Goal: Communication & Community: Share content

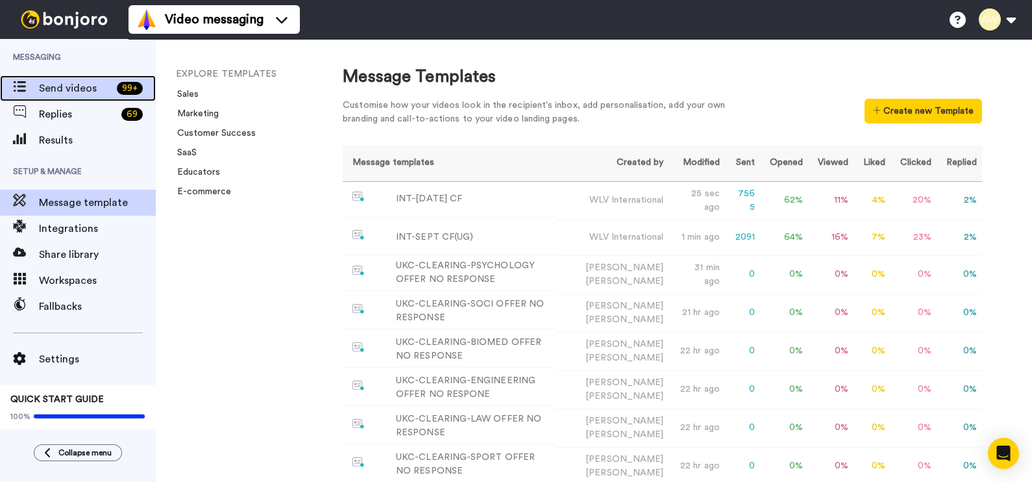
click at [71, 91] on span "Send videos" at bounding box center [75, 89] width 73 height 16
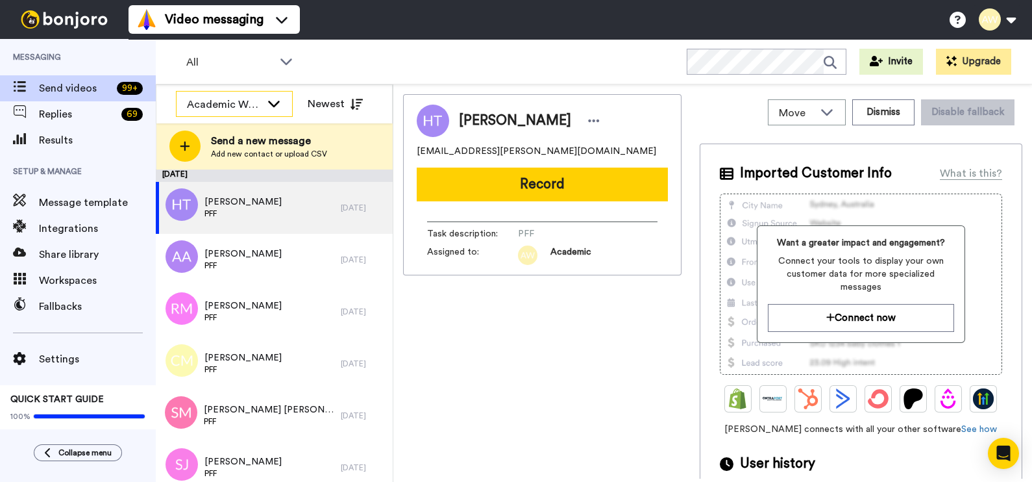
click at [247, 101] on div "Academic WLV (FEHW)" at bounding box center [224, 105] width 74 height 16
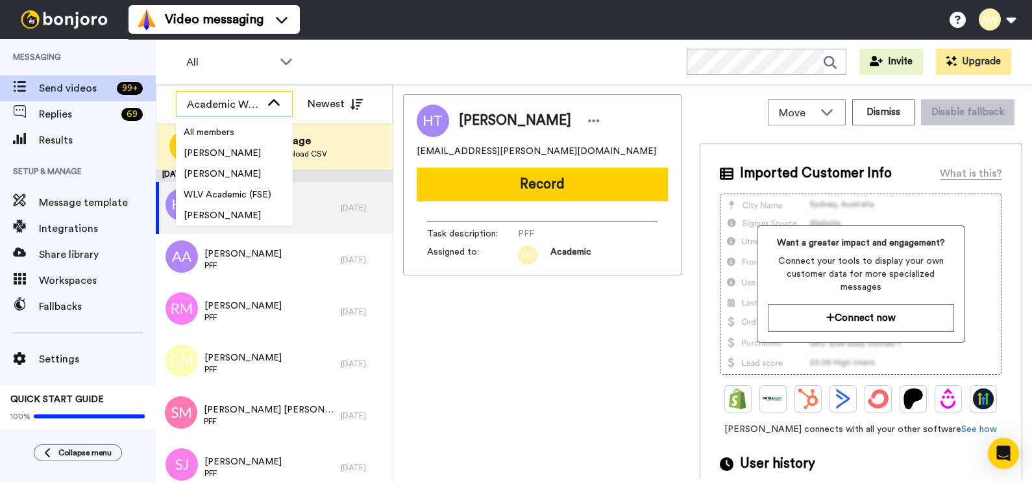
click at [247, 101] on div "Academic WLV (FEHW)" at bounding box center [224, 105] width 74 height 16
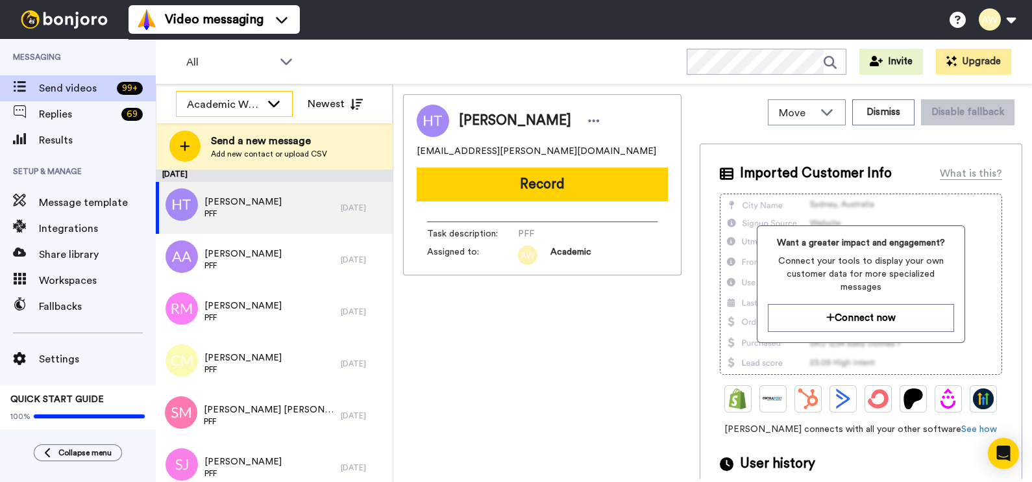
click at [247, 101] on div "Academic WLV (FEHW)" at bounding box center [224, 105] width 74 height 16
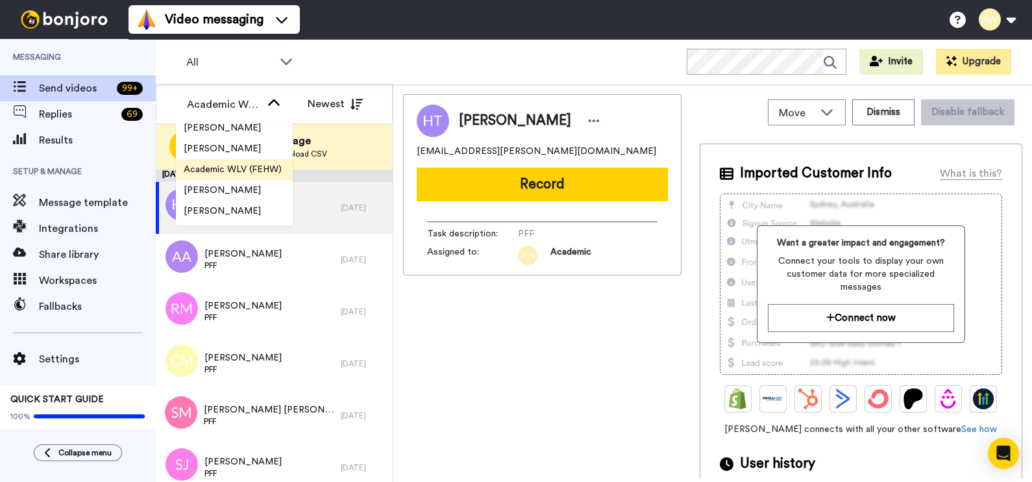
scroll to position [282, 0]
click at [255, 161] on span "Academic WLV (FEHW)" at bounding box center [233, 162] width 114 height 13
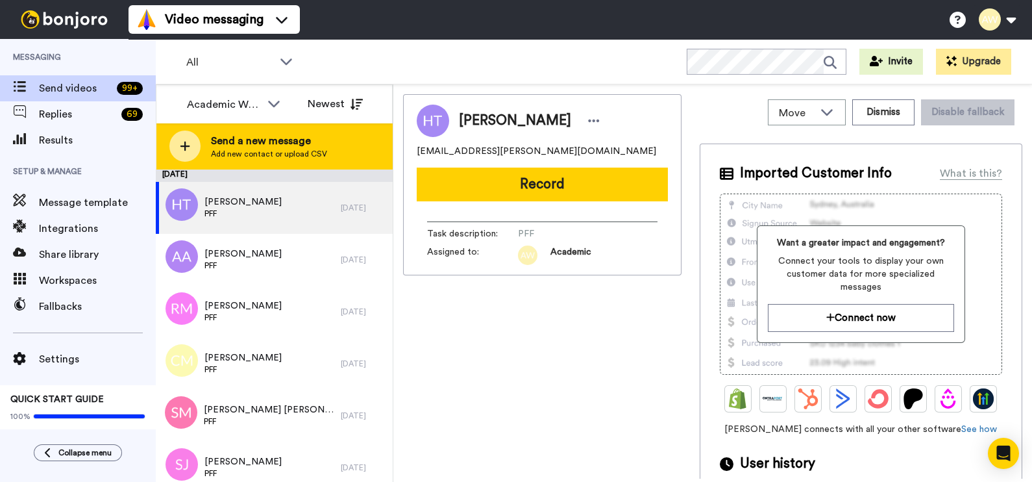
click at [276, 130] on div "Send a new message Add new contact or upload CSV" at bounding box center [274, 145] width 236 height 45
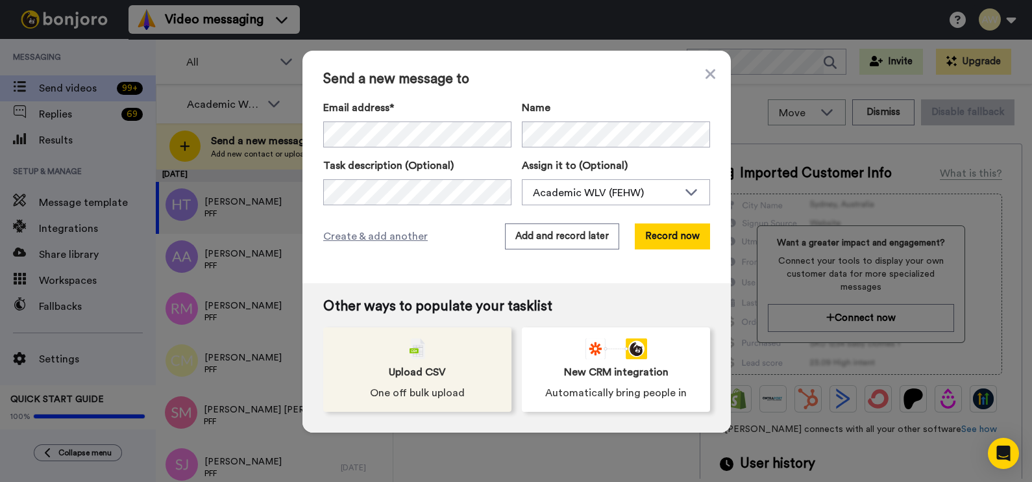
click at [443, 381] on div "Upload CSV One off bulk upload" at bounding box center [417, 369] width 188 height 84
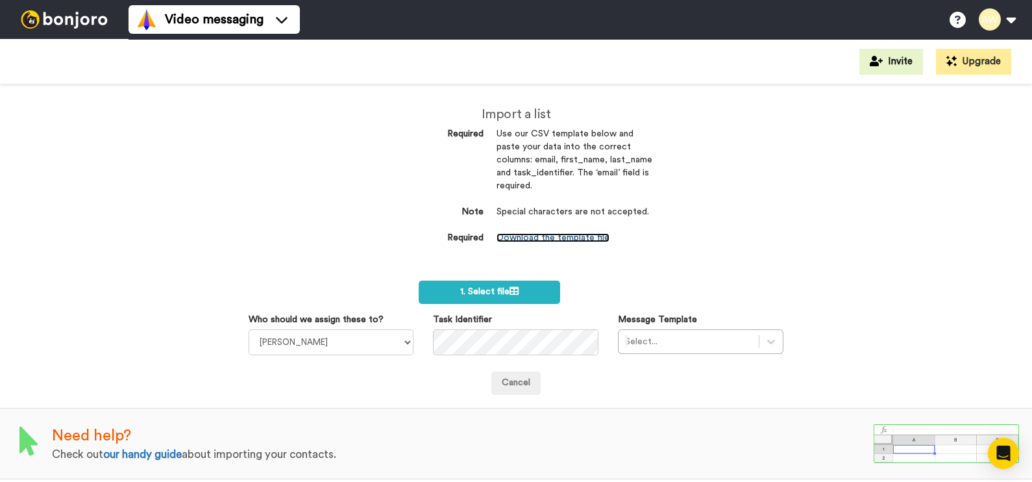
click at [555, 242] on link "Download the template file" at bounding box center [553, 237] width 113 height 9
click at [532, 287] on label "1. Select file" at bounding box center [490, 291] width 142 height 23
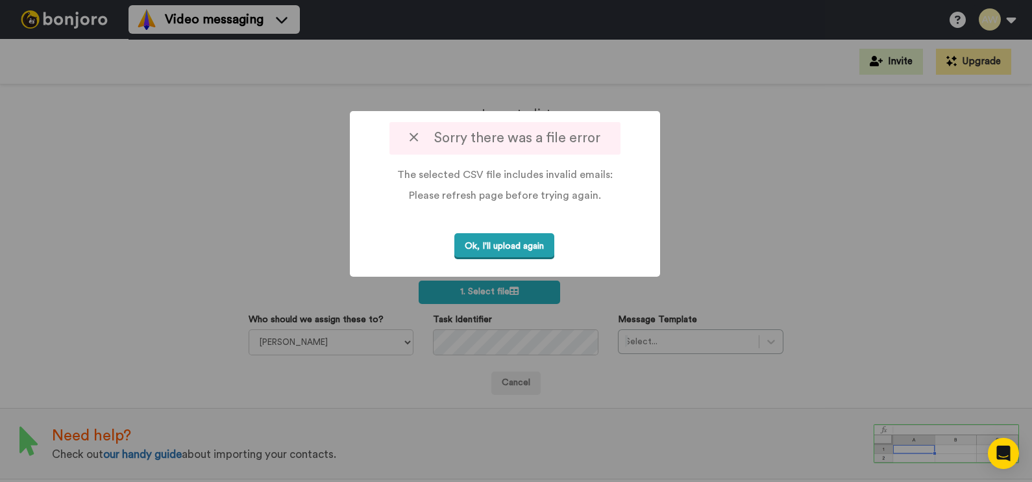
click at [536, 260] on button "Ok, I'll upload again" at bounding box center [505, 246] width 100 height 27
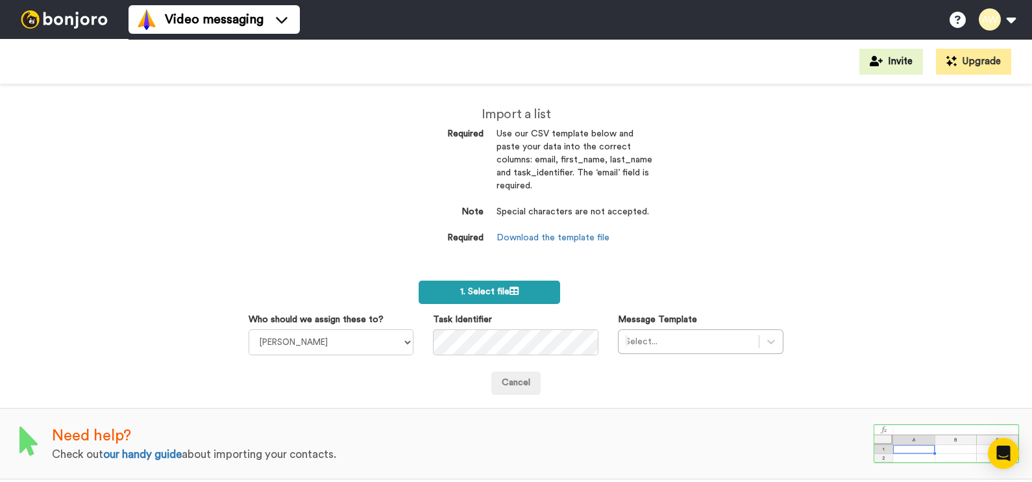
click at [494, 292] on span "1. Select file" at bounding box center [489, 291] width 58 height 9
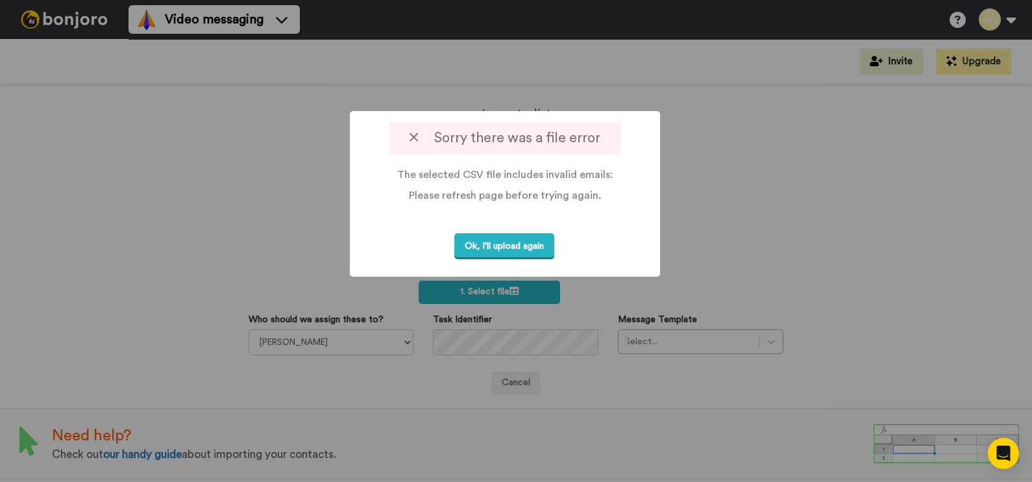
click at [412, 140] on icon at bounding box center [414, 138] width 8 height 14
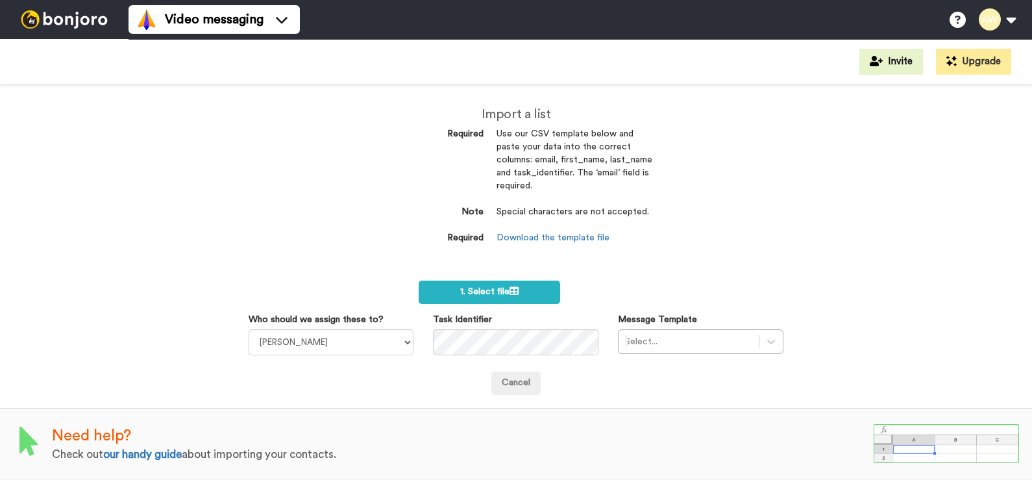
click at [477, 273] on div "Import a list Required Use our CSV template below and paste your data into the …" at bounding box center [516, 182] width 292 height 196
click at [481, 282] on label "1. Select file" at bounding box center [490, 291] width 142 height 23
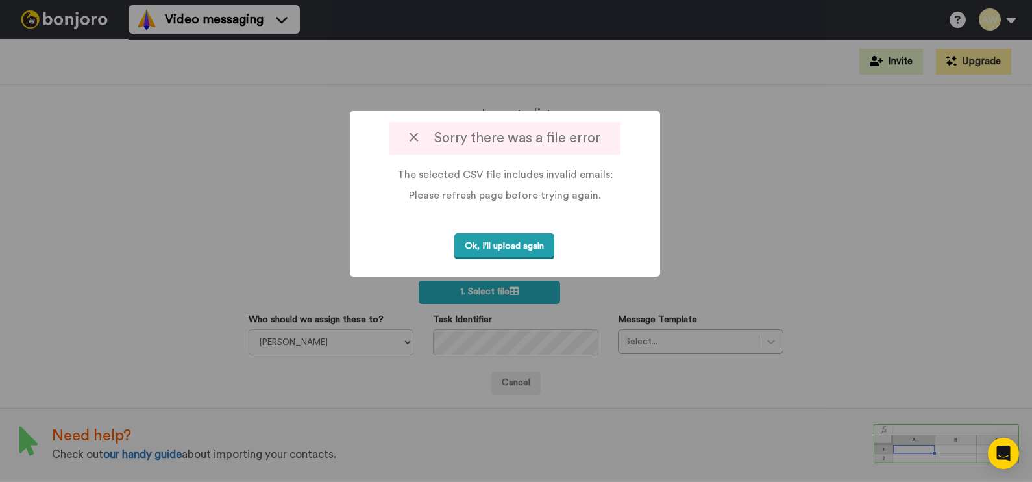
click at [514, 260] on button "Ok, I'll upload again" at bounding box center [505, 246] width 100 height 27
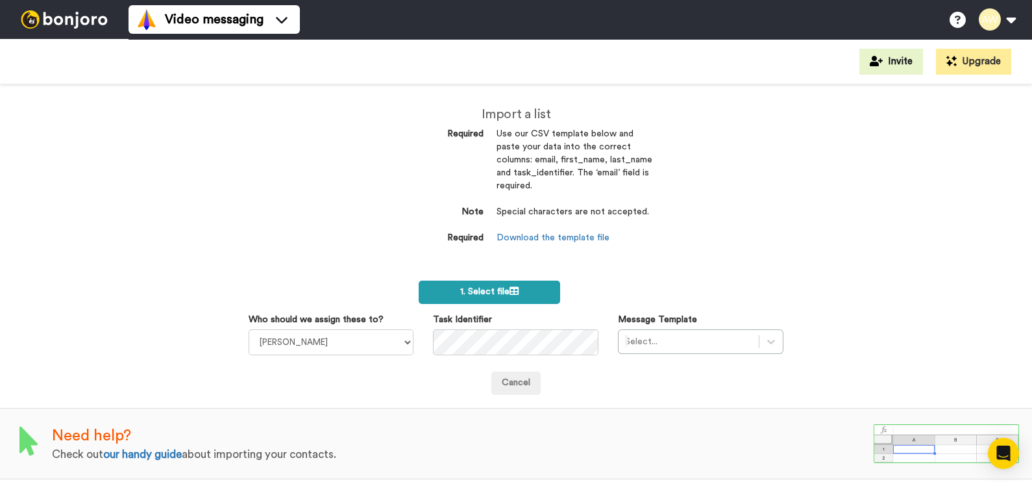
click at [505, 289] on span "1. Select file" at bounding box center [489, 291] width 58 height 9
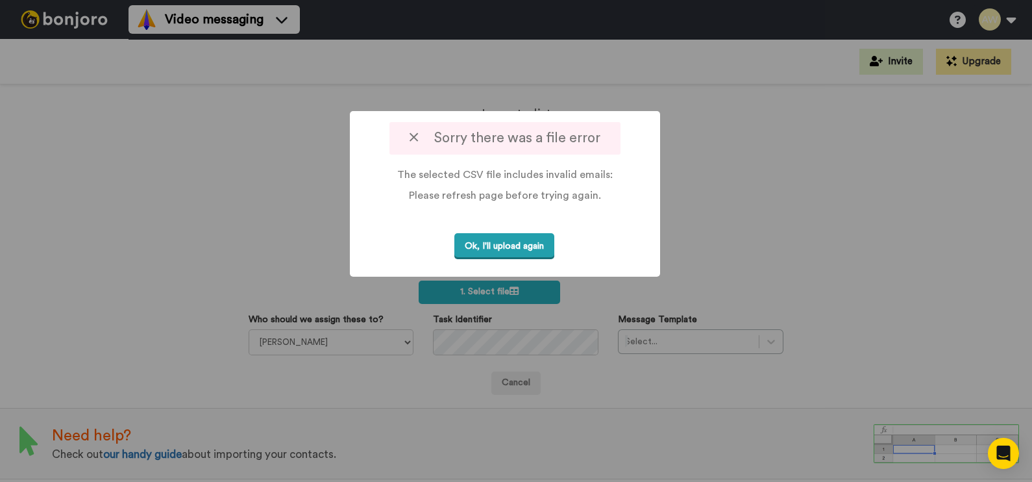
click at [486, 260] on button "Ok, I'll upload again" at bounding box center [505, 246] width 100 height 27
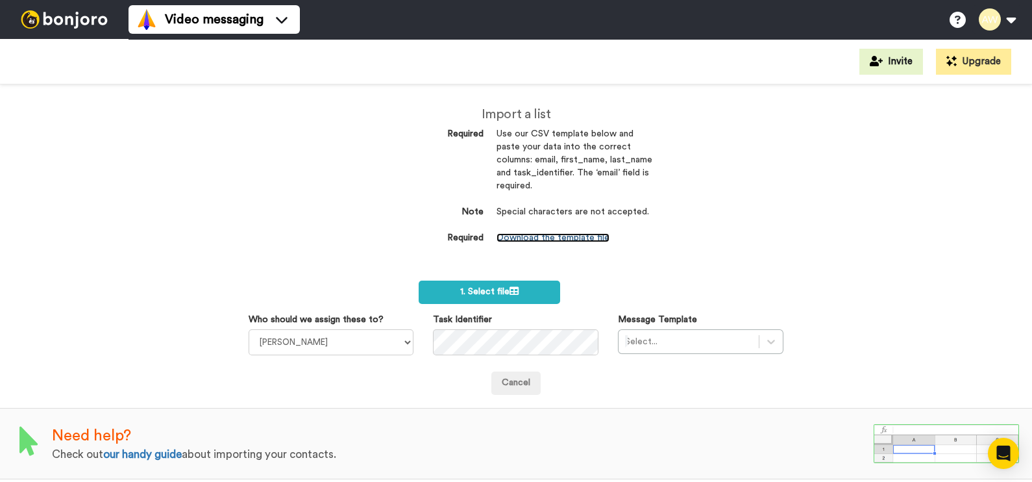
click at [536, 234] on link "Download the template file" at bounding box center [553, 237] width 113 height 9
click at [518, 299] on label "1. Select file" at bounding box center [490, 291] width 142 height 23
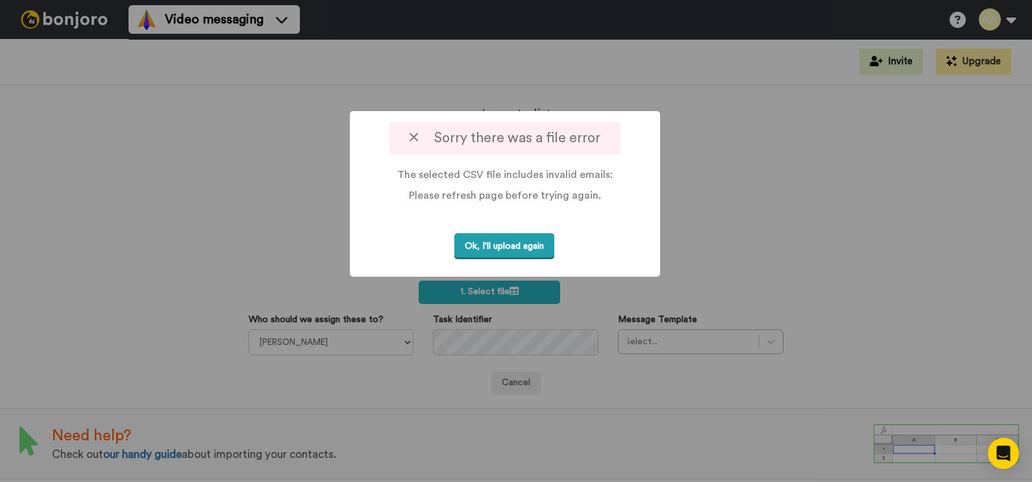
click at [506, 258] on button "Ok, I'll upload again" at bounding box center [505, 246] width 100 height 27
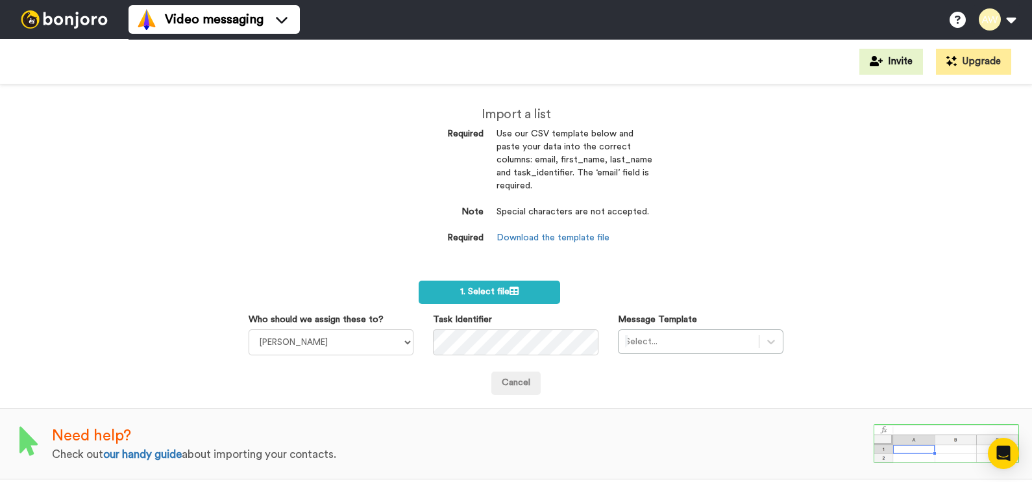
click at [740, 279] on div "Import a list Required Use our CSV template below and paste your data into the …" at bounding box center [516, 282] width 1032 height 397
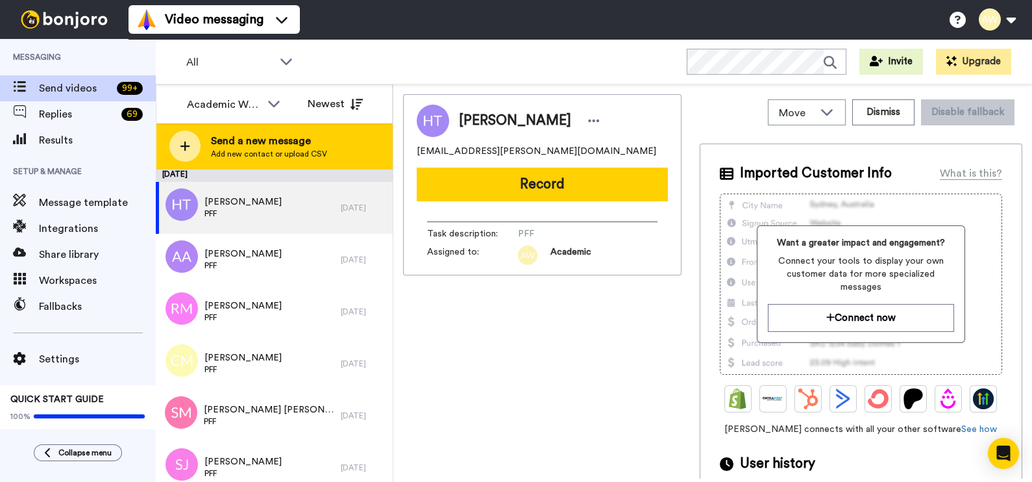
click at [234, 135] on span "Send a new message" at bounding box center [269, 141] width 116 height 16
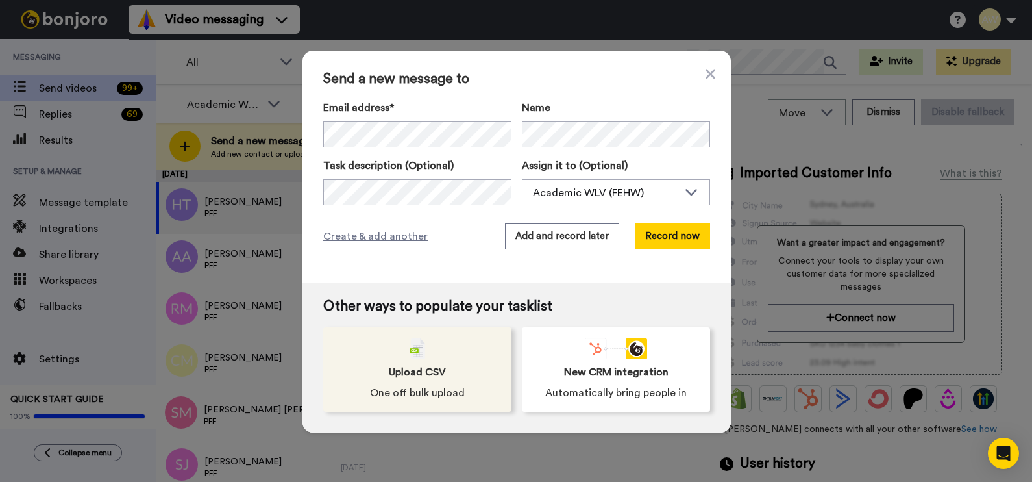
click at [438, 366] on span "Upload CSV" at bounding box center [417, 372] width 57 height 16
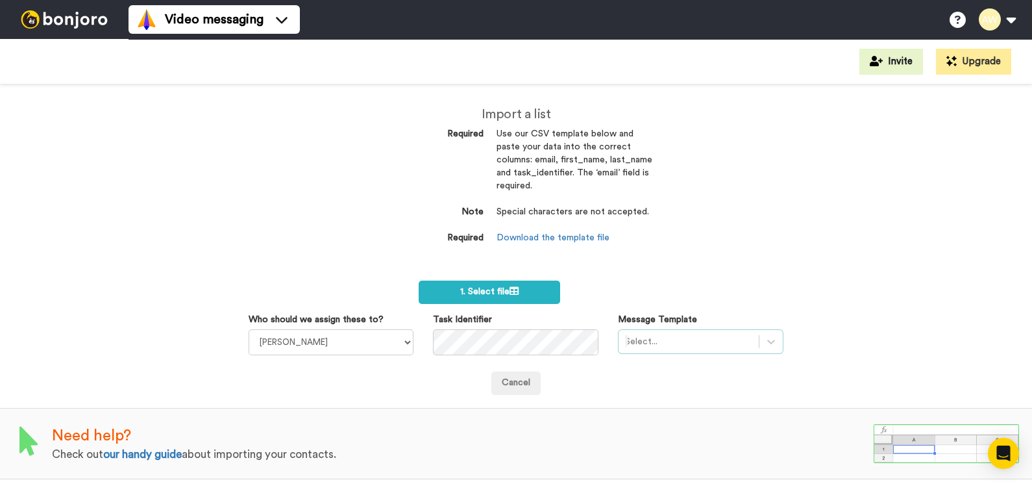
click at [642, 343] on div "Select..." at bounding box center [701, 341] width 166 height 25
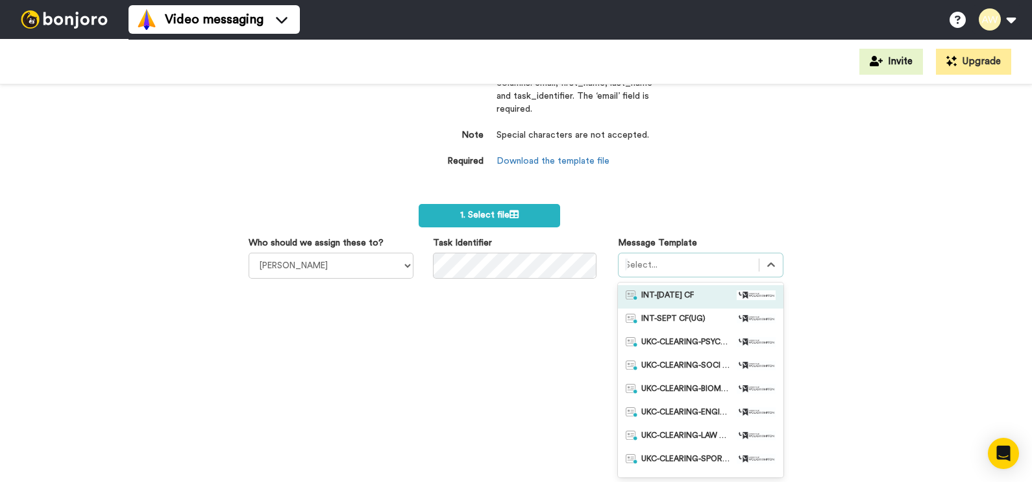
click at [737, 297] on img at bounding box center [756, 295] width 39 height 10
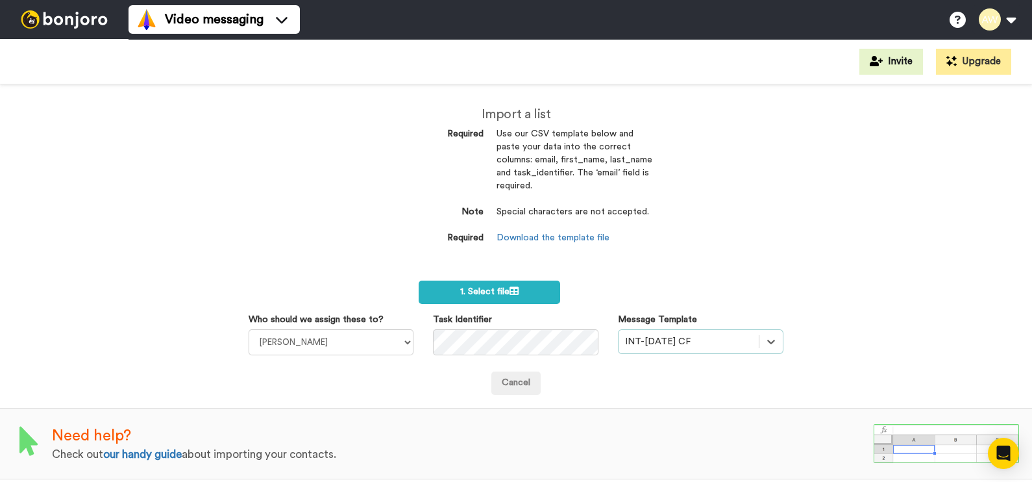
click at [757, 347] on div "option INT-Sept 25 CF, selected. Select is focused ,type to refine list, press …" at bounding box center [701, 341] width 166 height 25
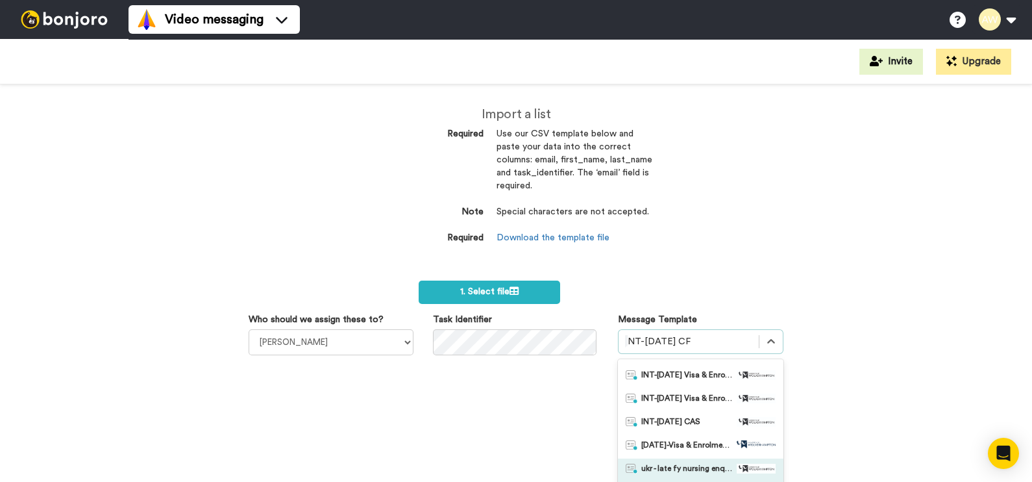
click at [364, 244] on div "Import a list Required Use our CSV template below and paste your data into the …" at bounding box center [516, 282] width 1032 height 397
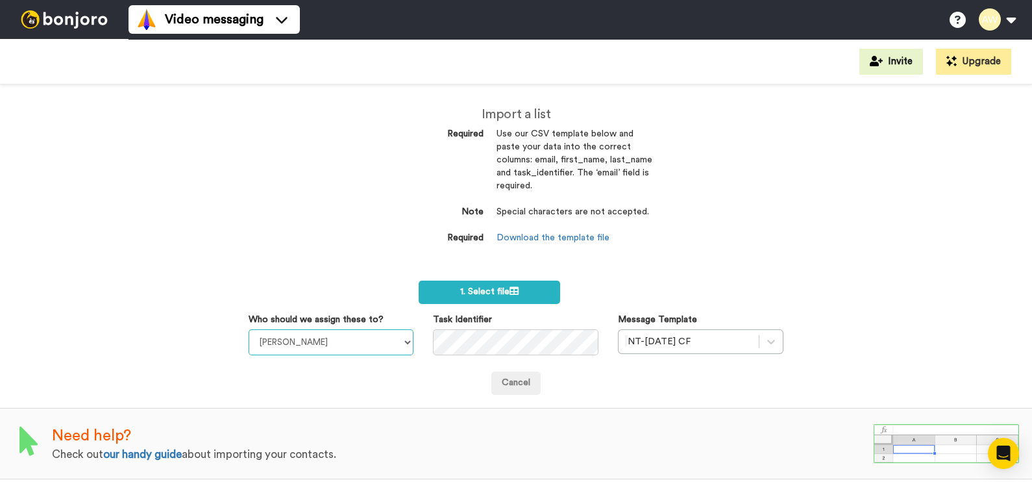
click at [364, 335] on select "Laura Wright Amarjit Duggal WLV Academic (FSE) Divandra Birla Bolutife Ademokoy…" at bounding box center [332, 342] width 166 height 26
select select "893d32a1-1eca-438f-900e-e073b28e2bc9"
click at [249, 329] on select "Laura Wright Amarjit Duggal WLV Academic (FSE) Divandra Birla Bolutife Ademokoy…" at bounding box center [332, 342] width 166 height 26
click at [758, 345] on div "INT-Sept 25 CF" at bounding box center [701, 341] width 166 height 25
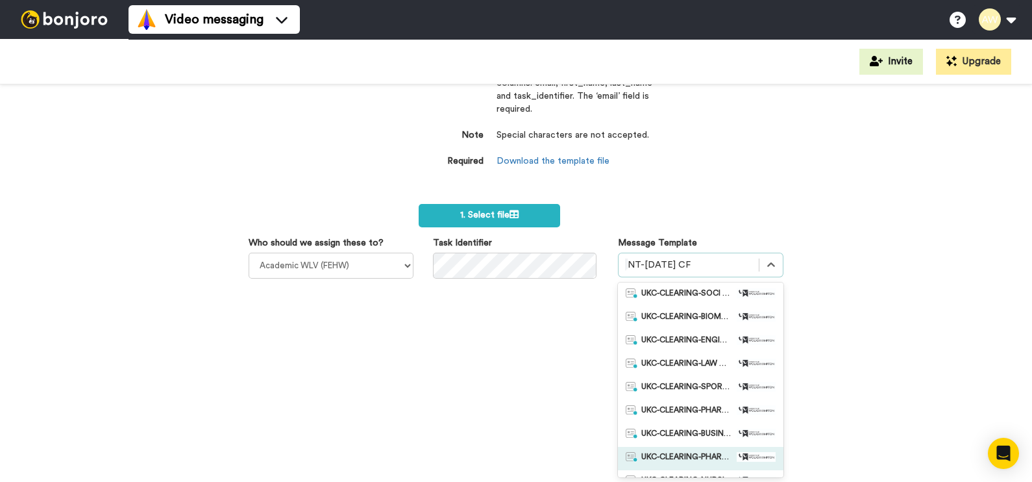
scroll to position [96, 0]
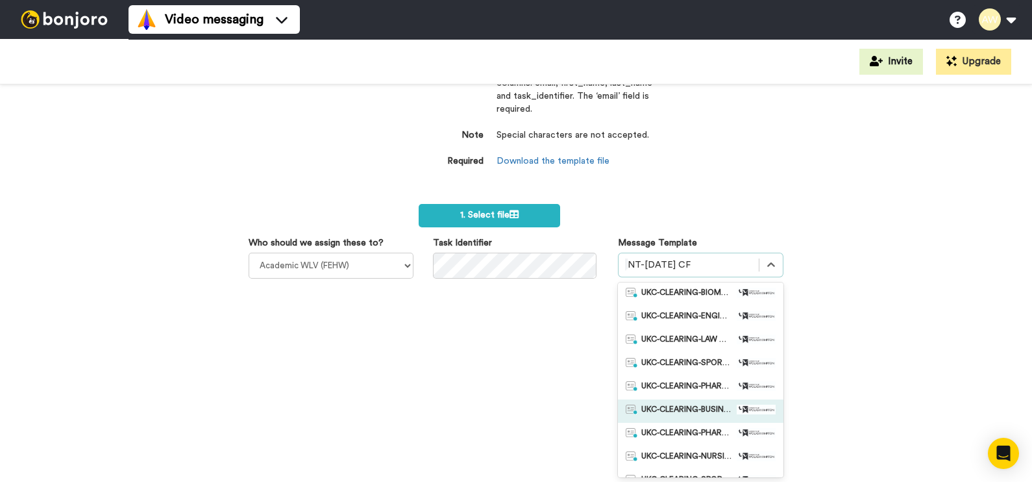
click at [695, 414] on span "UKC-CLEARING-BUSINESS OFFER NO RESPONSE" at bounding box center [687, 411] width 91 height 13
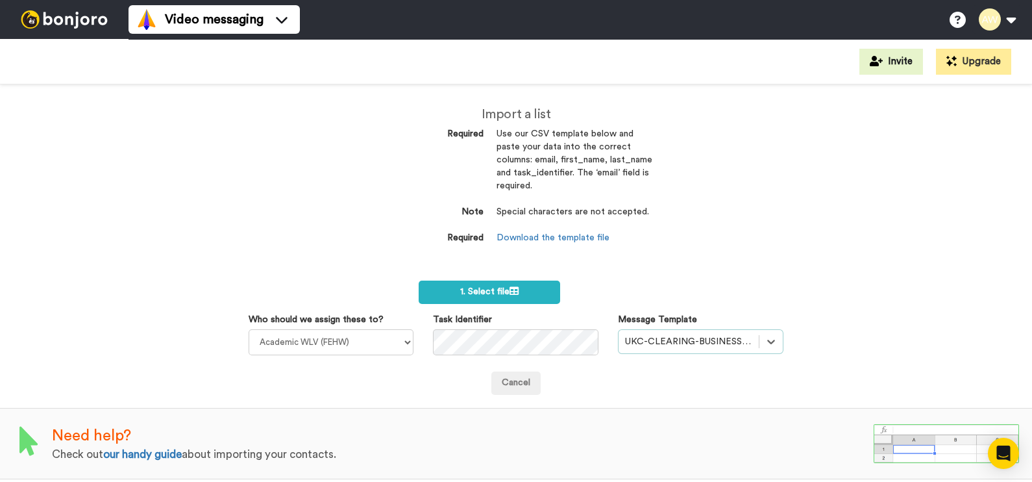
click at [705, 330] on div "option UKC-CLEARING-BUSINESS OFFER NO RESPONSE, selected. Select is focused ,ty…" at bounding box center [701, 341] width 166 height 25
click at [727, 263] on div "Import a list Required Use our CSV template below and paste your data into the …" at bounding box center [516, 282] width 1032 height 397
click at [765, 339] on div "option UKC-CLEARING-BUSINESS OFFER NO RESPONSE, selected. Select is focused ,ty…" at bounding box center [701, 341] width 166 height 25
click at [872, 271] on div "Import a list Required Use our CSV template below and paste your data into the …" at bounding box center [516, 282] width 1032 height 397
click at [771, 344] on div "UKC-CLEARING-BUSINESS OFFER NO RESPONSE" at bounding box center [701, 341] width 166 height 25
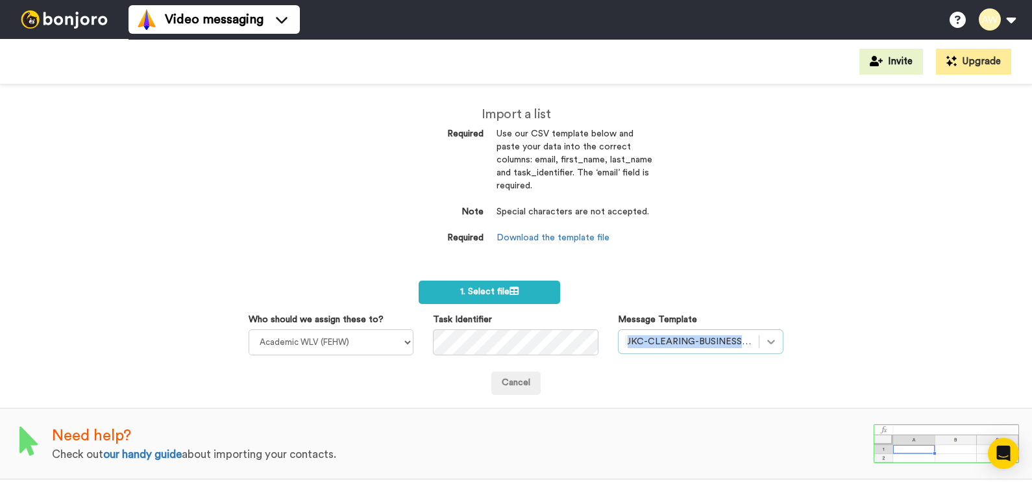
drag, startPoint x: 775, startPoint y: 316, endPoint x: 767, endPoint y: 338, distance: 22.8
click at [767, 338] on div "Message Template UKC-CLEARING-BUSINESS OFFER NO RESPONSE" at bounding box center [700, 333] width 185 height 41
click at [767, 338] on div "UKC-CLEARING-BUSINESS OFFER NO RESPONSE" at bounding box center [701, 341] width 166 height 25
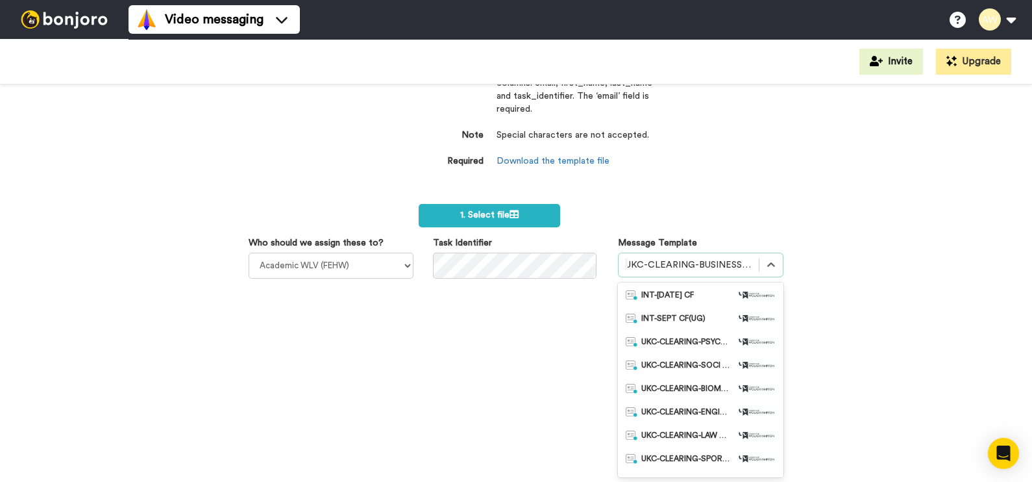
scroll to position [53, 0]
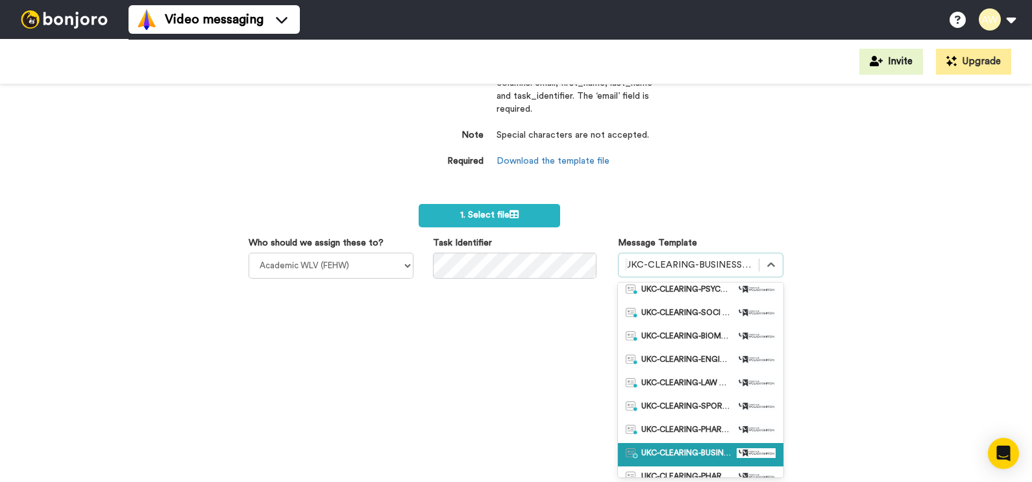
click at [712, 450] on span "UKC-CLEARING-BUSINESS OFFER NO RESPONSE" at bounding box center [687, 454] width 91 height 13
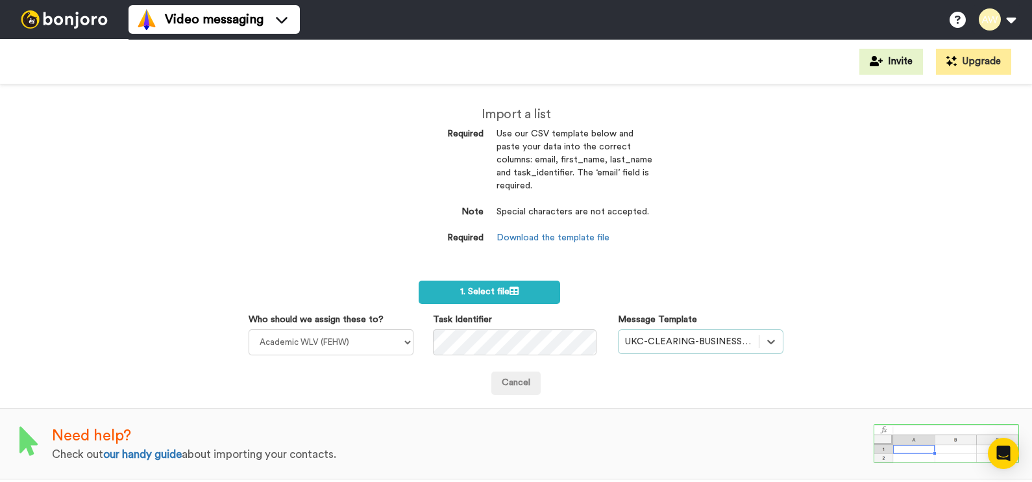
scroll to position [0, 0]
click at [727, 346] on div "option UKC-CLEARING-BUSINESS OFFER NO RESPONSE, selected. Select is focused ,ty…" at bounding box center [701, 341] width 166 height 25
drag, startPoint x: 727, startPoint y: 346, endPoint x: 553, endPoint y: 251, distance: 199.0
click at [518, 265] on div "Import a list Required Use our CSV template below and paste your data into the …" at bounding box center [516, 282] width 1032 height 397
click at [517, 236] on link "Download the template file" at bounding box center [553, 237] width 113 height 9
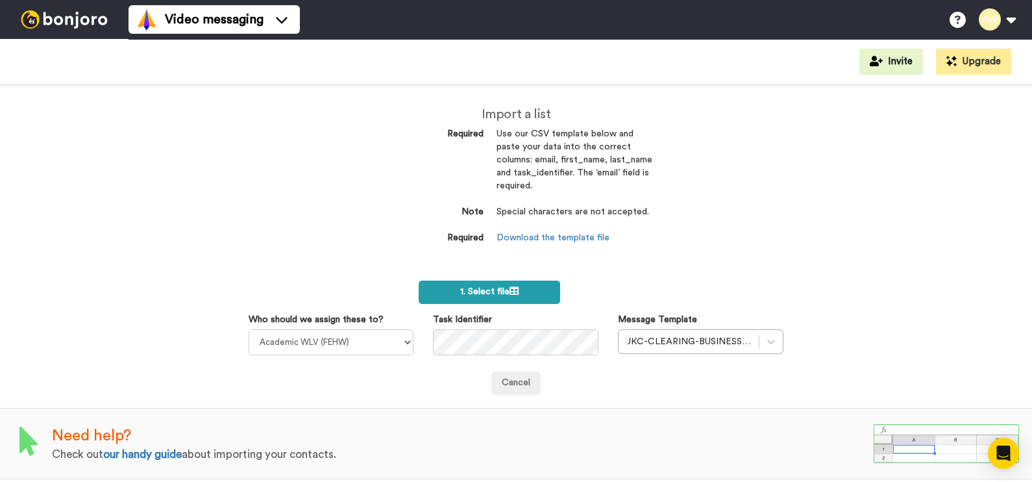
click at [538, 287] on label "1. Select file" at bounding box center [490, 291] width 142 height 23
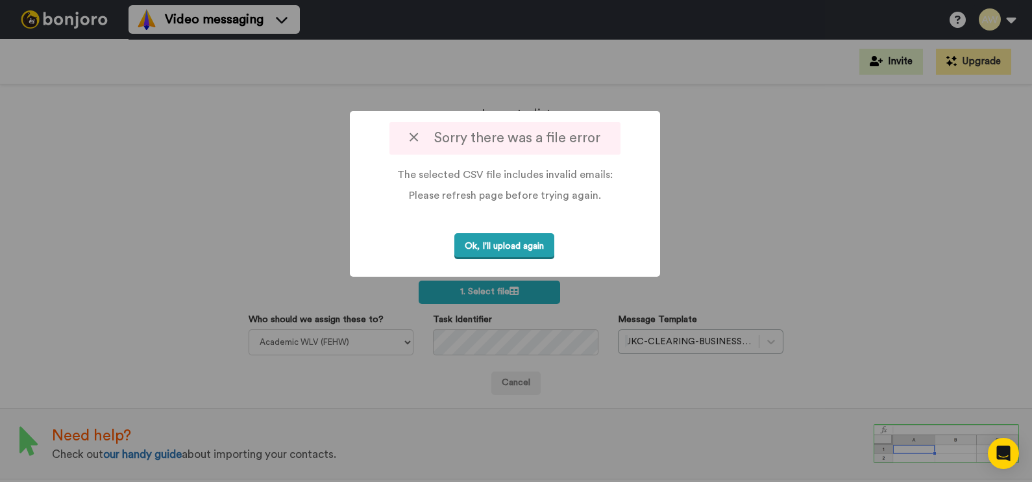
click at [498, 256] on button "Ok, I'll upload again" at bounding box center [505, 246] width 100 height 27
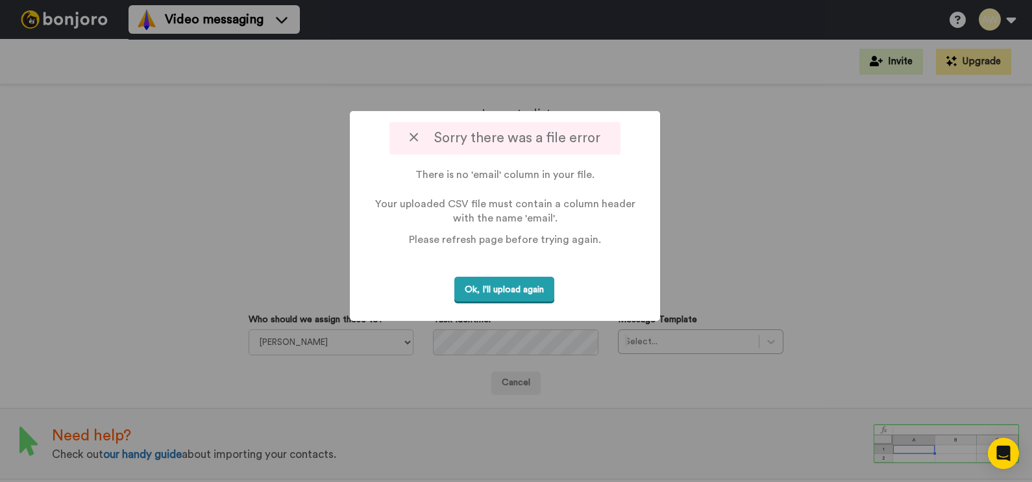
click at [519, 289] on button "Ok, I'll upload again" at bounding box center [505, 290] width 100 height 27
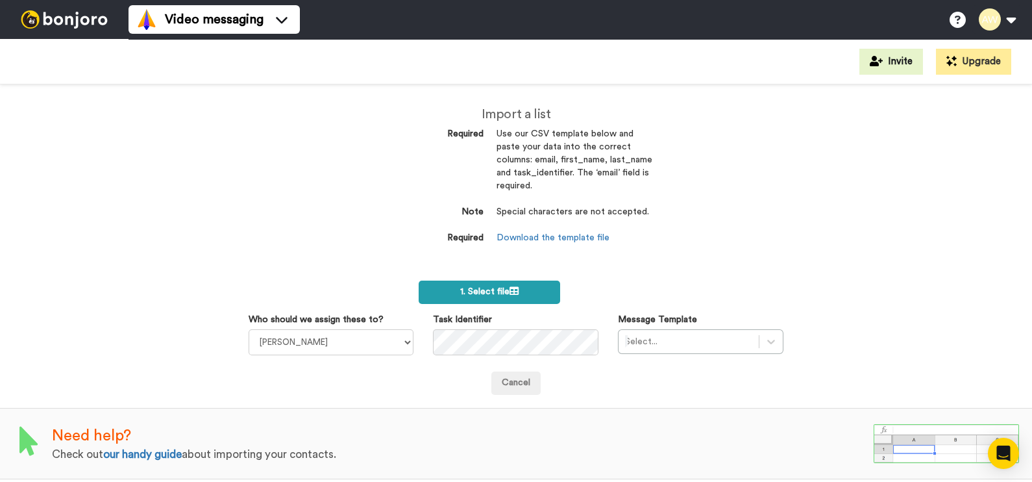
click at [487, 299] on label "1. Select file" at bounding box center [490, 291] width 142 height 23
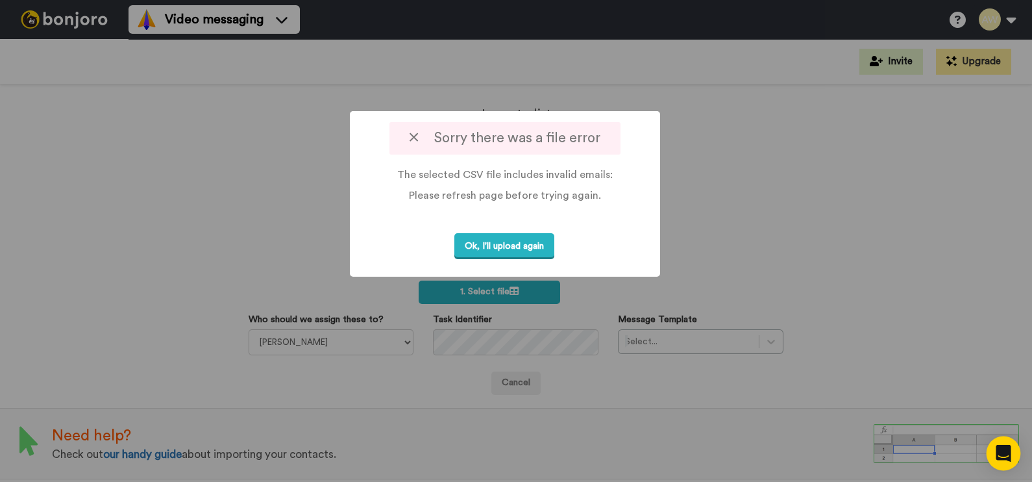
click at [1001, 460] on icon "Open Intercom Messenger" at bounding box center [1003, 453] width 17 height 17
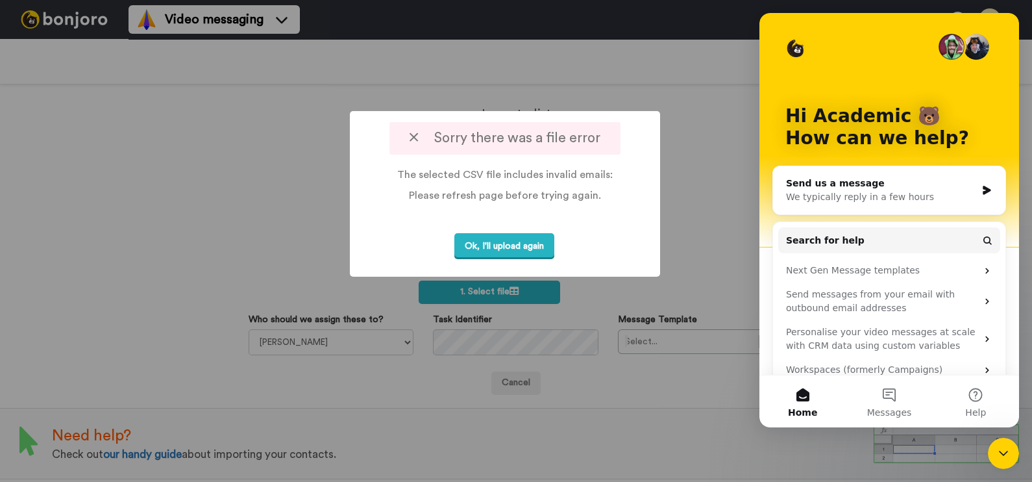
click at [895, 190] on div "We typically reply in a few hours" at bounding box center [881, 197] width 190 height 14
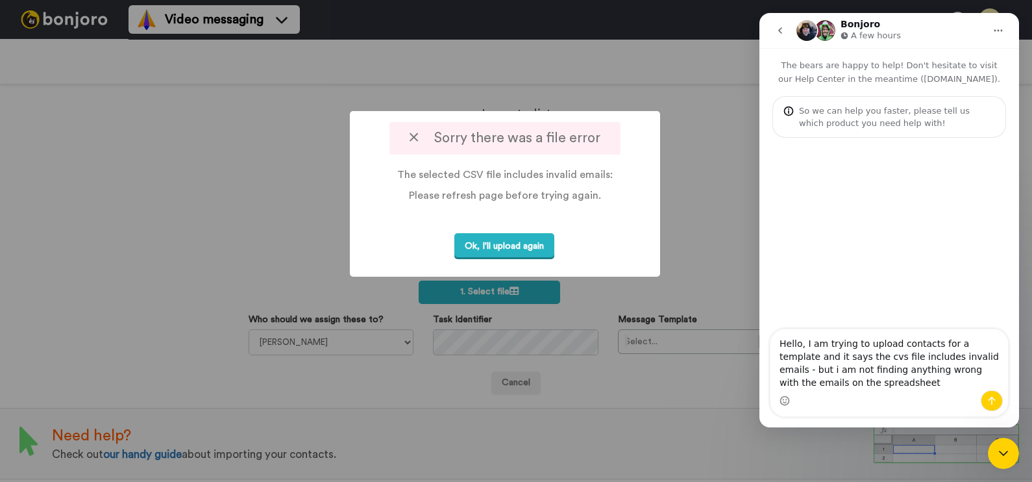
type textarea "Hello, I am trying to upload contacts for a template and it says the cvs file i…"
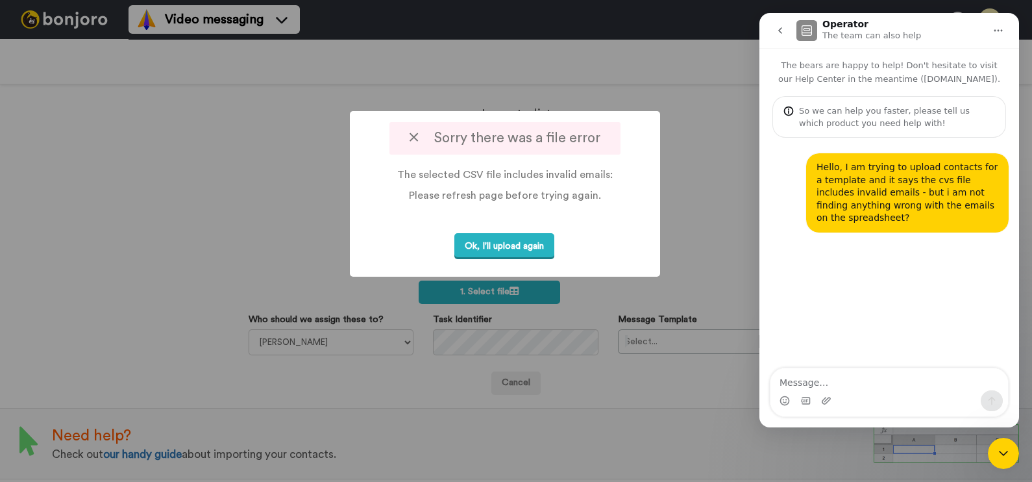
click at [888, 108] on div "So we can help you faster, please tell us which product you need help with!" at bounding box center [897, 117] width 196 height 25
click at [939, 306] on div "Hello, I am trying to upload contacts for a template and it says the cvs file i…" at bounding box center [890, 254] width 260 height 232
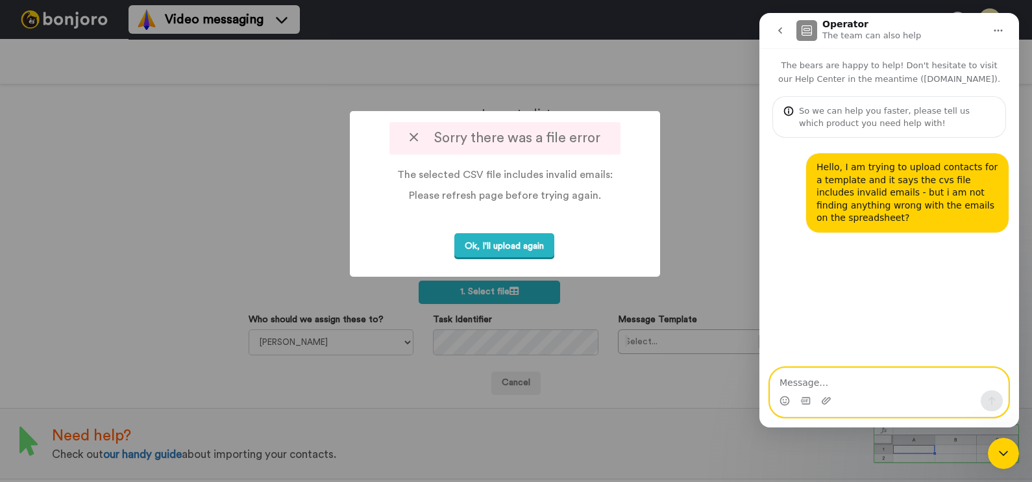
click at [839, 384] on textarea "Message…" at bounding box center [890, 379] width 238 height 22
type textarea "video messaging"
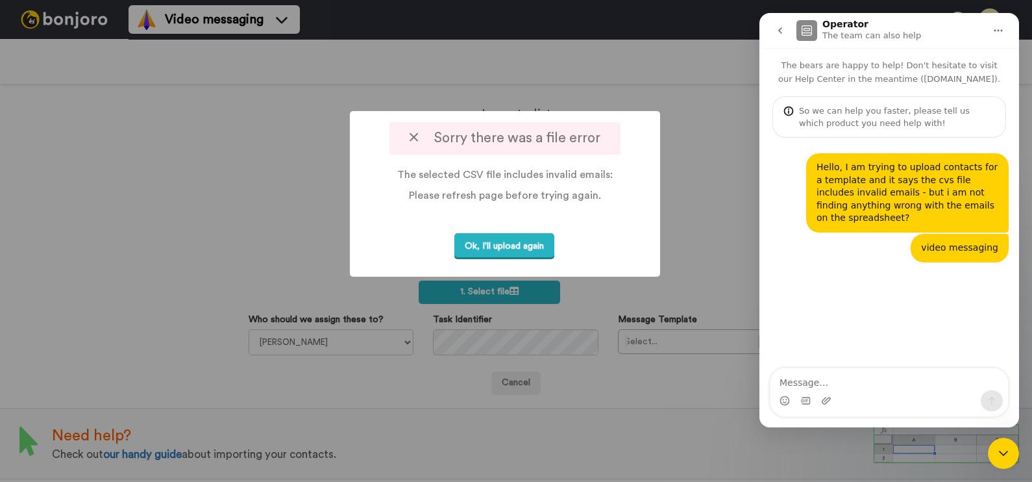
click at [831, 403] on div "Intercom messenger" at bounding box center [890, 400] width 238 height 21
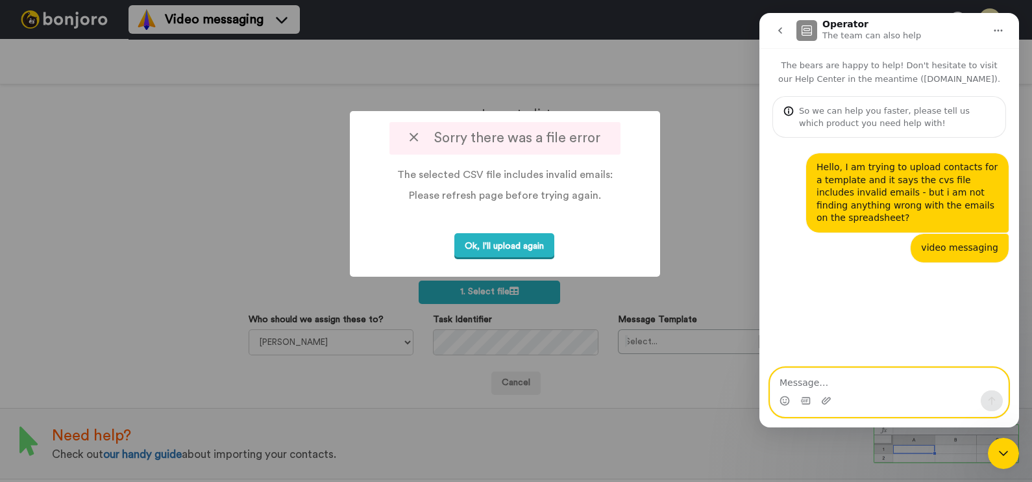
click at [841, 377] on textarea "Message…" at bounding box center [890, 379] width 238 height 22
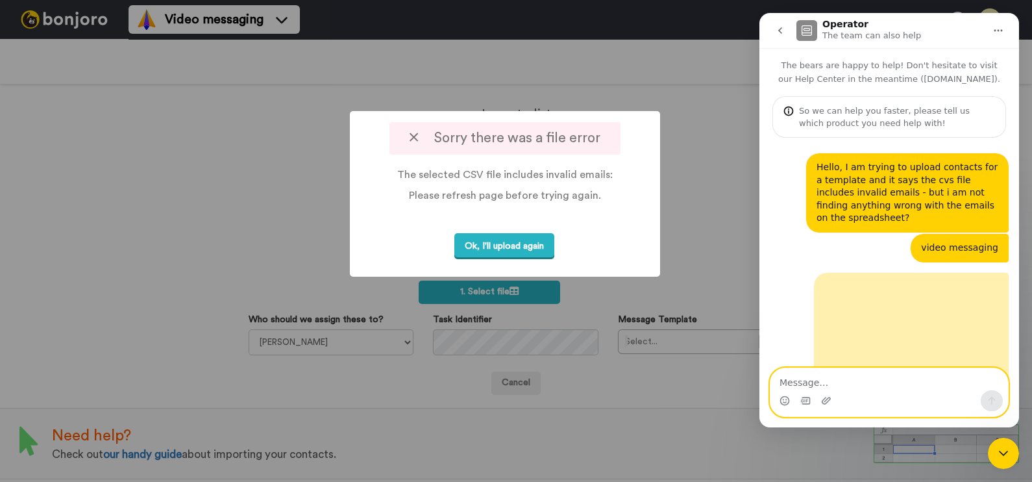
scroll to position [27, 0]
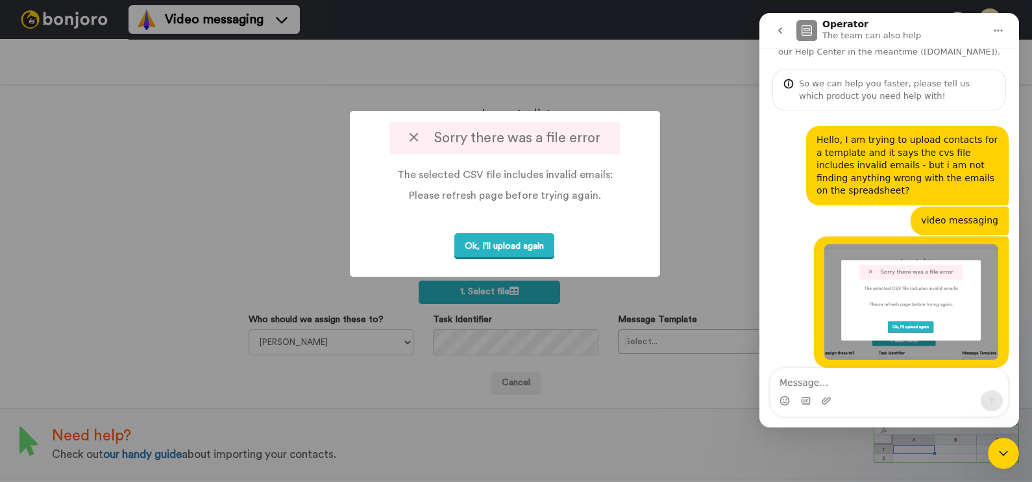
click at [791, 206] on div "video messaging Academic • Just now" at bounding box center [889, 221] width 239 height 30
click at [853, 32] on p "The team can also help" at bounding box center [872, 35] width 99 height 13
click at [469, 260] on button "Ok, I'll upload again" at bounding box center [505, 246] width 100 height 27
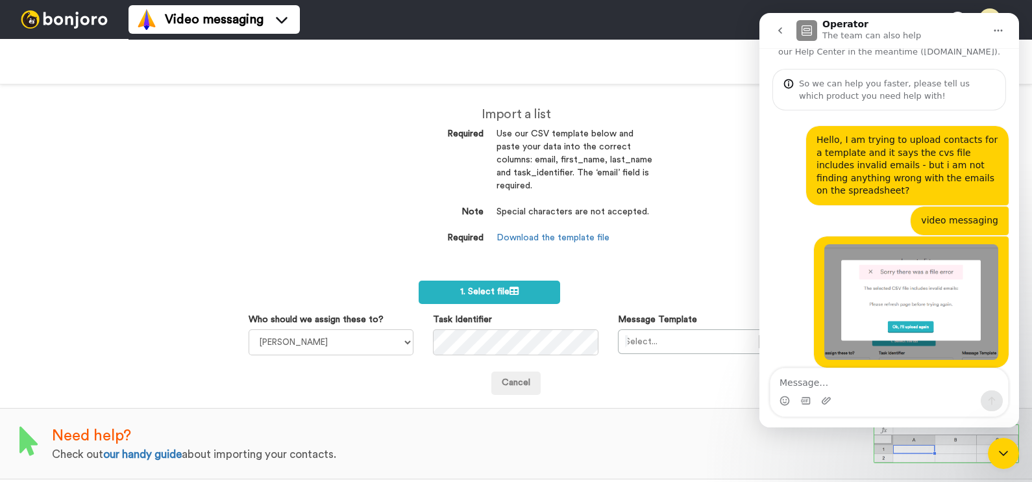
click at [703, 272] on div "Import a list Required Use our CSV template below and paste your data into the …" at bounding box center [516, 282] width 1032 height 397
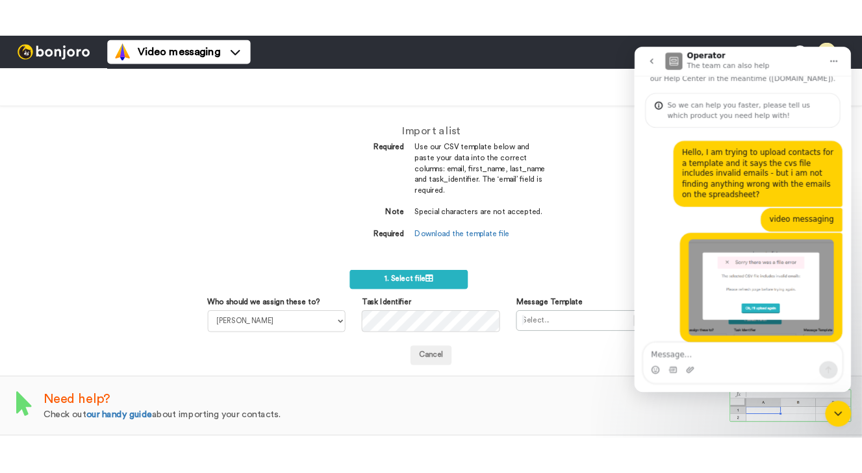
scroll to position [292, 0]
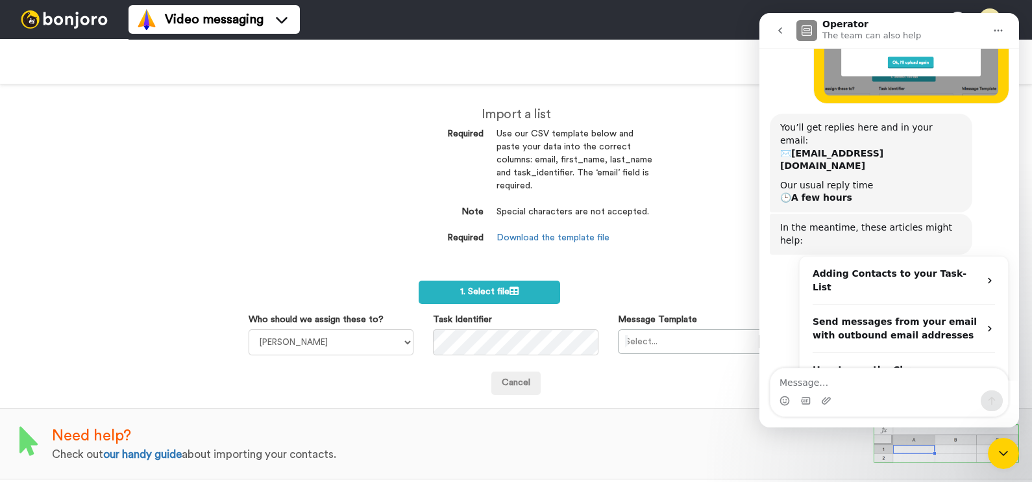
click at [970, 162] on div "You’ll get replies here and in your email: ✉️ applicant@wlv.ac.uk Our usual rep…" at bounding box center [889, 164] width 239 height 100
click at [306, 198] on div "Import a list Required Use our CSV template below and paste your data into the …" at bounding box center [516, 282] width 1032 height 397
click at [676, 260] on div "Import a list Required Use our CSV template below and paste your data into the …" at bounding box center [516, 282] width 1032 height 397
click at [364, 143] on div "Import a list Required Use our CSV template below and paste your data into the …" at bounding box center [516, 282] width 1032 height 397
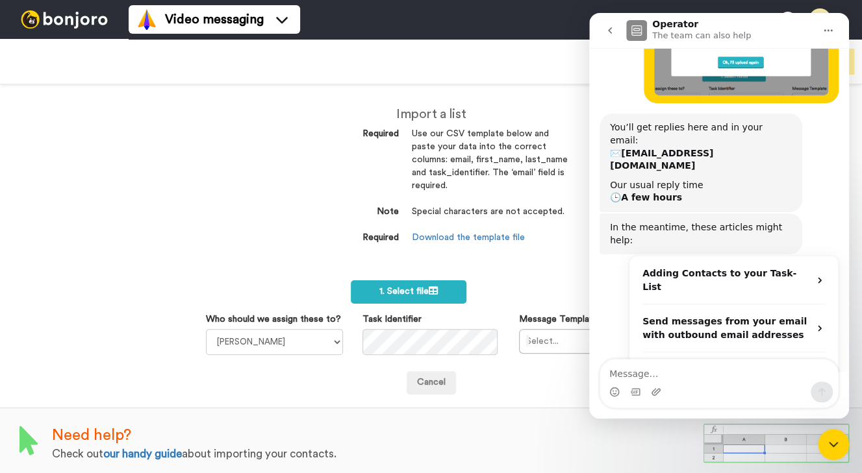
scroll to position [300, 0]
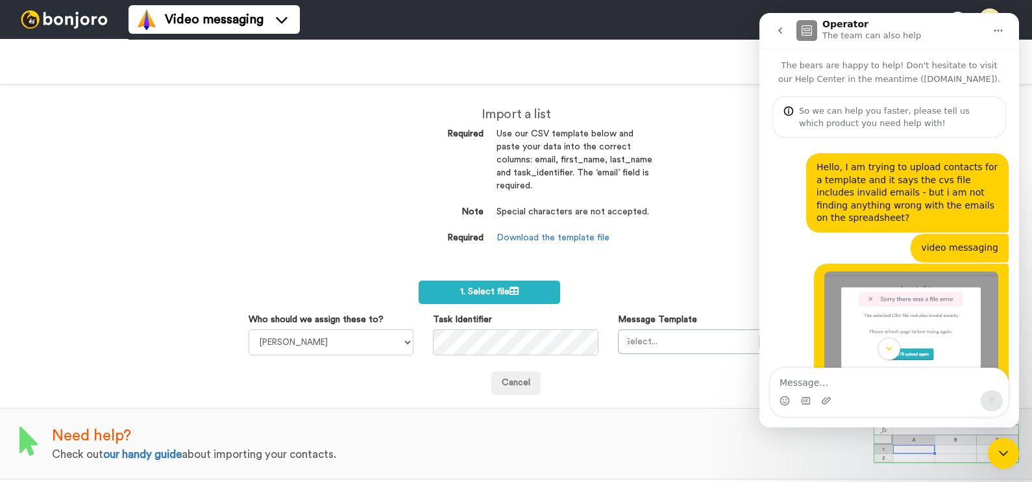
scroll to position [2, 0]
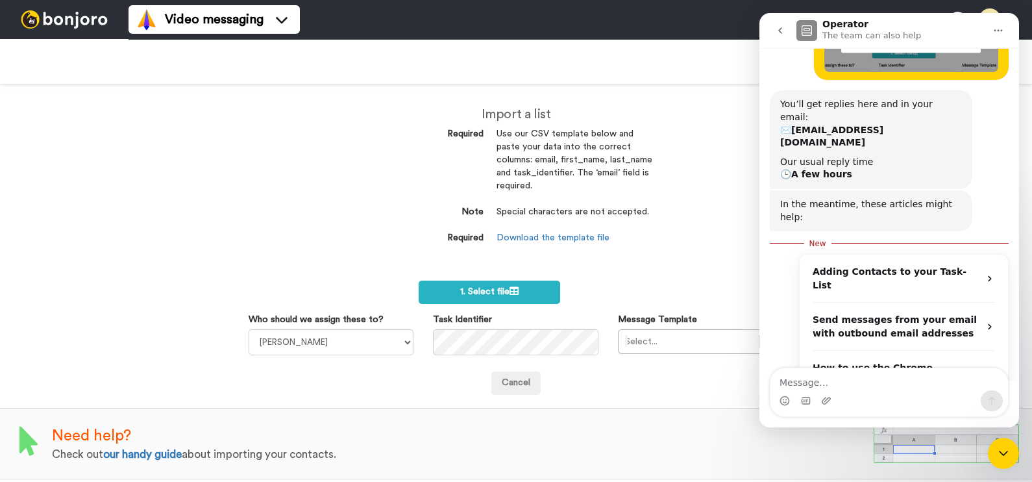
click at [658, 271] on div "Import a list Required Use our CSV template below and paste your data into the …" at bounding box center [516, 182] width 292 height 196
click at [523, 299] on label "1. Select file" at bounding box center [490, 291] width 142 height 23
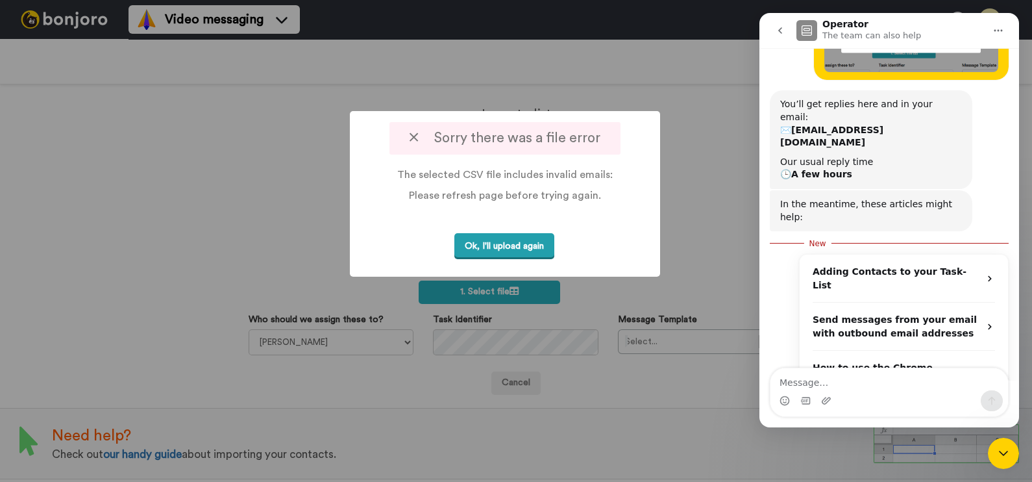
click at [504, 260] on button "Ok, I'll upload again" at bounding box center [505, 246] width 100 height 27
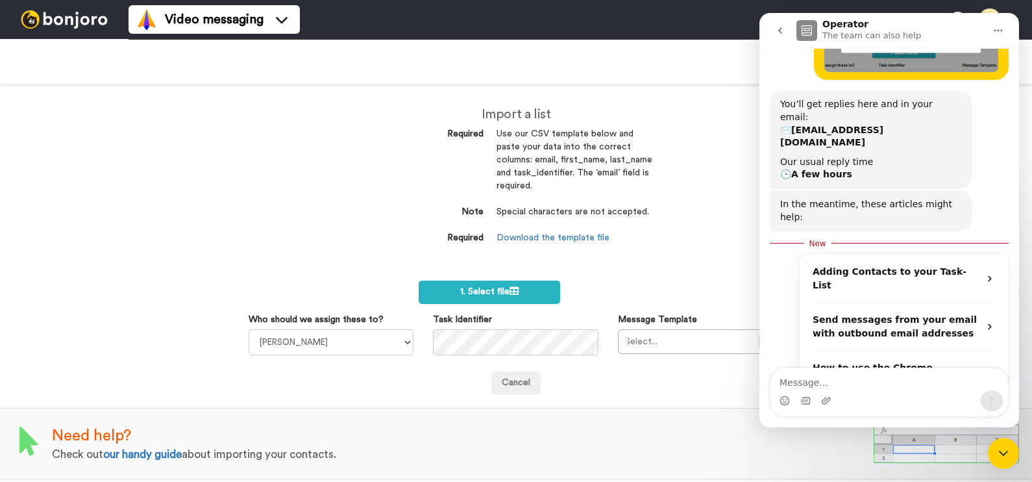
click at [237, 156] on div "Import a list Required Use our CSV template below and paste your data into the …" at bounding box center [516, 282] width 1032 height 397
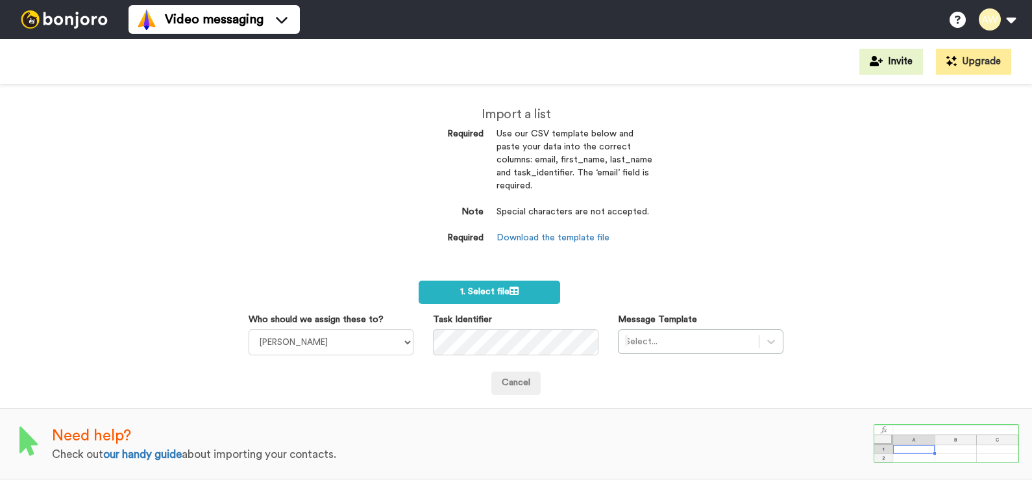
click at [90, 9] on div at bounding box center [64, 19] width 129 height 39
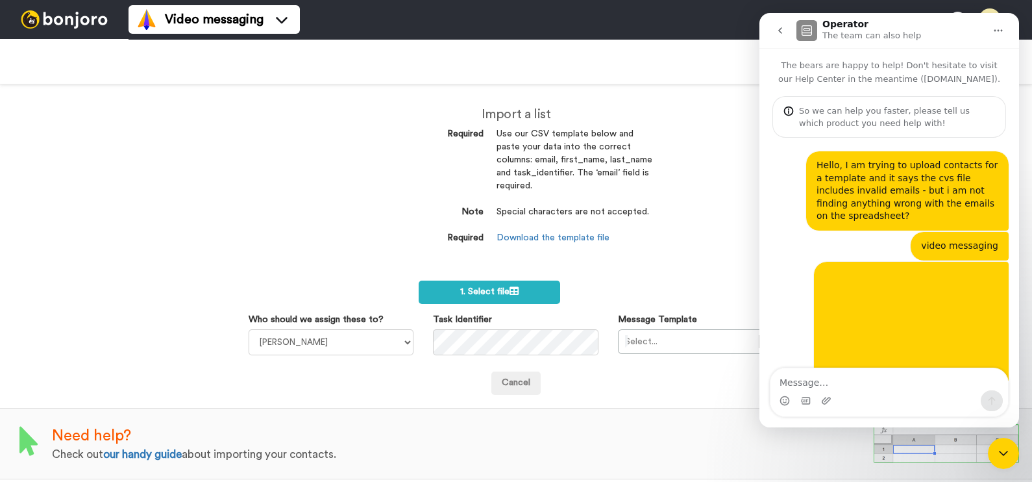
scroll to position [313, 0]
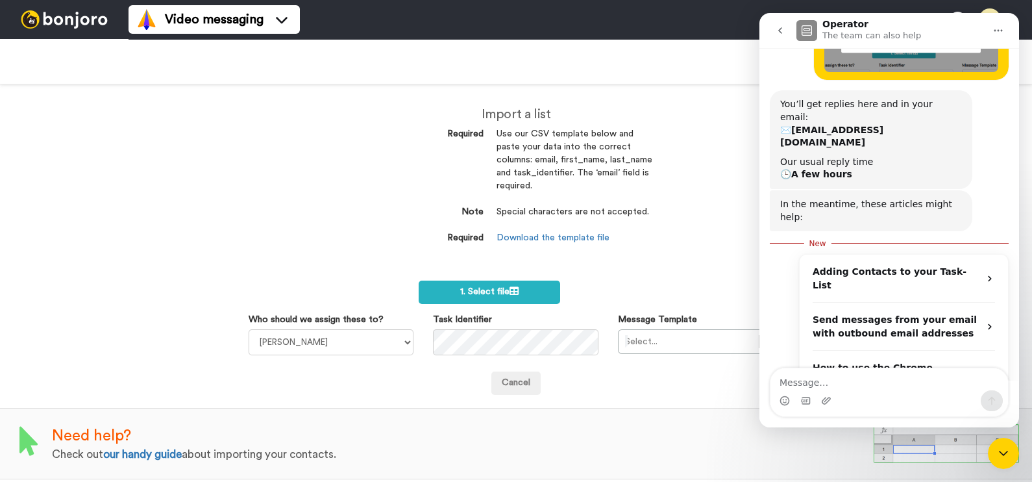
click at [75, 19] on img at bounding box center [64, 19] width 97 height 18
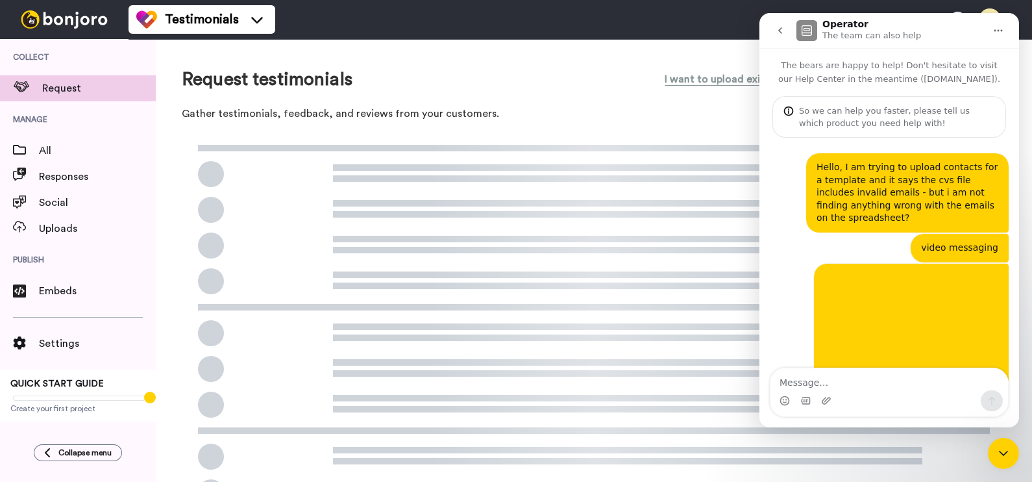
scroll to position [313, 0]
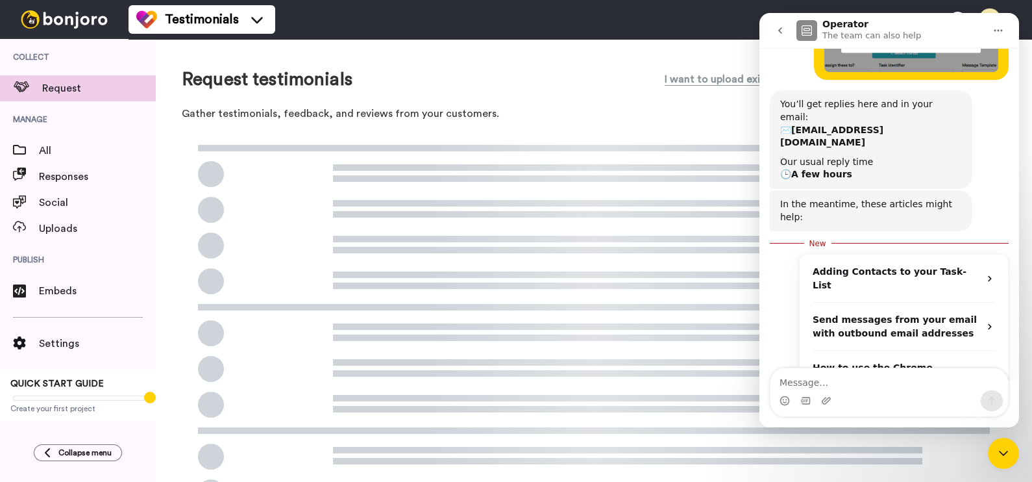
click at [556, 74] on div "Request testimonials I want to upload existing Testimonials Create new request" at bounding box center [594, 79] width 825 height 29
click at [993, 31] on icon "Home" at bounding box center [998, 30] width 10 height 10
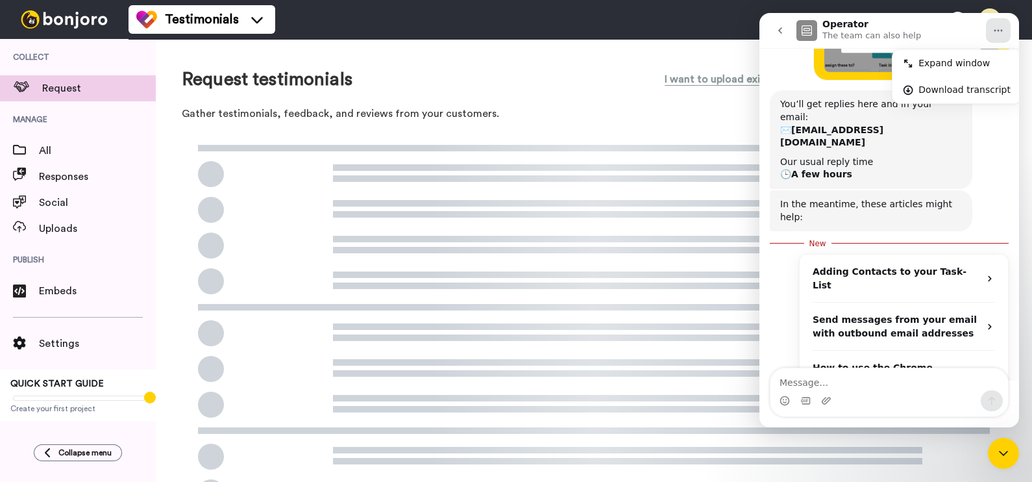
click at [777, 25] on icon "go back" at bounding box center [780, 30] width 10 height 10
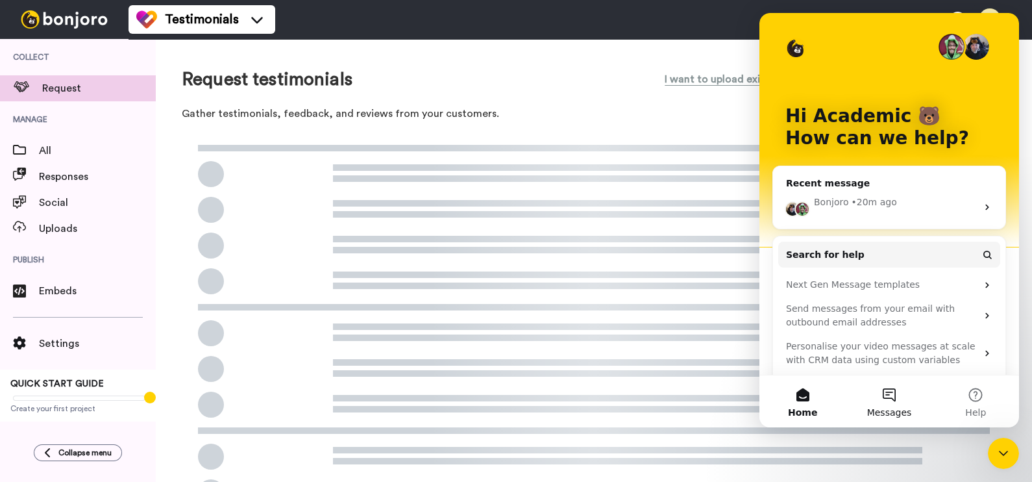
click at [906, 417] on span "Messages" at bounding box center [889, 412] width 45 height 9
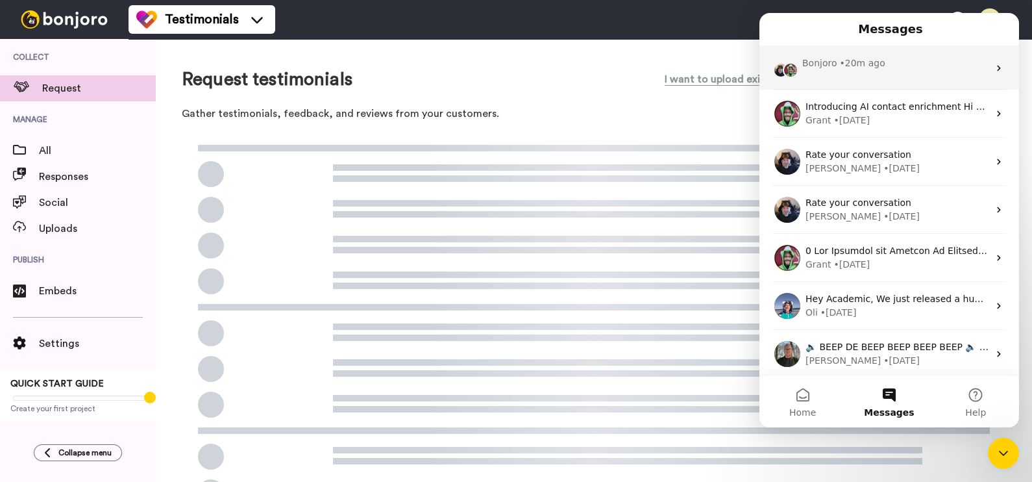
click at [912, 71] on div "Bonjoro • 20m ago" at bounding box center [890, 68] width 260 height 44
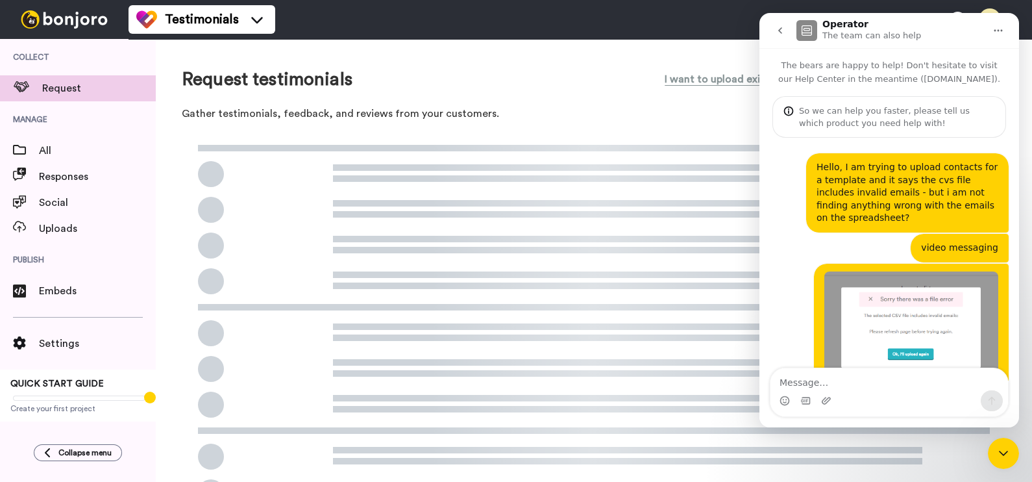
scroll to position [2, 0]
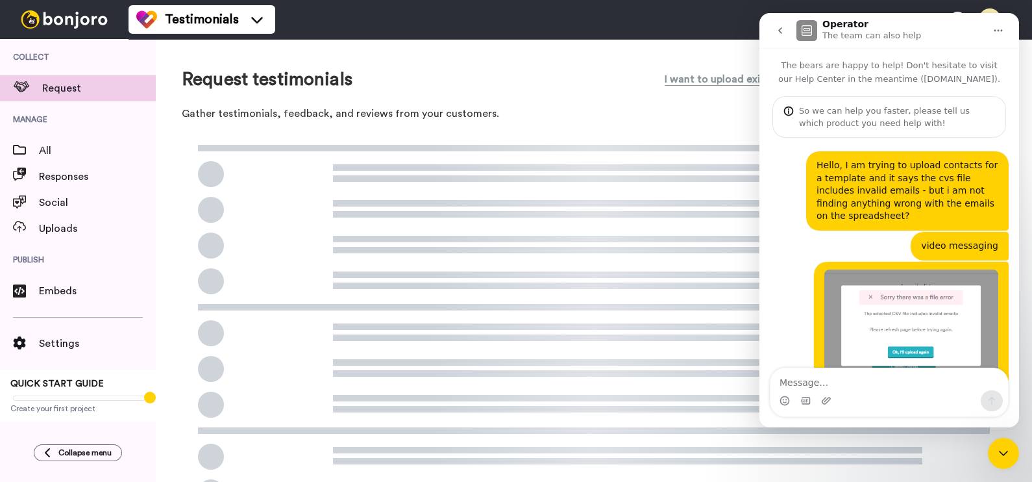
click at [1016, 452] on div "Close Intercom Messenger" at bounding box center [1003, 453] width 31 height 31
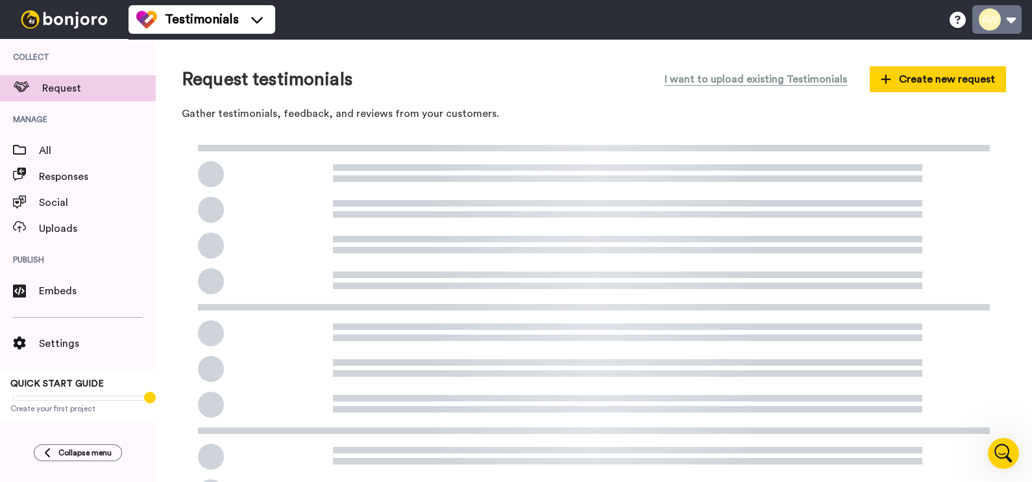
click at [999, 17] on button at bounding box center [997, 19] width 49 height 29
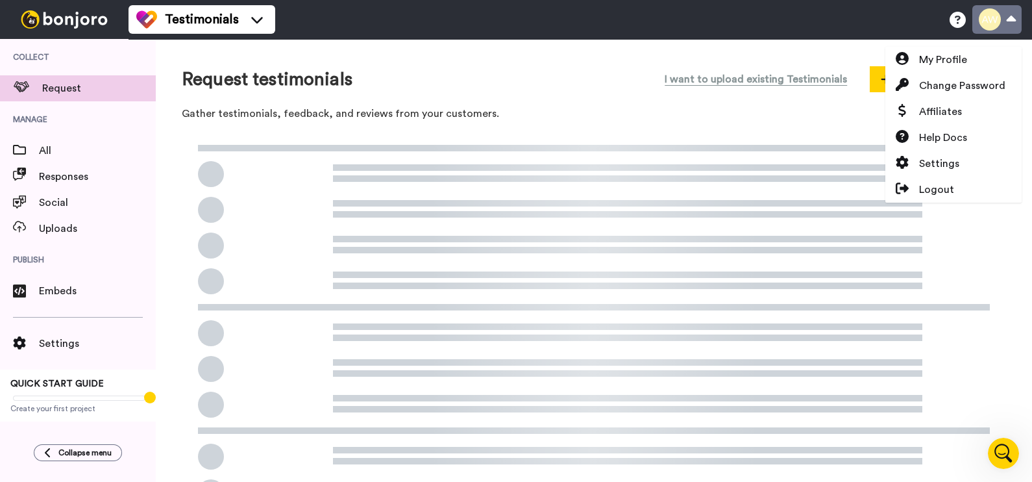
click at [999, 17] on button at bounding box center [997, 19] width 49 height 29
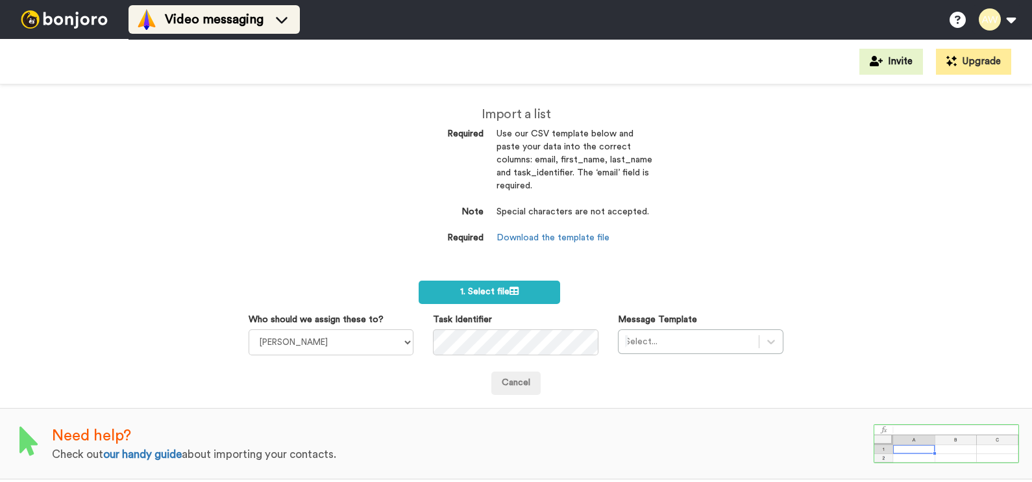
click at [292, 20] on icon at bounding box center [281, 19] width 21 height 13
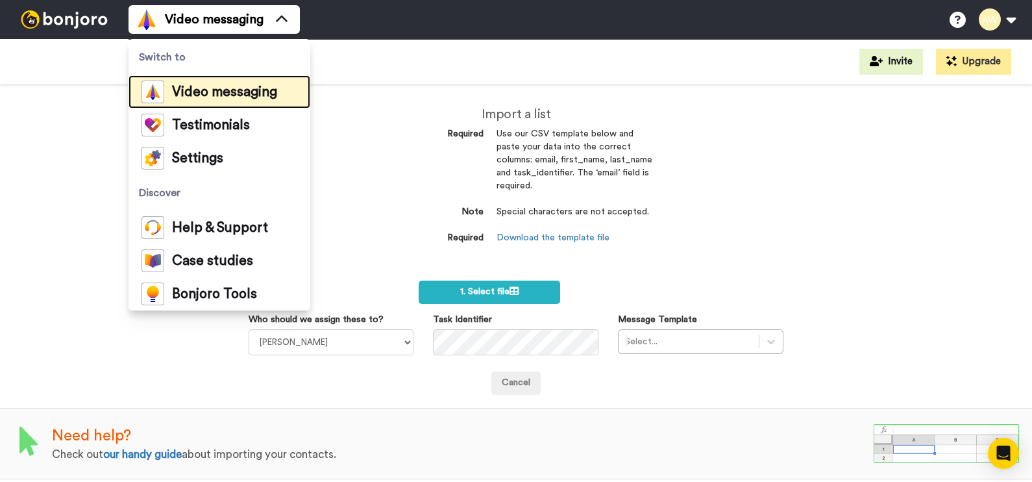
click at [198, 88] on span "Video messaging" at bounding box center [224, 92] width 105 height 13
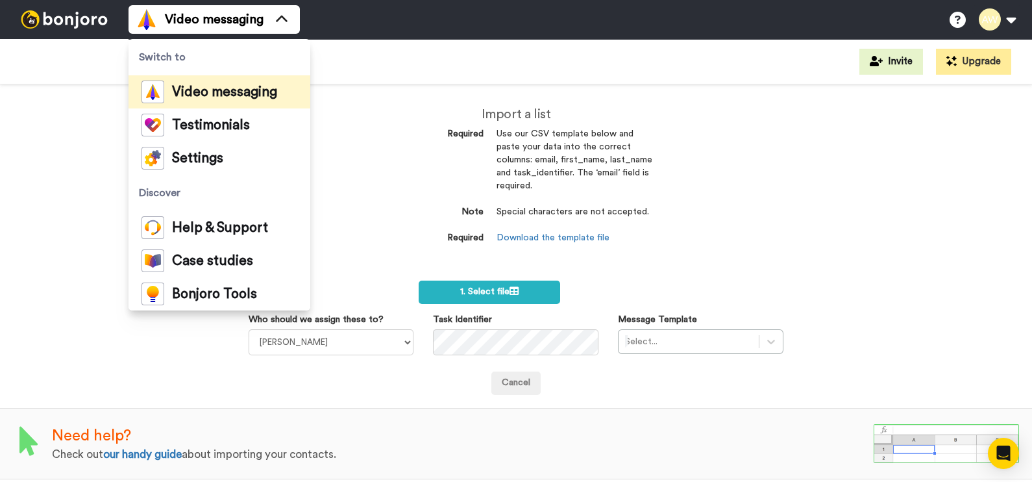
click at [361, 121] on div "Import a list Required Use our CSV template below and paste your data into the …" at bounding box center [516, 282] width 1032 height 397
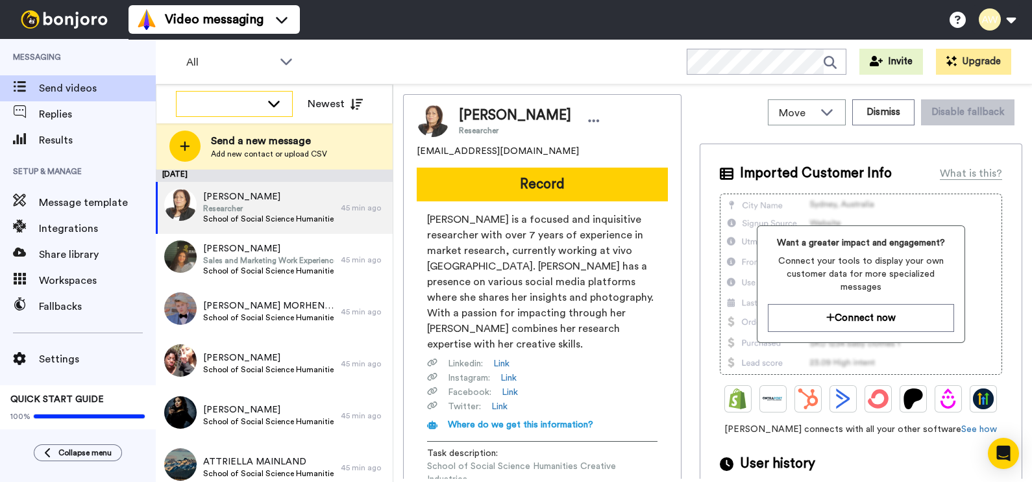
click at [229, 95] on div at bounding box center [235, 103] width 116 height 23
click at [249, 104] on div at bounding box center [224, 103] width 74 height 13
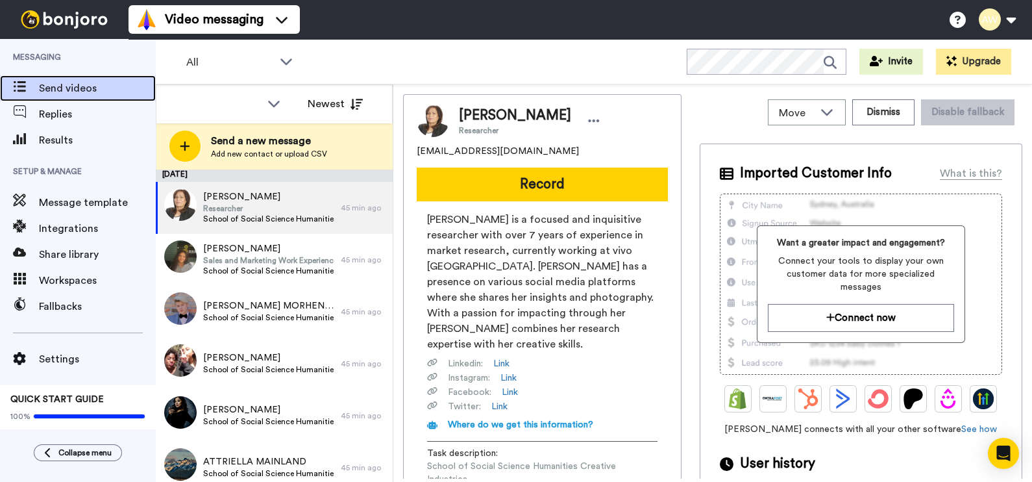
click at [63, 90] on span "Send videos" at bounding box center [97, 89] width 117 height 16
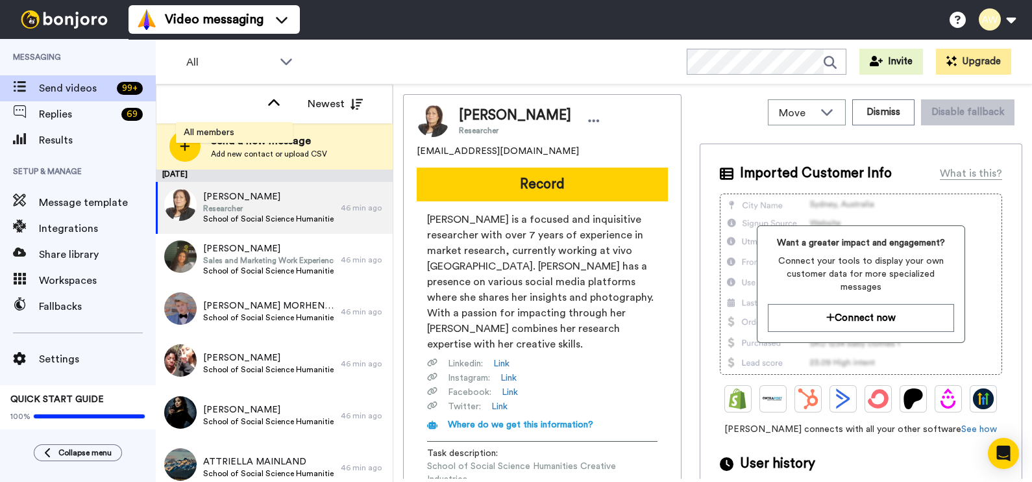
click at [251, 132] on li "All members" at bounding box center [234, 132] width 117 height 21
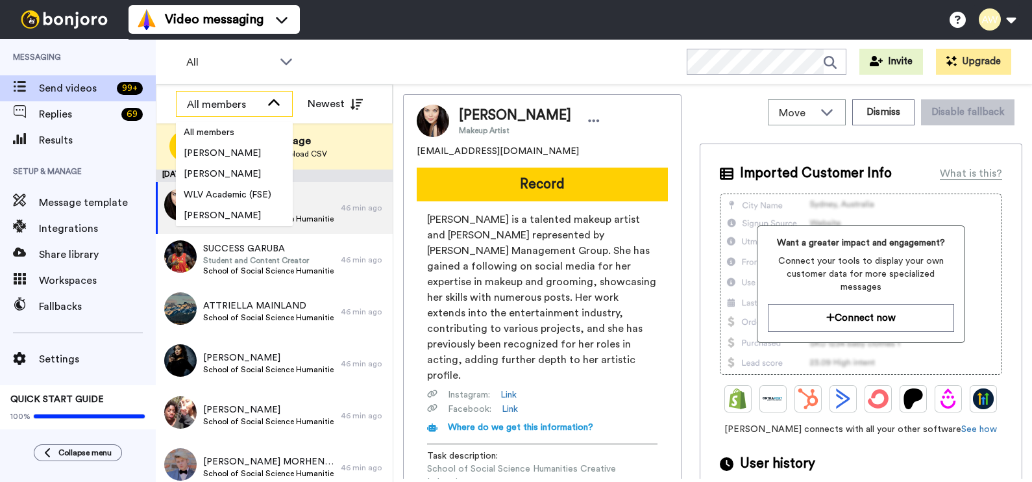
click at [277, 103] on icon at bounding box center [274, 102] width 12 height 6
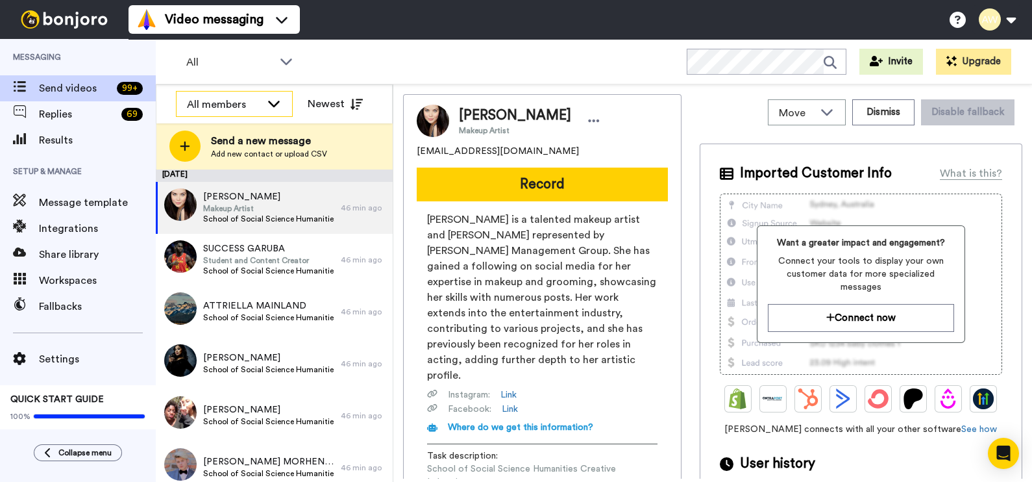
click at [277, 103] on icon at bounding box center [274, 104] width 12 height 6
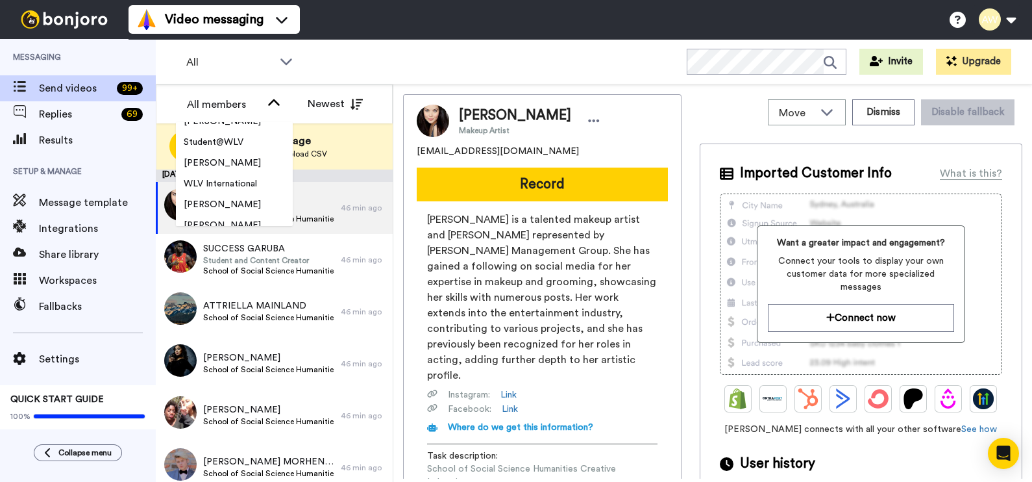
scroll to position [477, 0]
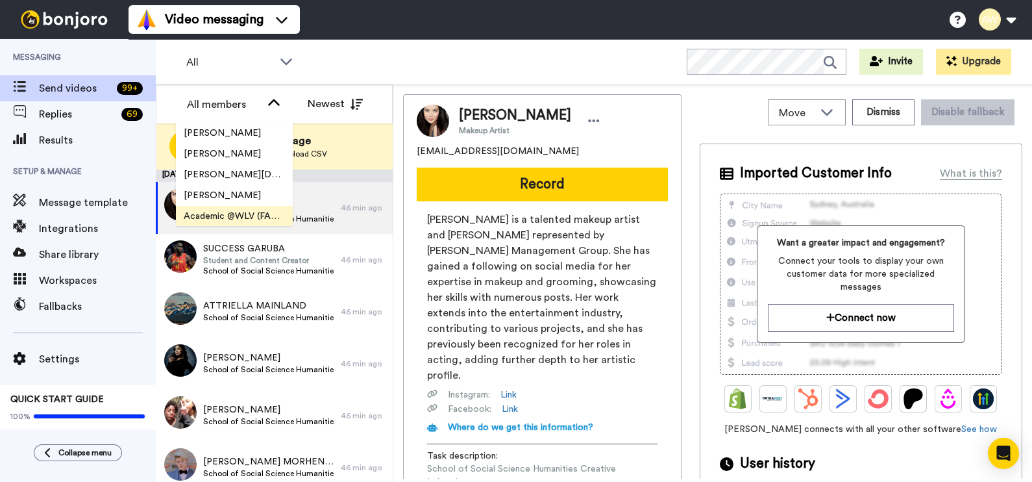
click at [245, 215] on span "Academic @WLV (FABSS)" at bounding box center [234, 216] width 117 height 13
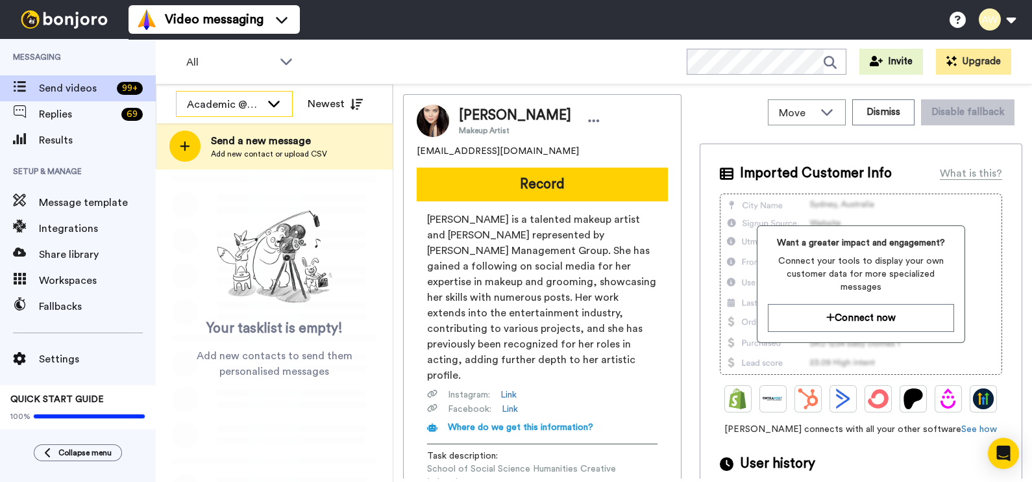
click at [245, 97] on div "Academic @WLV (FABSS)" at bounding box center [224, 105] width 74 height 16
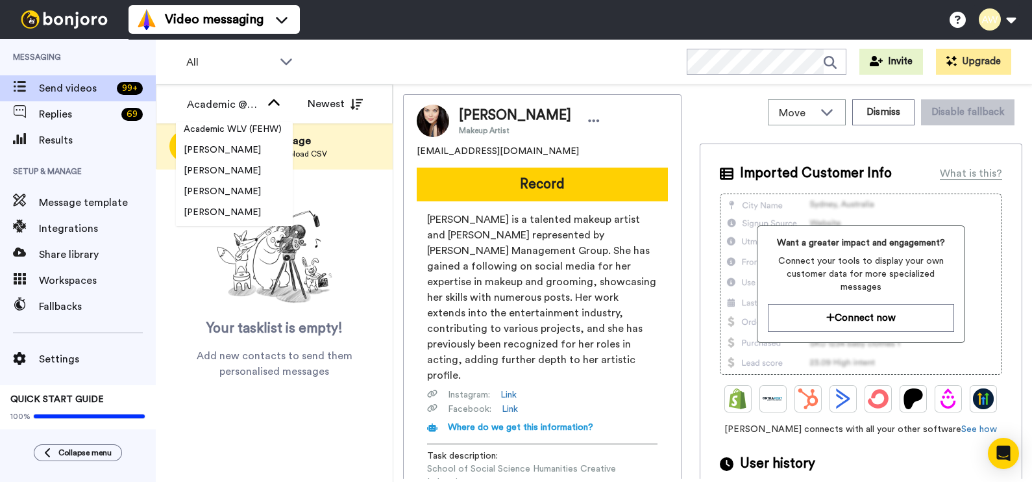
scroll to position [282, 0]
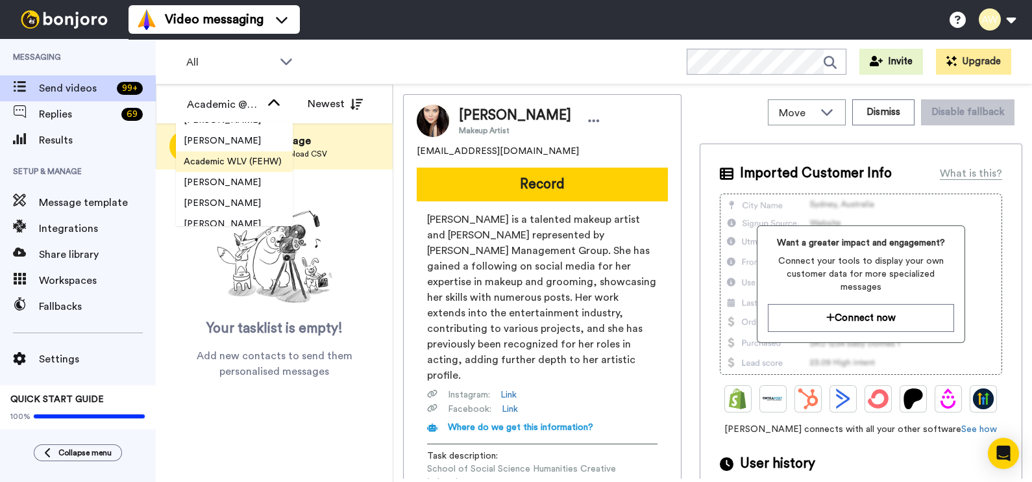
click at [264, 153] on li "Academic WLV (FEHW)" at bounding box center [234, 161] width 117 height 21
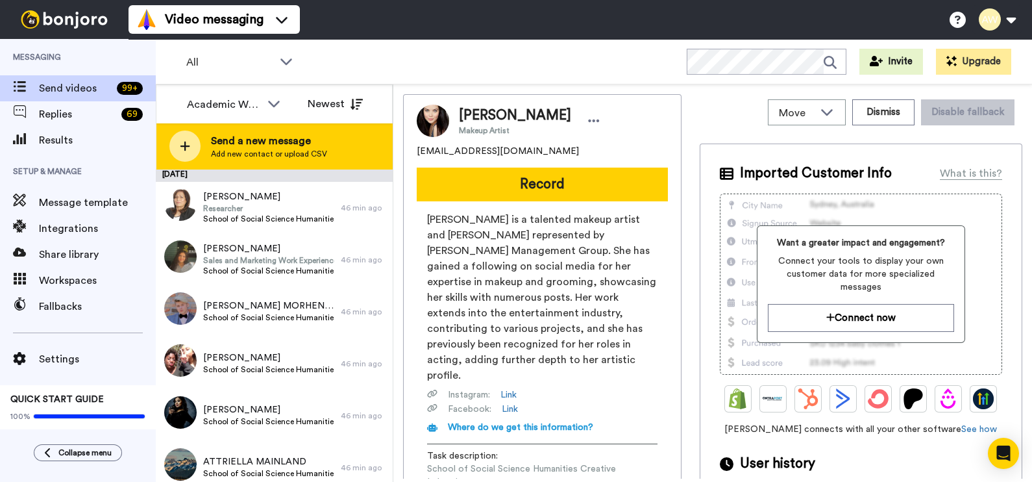
click at [228, 151] on span "Add new contact or upload CSV" at bounding box center [269, 154] width 116 height 10
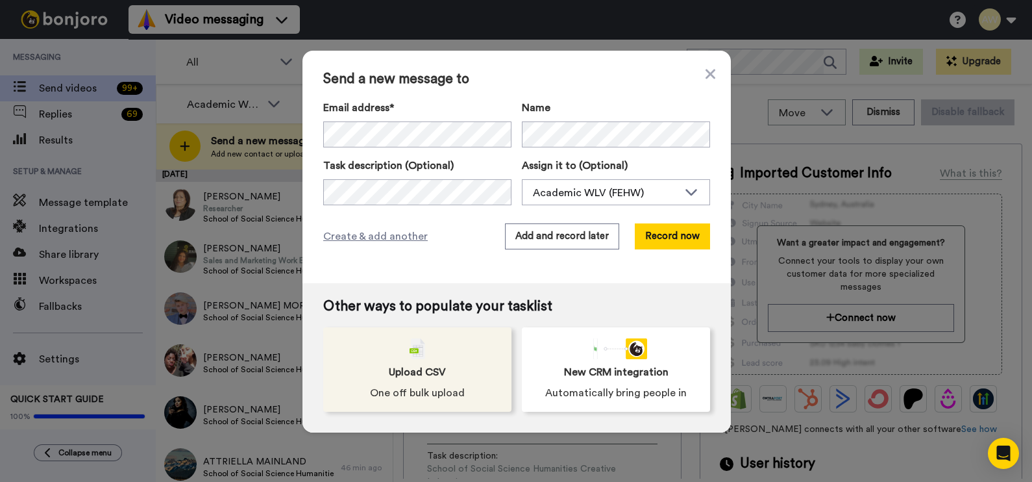
click at [412, 361] on div "Upload CSV One off bulk upload" at bounding box center [417, 369] width 188 height 84
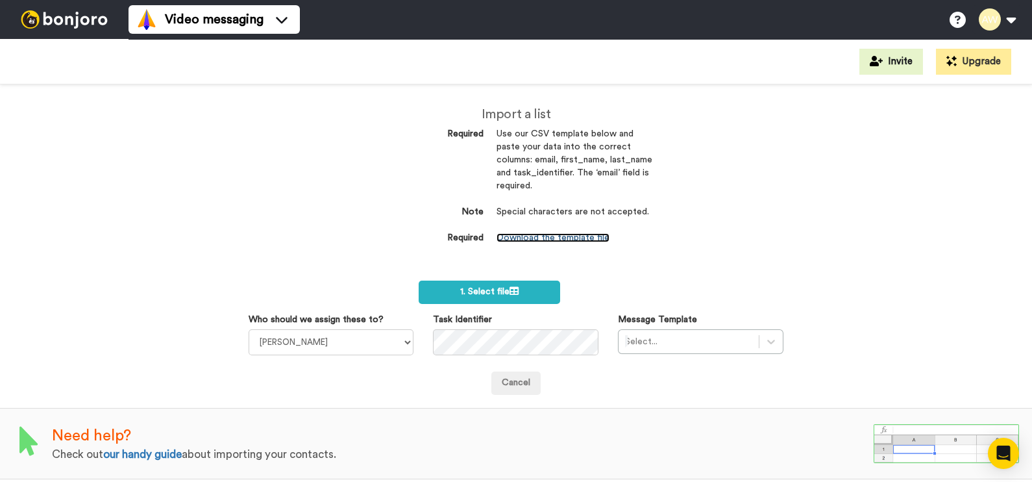
click at [538, 234] on link "Download the template file" at bounding box center [553, 237] width 113 height 9
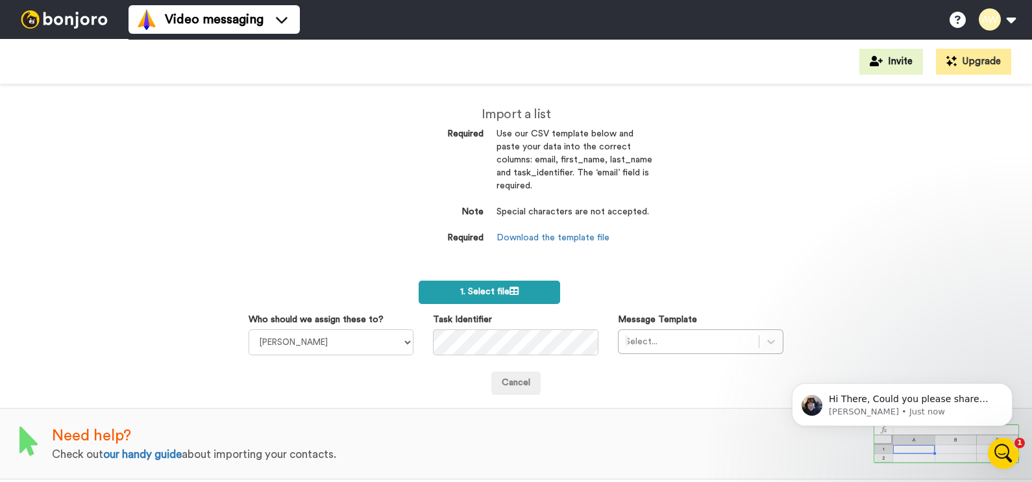
click at [512, 292] on icon at bounding box center [514, 290] width 9 height 9
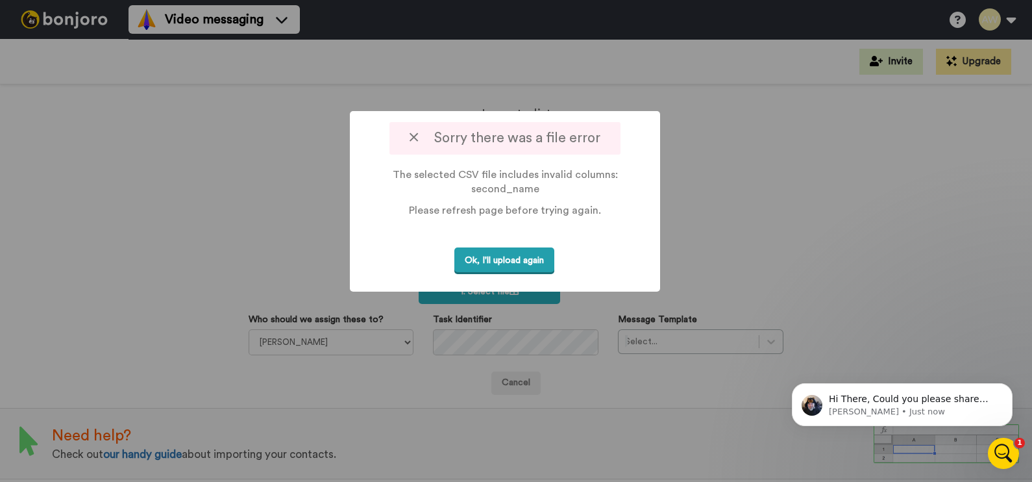
click at [530, 255] on button "Ok, I'll upload again" at bounding box center [505, 260] width 100 height 27
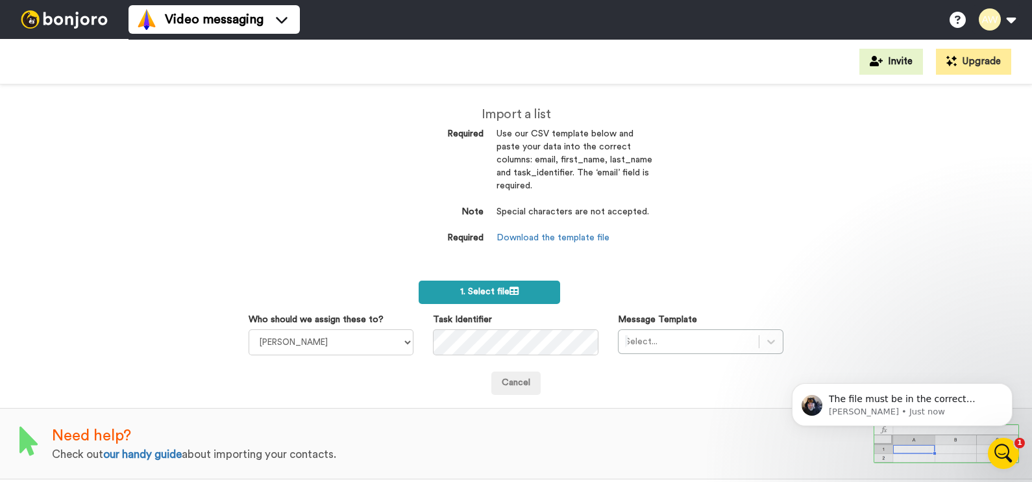
click label "1. Select file"
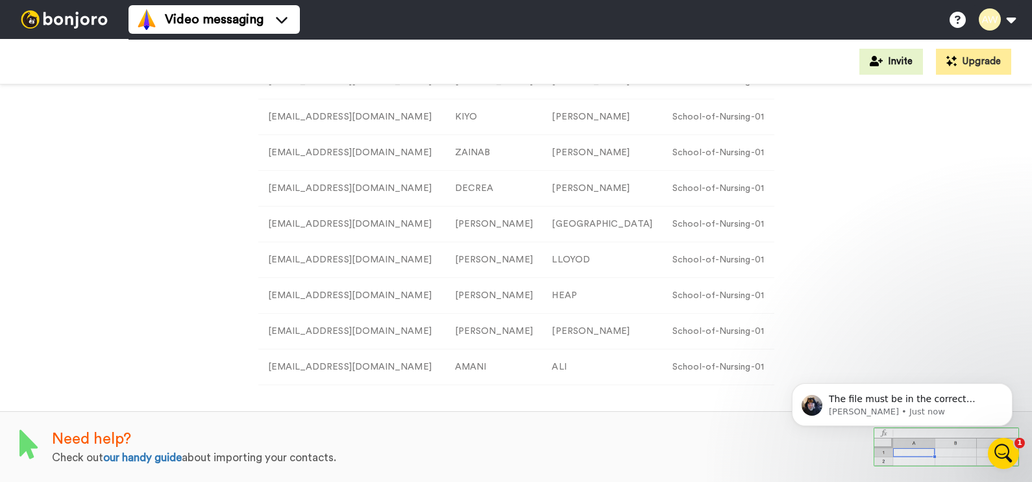
scroll to position [123, 0]
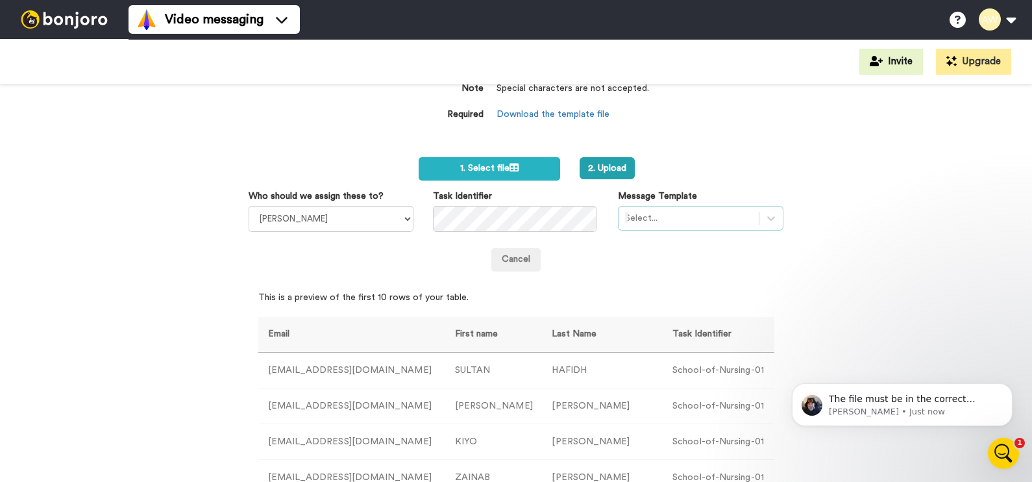
click div
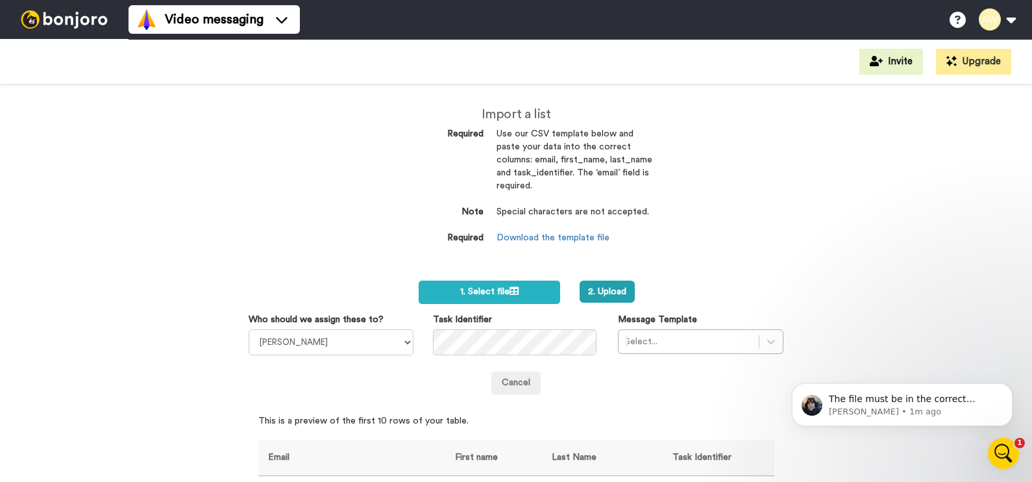
click div "Import a list Required Use our CSV template below and paste your data into the …"
click div "Select..."
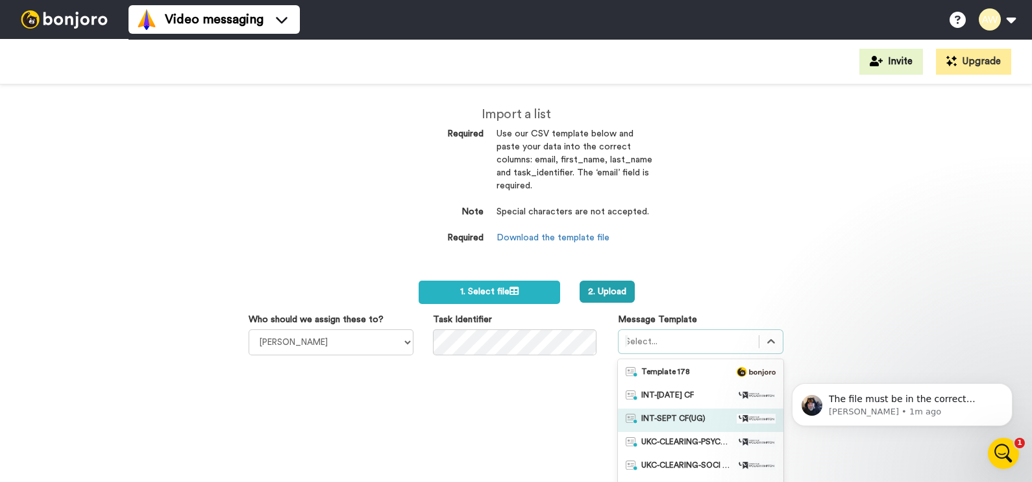
scroll to position [77, 0]
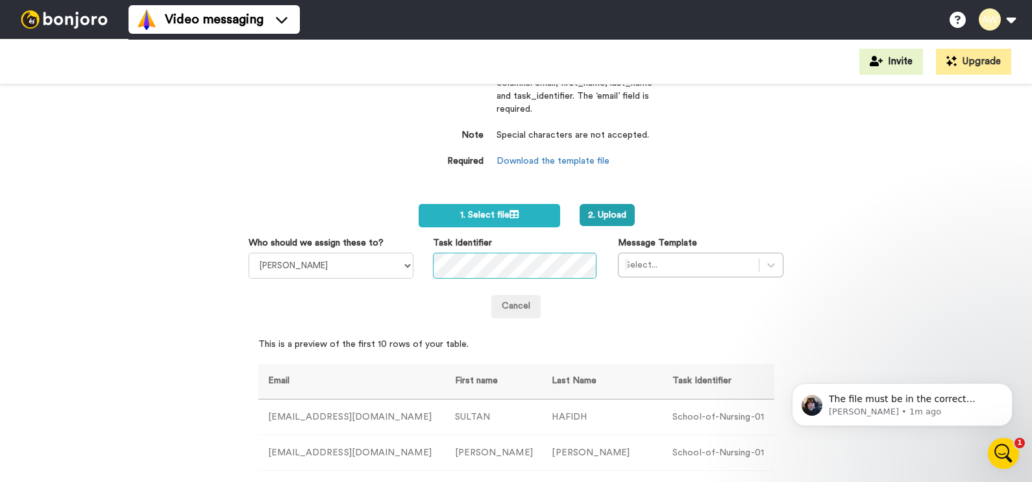
drag, startPoint x: 740, startPoint y: 334, endPoint x: 390, endPoint y: 262, distance: 358.1
click div "Who should we assign these to? Laura Wright Amarjit Duggal WLV Academic (FSE) D…"
click div
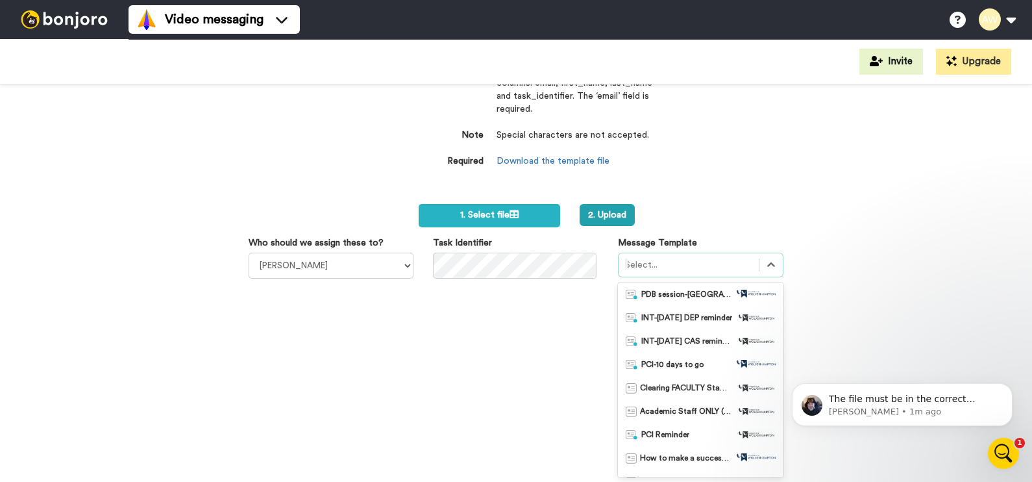
scroll to position [0, 0]
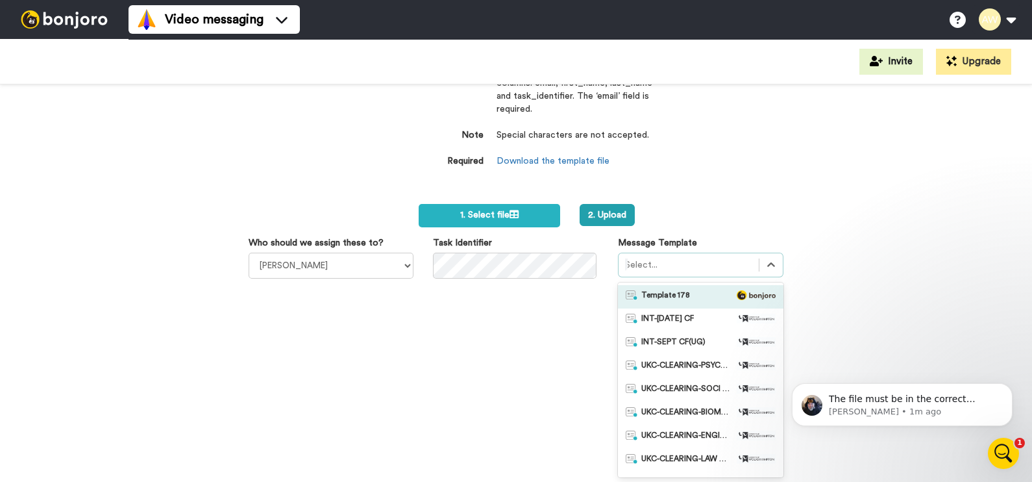
click div "2. Upload"
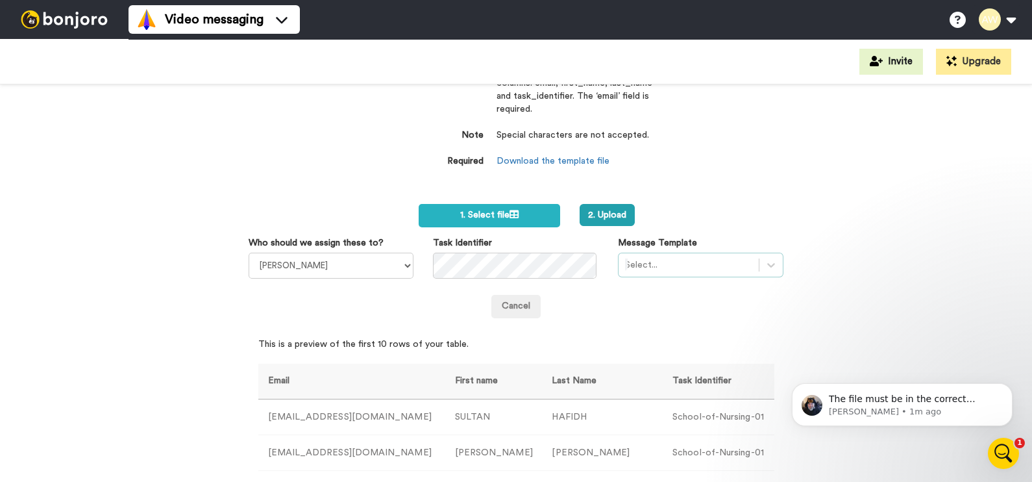
click div "Select..."
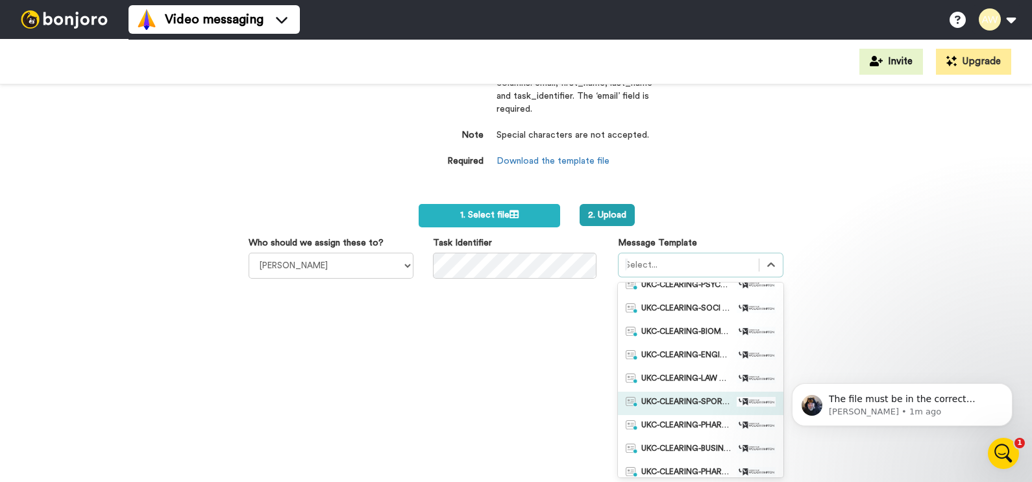
scroll to position [162, 0]
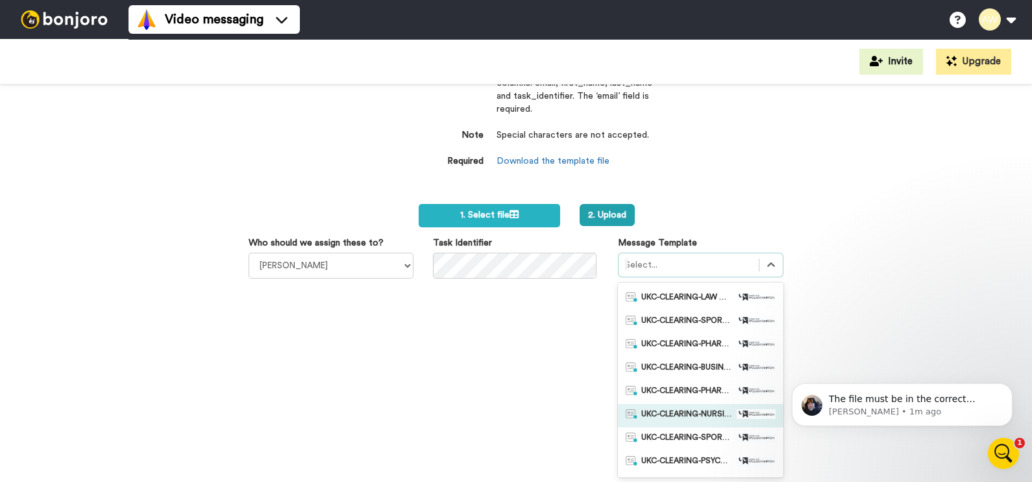
click span "UKC-CLEARING-NURSING OFFER NO RESPONSE"
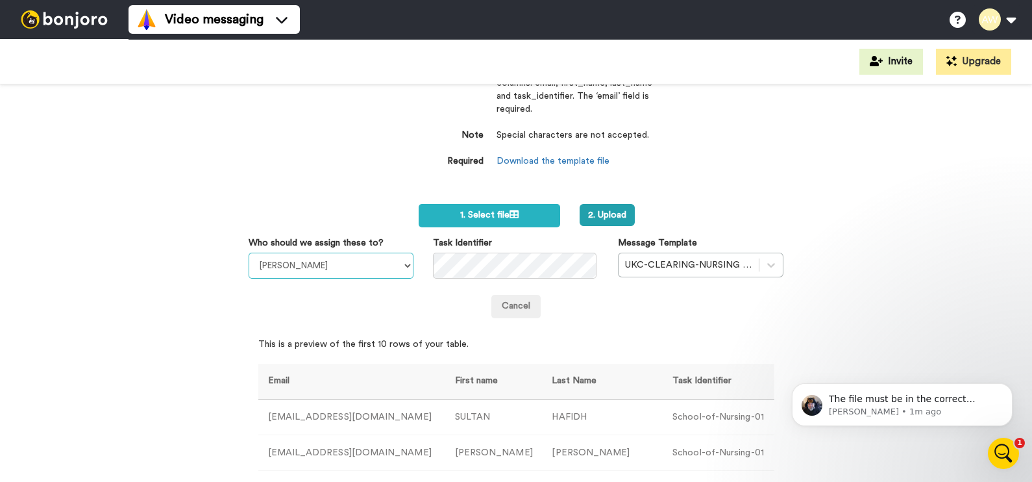
click select "Laura Wright Amarjit Duggal WLV Academic (FSE) Divandra Birla Bolutife Ademokoy…"
select select "893d32a1-1eca-438f-900e-e073b28e2bc9"
click select "Laura Wright Amarjit Duggal WLV Academic (FSE) Divandra Birla Bolutife Ademokoy…"
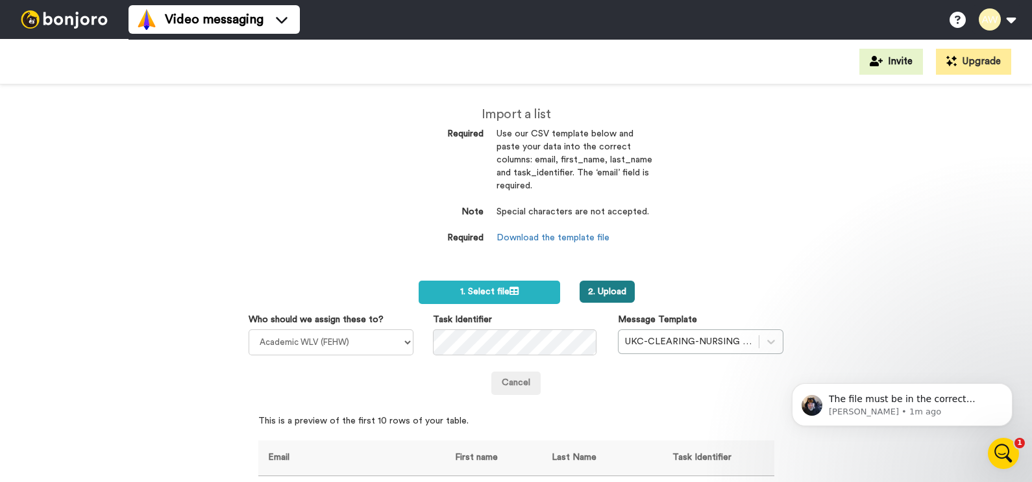
click button "2. Upload"
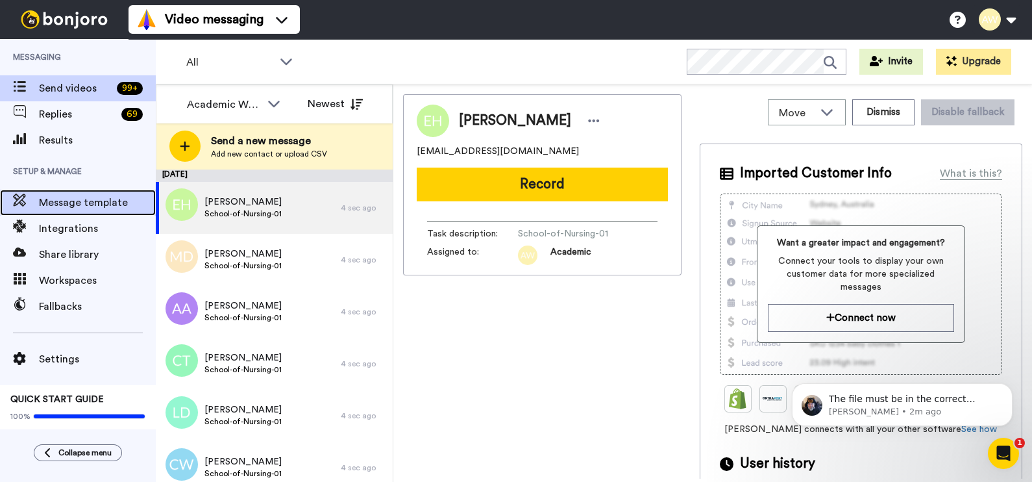
click at [46, 199] on span "Message template" at bounding box center [97, 203] width 117 height 16
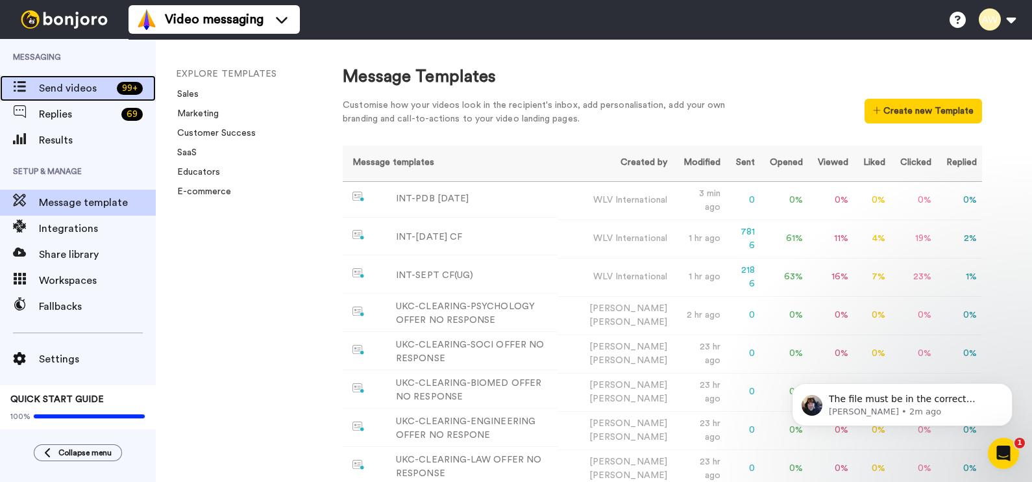
click at [88, 86] on span "Send videos" at bounding box center [75, 89] width 73 height 16
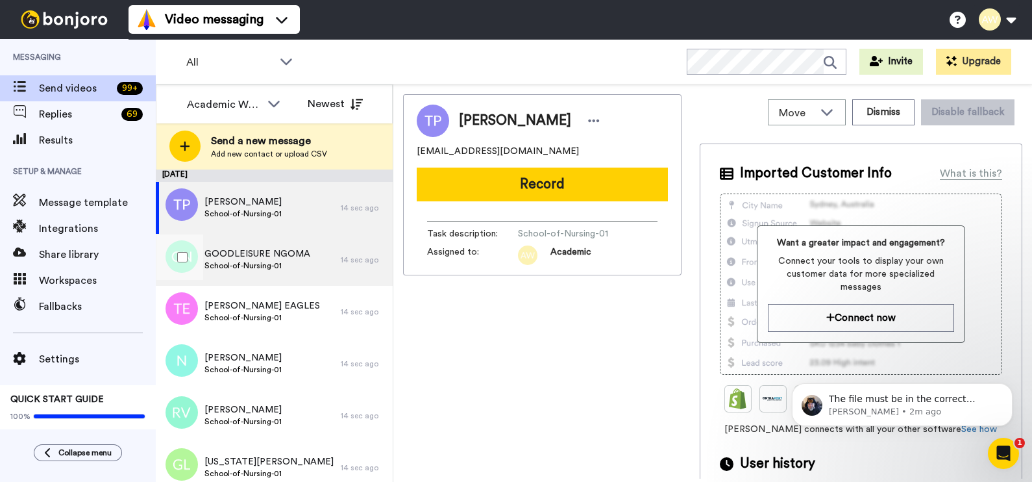
click at [286, 269] on span "School-of-Nursing-01" at bounding box center [258, 265] width 106 height 10
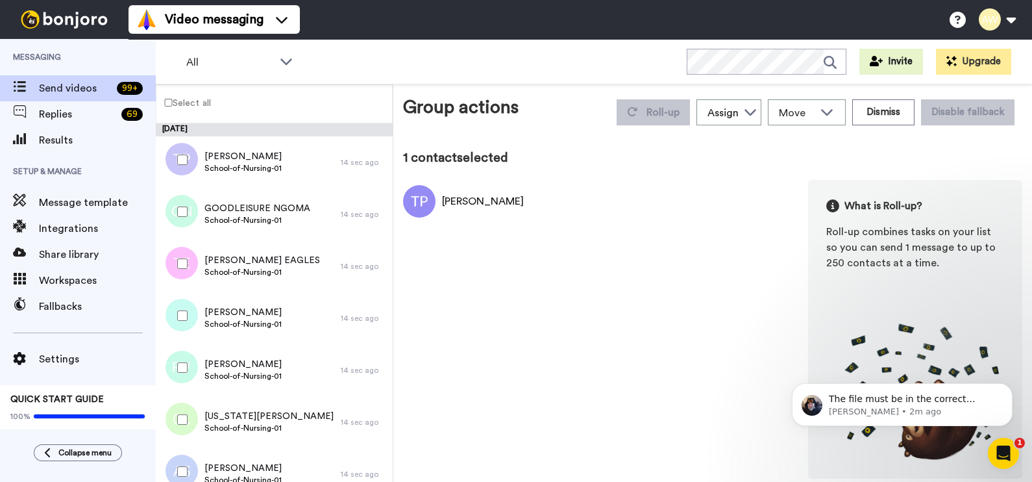
click at [172, 108] on label "Select all" at bounding box center [183, 103] width 55 height 16
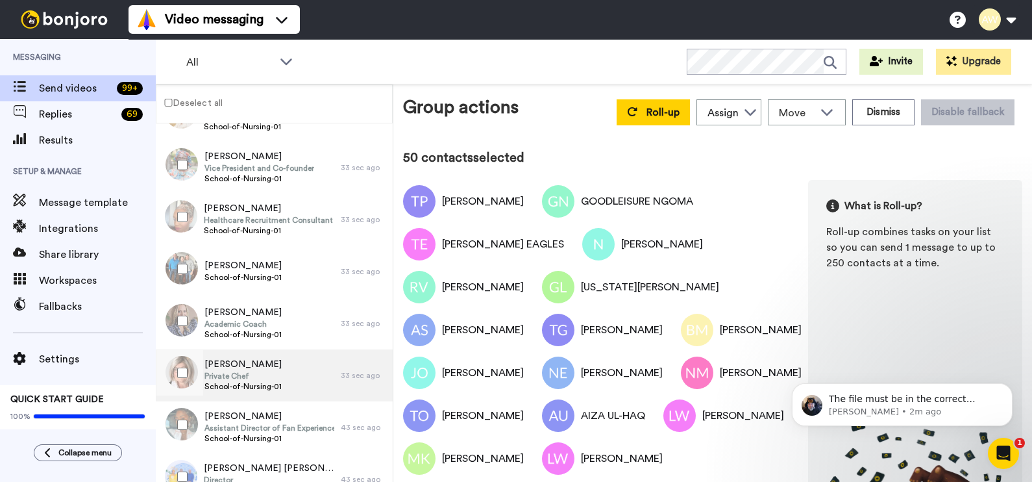
scroll to position [2495, 0]
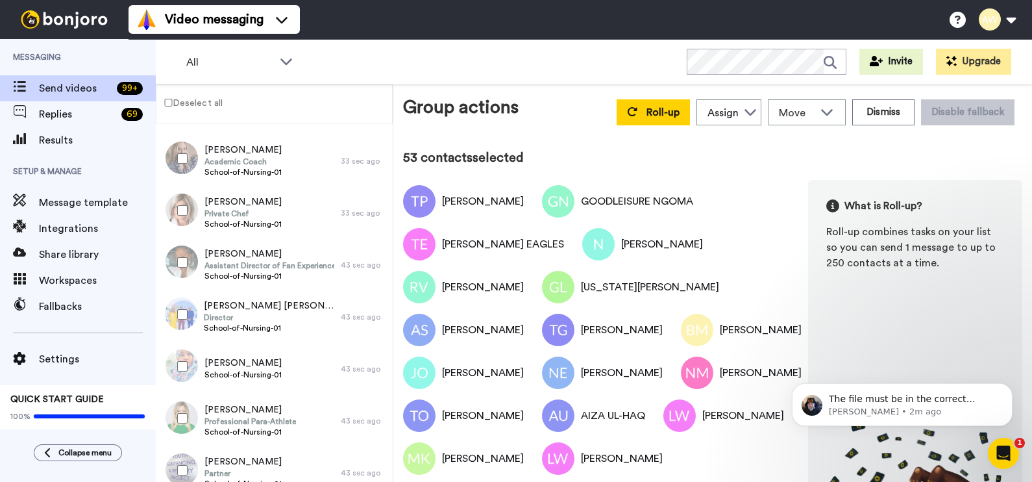
click at [181, 423] on div at bounding box center [179, 417] width 47 height 45
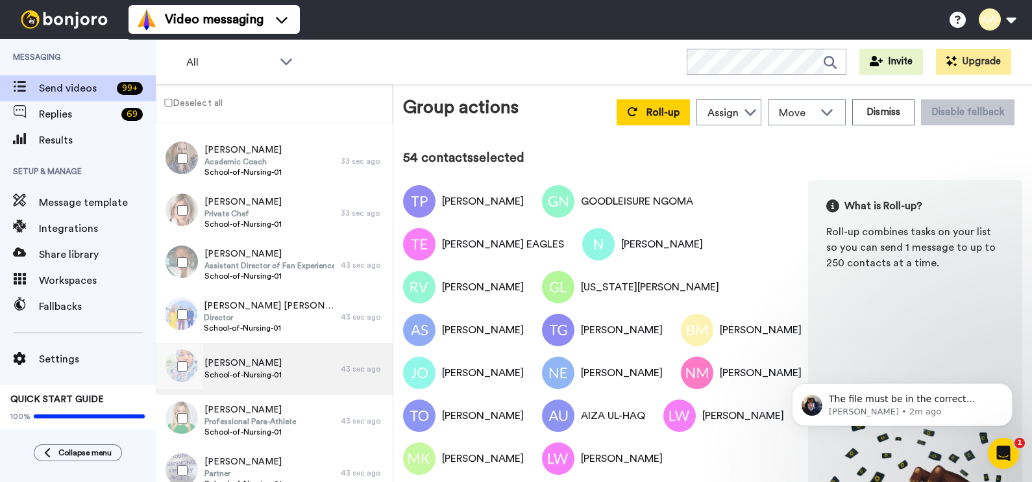
scroll to position [2657, 0]
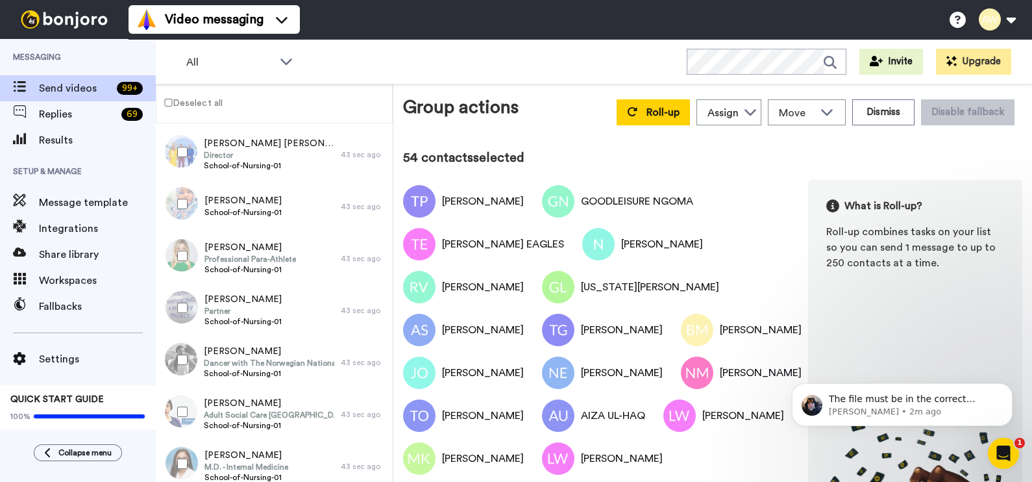
click at [188, 309] on div at bounding box center [179, 307] width 47 height 45
click at [186, 361] on div at bounding box center [179, 359] width 47 height 45
click at [188, 415] on div at bounding box center [179, 411] width 47 height 45
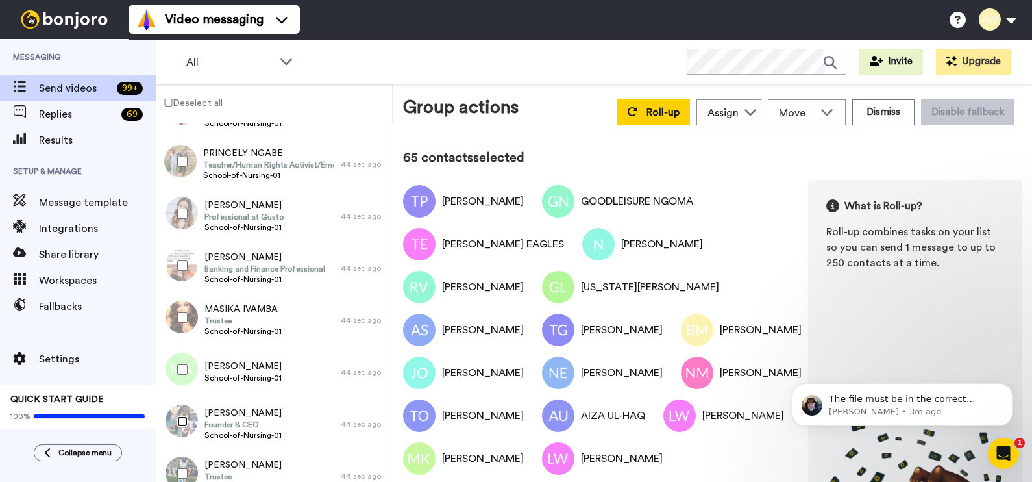
scroll to position [3144, 0]
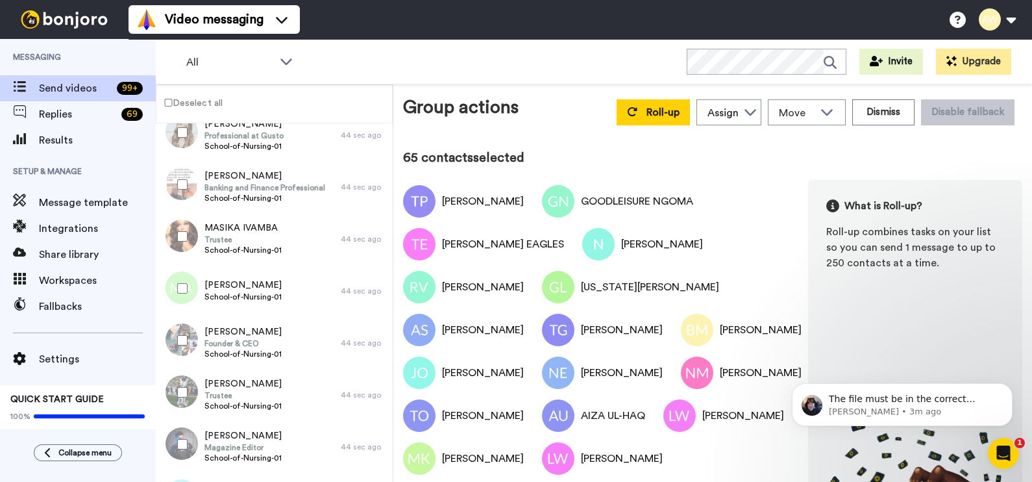
click at [181, 383] on div at bounding box center [179, 391] width 47 height 45
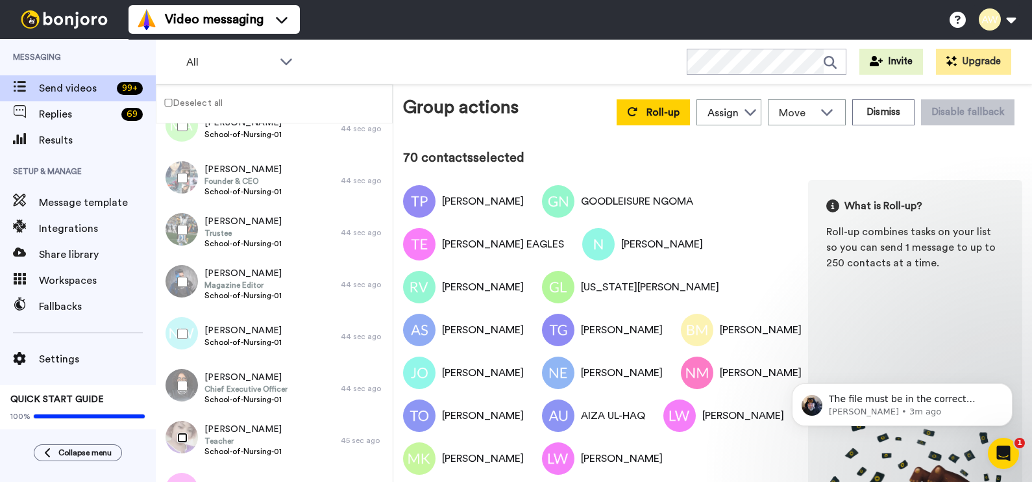
scroll to position [3550, 0]
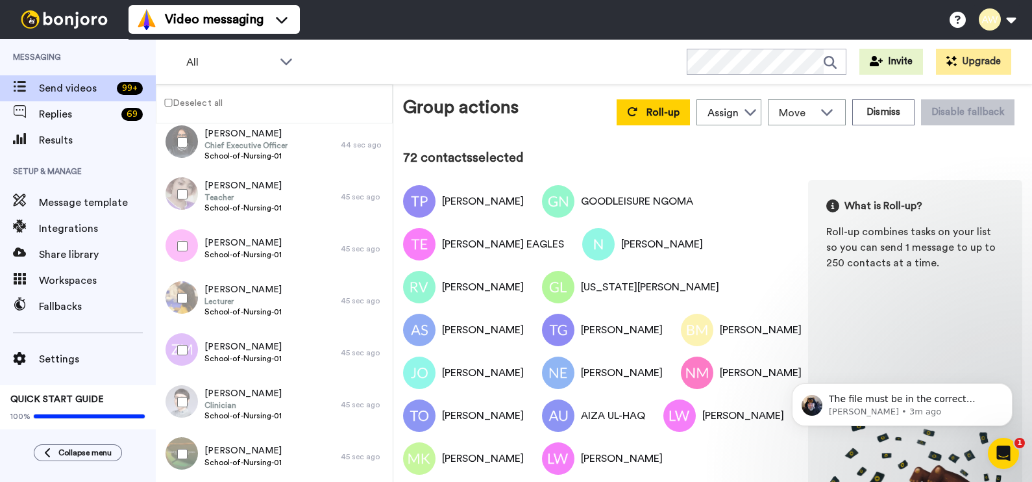
click at [175, 347] on div at bounding box center [179, 349] width 47 height 45
click at [179, 444] on div at bounding box center [179, 453] width 47 height 45
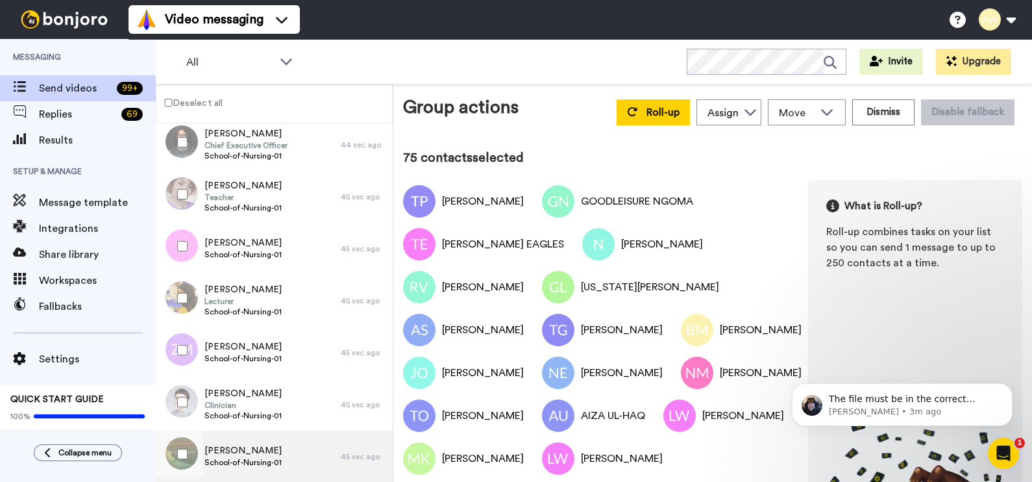
scroll to position [3712, 0]
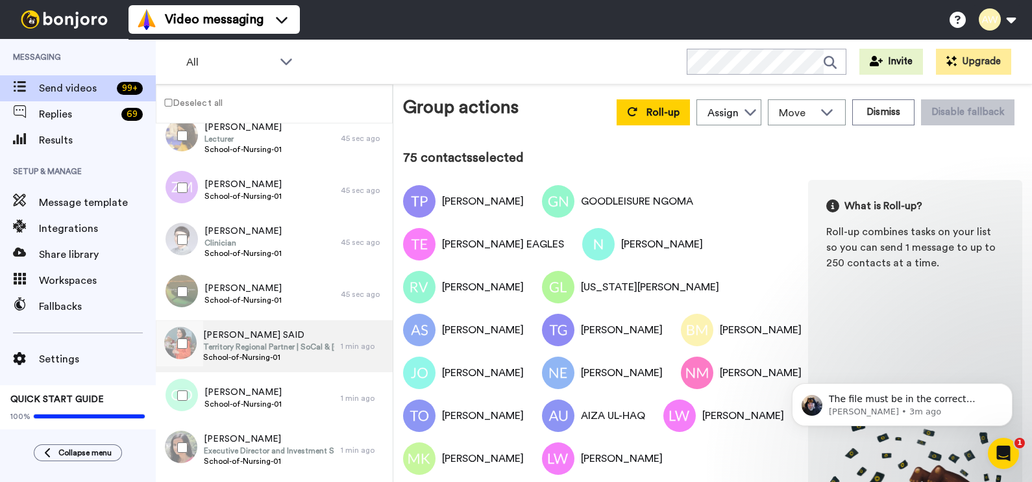
click at [217, 344] on span "Territory Regional Partner | SoCal & Southern Nevada" at bounding box center [268, 347] width 131 height 10
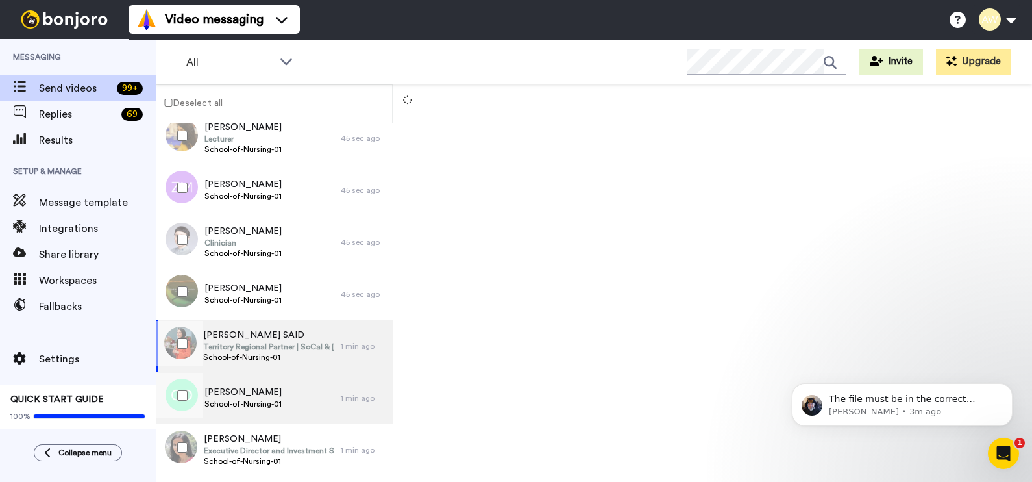
click at [221, 400] on span "School-of-Nursing-01" at bounding box center [243, 404] width 77 height 10
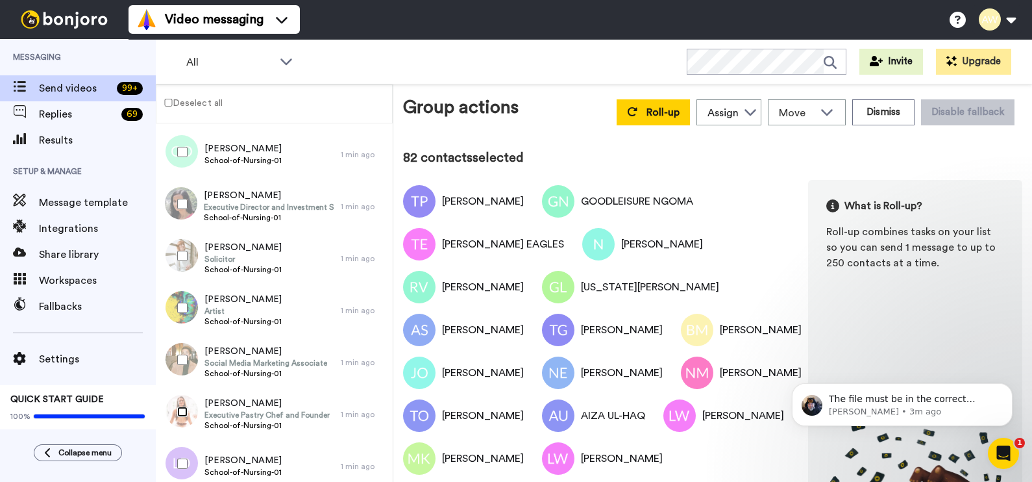
scroll to position [4037, 0]
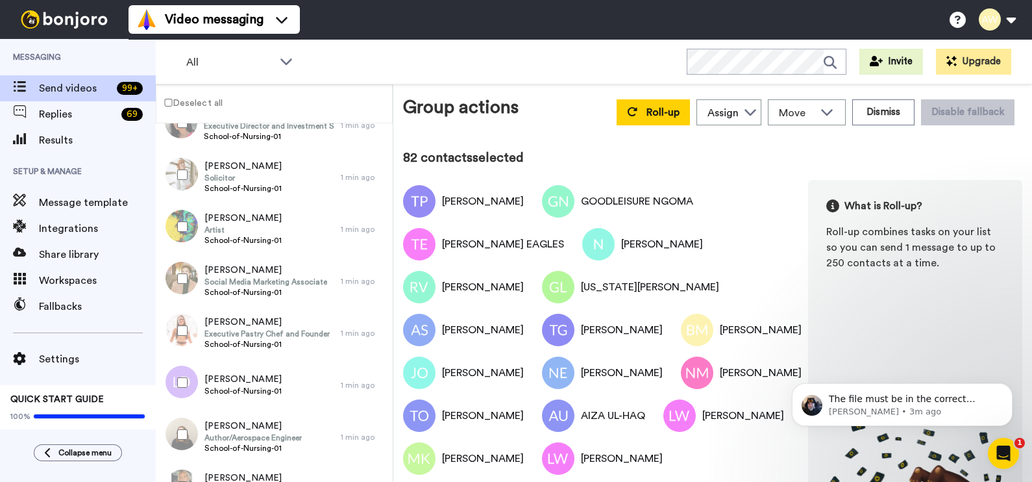
click at [182, 390] on div at bounding box center [179, 382] width 47 height 45
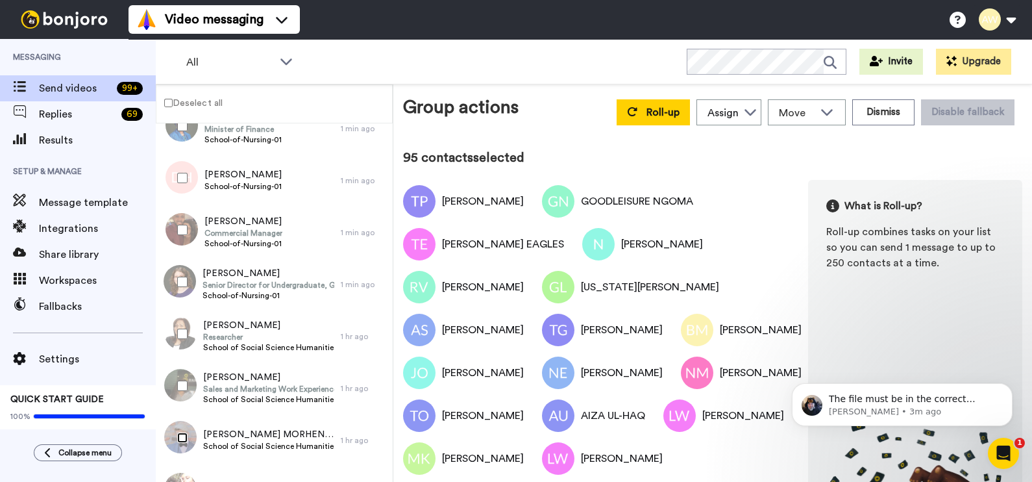
scroll to position [4848, 0]
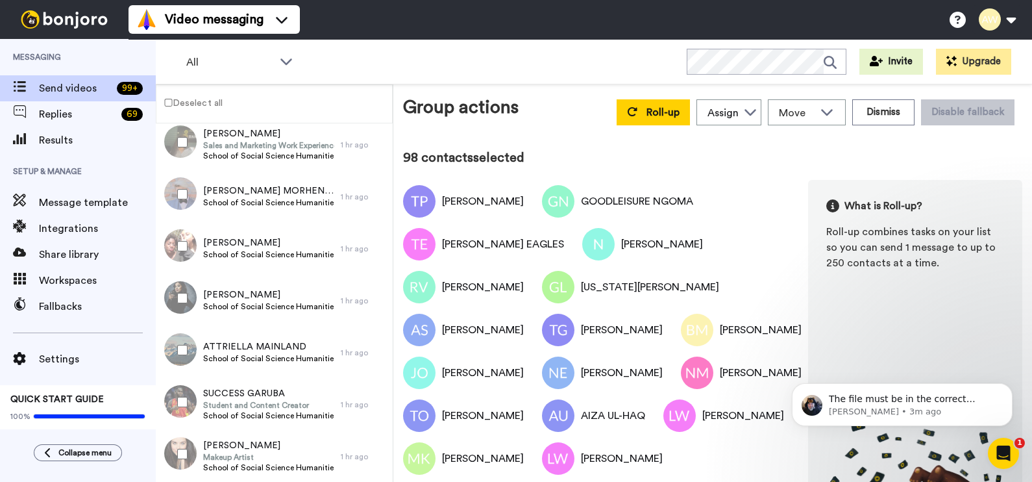
click at [182, 395] on div at bounding box center [179, 401] width 47 height 45
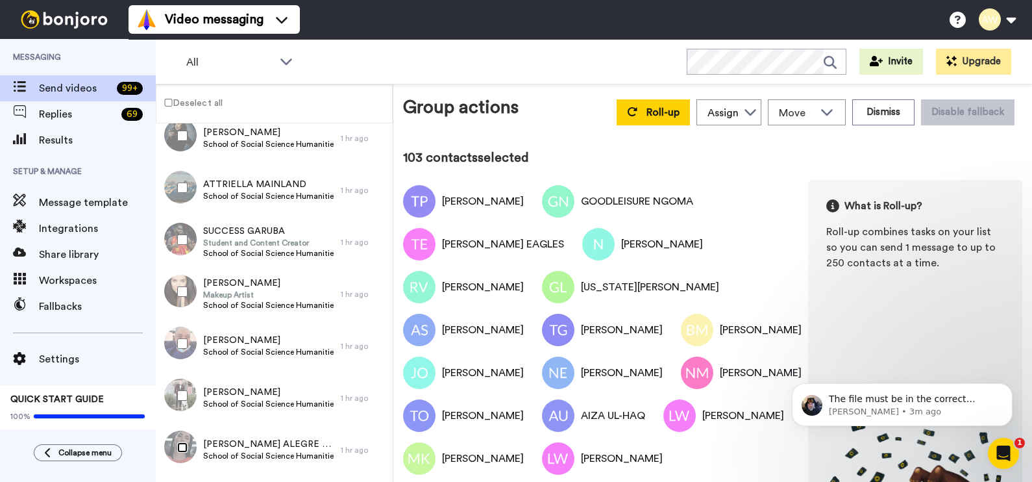
scroll to position [5173, 0]
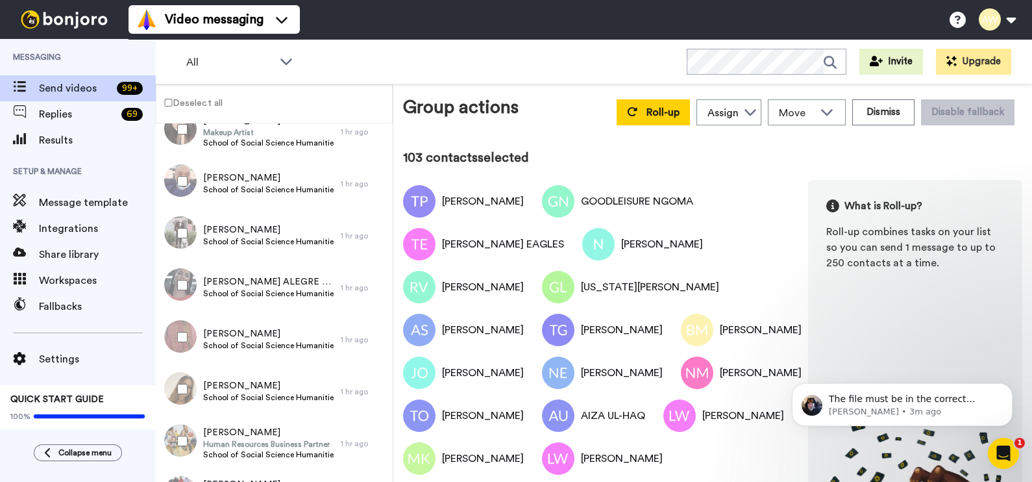
click at [179, 329] on div at bounding box center [179, 336] width 47 height 45
click at [180, 432] on div at bounding box center [179, 440] width 47 height 45
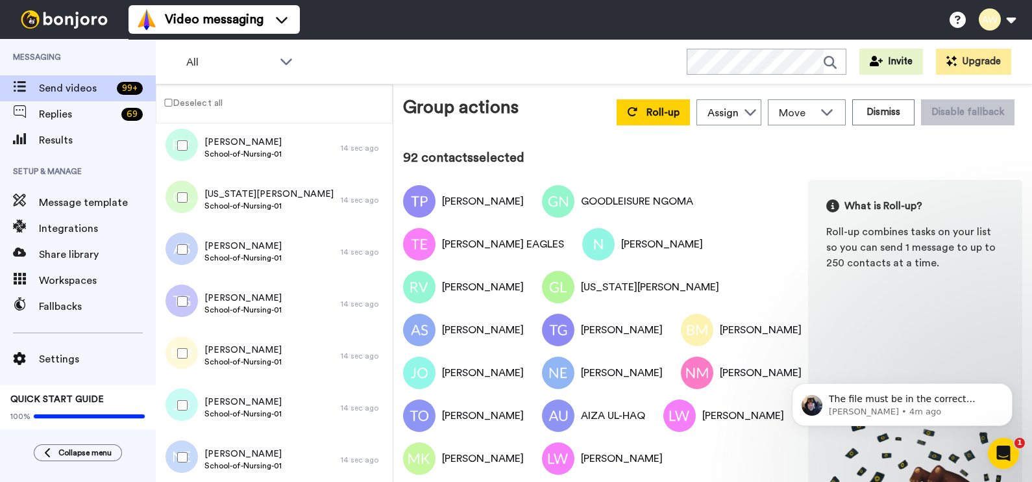
scroll to position [0, 0]
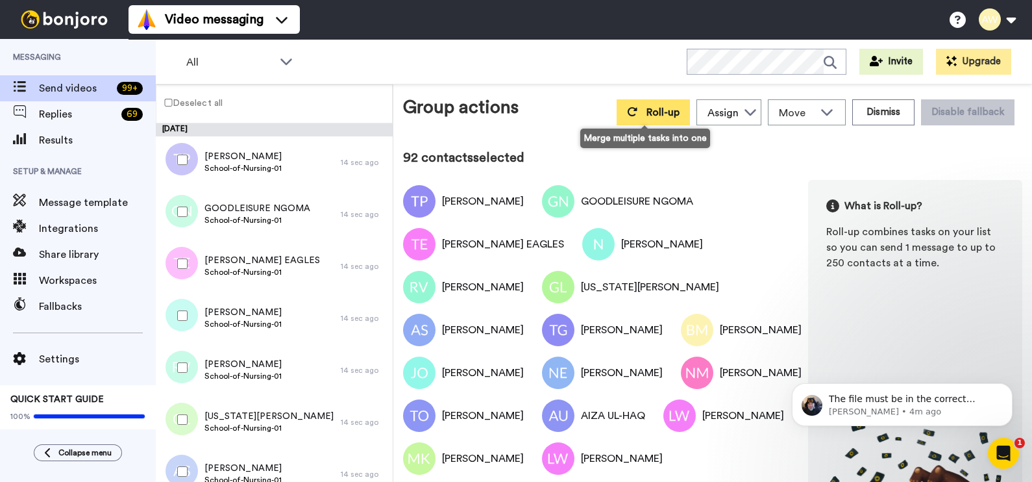
click at [662, 112] on span "Roll-up" at bounding box center [663, 112] width 33 height 10
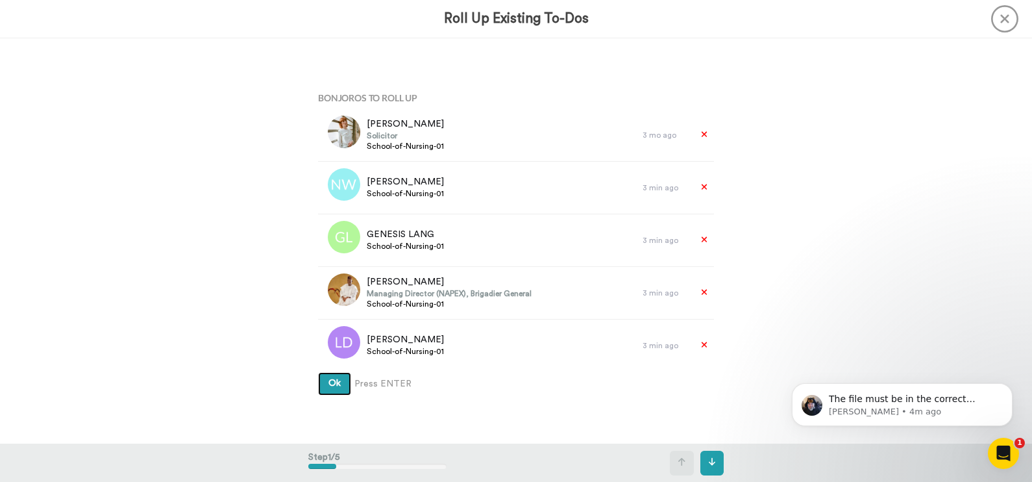
scroll to position [406, 0]
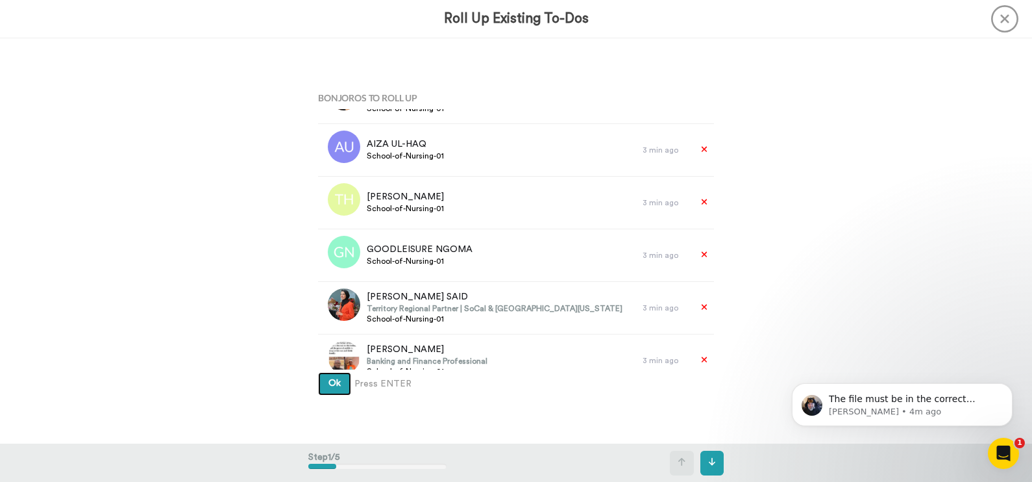
click at [329, 386] on span "Ok" at bounding box center [335, 383] width 12 height 9
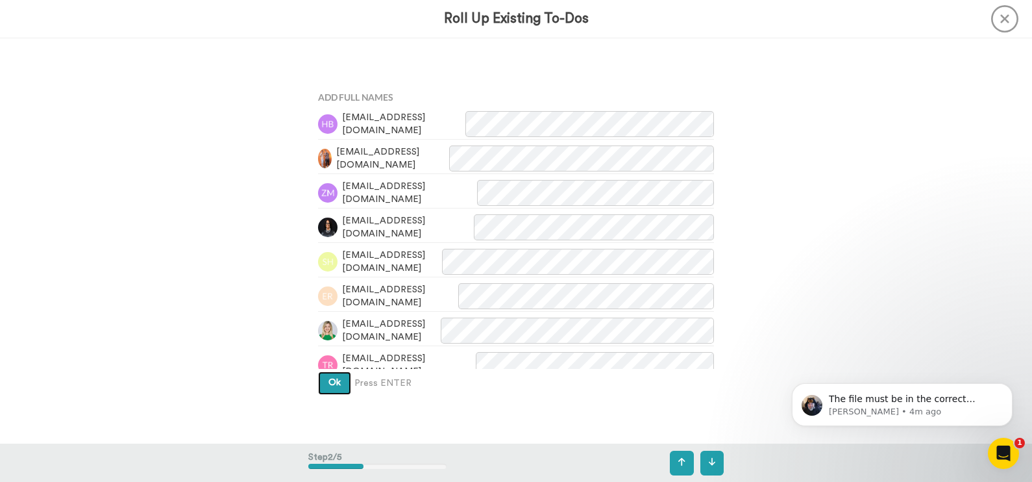
click at [334, 390] on button "Ok" at bounding box center [334, 382] width 33 height 23
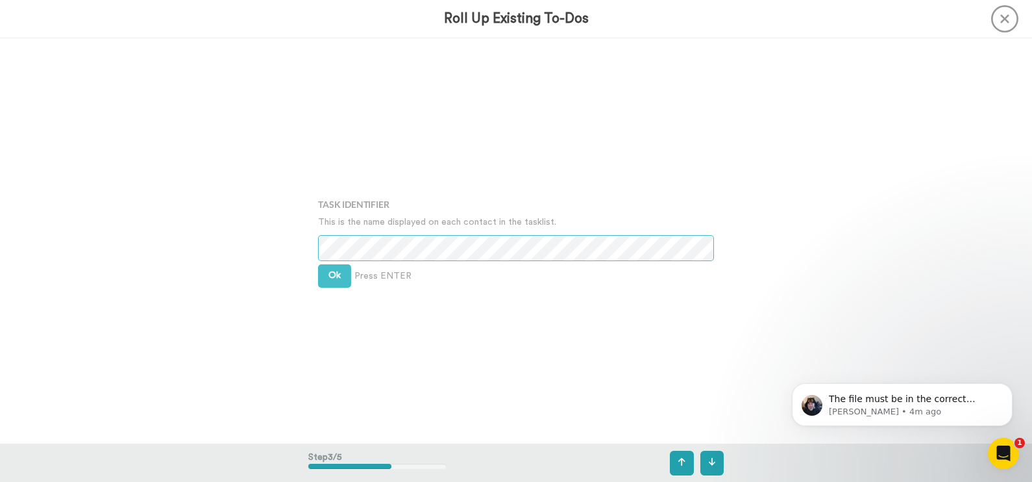
scroll to position [812, 0]
click at [328, 283] on button "Ok" at bounding box center [334, 275] width 33 height 23
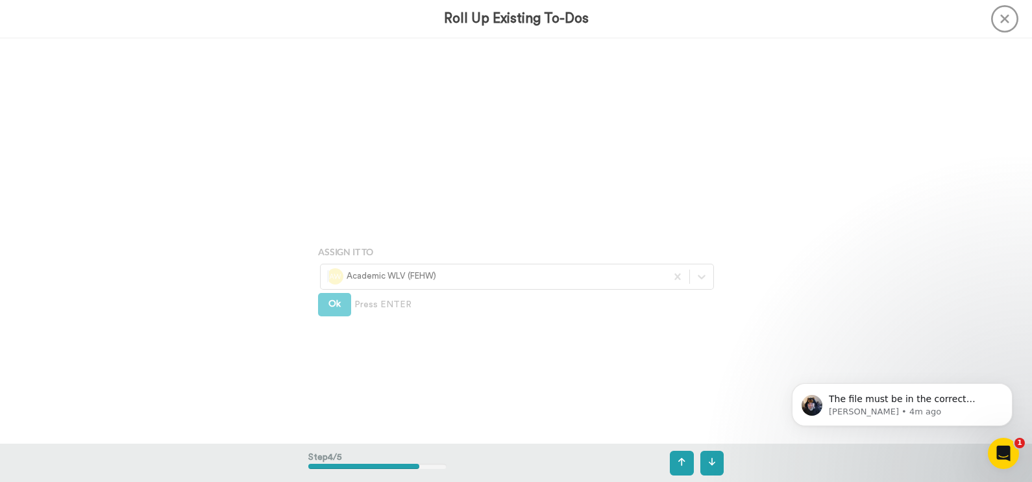
scroll to position [1217, 0]
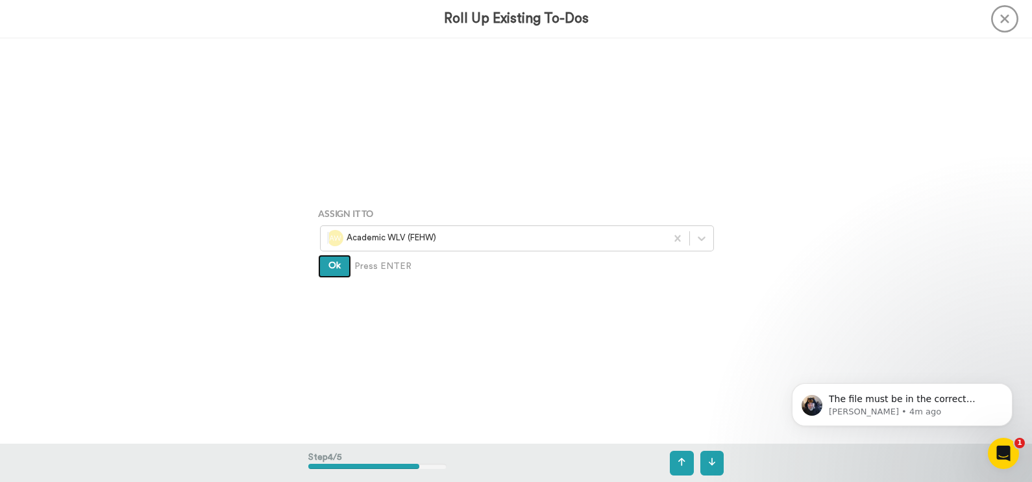
click at [329, 263] on span "Ok" at bounding box center [335, 265] width 12 height 9
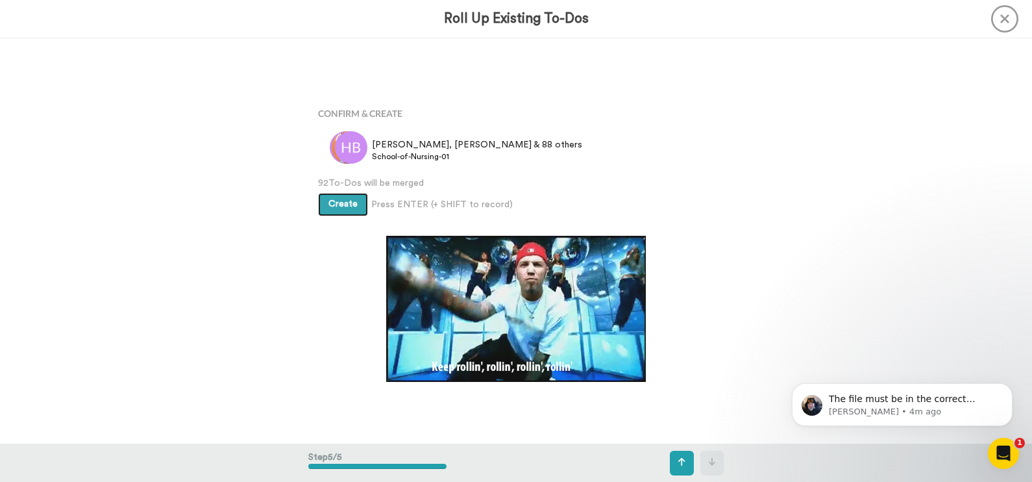
scroll to position [1622, 0]
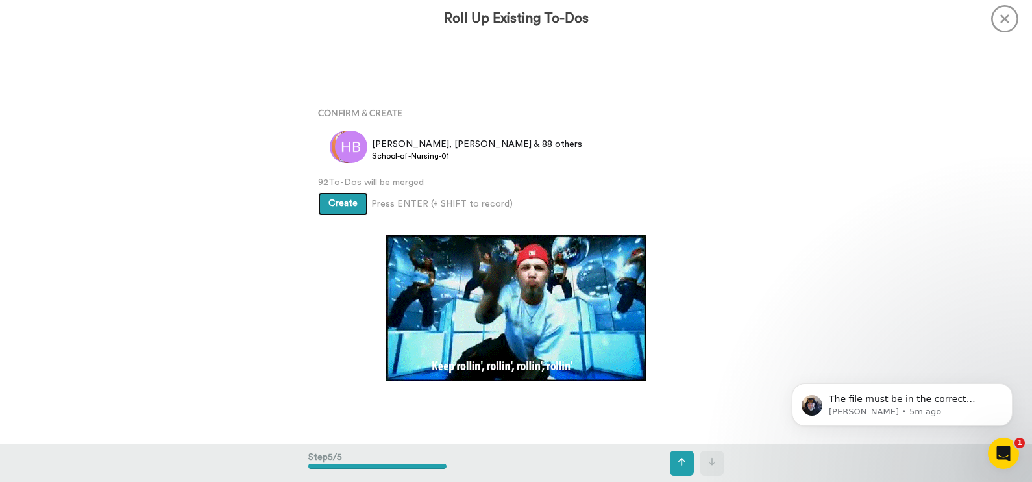
click at [347, 208] on span "Create" at bounding box center [343, 203] width 29 height 9
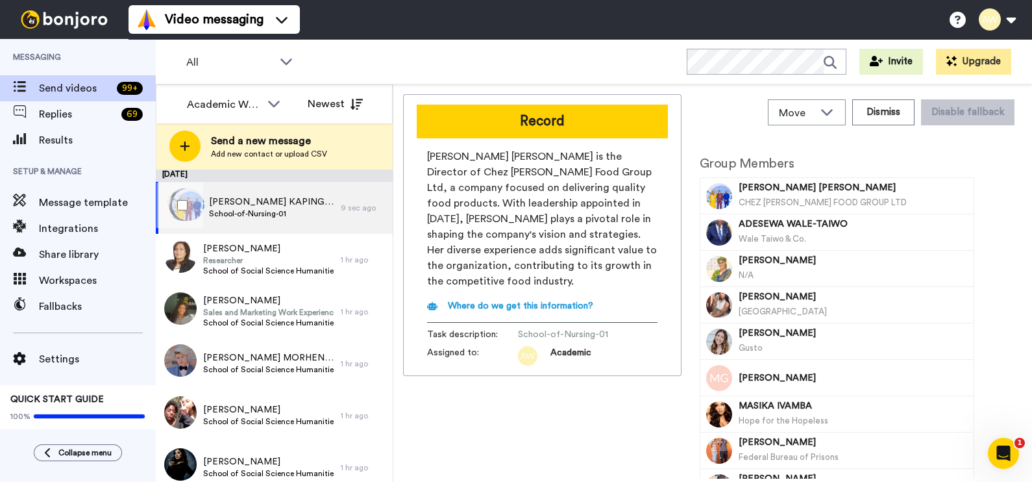
click at [305, 212] on span "School-of-Nursing-01" at bounding box center [271, 213] width 125 height 10
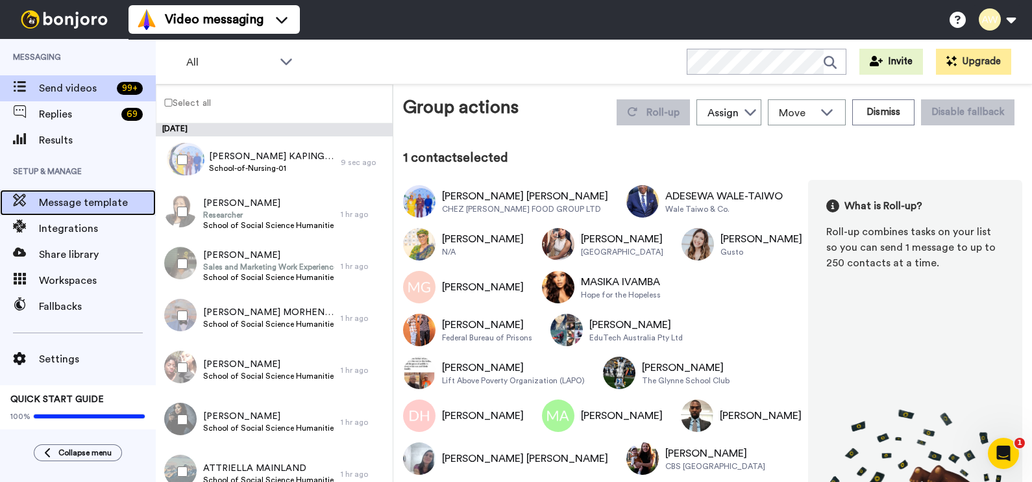
click at [92, 202] on span "Message template" at bounding box center [97, 203] width 117 height 16
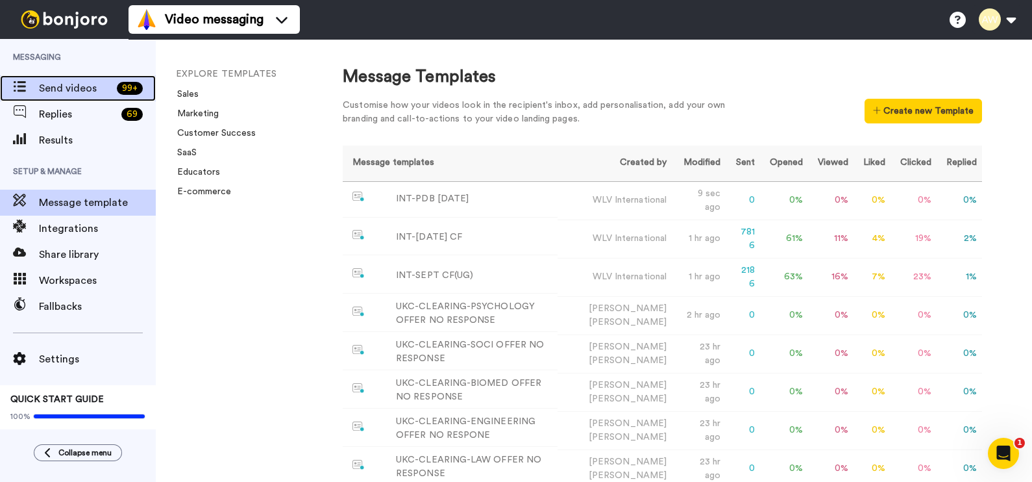
click at [84, 88] on span "Send videos" at bounding box center [75, 89] width 73 height 16
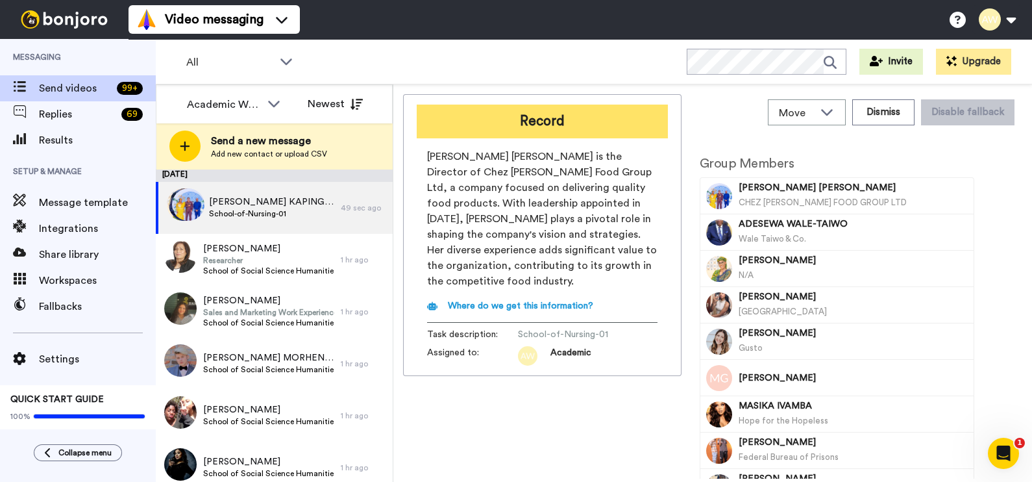
click at [523, 121] on button "Record" at bounding box center [542, 122] width 251 height 34
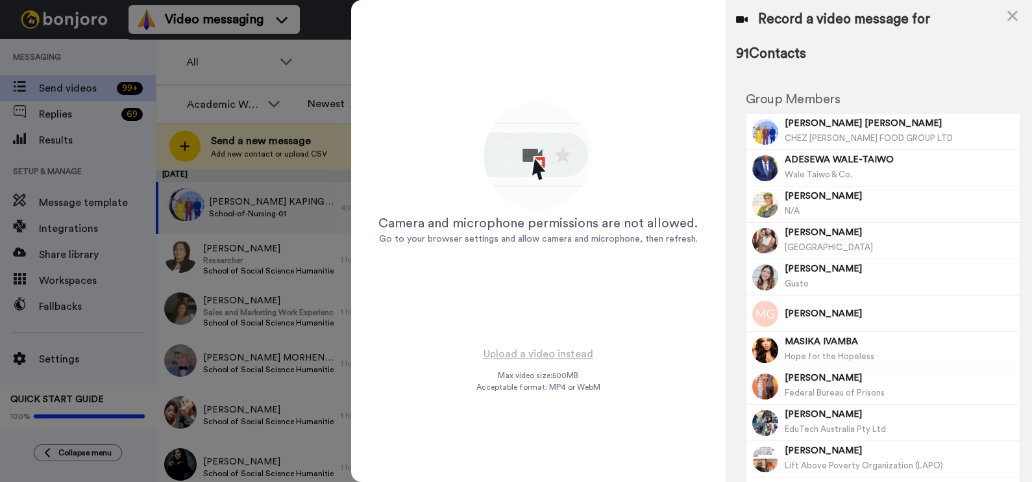
click at [536, 170] on img at bounding box center [538, 157] width 114 height 114
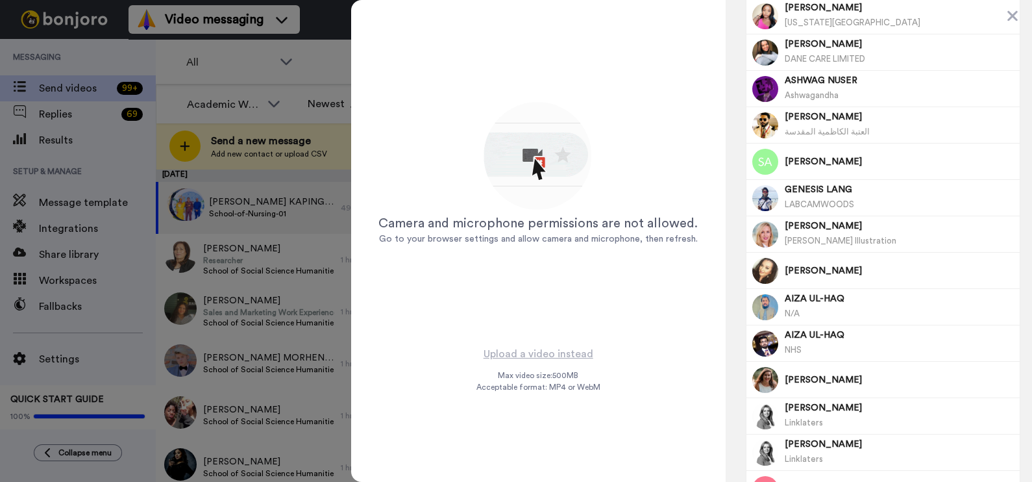
scroll to position [3032, 0]
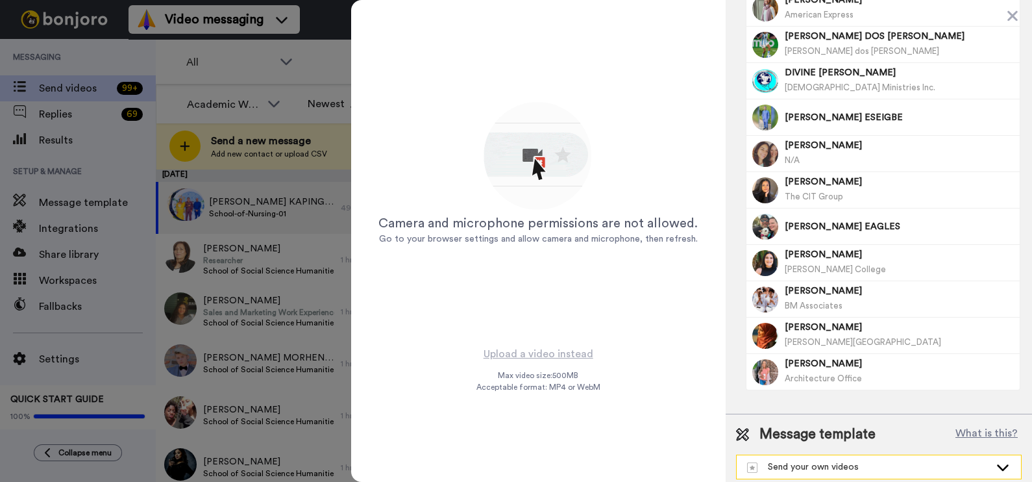
click at [838, 464] on div "Send your own videos" at bounding box center [868, 466] width 243 height 13
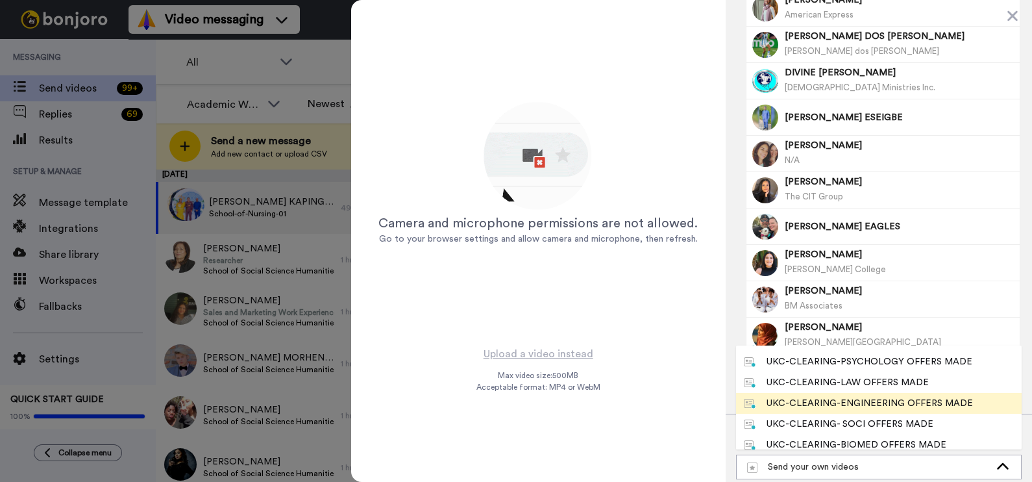
scroll to position [366, 0]
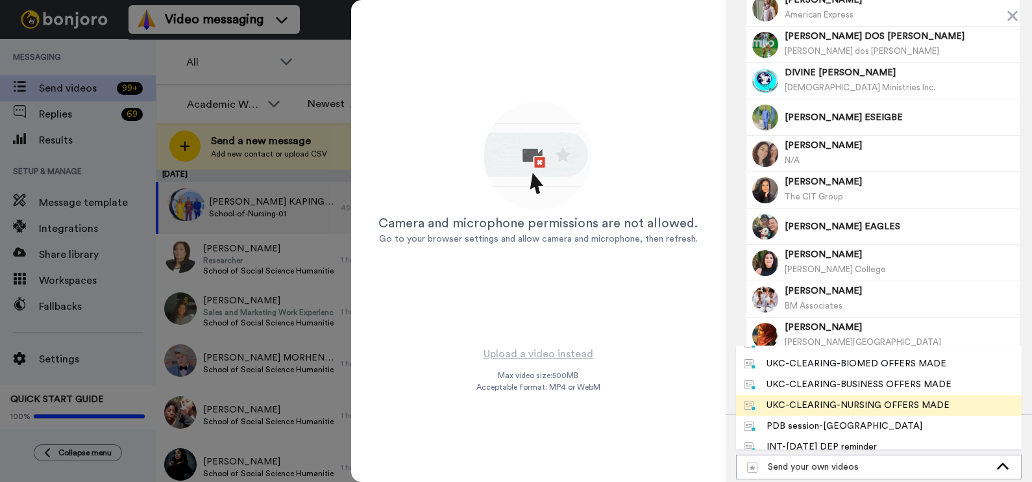
click at [904, 399] on div "UKC-CLEARING-NURSING OFFERS MADE" at bounding box center [847, 405] width 206 height 13
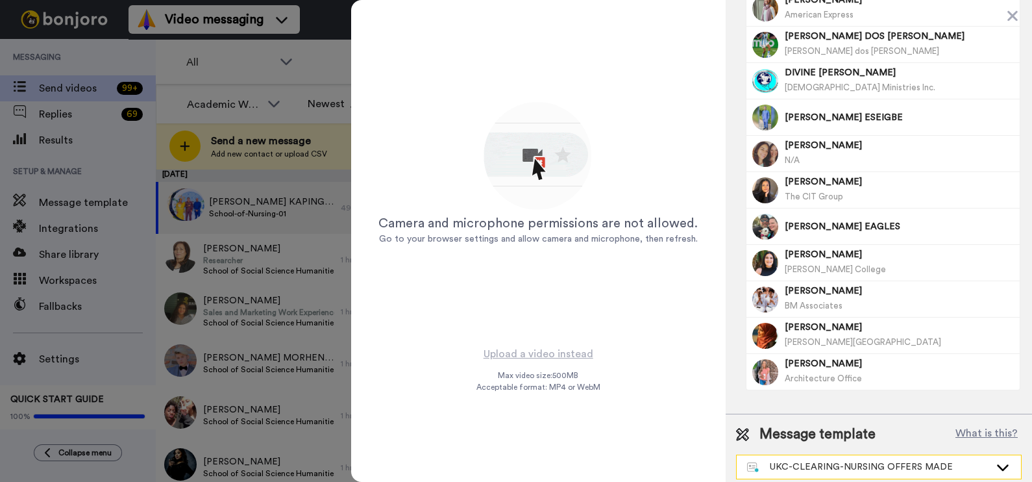
click at [936, 466] on div "UKC-CLEARING-NURSING OFFERS MADE" at bounding box center [868, 466] width 243 height 13
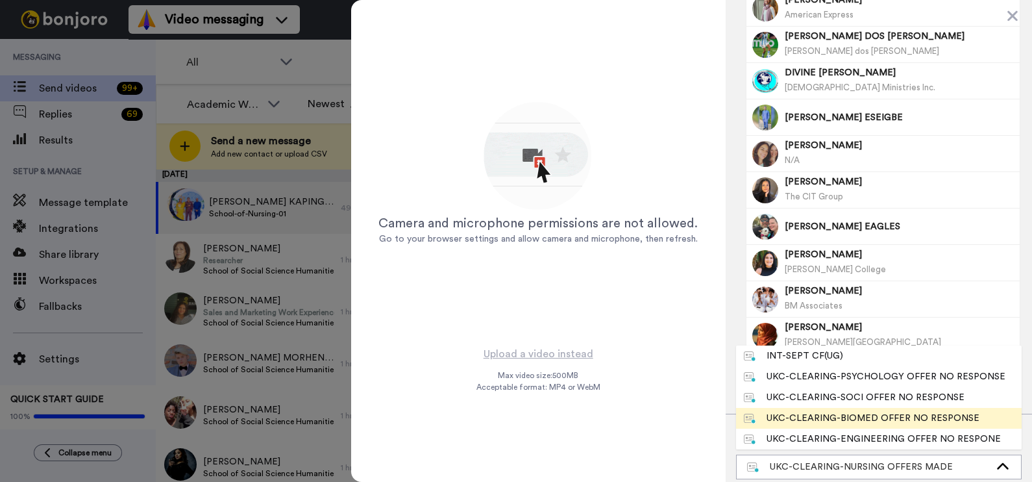
scroll to position [0, 0]
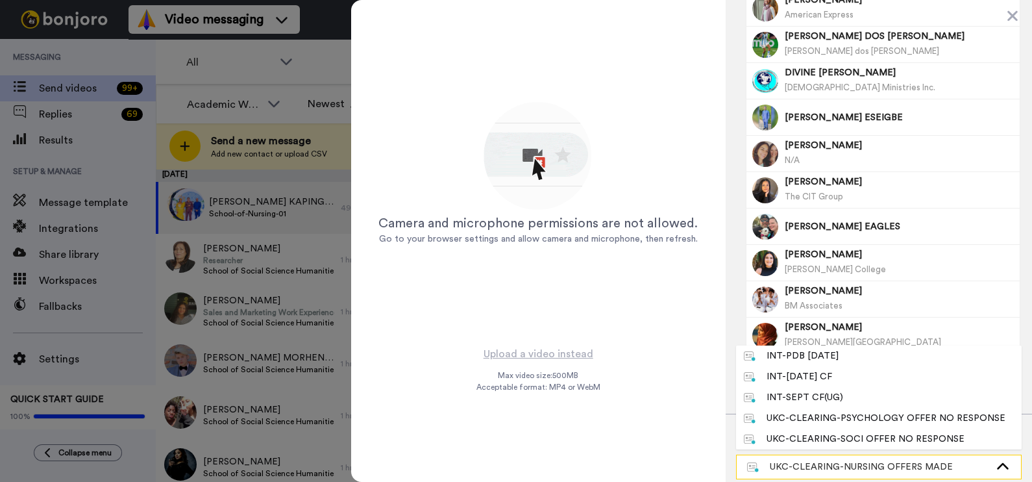
click at [921, 462] on div "UKC-CLEARING-NURSING OFFERS MADE" at bounding box center [868, 466] width 243 height 13
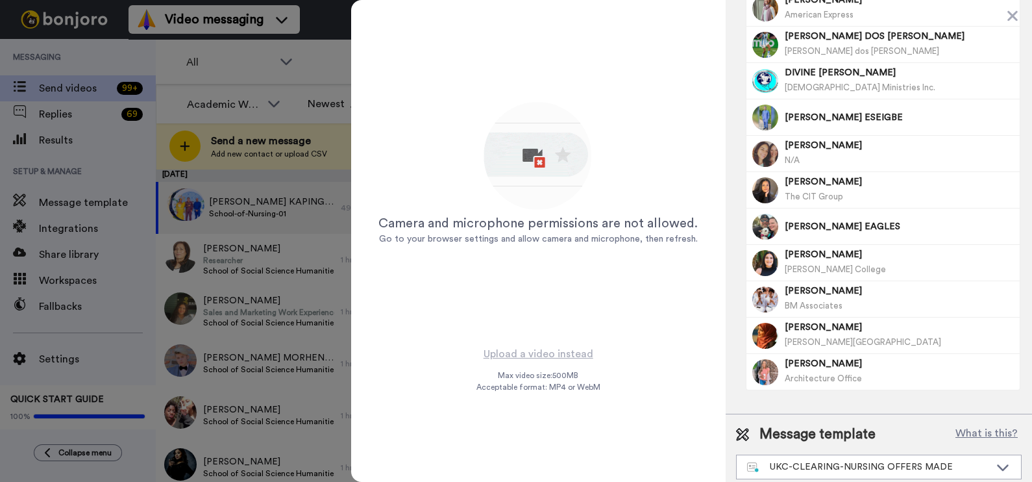
click at [553, 199] on img at bounding box center [538, 157] width 114 height 114
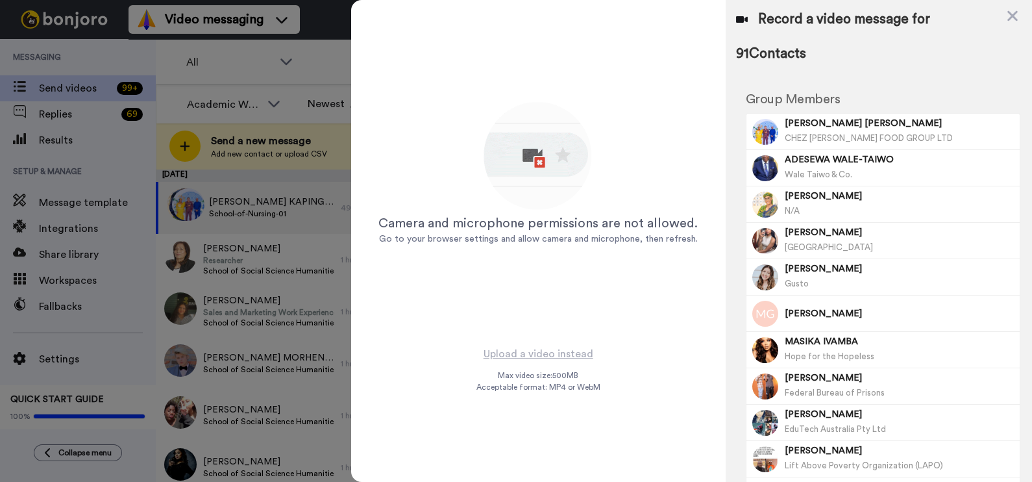
scroll to position [3032, 0]
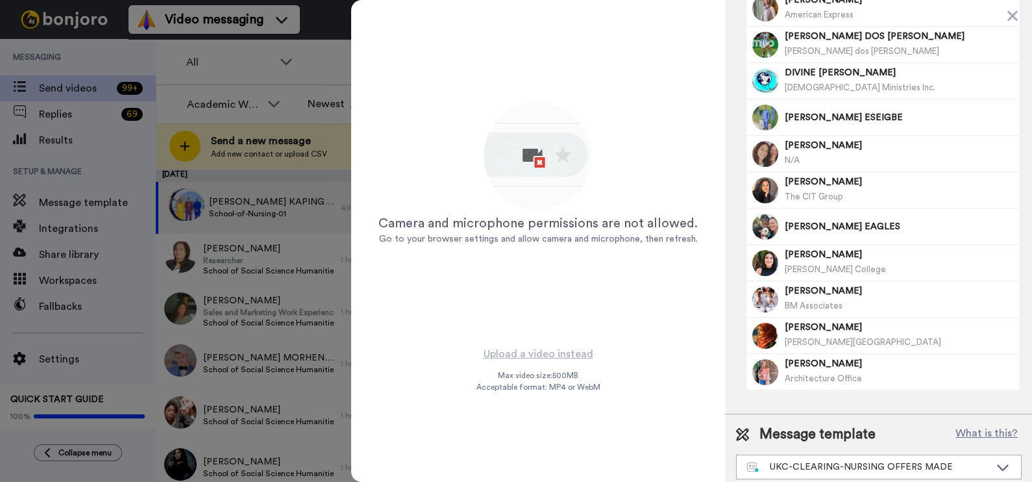
click at [811, 429] on span "Message template" at bounding box center [818, 434] width 116 height 19
click at [943, 445] on div "Message template What is this? UKC-CLEARING-NURSING OFFERS MADE INT-PDB Sept 20…" at bounding box center [879, 452] width 286 height 55
click at [929, 461] on div "UKC-CLEARING-NURSING OFFERS MADE" at bounding box center [868, 466] width 243 height 13
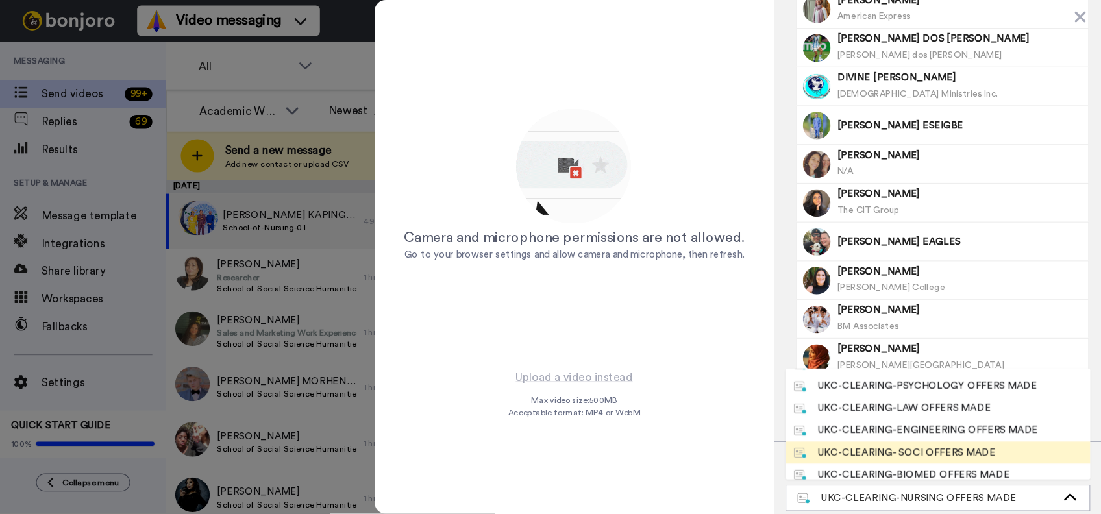
scroll to position [366, 0]
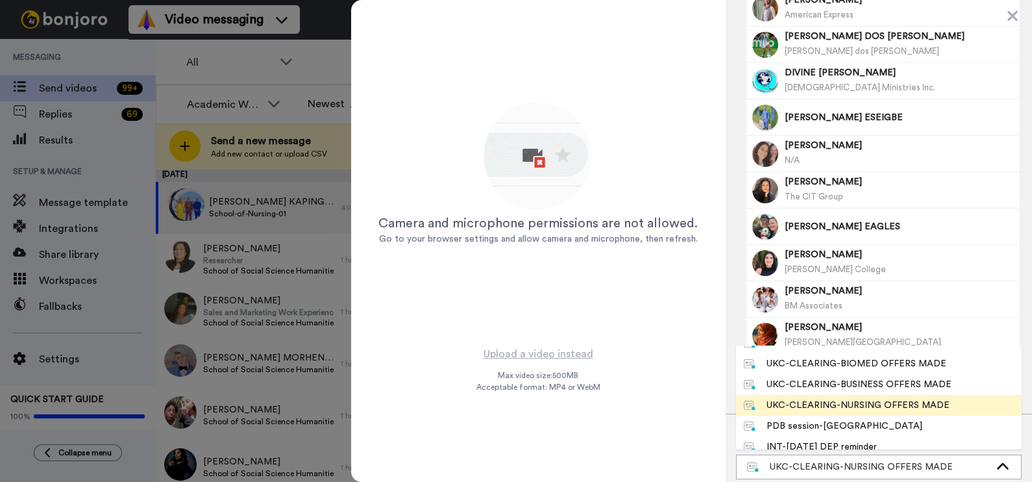
click at [903, 399] on div "UKC-CLEARING-NURSING OFFERS MADE" at bounding box center [847, 405] width 206 height 13
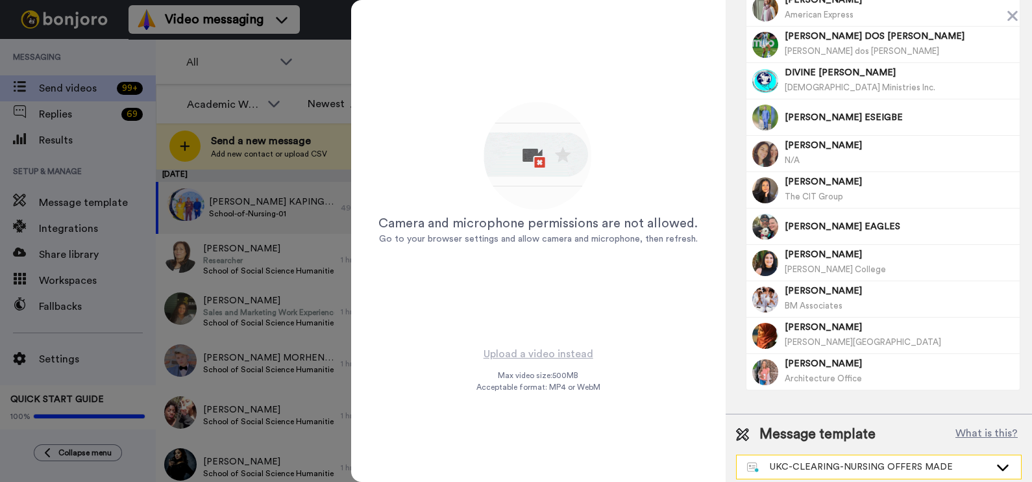
click at [850, 455] on div "UKC-CLEARING-NURSING OFFERS MADE" at bounding box center [879, 466] width 284 height 23
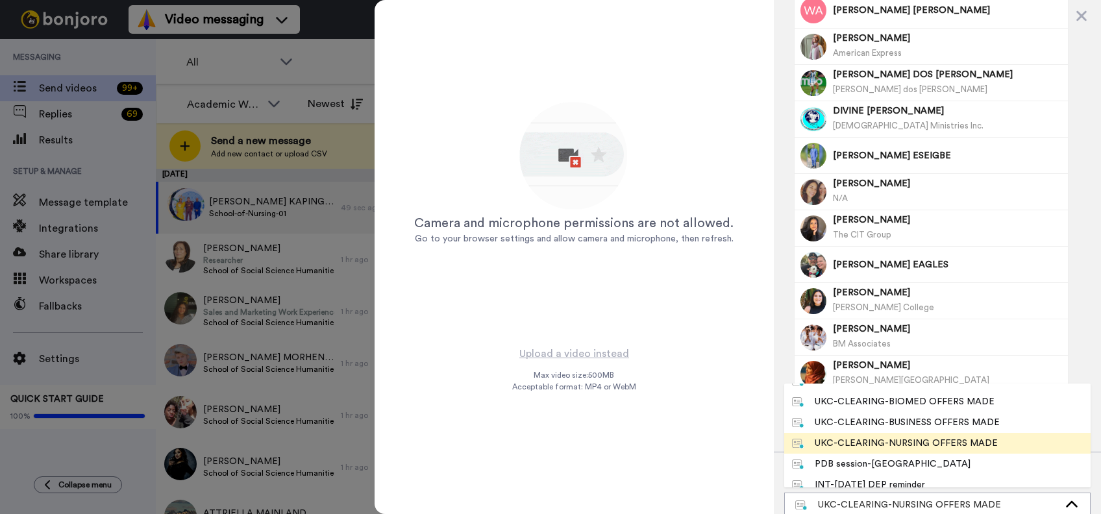
click at [592, 158] on img at bounding box center [574, 157] width 114 height 114
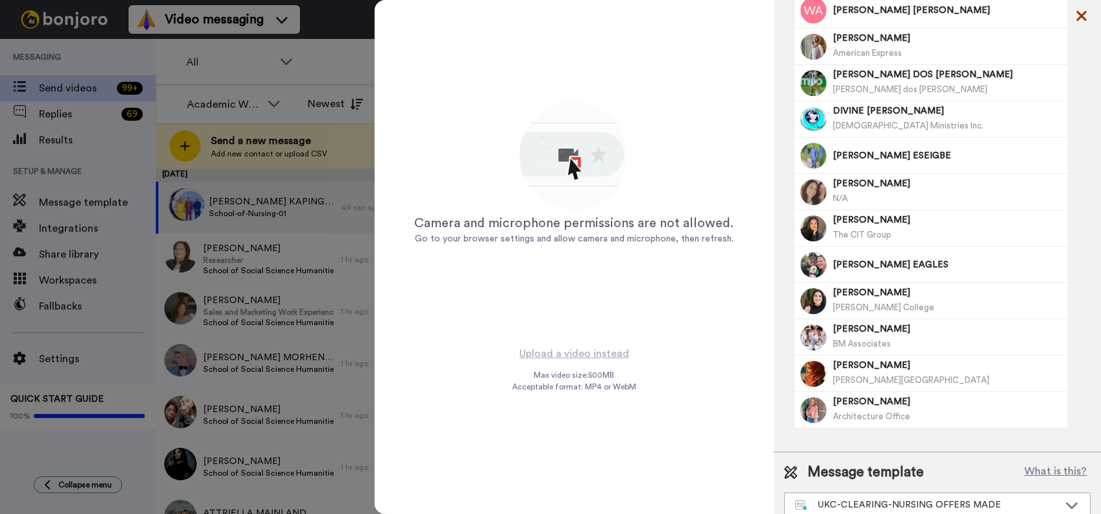
click at [1032, 12] on icon at bounding box center [1081, 16] width 13 height 16
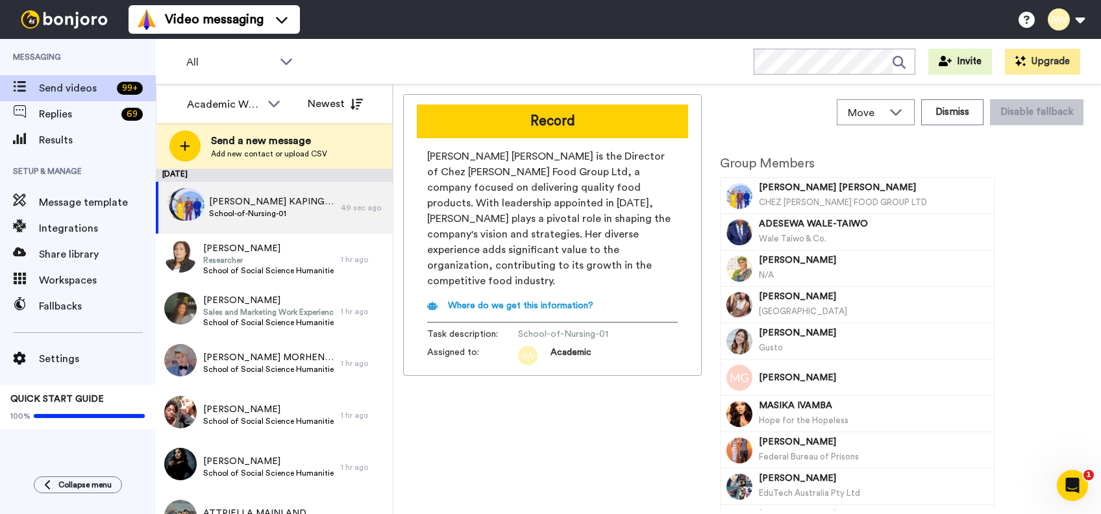
scroll to position [0, 0]
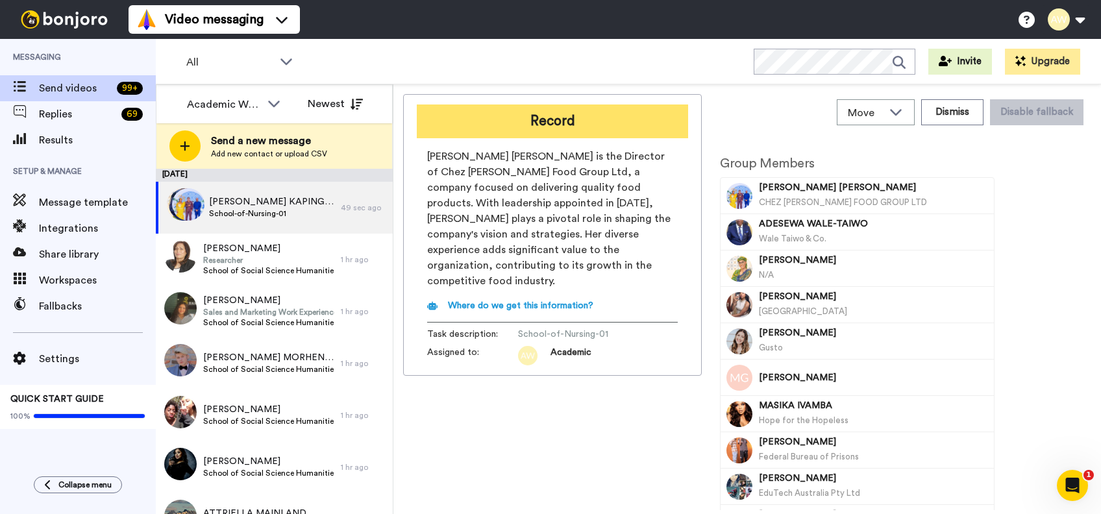
click at [527, 109] on button "Record" at bounding box center [552, 122] width 271 height 34
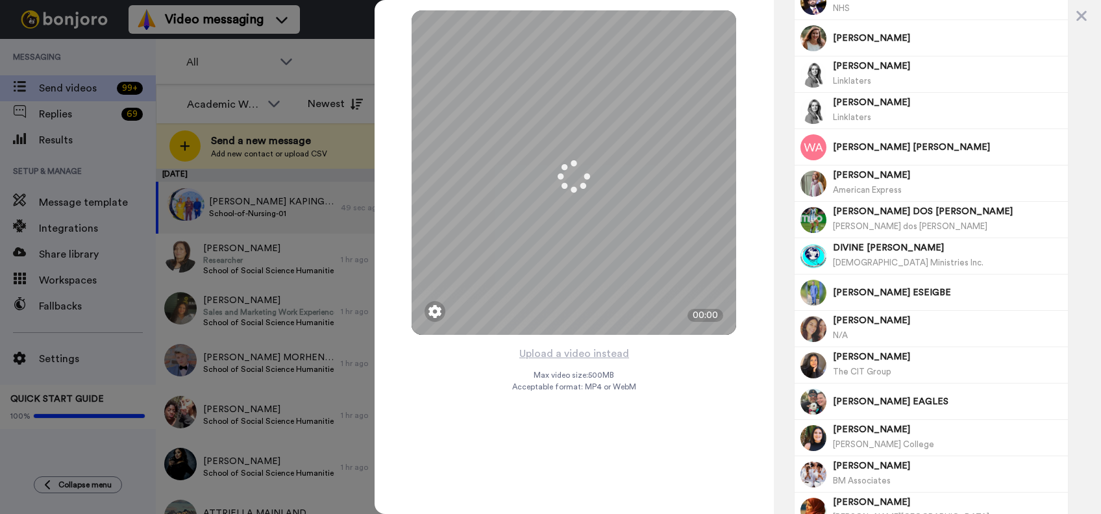
scroll to position [2994, 0]
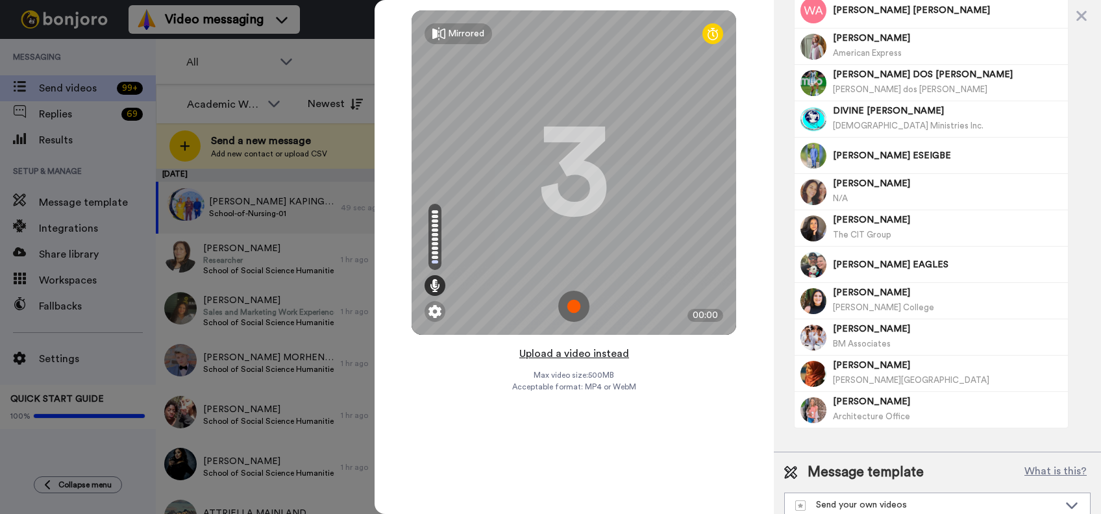
click at [595, 356] on button "Upload a video instead" at bounding box center [575, 353] width 118 height 17
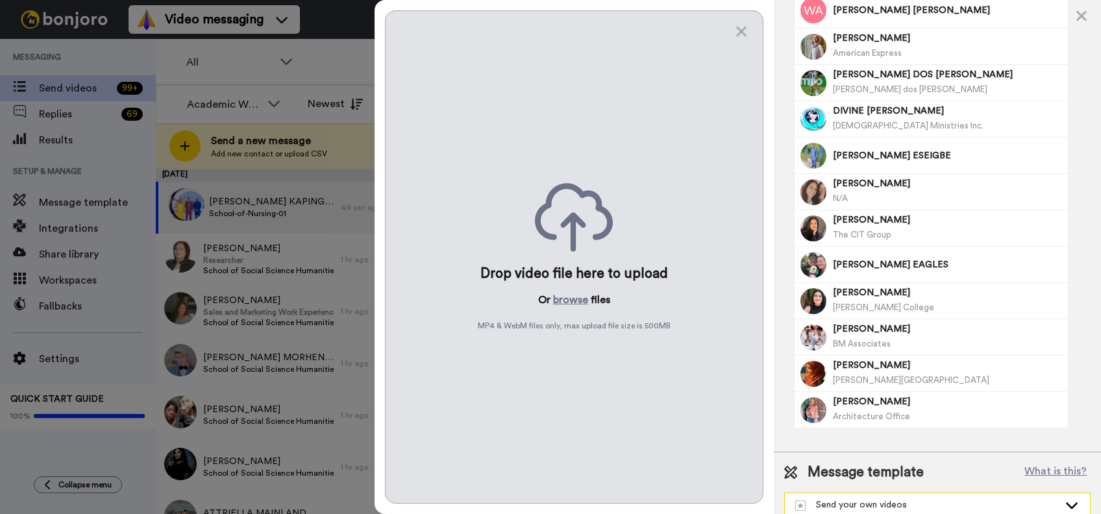
click at [886, 481] on div "Send your own videos" at bounding box center [937, 504] width 305 height 23
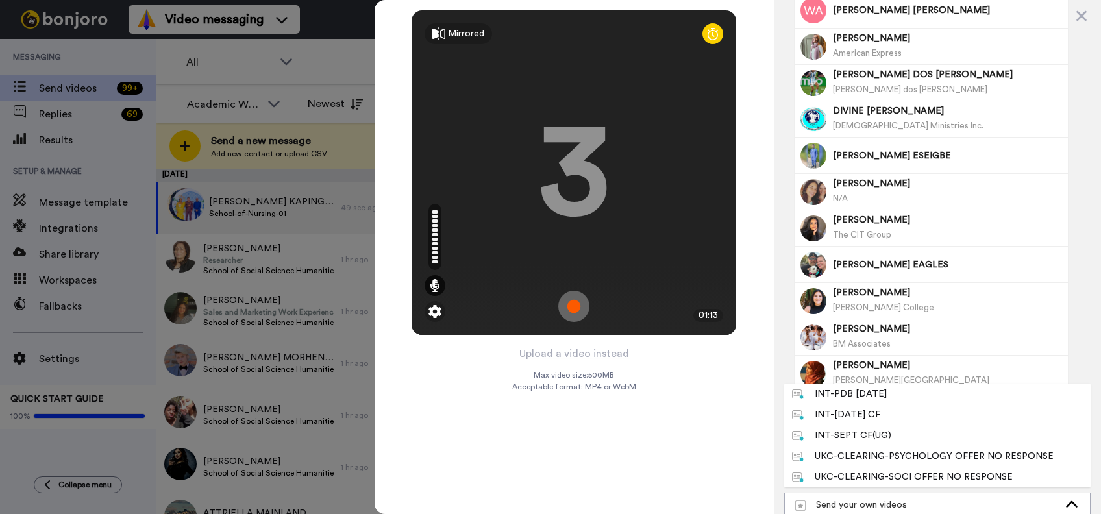
click at [709, 425] on div "Mirrored Redo 3 01:13 Upload a video instead Max video size: 500 MB Acceptable …" at bounding box center [575, 257] width 400 height 514
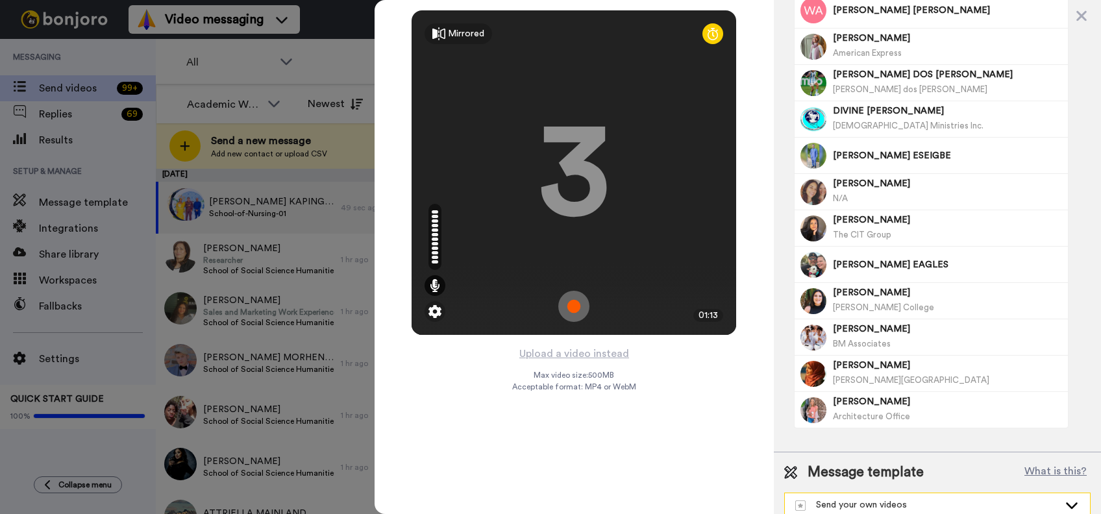
click at [969, 481] on div "Send your own videos" at bounding box center [937, 504] width 305 height 23
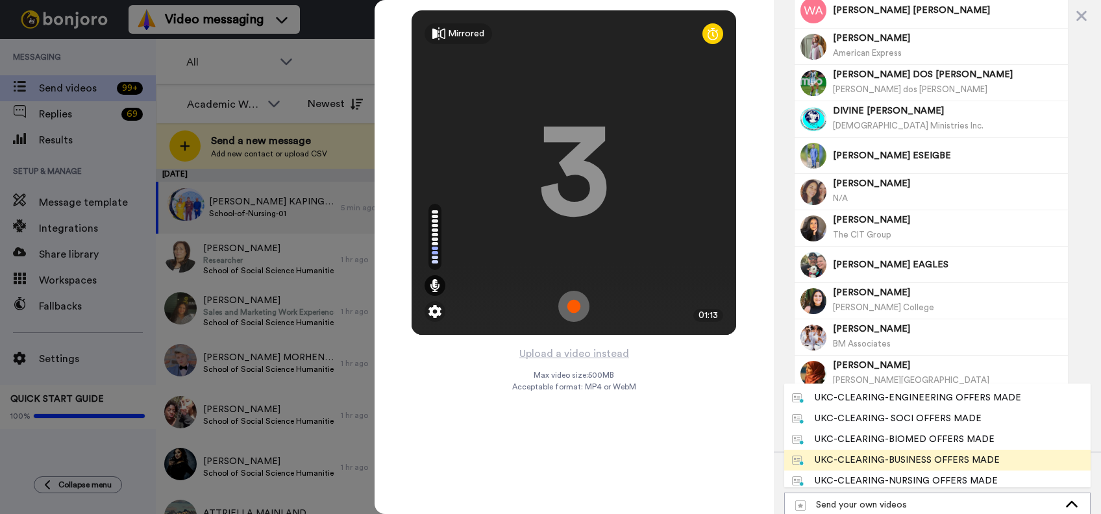
scroll to position [416, 0]
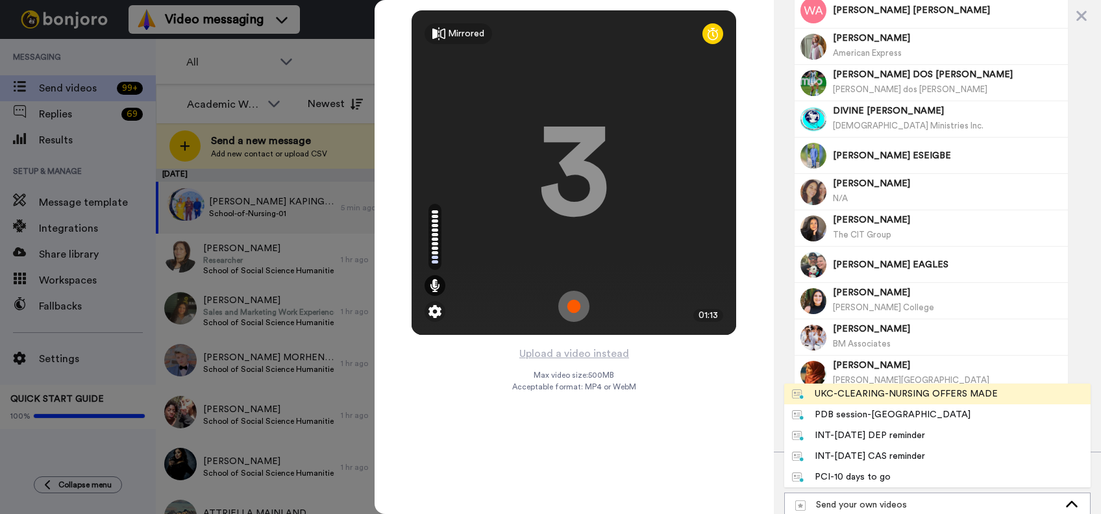
click at [997, 388] on span "UKC-CLEARING-NURSING OFFERS MADE" at bounding box center [894, 394] width 221 height 13
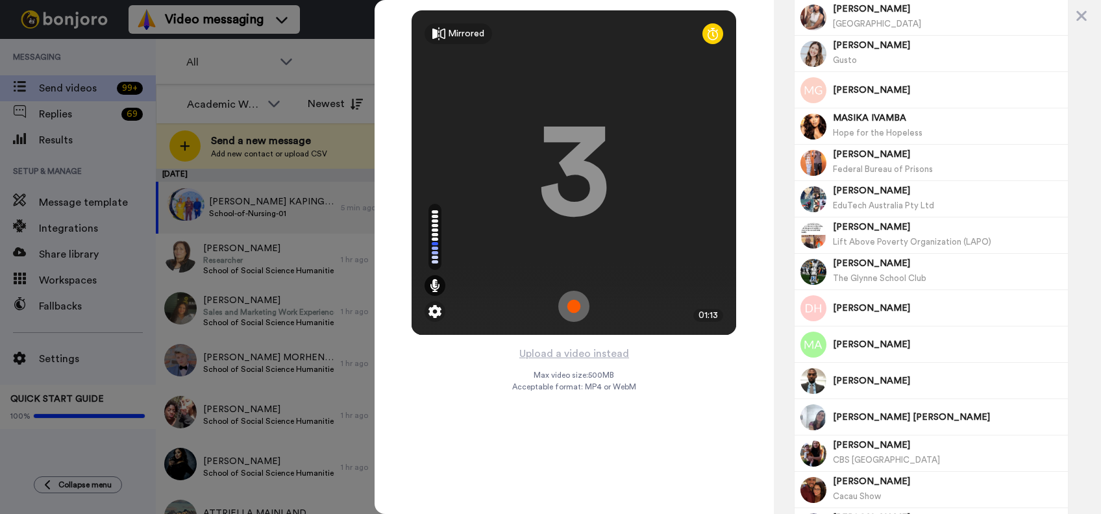
scroll to position [0, 0]
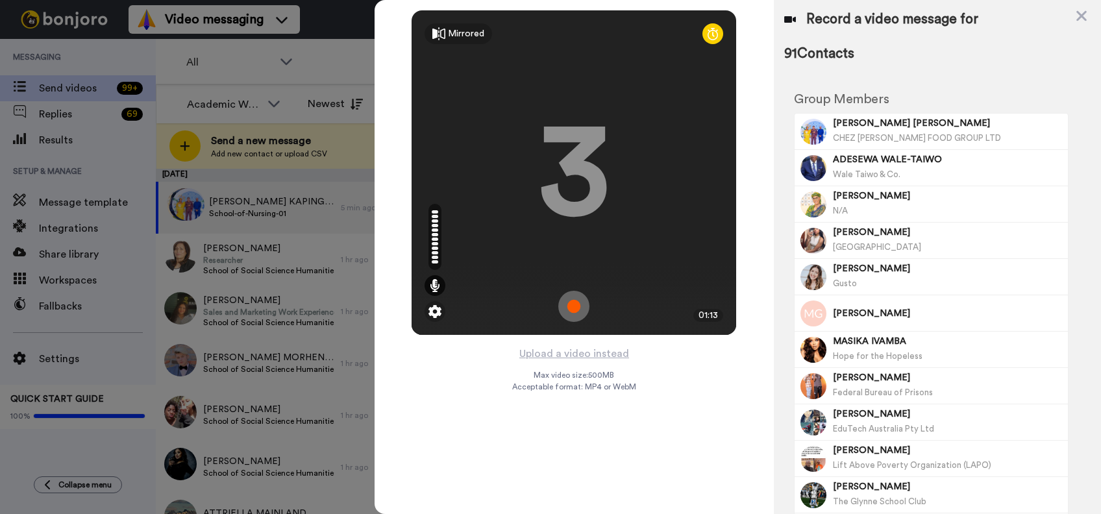
click at [568, 171] on div "3" at bounding box center [573, 172] width 71 height 97
click at [965, 127] on span "DENISE MUKANYA KAPINGA MAFUTA" at bounding box center [948, 123] width 231 height 13
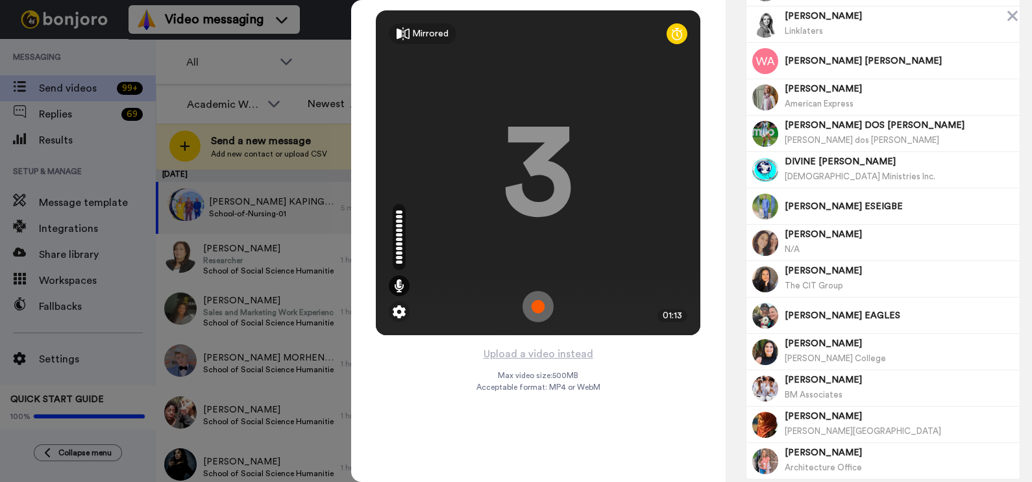
scroll to position [3032, 0]
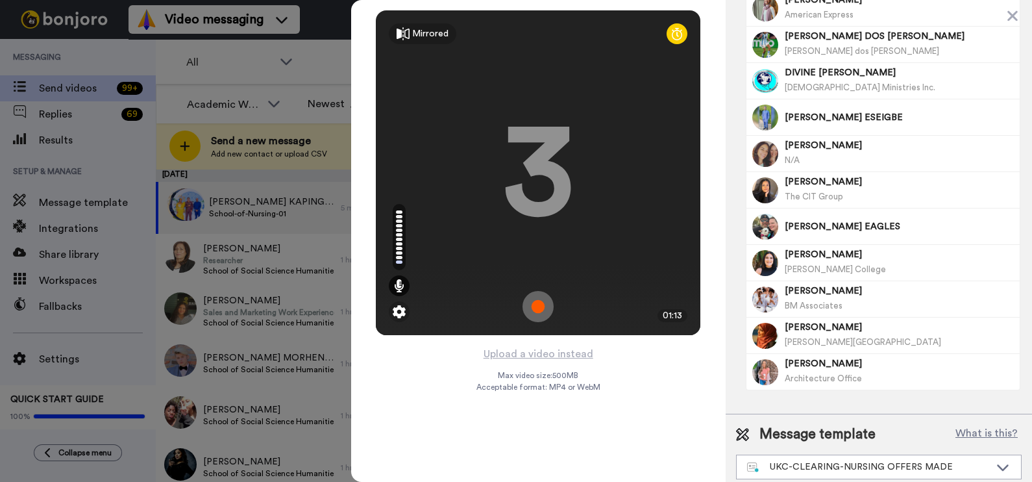
click at [712, 449] on div "Mirrored Redo 3 01:13 Upload a video instead Max video size: 500 MB Acceptable …" at bounding box center [538, 241] width 375 height 482
click at [945, 475] on div "Message template What is this? UKC-CLEARING-NURSING OFFERS MADE INT-PDB Sept 20…" at bounding box center [879, 451] width 306 height 75
click at [941, 463] on div "UKC-CLEARING-NURSING OFFERS MADE" at bounding box center [868, 466] width 243 height 13
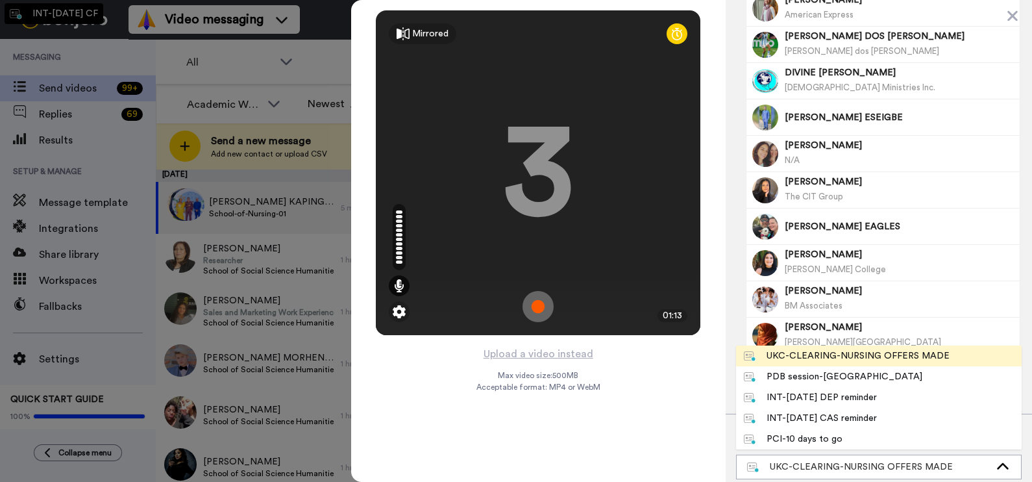
scroll to position [0, 0]
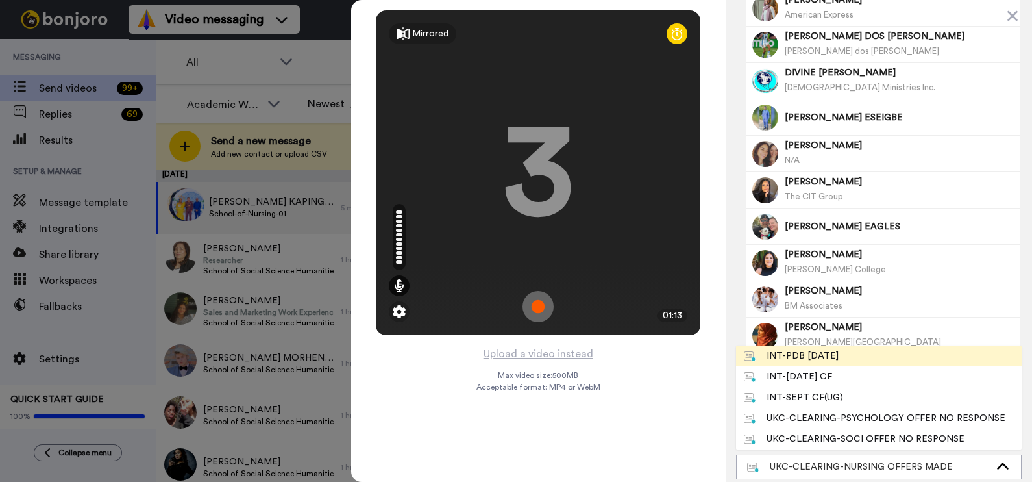
click at [818, 354] on div "INT-PDB Sept 2025" at bounding box center [791, 355] width 95 height 13
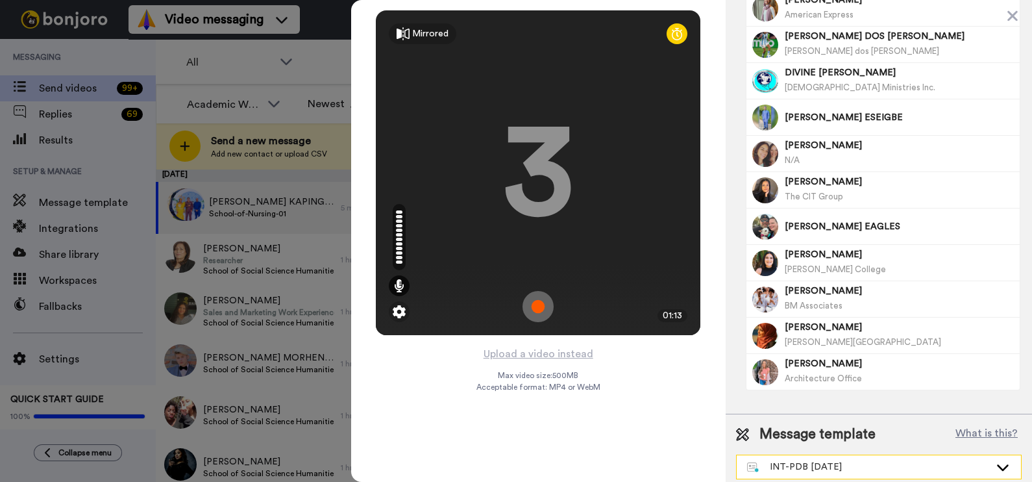
click at [860, 467] on div "INT-PDB Sept 2025" at bounding box center [879, 466] width 284 height 23
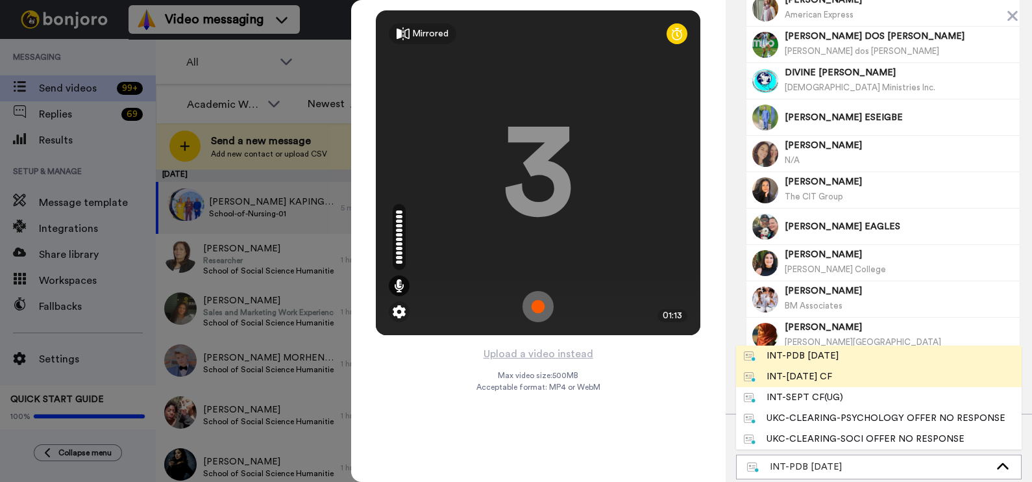
click at [844, 371] on li "INT-Sept 25 CF" at bounding box center [879, 376] width 286 height 21
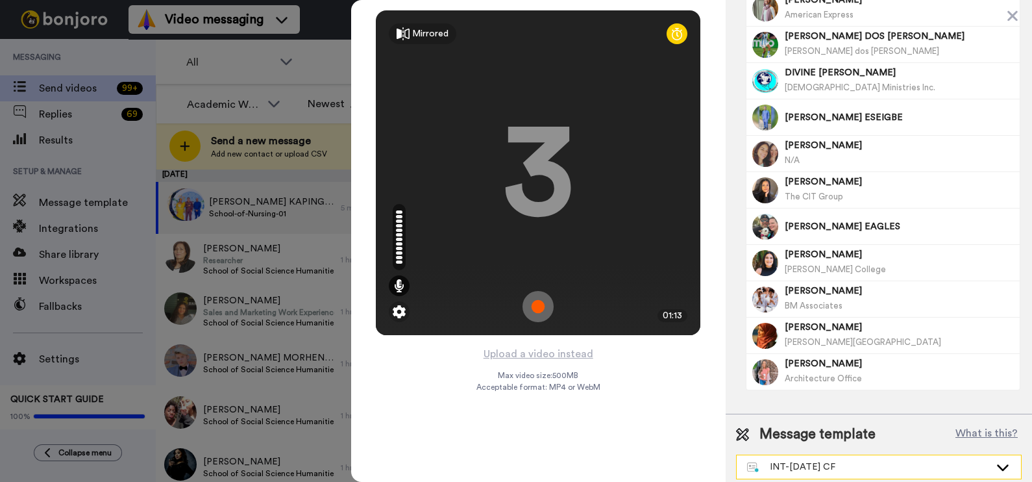
click at [854, 460] on div "INT-[DATE] CF" at bounding box center [868, 466] width 243 height 13
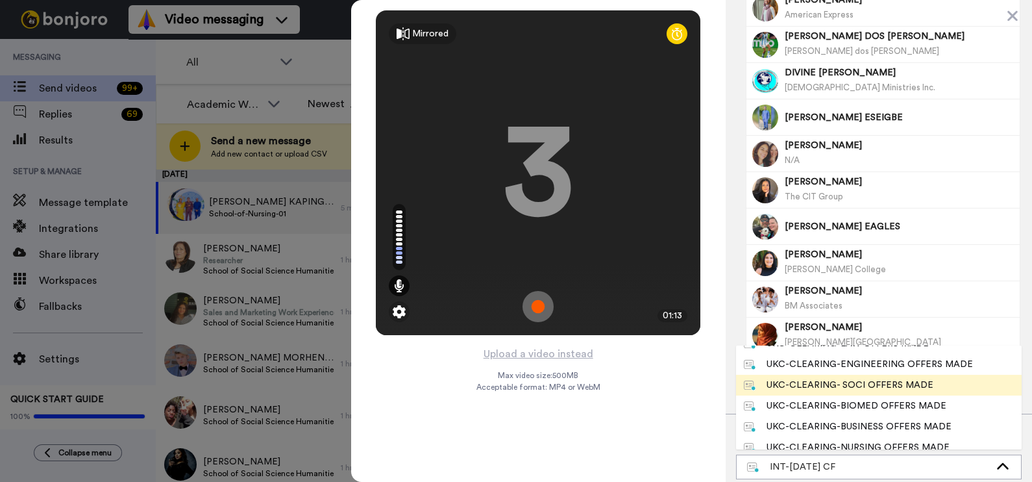
scroll to position [406, 0]
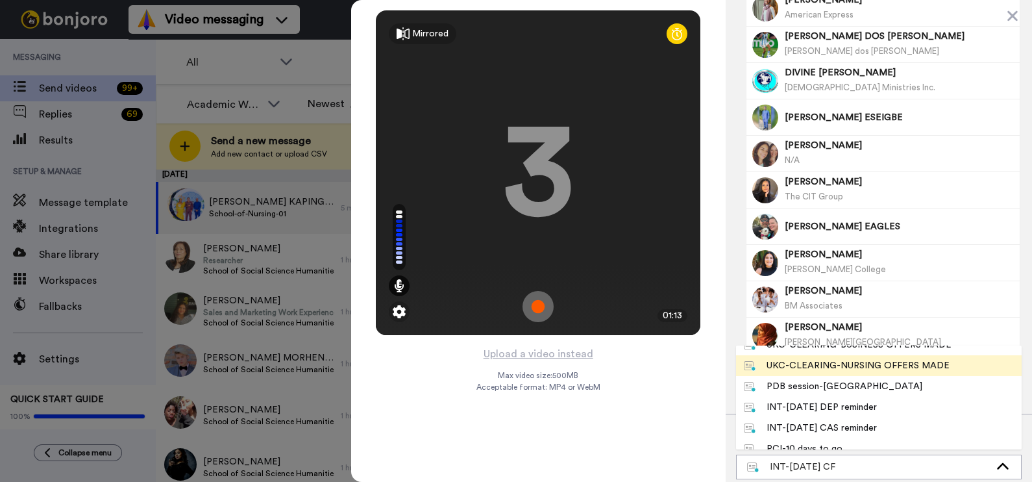
click at [919, 360] on div "UKC-CLEARING-NURSING OFFERS MADE" at bounding box center [847, 365] width 206 height 13
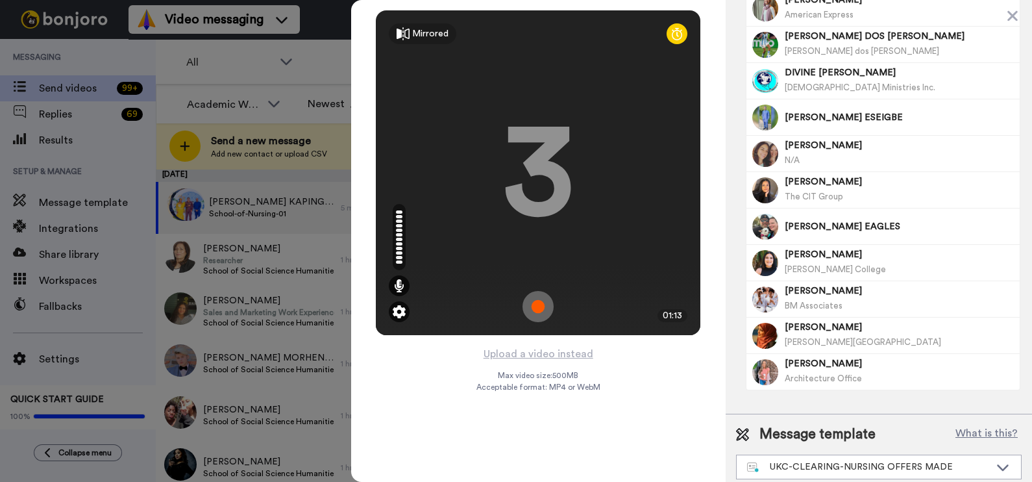
click at [400, 312] on img at bounding box center [399, 311] width 13 height 13
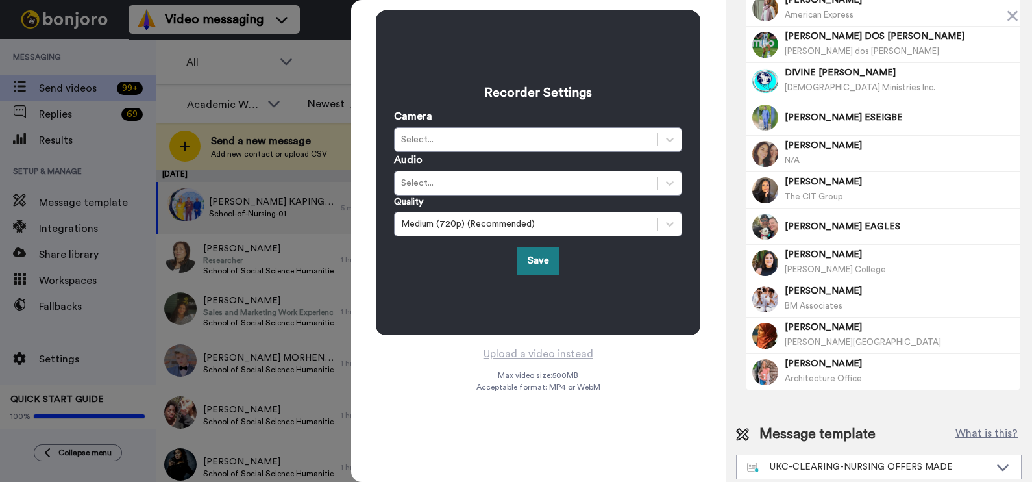
click at [549, 265] on button "Save" at bounding box center [538, 261] width 42 height 28
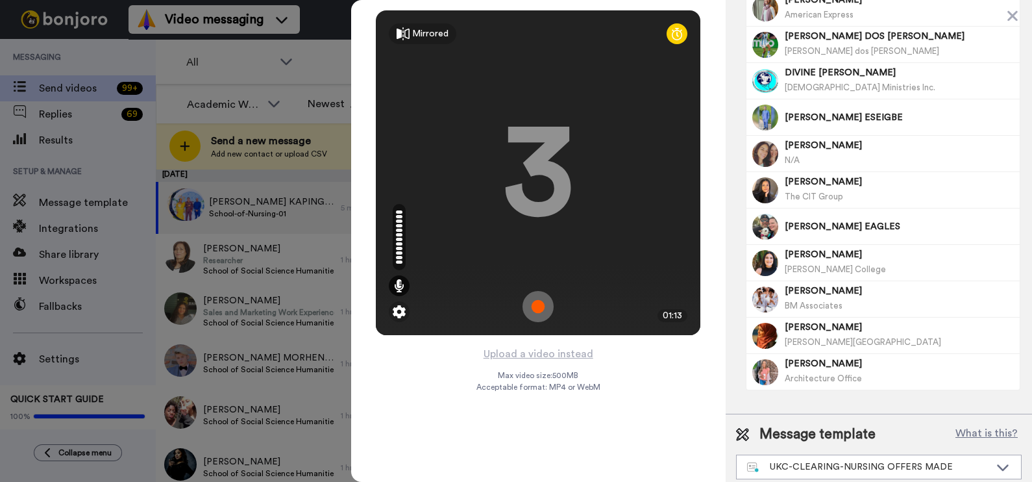
click at [542, 302] on img at bounding box center [538, 306] width 31 height 31
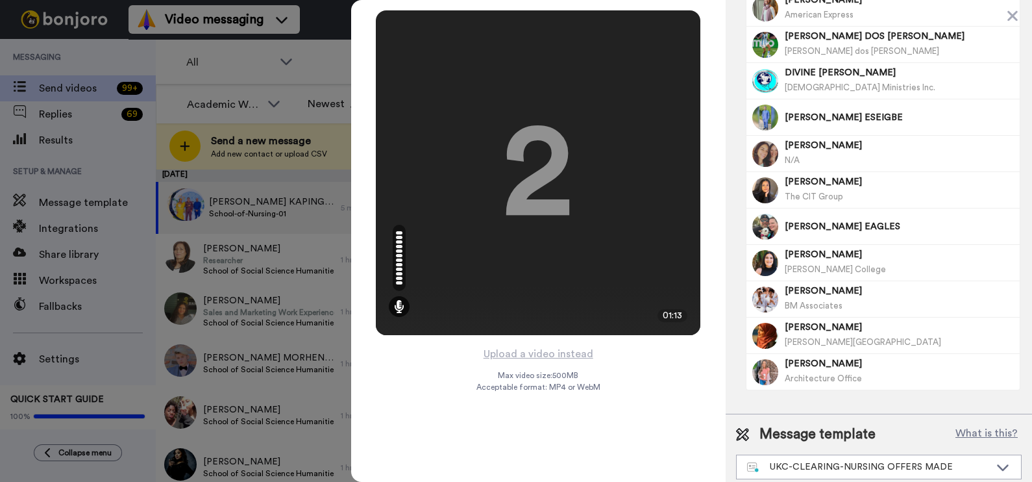
click at [539, 144] on div "2" at bounding box center [538, 172] width 69 height 97
click at [614, 173] on video at bounding box center [538, 172] width 649 height 325
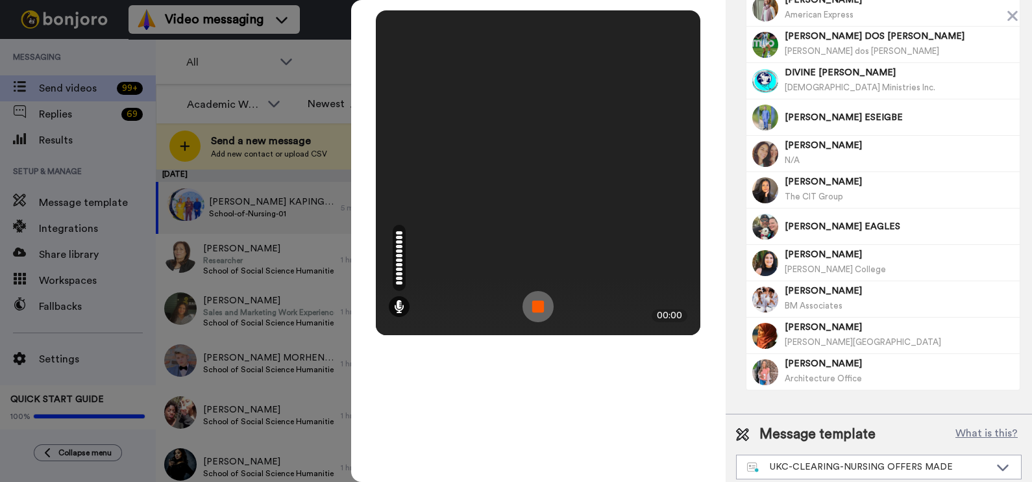
click at [528, 169] on video at bounding box center [538, 172] width 649 height 325
click at [595, 118] on video at bounding box center [538, 172] width 649 height 325
click at [539, 306] on img at bounding box center [538, 306] width 31 height 31
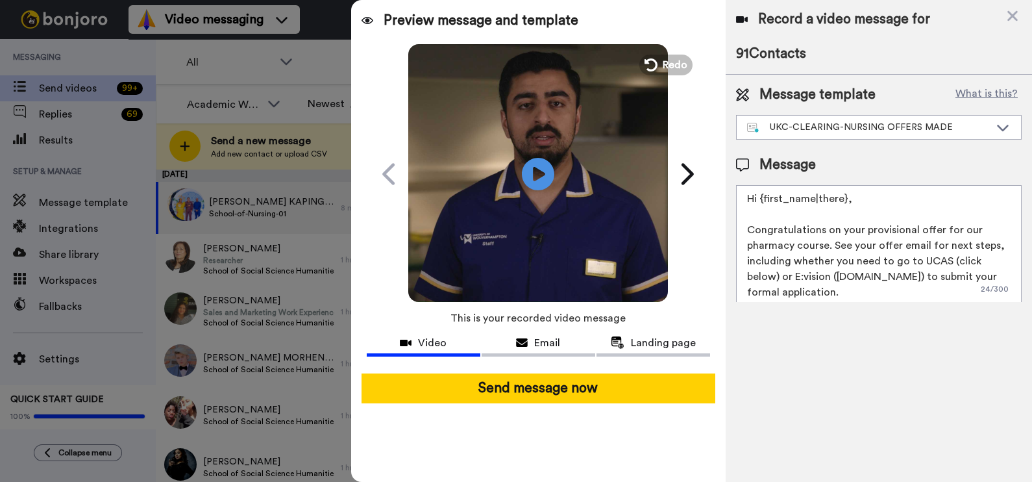
scroll to position [0, 0]
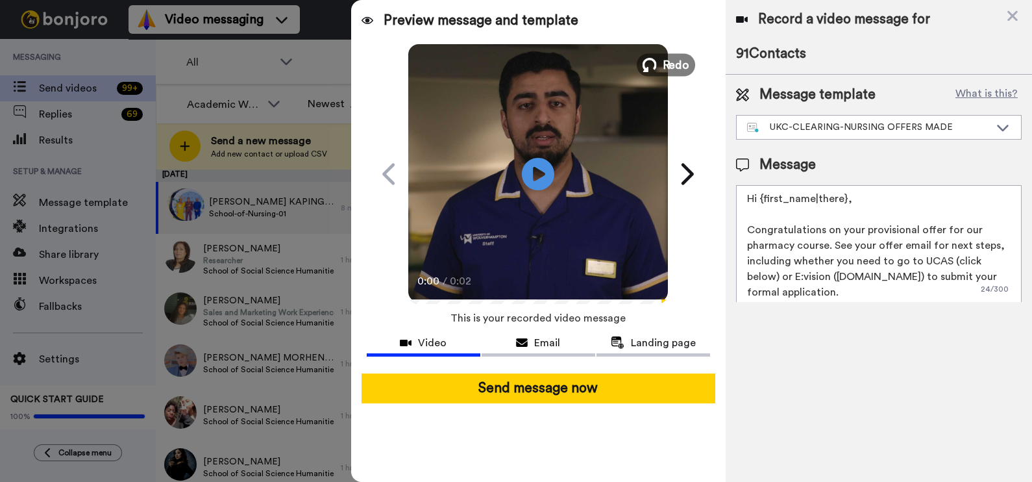
click at [663, 67] on span "Redo" at bounding box center [676, 64] width 27 height 17
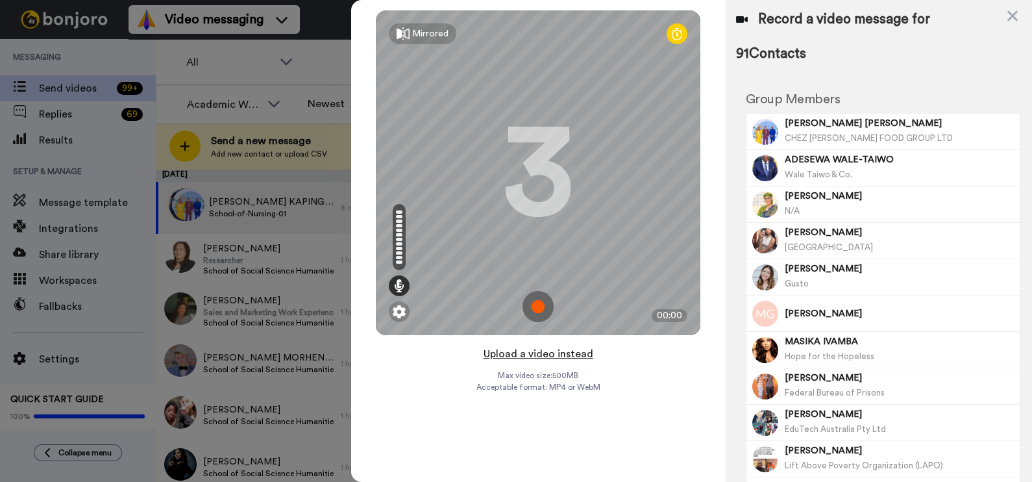
click at [513, 353] on button "Upload a video instead" at bounding box center [539, 353] width 118 height 17
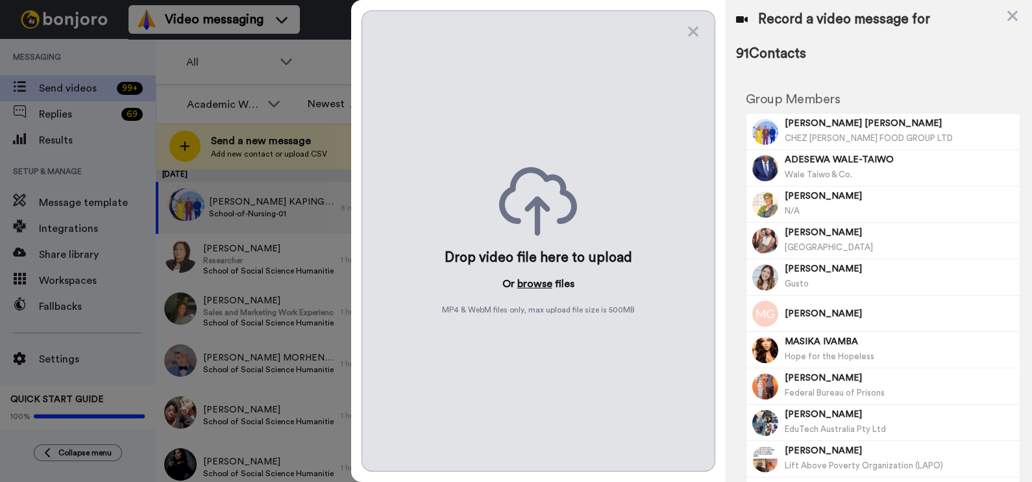
click at [536, 279] on button "browse" at bounding box center [534, 284] width 35 height 16
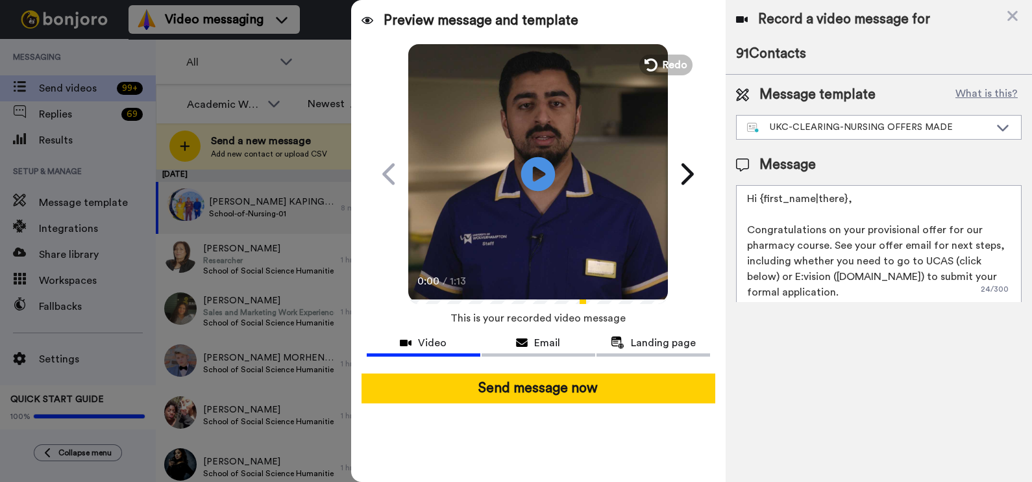
click at [553, 169] on icon at bounding box center [538, 173] width 34 height 34
click at [534, 347] on span "Email" at bounding box center [547, 343] width 26 height 16
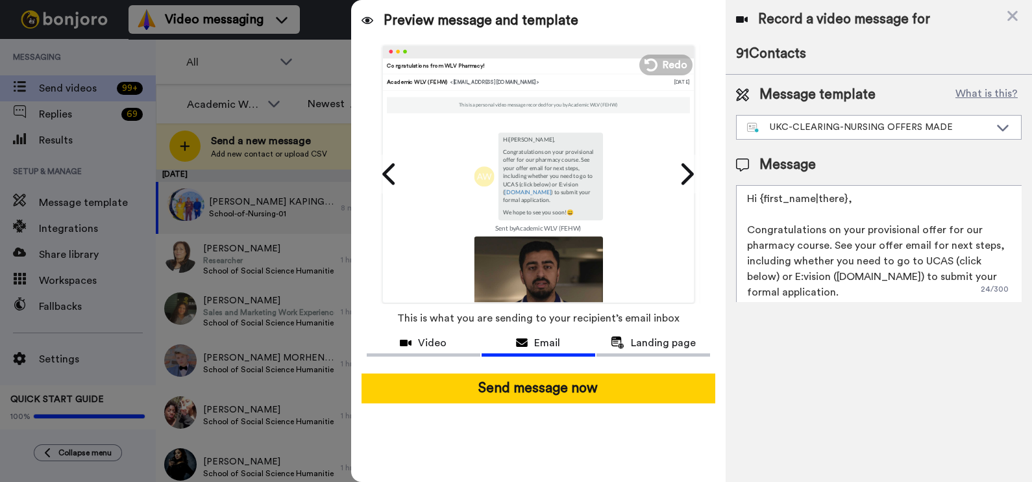
scroll to position [162, 0]
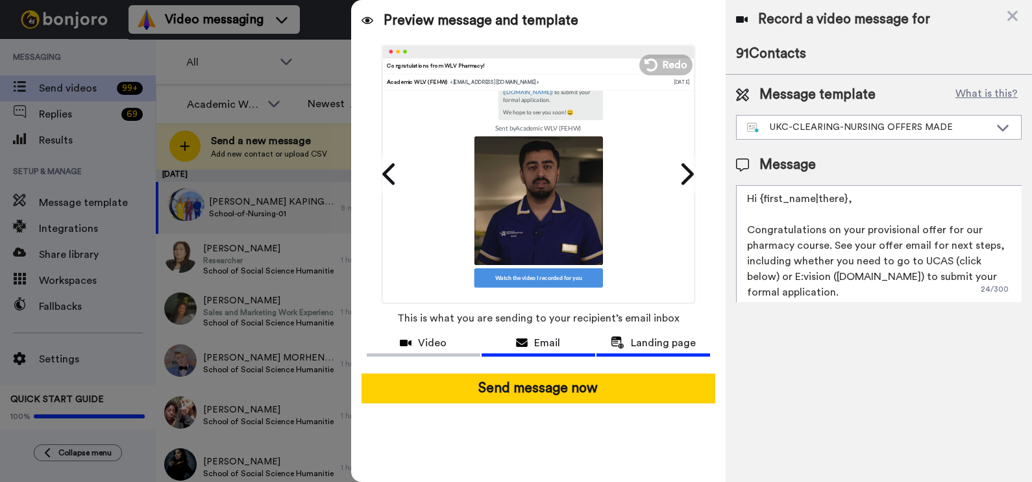
click at [637, 353] on button "Landing page" at bounding box center [654, 344] width 114 height 24
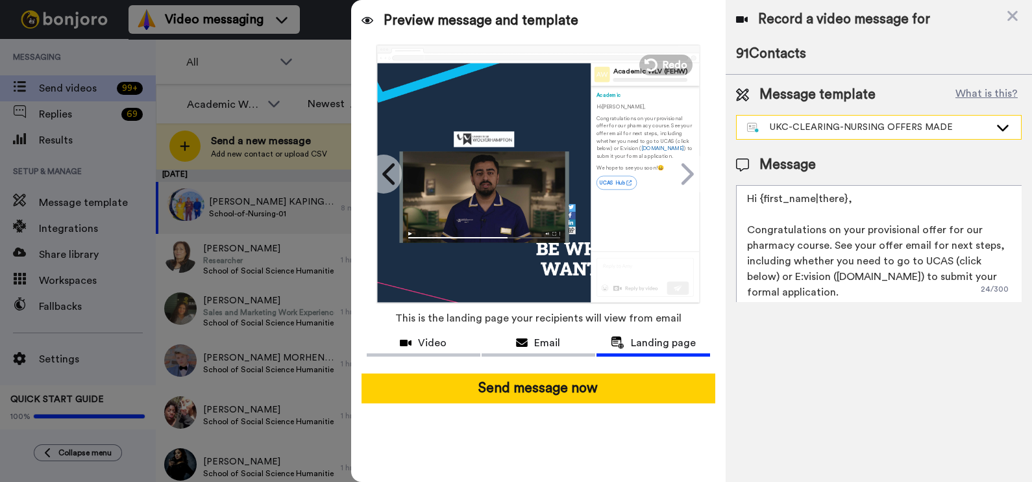
click at [859, 122] on div "UKC-CLEARING-NURSING OFFERS MADE" at bounding box center [868, 127] width 243 height 13
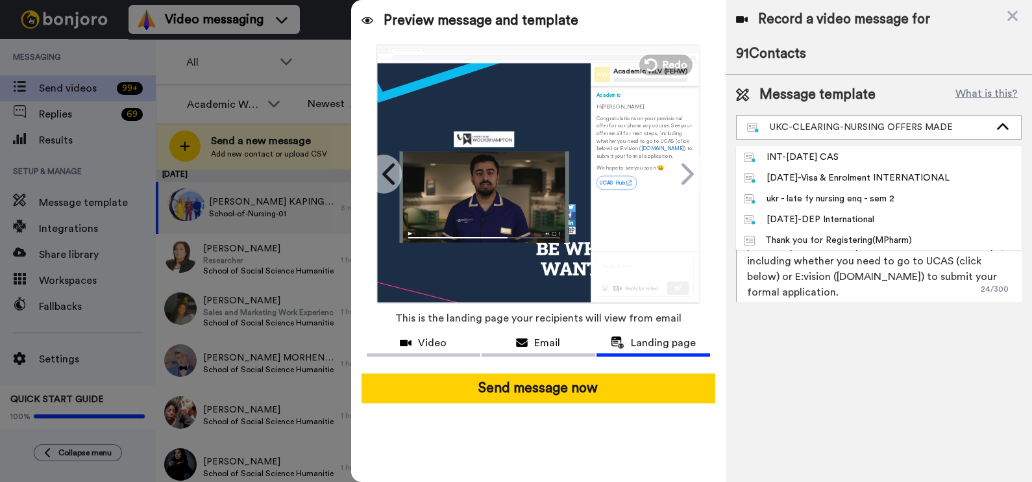
scroll to position [853, 0]
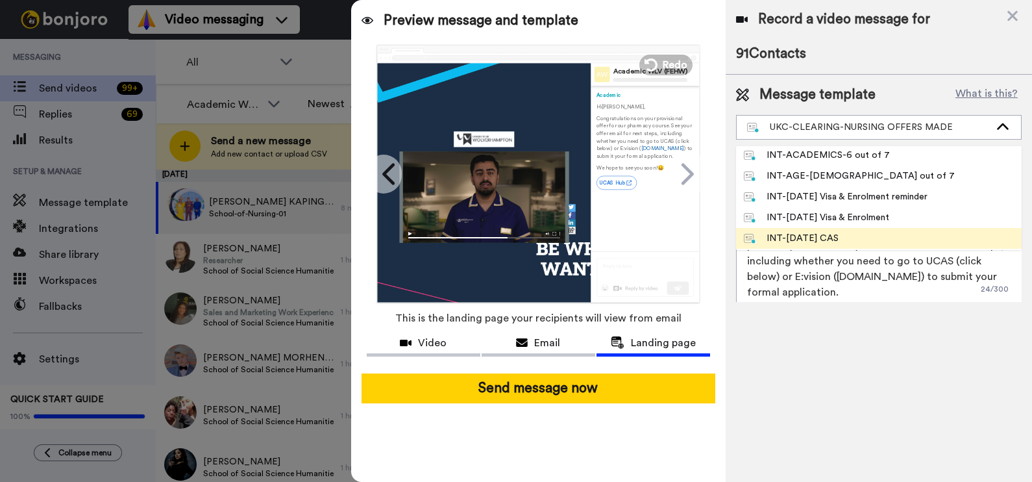
click at [840, 230] on li "INT-Sept 25 CAS" at bounding box center [879, 238] width 286 height 21
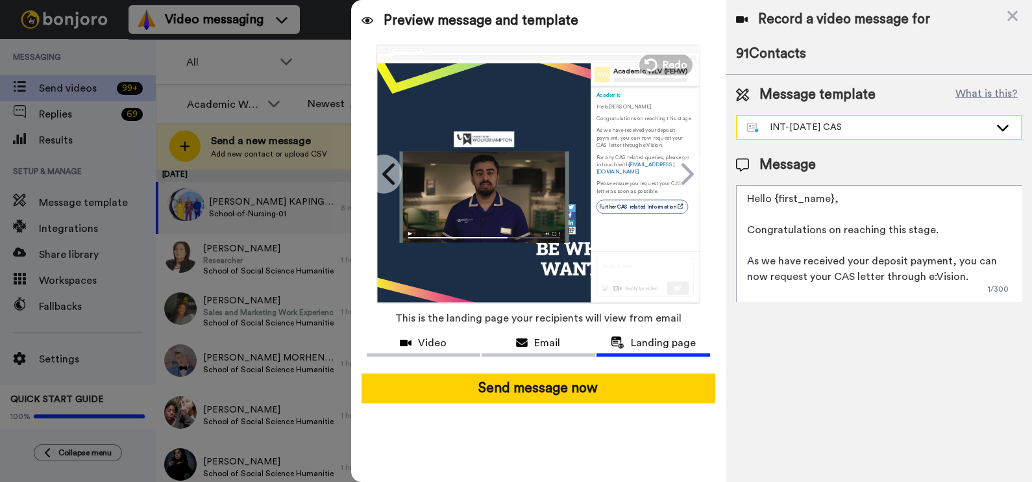
click at [856, 131] on div "INT-Sept 25 CAS" at bounding box center [868, 127] width 243 height 13
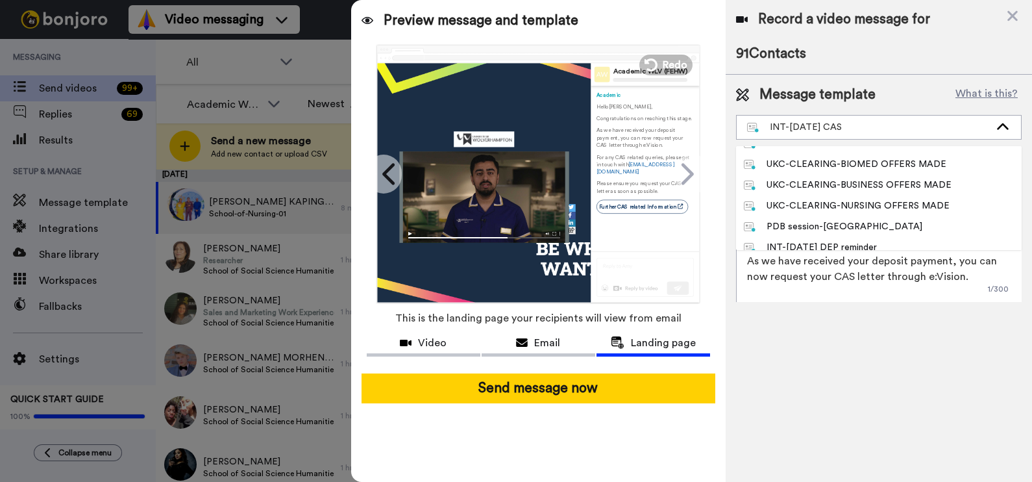
scroll to position [0, 0]
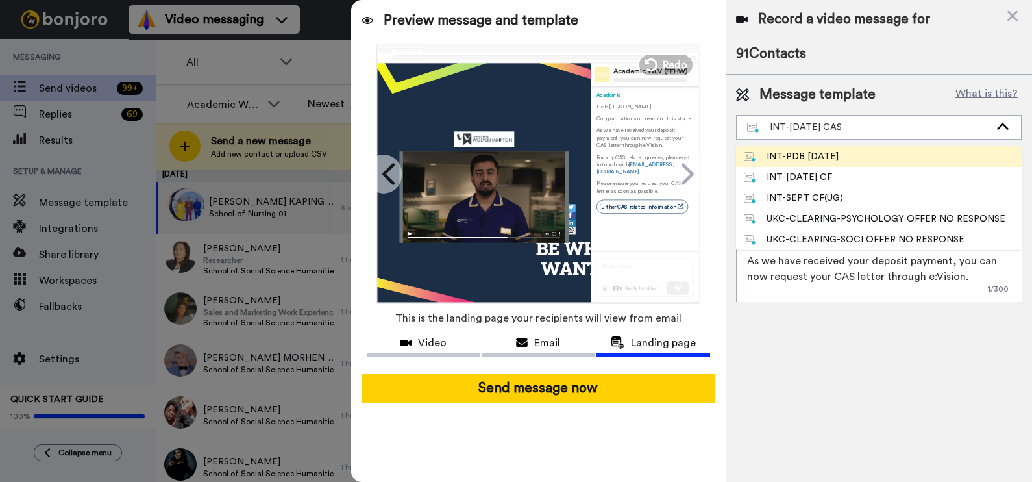
click at [821, 154] on div "INT-PDB Sept 2025" at bounding box center [791, 156] width 95 height 13
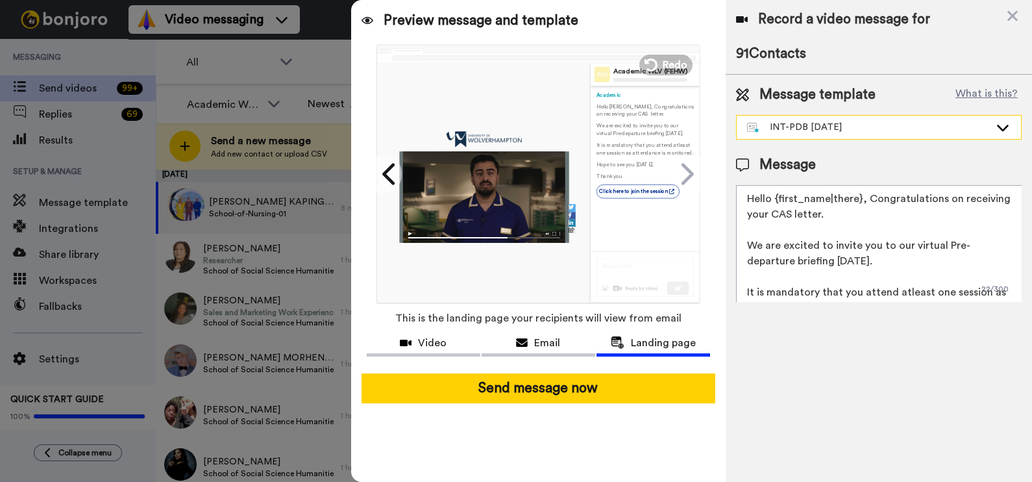
click at [826, 121] on div "INT-PDB Sept 2025" at bounding box center [868, 127] width 243 height 13
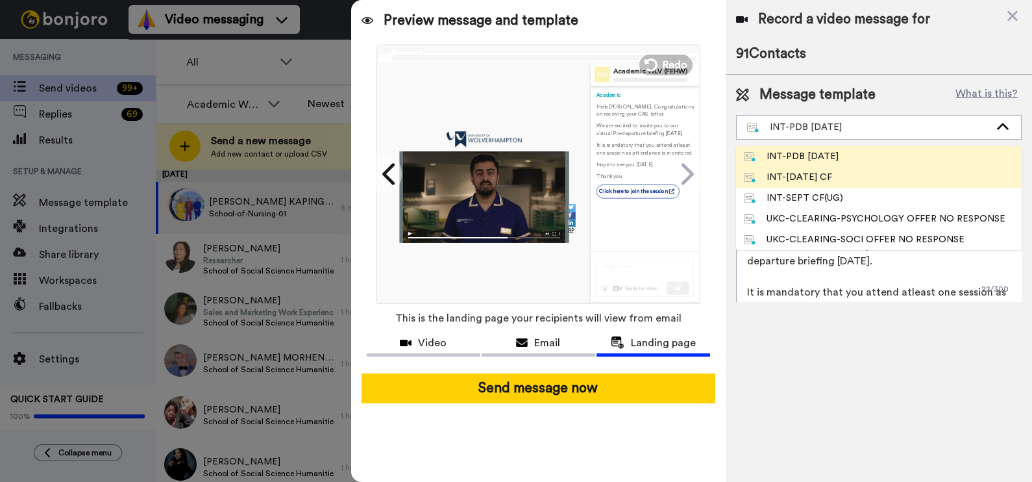
click at [825, 171] on div "INT-Sept 25 CF" at bounding box center [788, 177] width 88 height 13
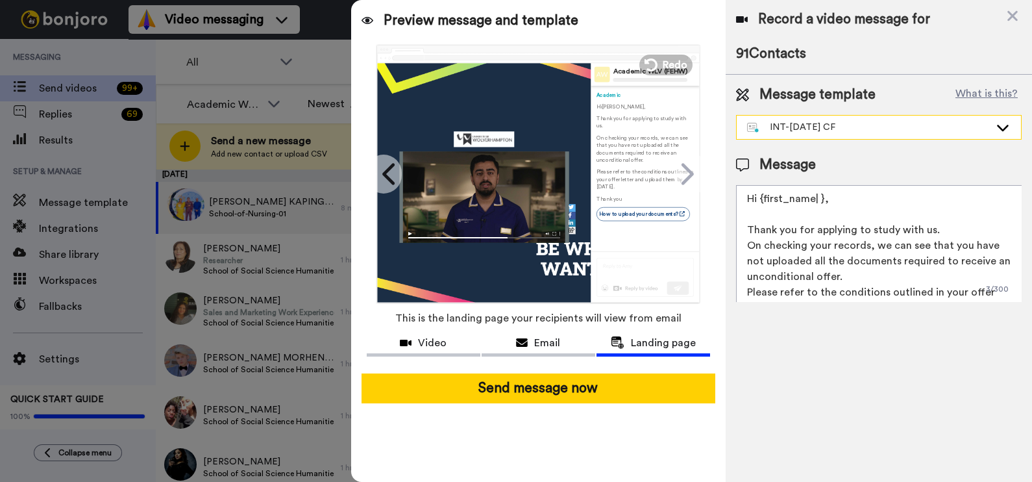
click at [835, 131] on div "INT-Sept 25 CF" at bounding box center [868, 127] width 243 height 13
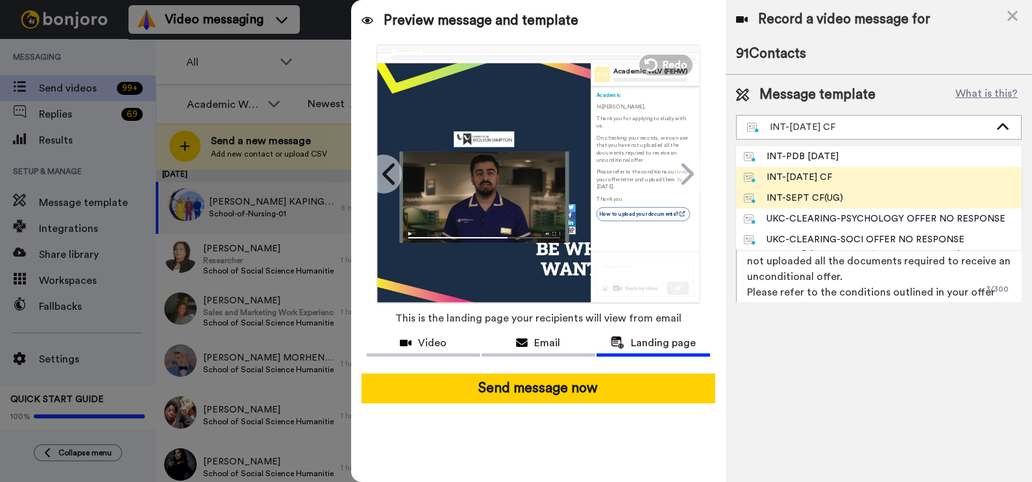
click at [832, 198] on div "INT-SEPT CF(UG)" at bounding box center [793, 198] width 99 height 13
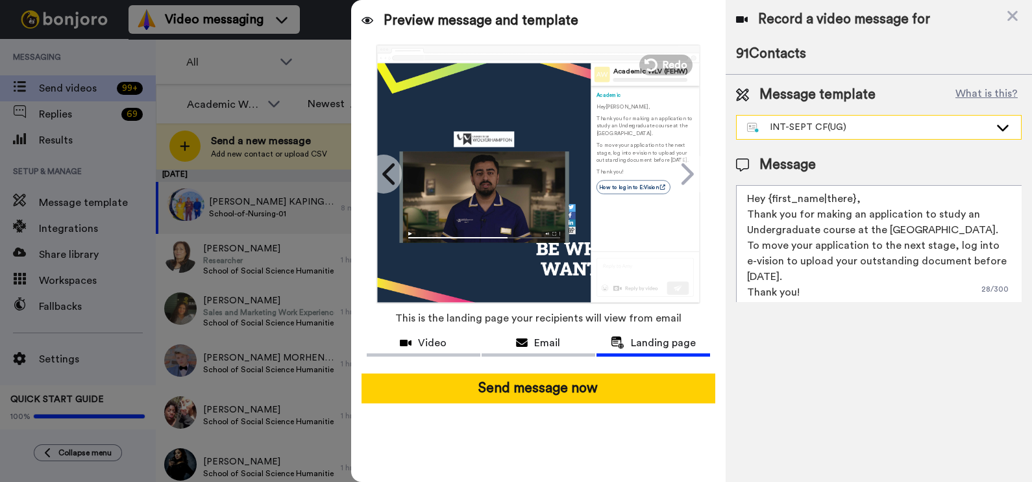
click at [847, 136] on div "INT-SEPT CF(UG)" at bounding box center [879, 127] width 284 height 23
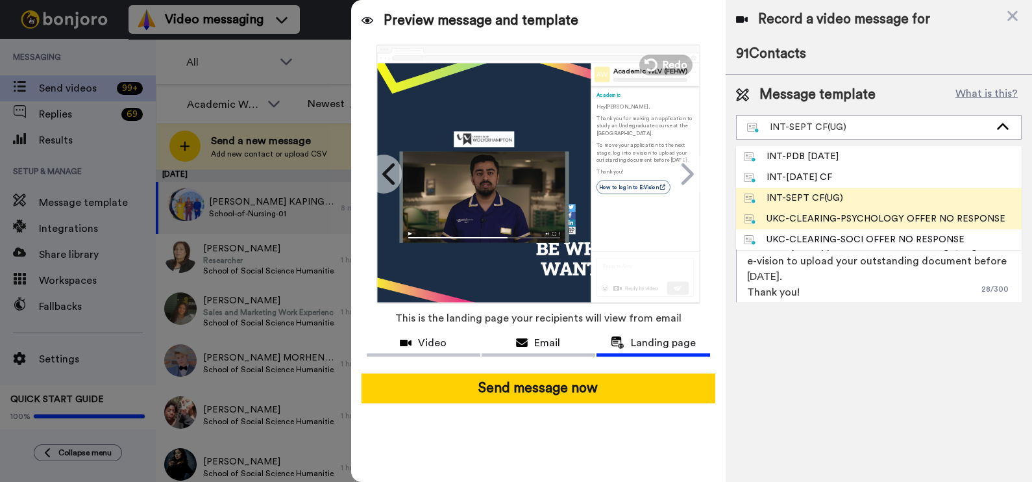
click at [847, 214] on div "UKC-CLEARING-PSYCHOLOGY OFFER NO RESPONSE" at bounding box center [875, 218] width 262 height 13
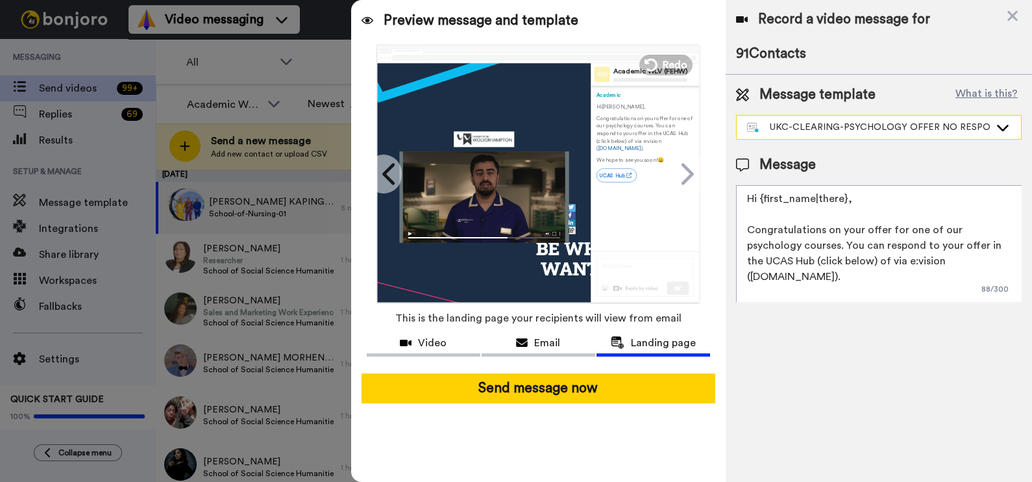
click at [844, 129] on div "UKC-CLEARING-PSYCHOLOGY OFFER NO RESPONSE" at bounding box center [868, 127] width 243 height 13
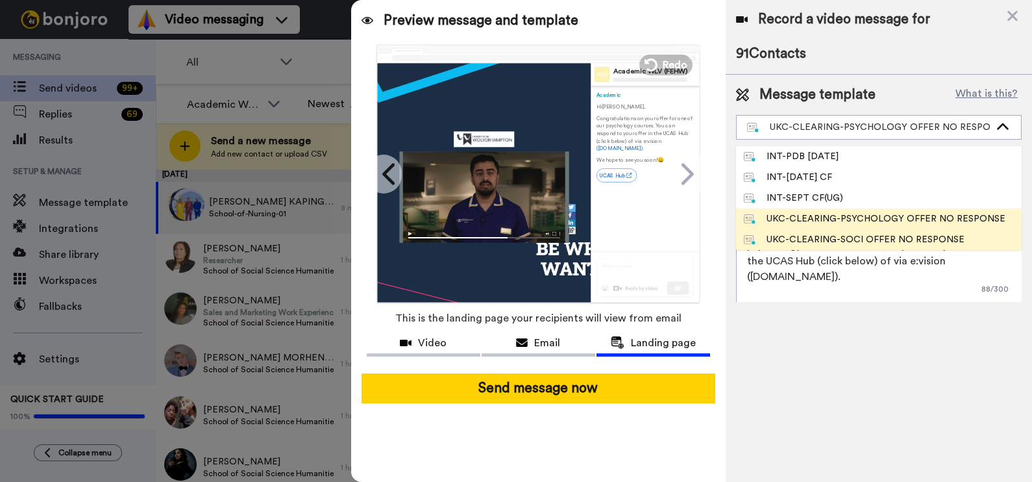
click at [853, 233] on div "UKC-CLEARING-SOCI OFFER NO RESPONSE" at bounding box center [854, 239] width 221 height 13
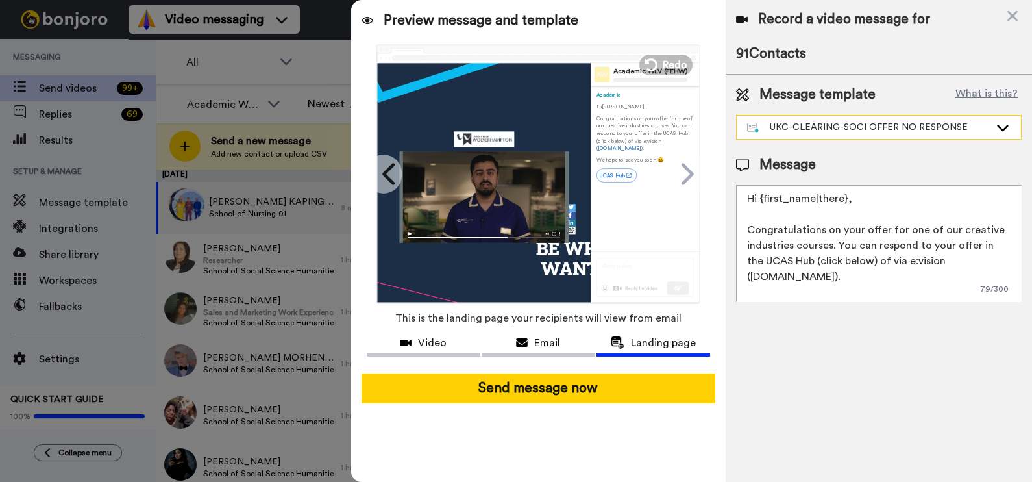
click at [857, 122] on div "UKC-CLEARING-SOCI OFFER NO RESPONSE" at bounding box center [868, 127] width 243 height 13
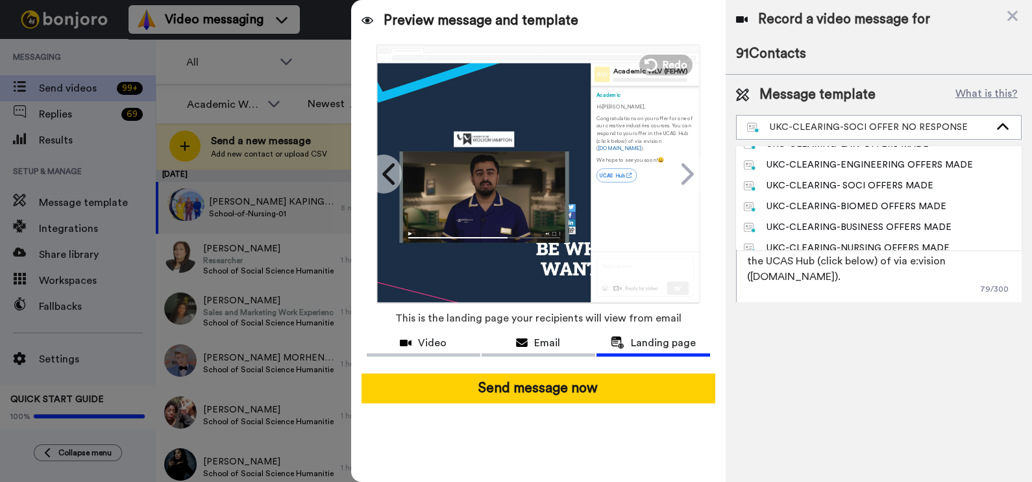
scroll to position [406, 0]
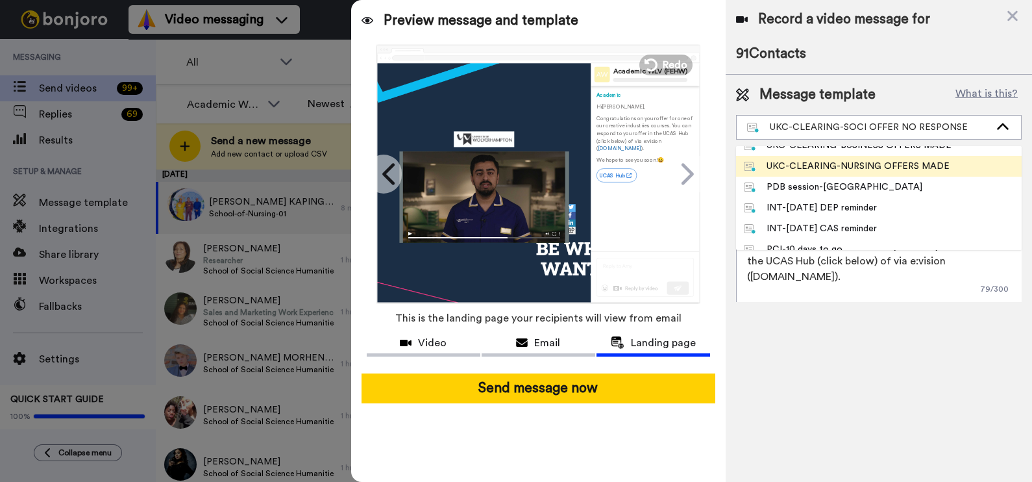
click at [922, 166] on div "UKC-CLEARING-NURSING OFFERS MADE" at bounding box center [847, 166] width 206 height 13
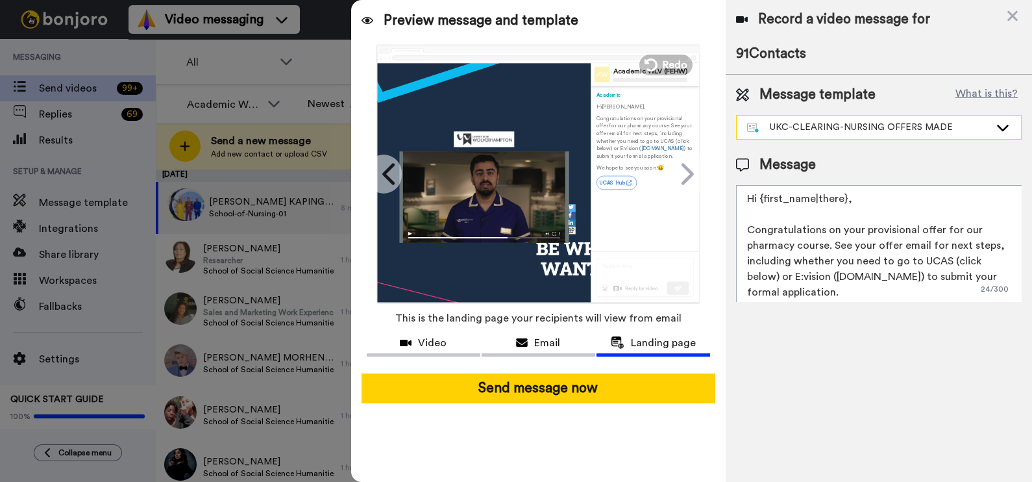
click at [894, 133] on div "UKC-CLEARING-NURSING OFFERS MADE" at bounding box center [879, 127] width 284 height 23
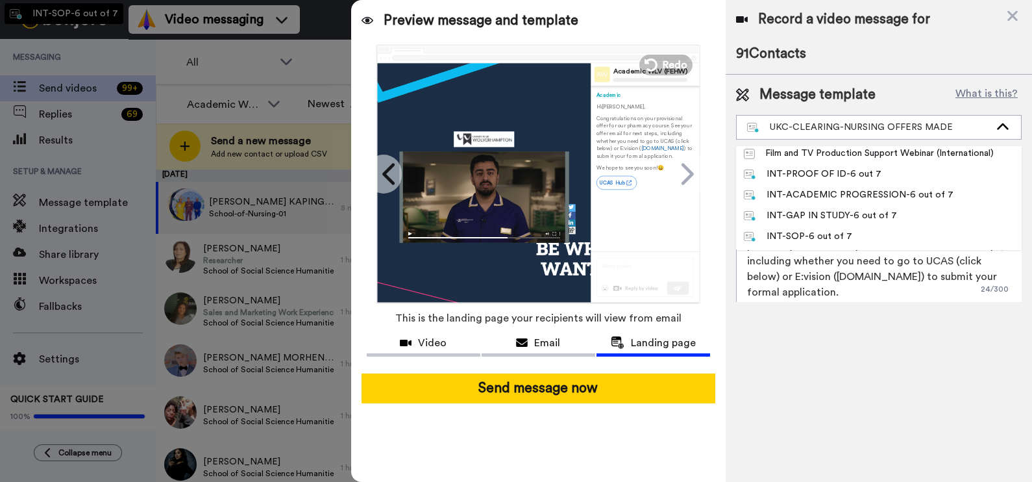
scroll to position [893, 0]
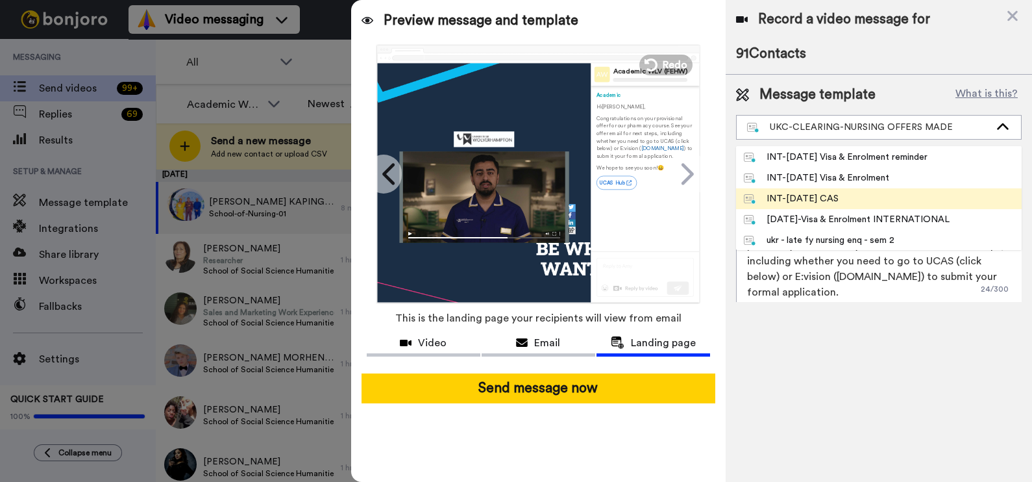
click at [847, 192] on li "INT-Sept 25 CAS" at bounding box center [879, 198] width 286 height 21
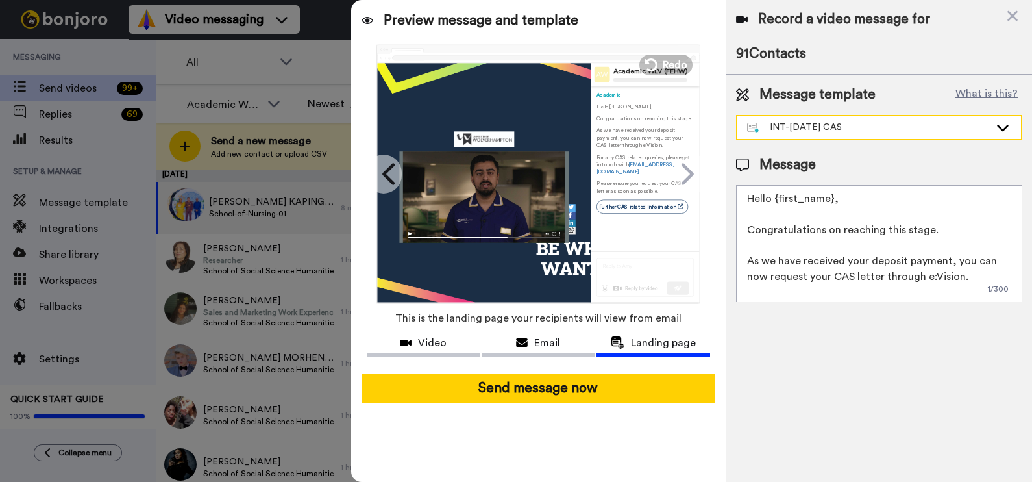
click at [840, 123] on div "INT-Sept 25 CAS" at bounding box center [868, 127] width 243 height 13
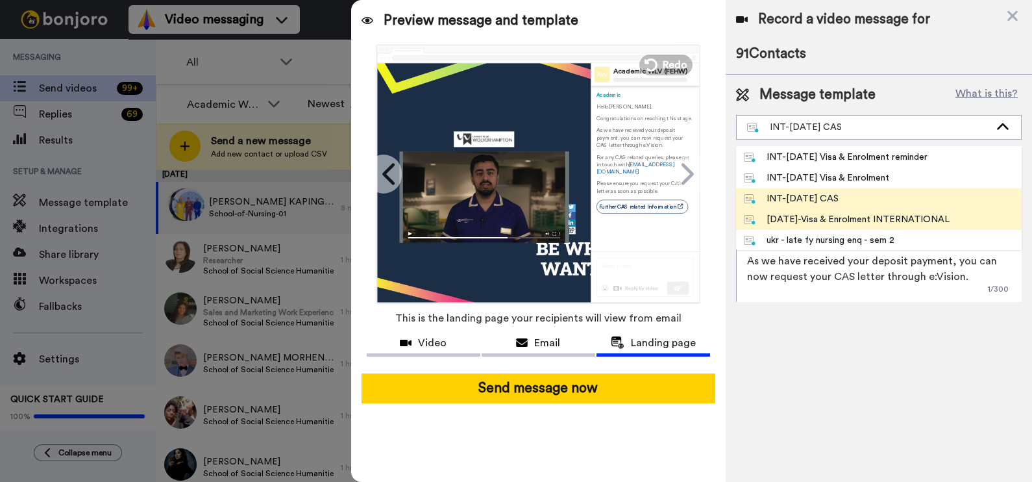
scroll to position [934, 0]
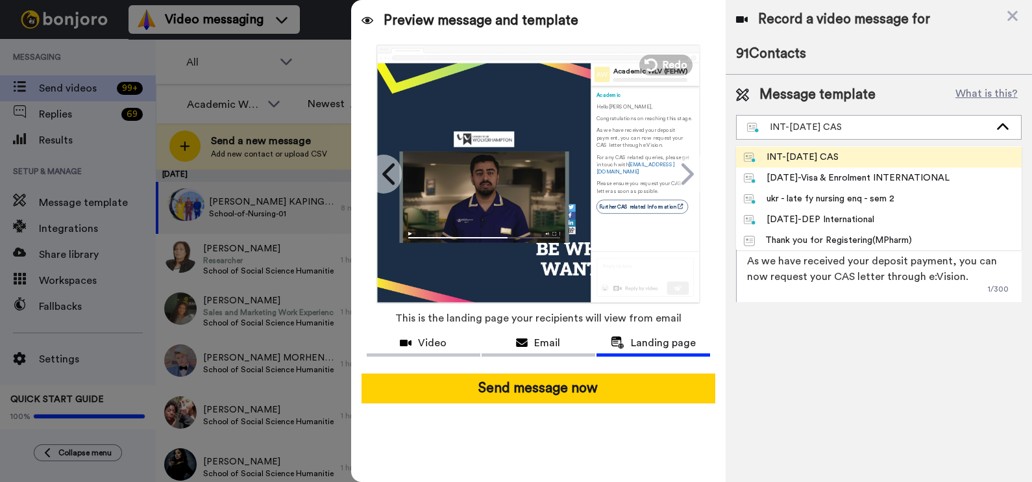
click at [880, 160] on li "INT-Sept 25 CAS" at bounding box center [879, 157] width 286 height 21
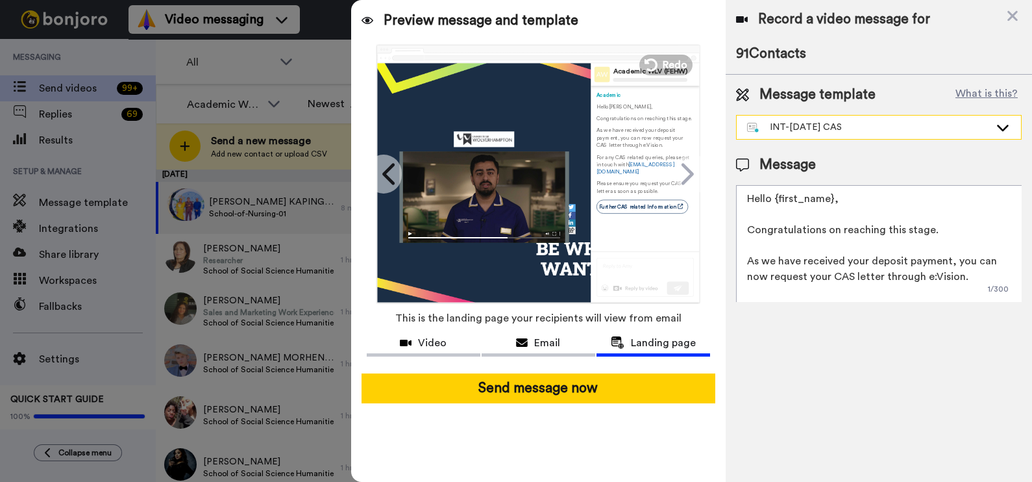
click at [893, 121] on div "INT-Sept 25 CAS" at bounding box center [868, 127] width 243 height 13
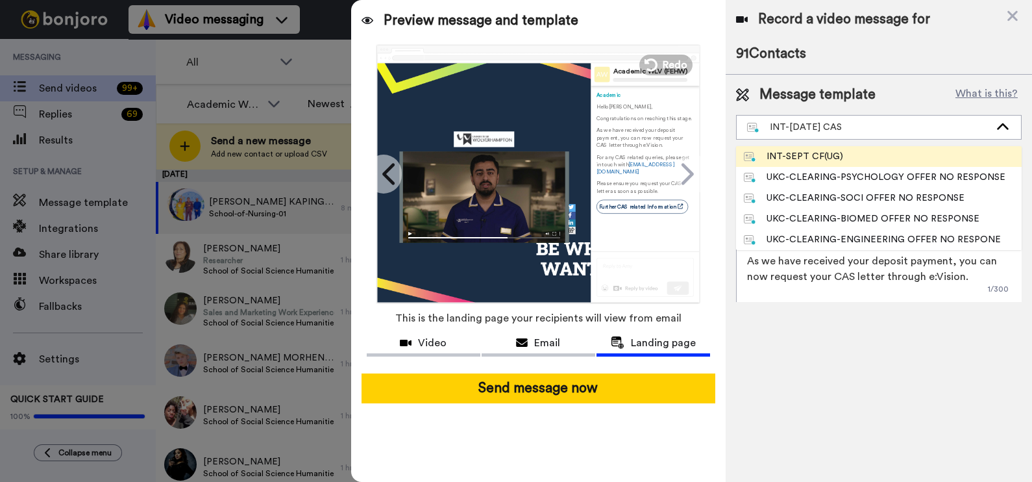
scroll to position [0, 0]
click at [836, 156] on div "INT-PDB Sept 2025" at bounding box center [791, 156] width 95 height 13
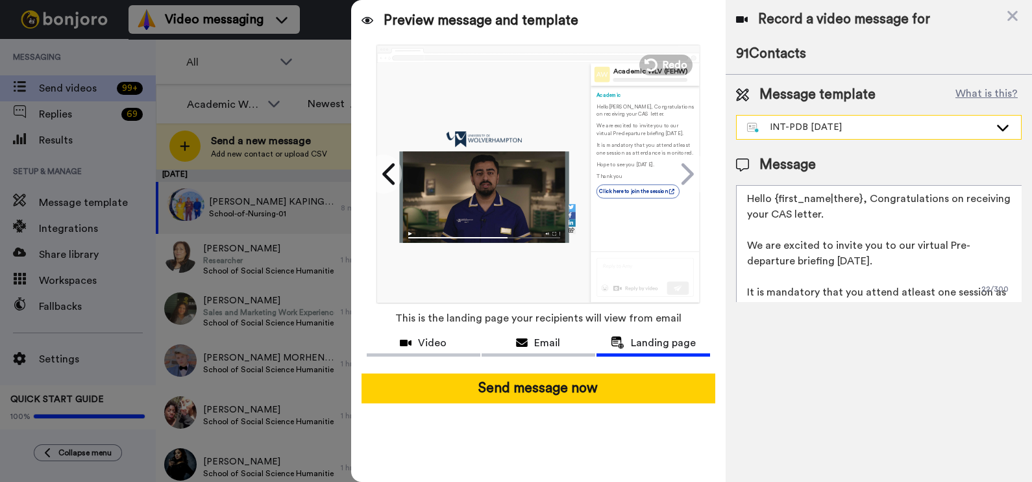
click at [823, 124] on div "INT-PDB Sept 2025" at bounding box center [868, 127] width 243 height 13
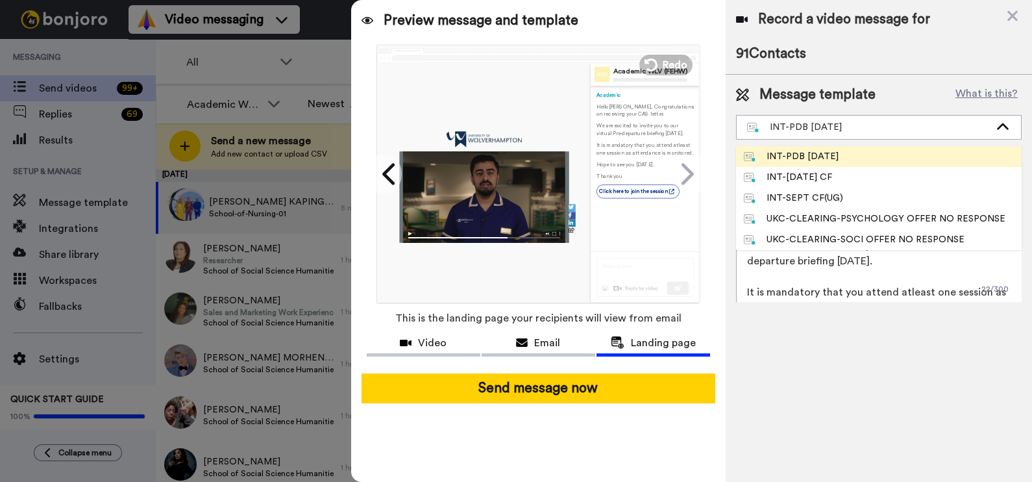
click at [829, 166] on li "INT-PDB Sept 2025" at bounding box center [879, 156] width 286 height 21
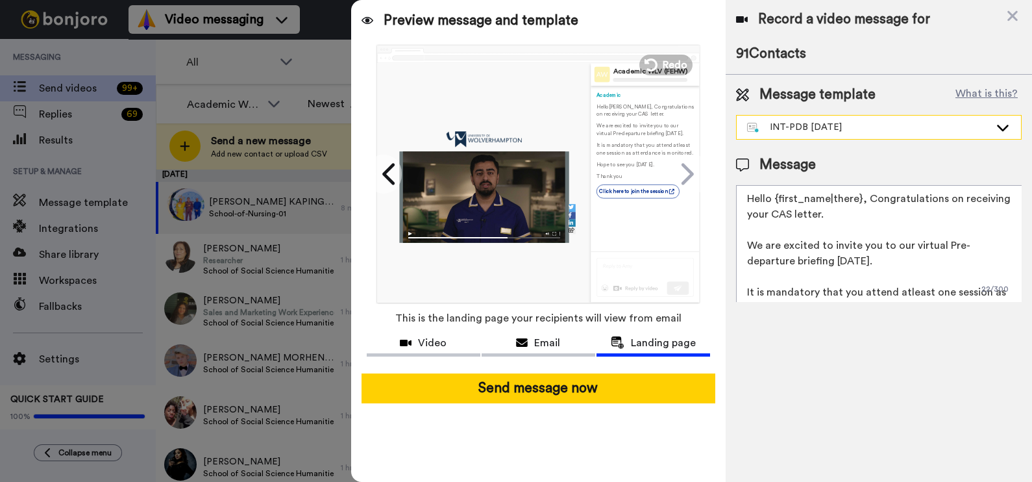
click at [824, 127] on div "INT-PDB Sept 2025" at bounding box center [868, 127] width 243 height 13
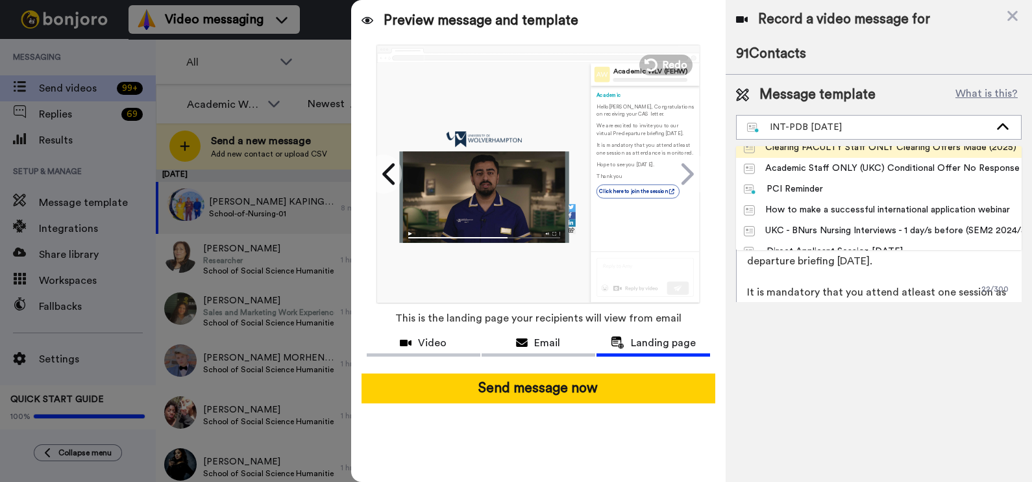
scroll to position [447, 0]
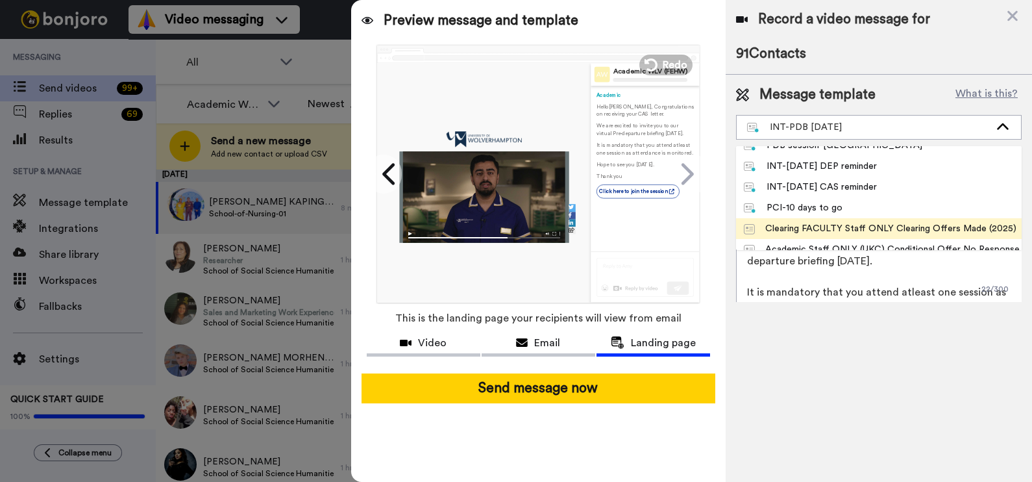
click at [928, 232] on div "Clearing FACULTY Staff ONLY Clearing Offers Made (2025)" at bounding box center [879, 228] width 270 height 13
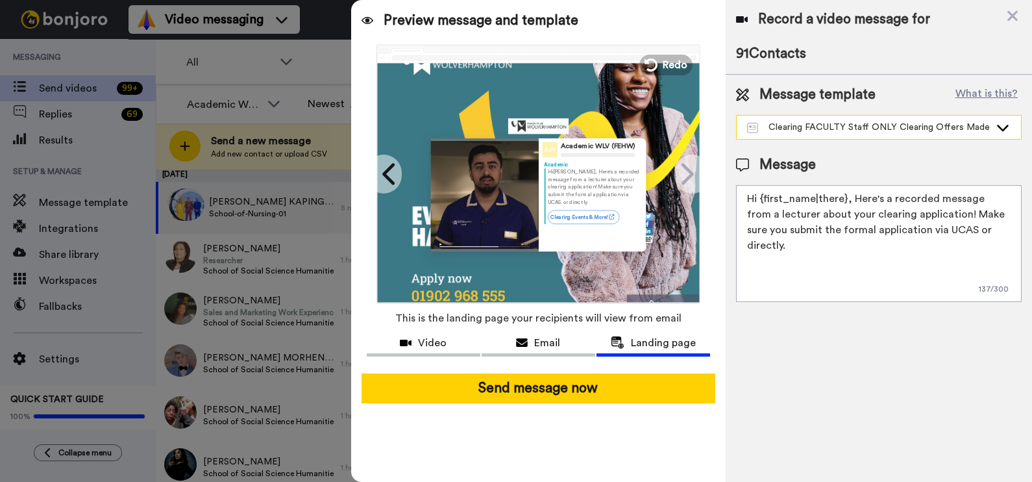
click at [867, 125] on div "Clearing FACULTY Staff ONLY Clearing Offers Made (2025)" at bounding box center [868, 127] width 243 height 13
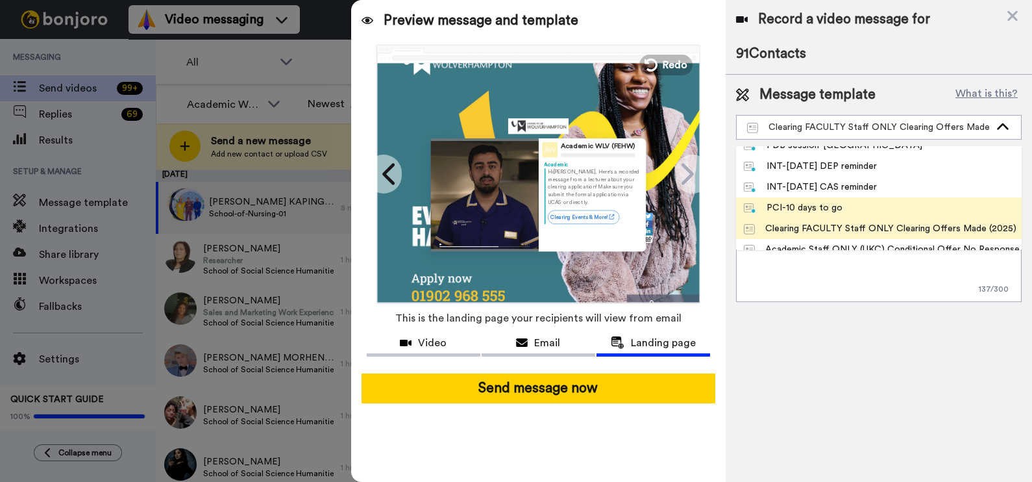
scroll to position [529, 0]
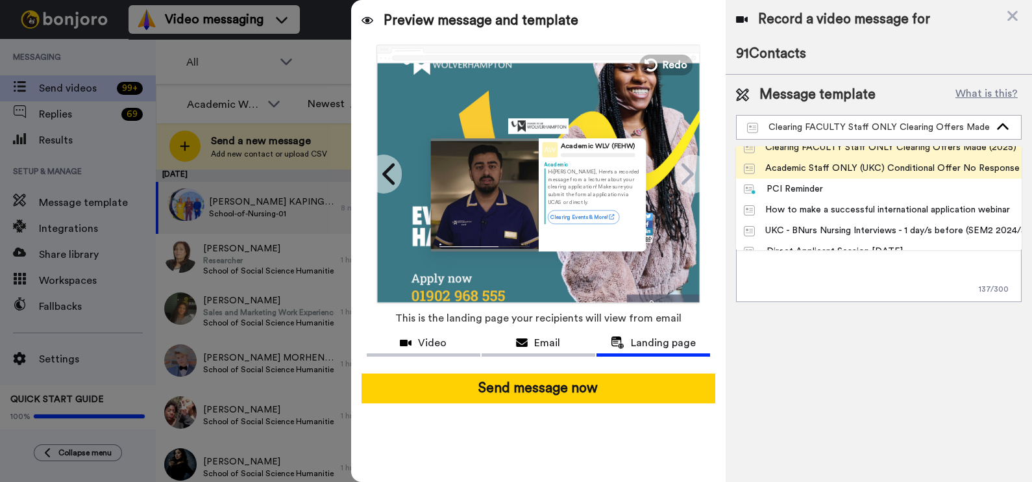
click at [847, 169] on div "Academic Staff ONLY (UKC) Conditional Offer No Response (SEM1 2025/6)" at bounding box center [879, 168] width 270 height 13
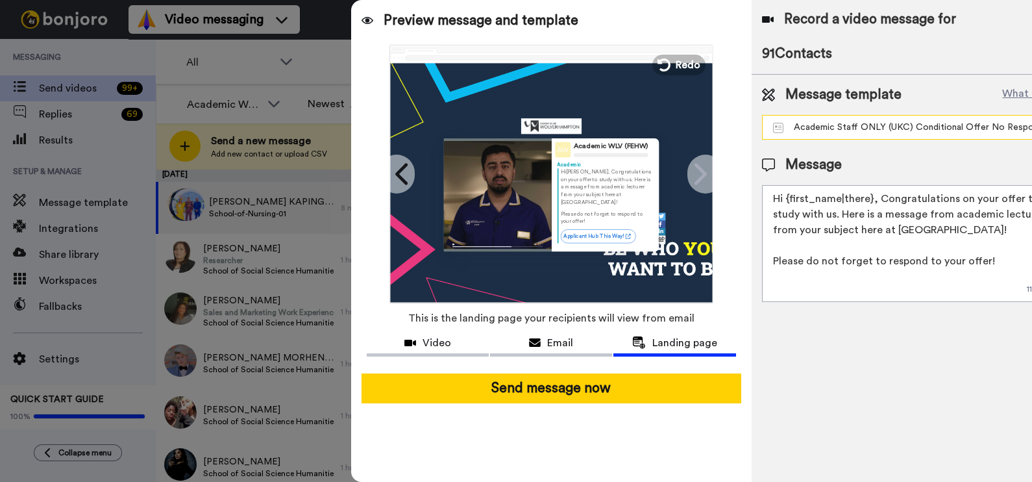
click at [957, 123] on div "Academic Staff ONLY (UKC) Conditional Offer No Response (SEM1 2025/6)" at bounding box center [905, 127] width 264 height 13
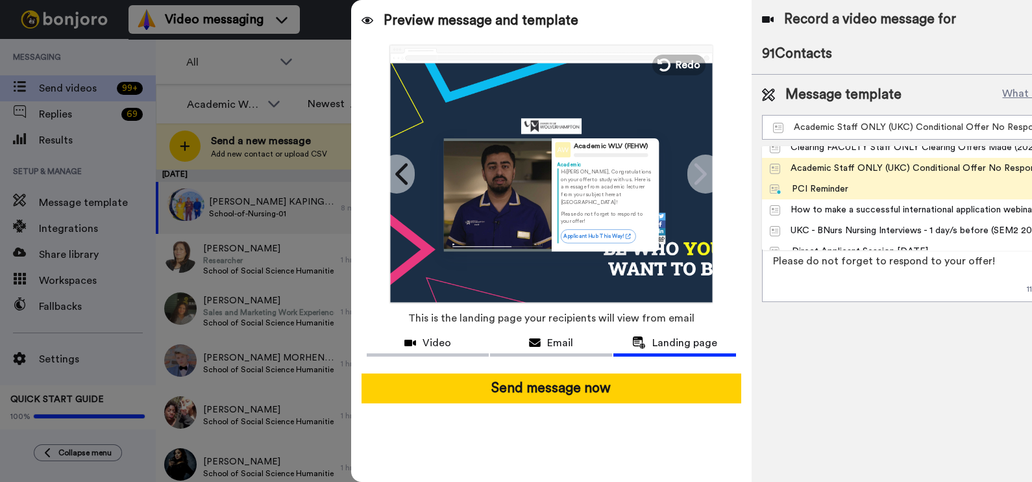
click at [867, 184] on li "PCI Reminder" at bounding box center [915, 189] width 307 height 21
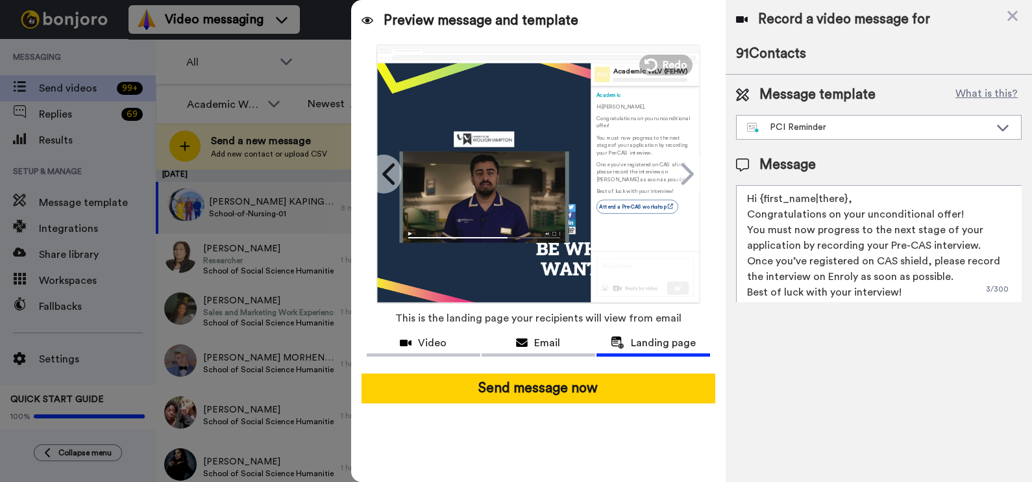
drag, startPoint x: 742, startPoint y: 214, endPoint x: 960, endPoint y: 224, distance: 219.1
click at [960, 224] on textarea "Hi {first_name|there}, Congratulations on your unconditional offer! You must no…" at bounding box center [879, 243] width 286 height 117
click at [879, 121] on div "PCI Reminder" at bounding box center [868, 127] width 243 height 13
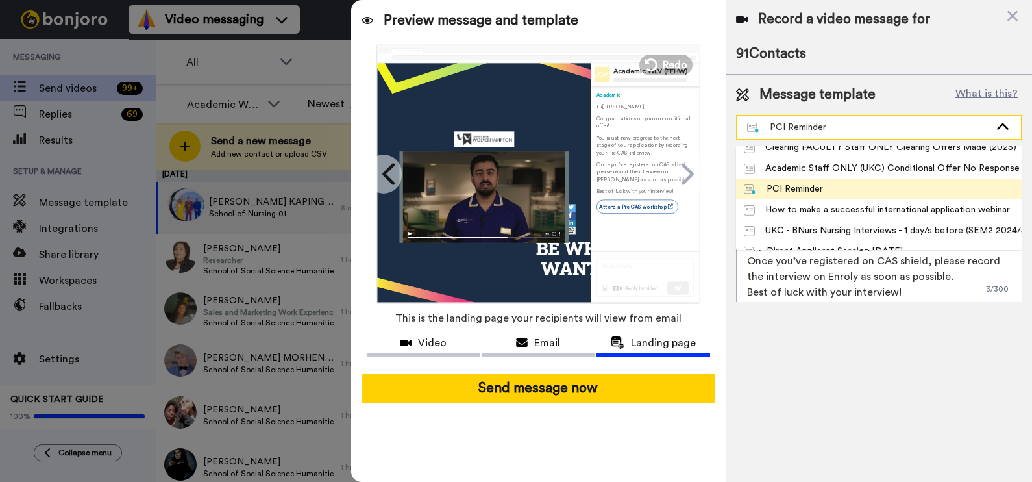
click at [880, 119] on div "PCI Reminder" at bounding box center [879, 127] width 284 height 23
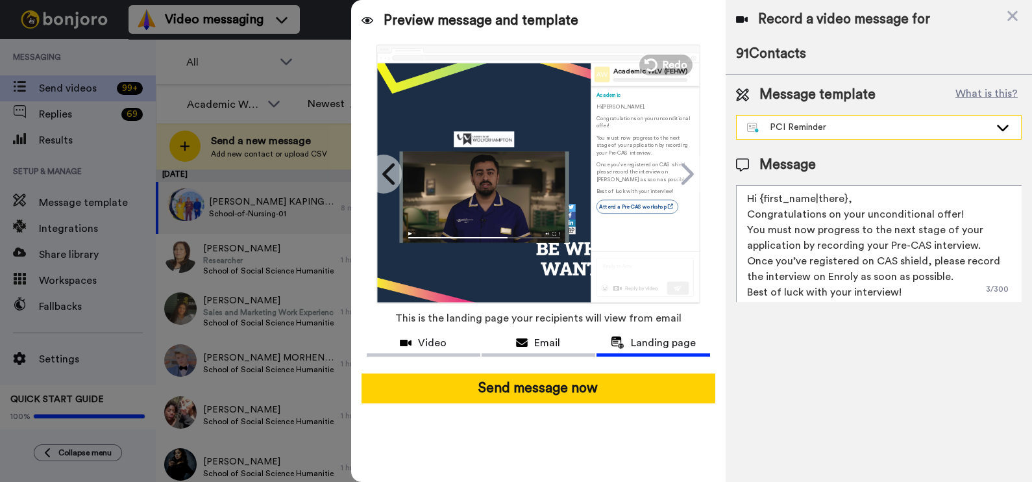
click at [880, 119] on div "PCI Reminder" at bounding box center [879, 127] width 284 height 23
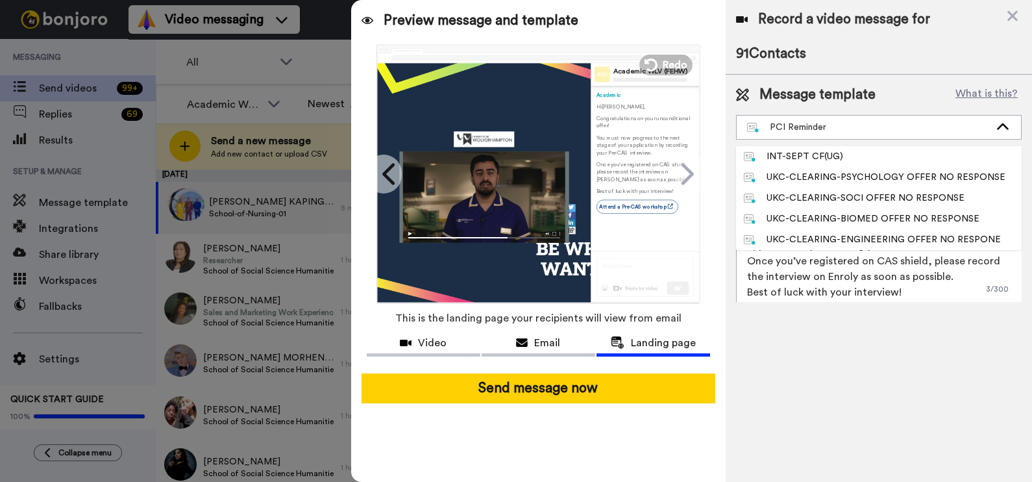
scroll to position [0, 0]
click at [873, 293] on textarea "Hi {first_name|there}, Congratulations on your unconditional offer! You must no…" at bounding box center [879, 243] width 286 height 117
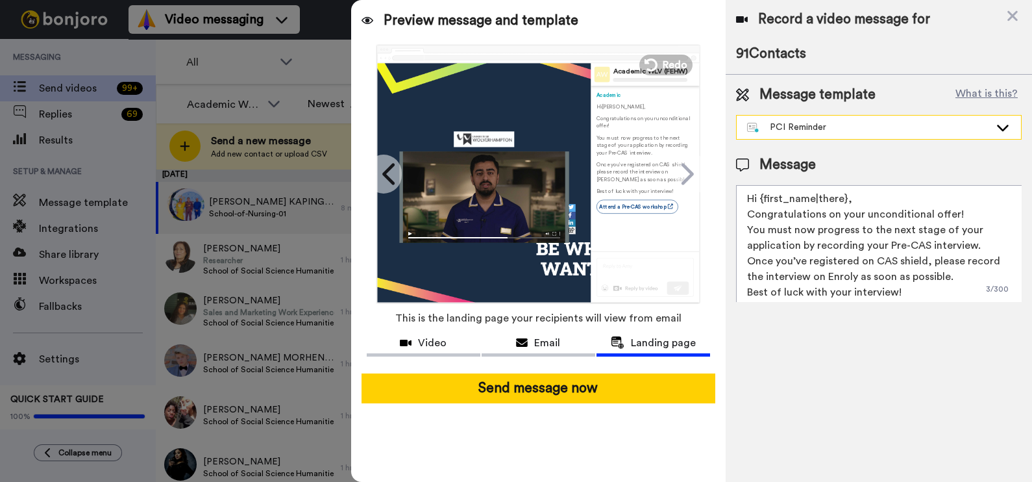
click at [857, 136] on div "PCI Reminder" at bounding box center [879, 127] width 284 height 23
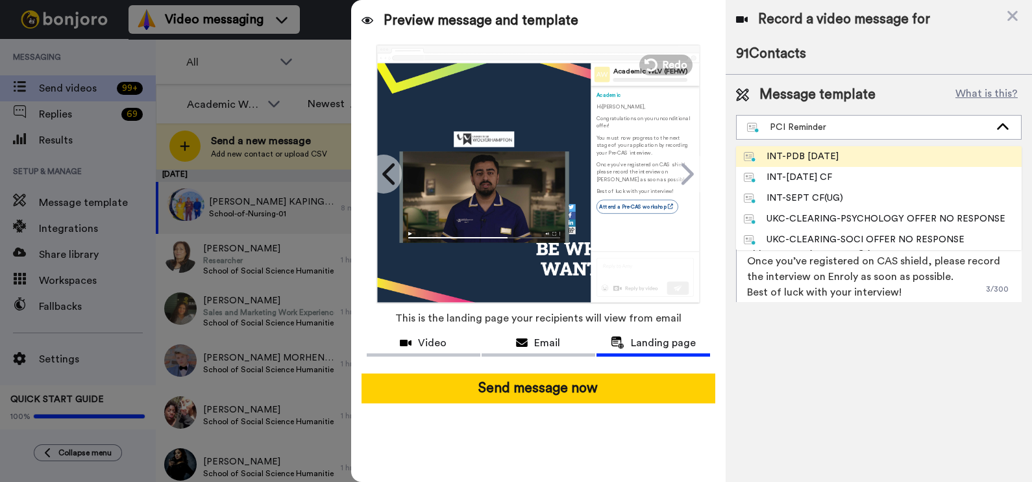
click at [839, 160] on div "INT-PDB Sept 2025" at bounding box center [791, 156] width 95 height 13
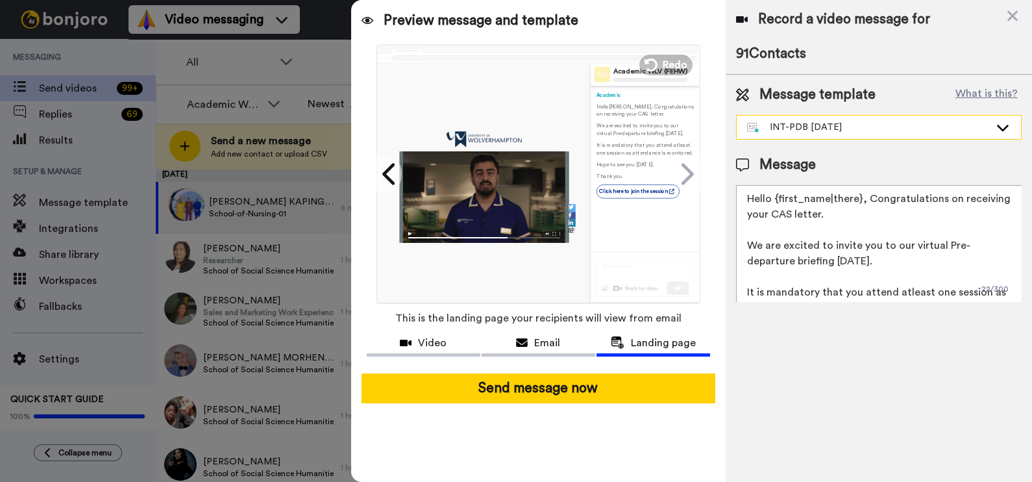
click at [844, 131] on div "INT-PDB Sept 2025" at bounding box center [868, 127] width 243 height 13
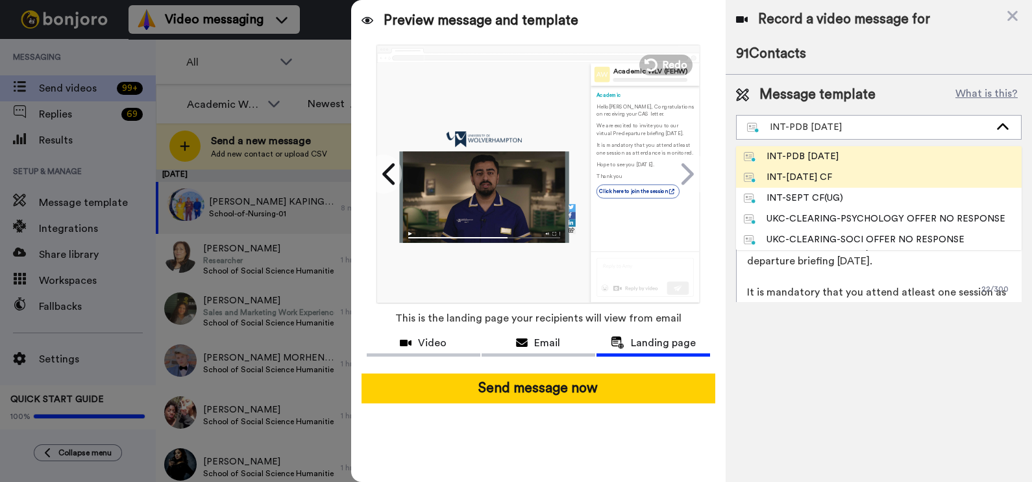
click at [831, 175] on span "INT-Sept 25 CF" at bounding box center [788, 177] width 104 height 13
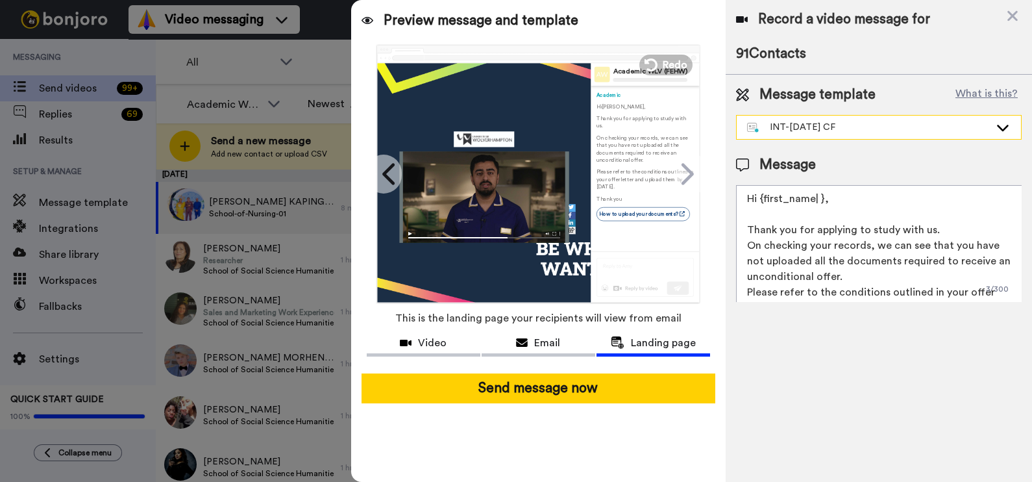
click at [831, 134] on div "INT-Sept 25 CF" at bounding box center [879, 127] width 284 height 23
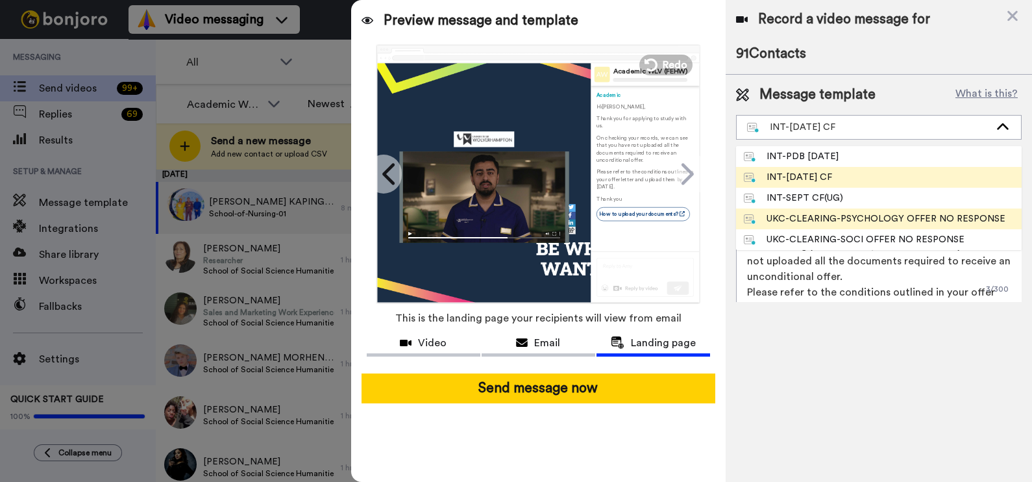
click at [830, 211] on li "UKC-CLEARING-PSYCHOLOGY OFFER NO RESPONSE" at bounding box center [879, 218] width 286 height 21
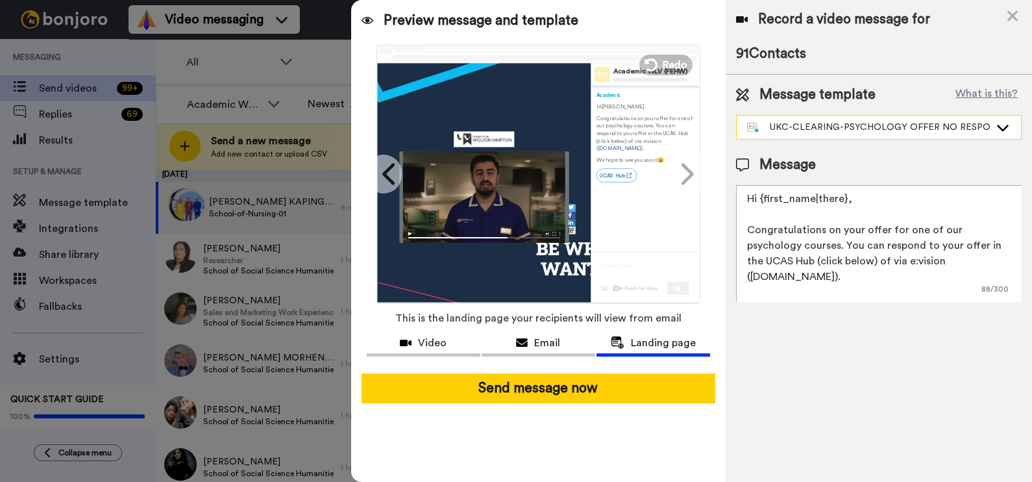
click at [827, 136] on div "UKC-CLEARING-PSYCHOLOGY OFFER NO RESPONSE" at bounding box center [879, 127] width 284 height 23
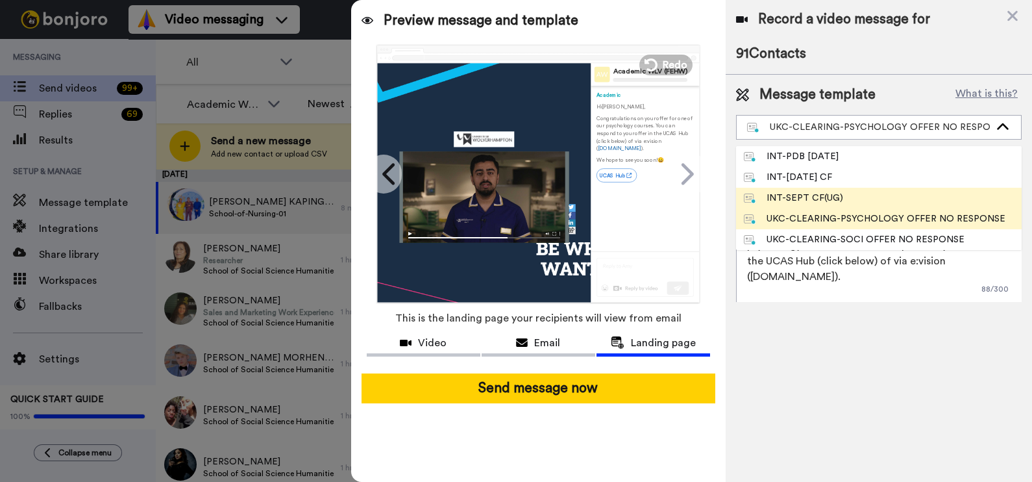
click at [823, 203] on div "INT-SEPT CF(UG)" at bounding box center [793, 198] width 99 height 13
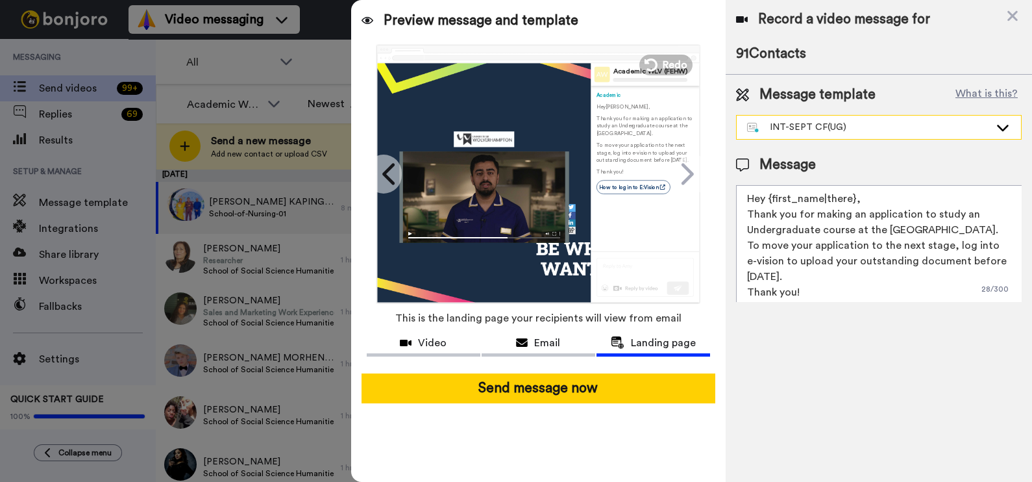
click at [829, 125] on div "INT-SEPT CF(UG)" at bounding box center [868, 127] width 243 height 13
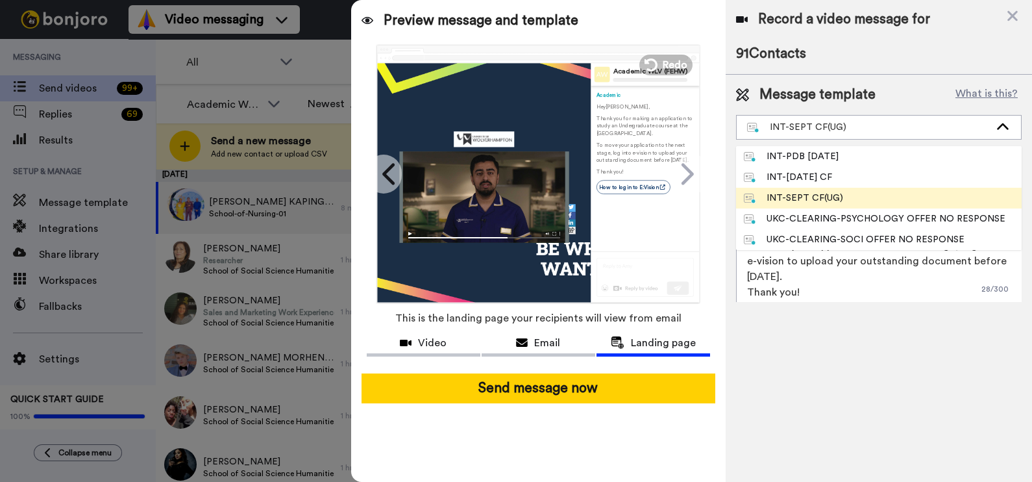
click at [830, 293] on textarea "Hey {first_name|there}, Thank you for making an application to study an Undergr…" at bounding box center [879, 243] width 286 height 117
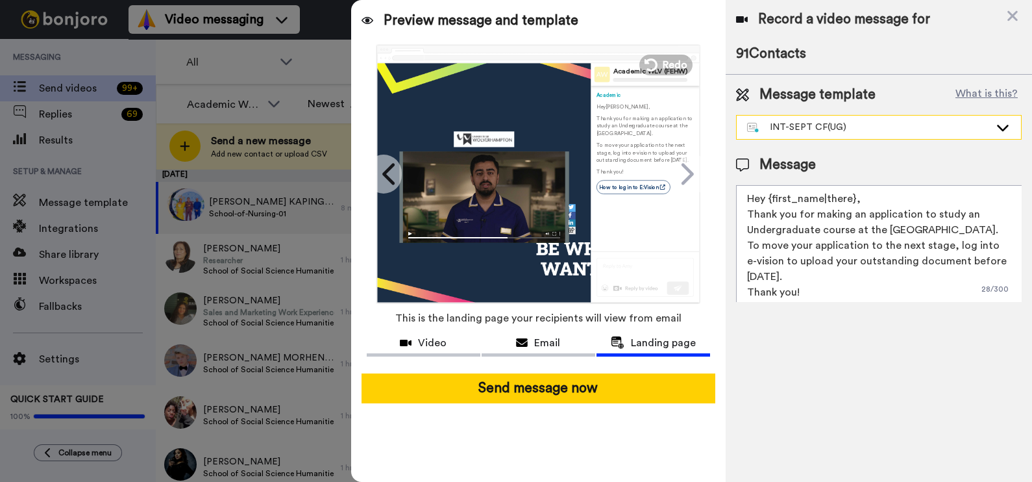
click at [775, 131] on div "INT-SEPT CF(UG)" at bounding box center [868, 127] width 243 height 13
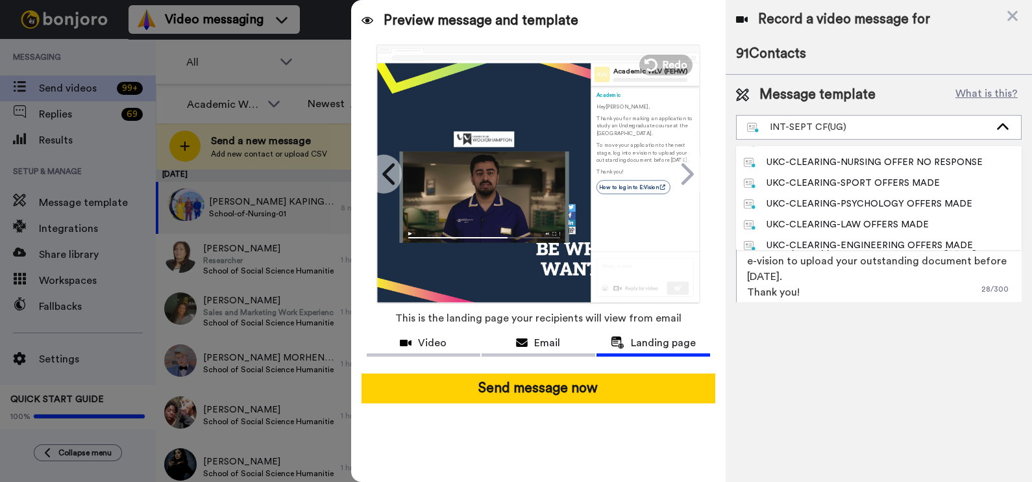
scroll to position [406, 0]
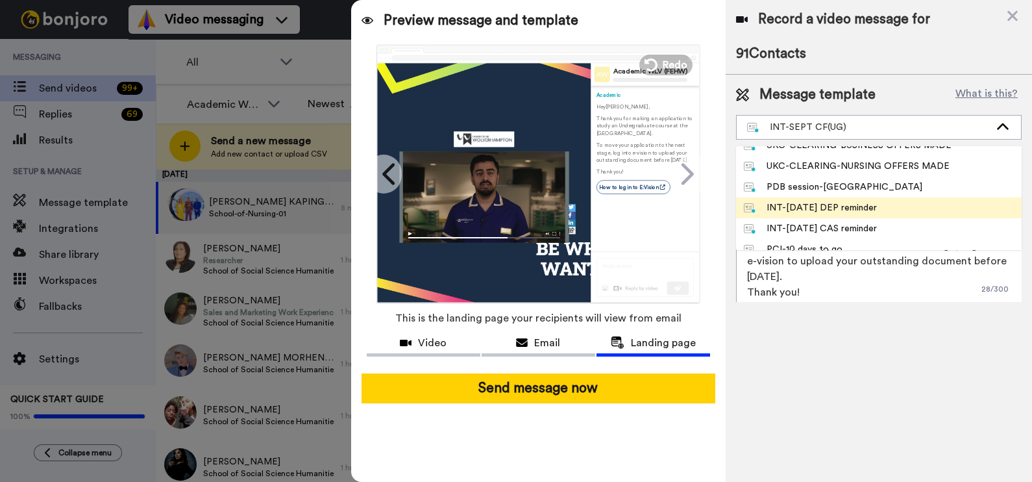
click at [870, 211] on div "INT-Sept 25 DEP reminder" at bounding box center [810, 207] width 133 height 13
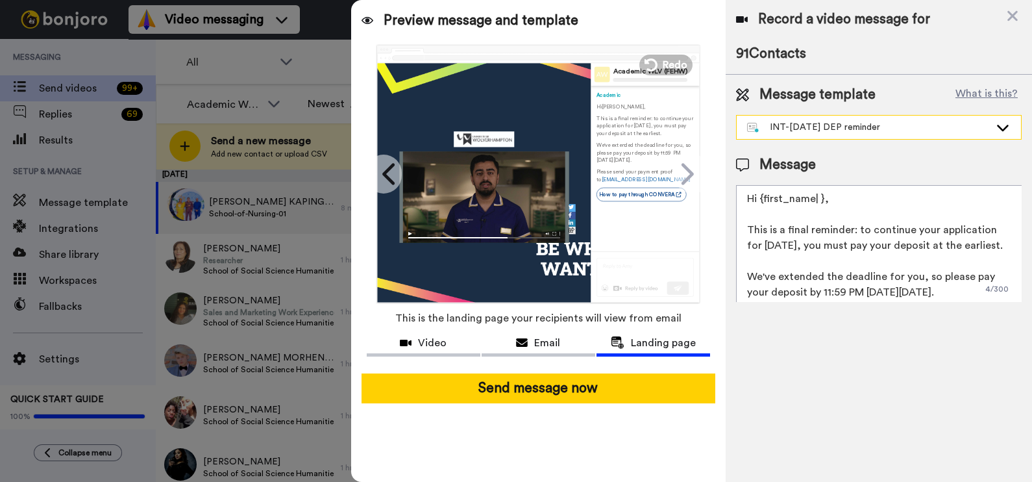
click at [860, 125] on div "INT-Sept 25 DEP reminder" at bounding box center [868, 127] width 243 height 13
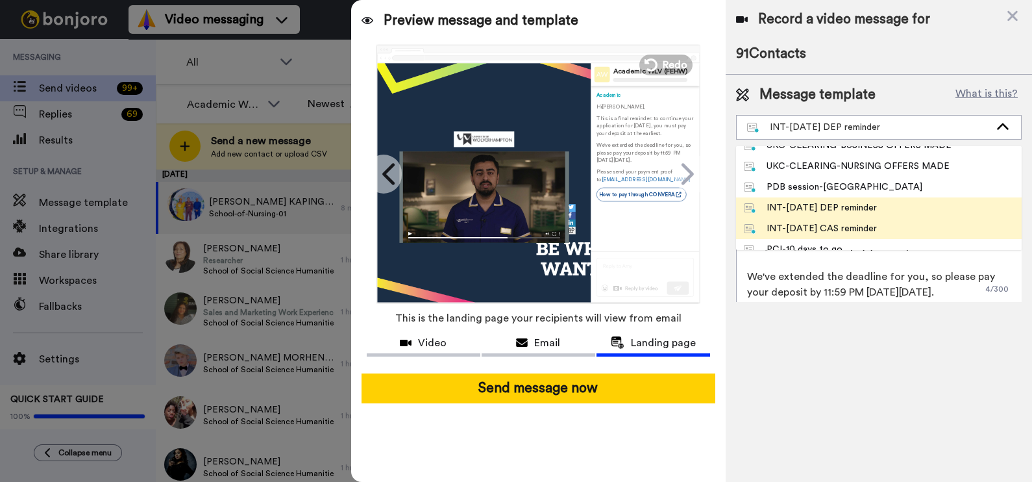
click at [860, 225] on div "INT-Sept 25 CAS reminder" at bounding box center [810, 228] width 133 height 13
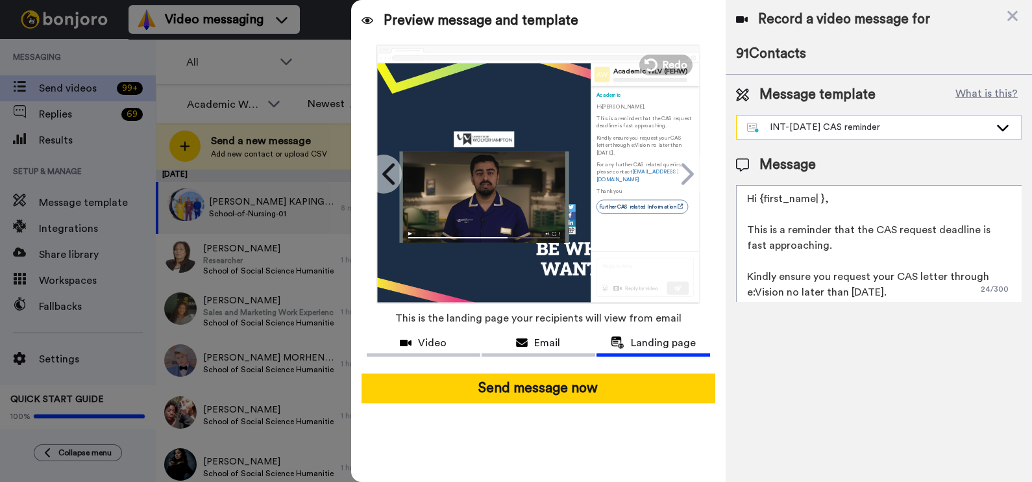
click at [856, 123] on div "INT-Sept 25 CAS reminder" at bounding box center [868, 127] width 243 height 13
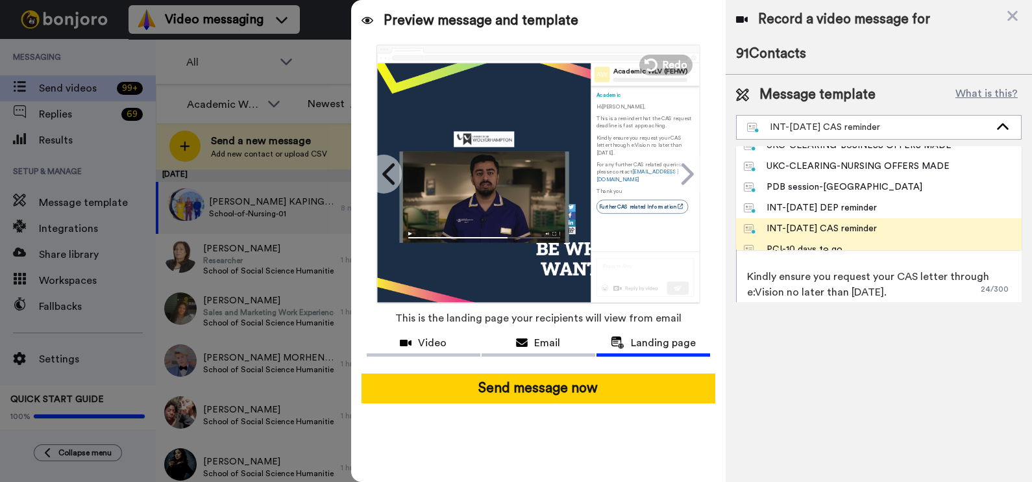
scroll to position [487, 0]
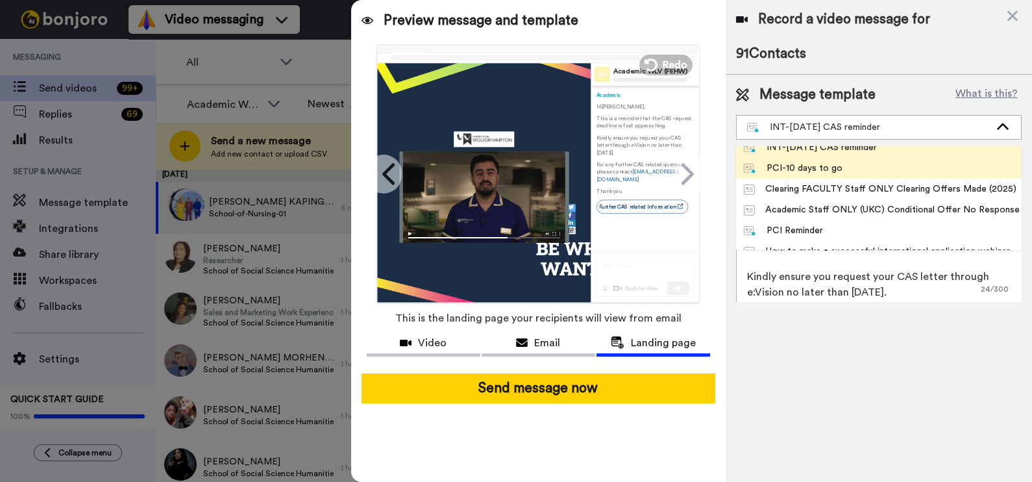
click at [831, 166] on div "PCI-10 days to go" at bounding box center [793, 168] width 99 height 13
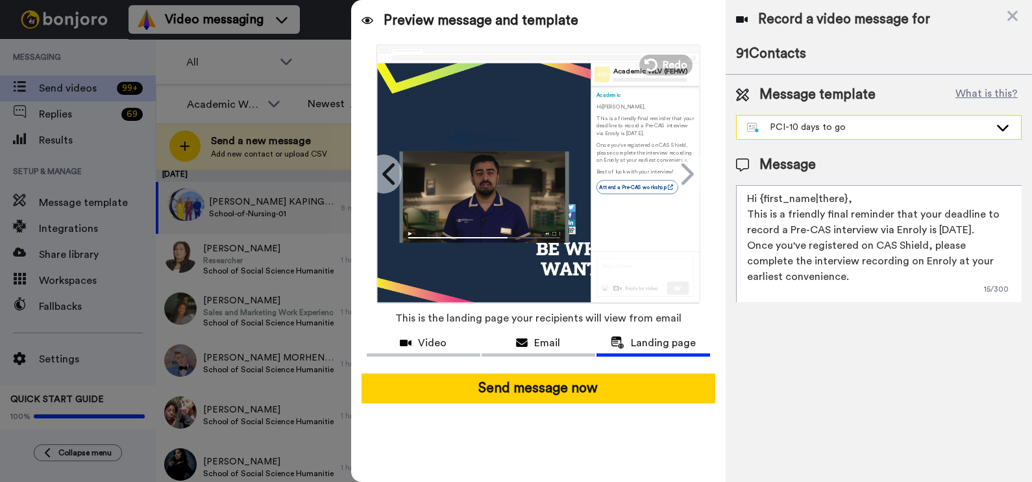
click at [847, 121] on div "PCI-10 days to go" at bounding box center [868, 127] width 243 height 13
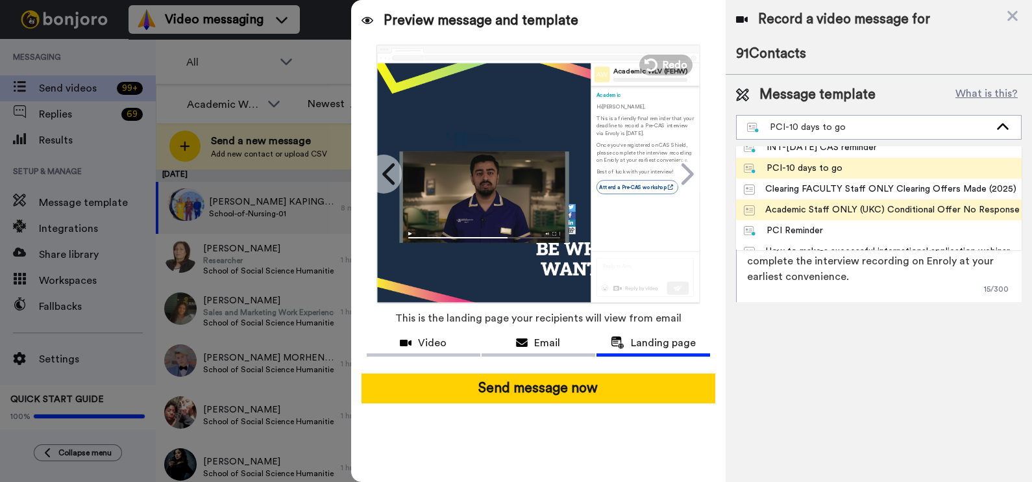
scroll to position [567, 0]
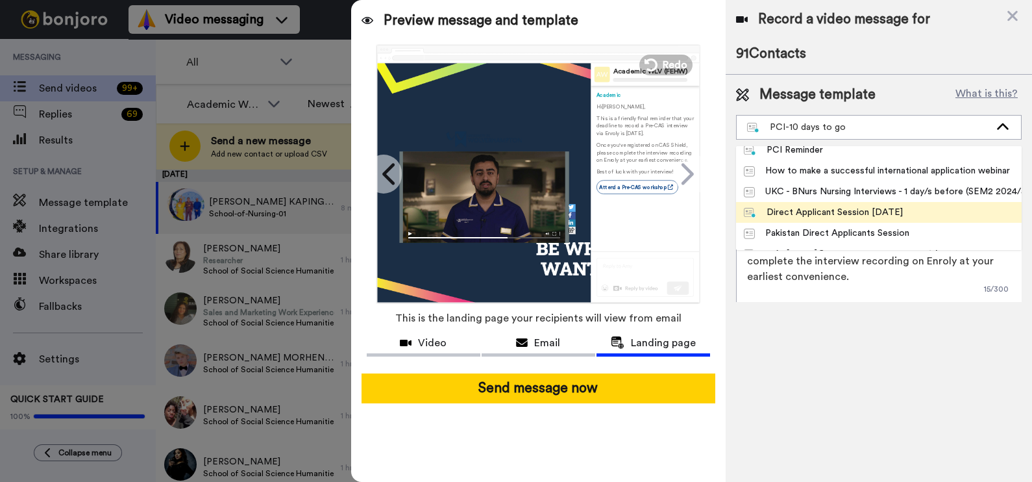
click at [849, 206] on div "Direct Applicant Session July 2025" at bounding box center [823, 212] width 159 height 13
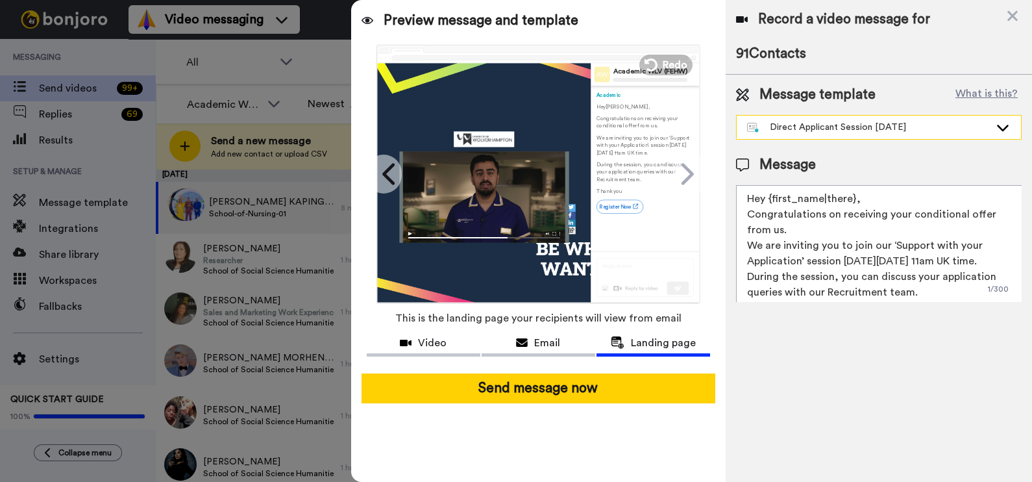
click at [829, 124] on div "Direct Applicant Session July 2025" at bounding box center [868, 127] width 243 height 13
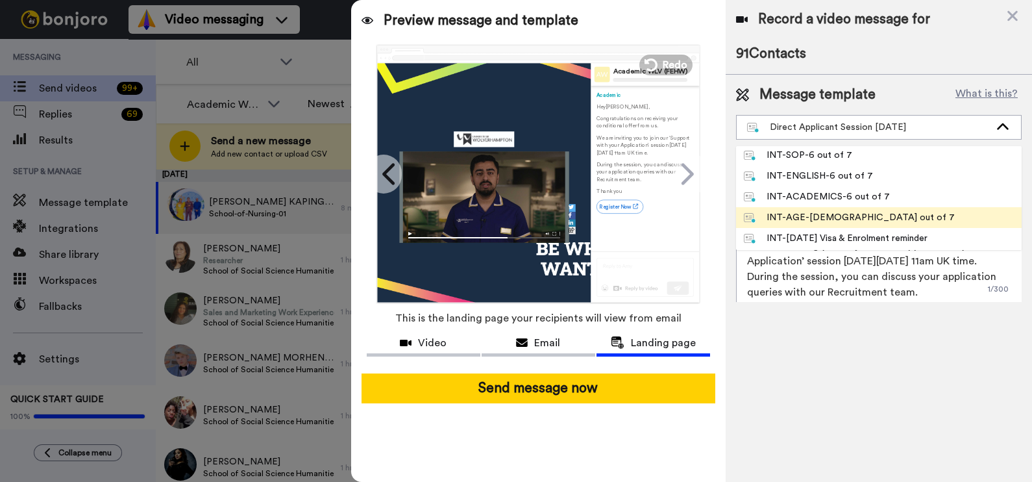
scroll to position [934, 0]
click at [841, 214] on div "May 25-DEP International" at bounding box center [809, 219] width 131 height 13
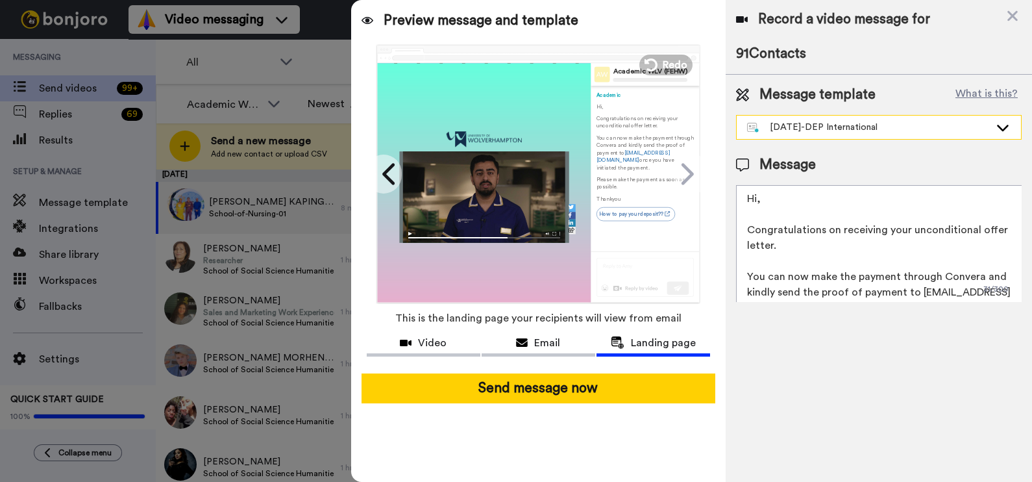
click at [808, 125] on div "May 25-DEP International" at bounding box center [868, 127] width 243 height 13
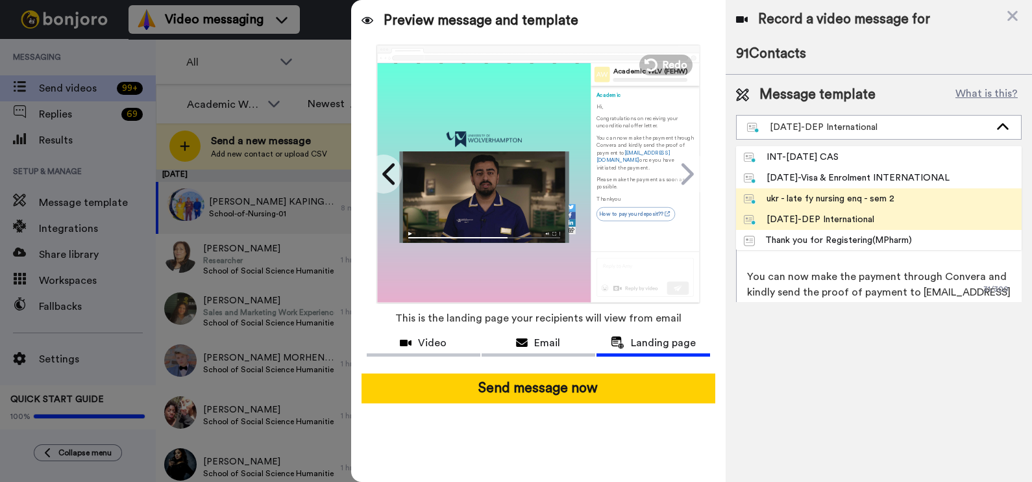
click at [824, 192] on div "ukr - late fy nursing enq - sem 2" at bounding box center [819, 198] width 151 height 13
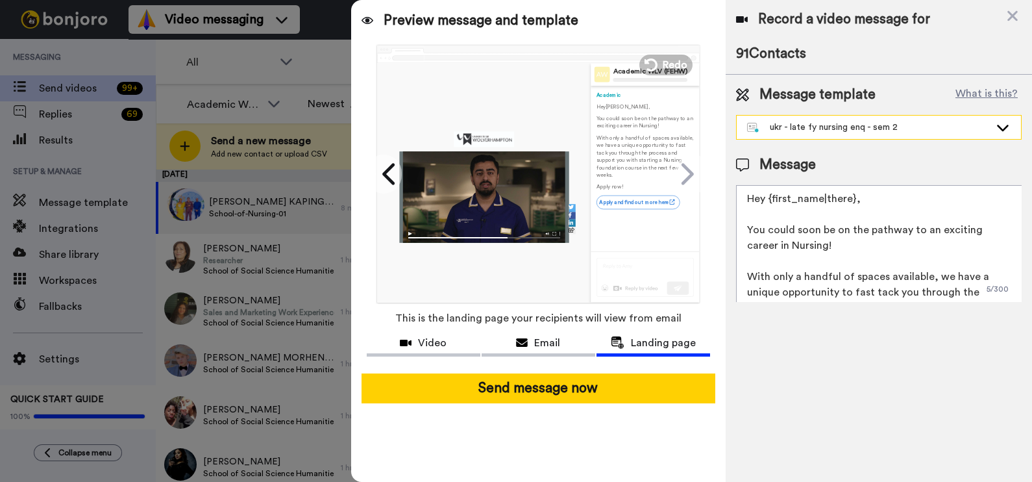
click at [814, 123] on div "ukr - late fy nursing enq - sem 2" at bounding box center [868, 127] width 243 height 13
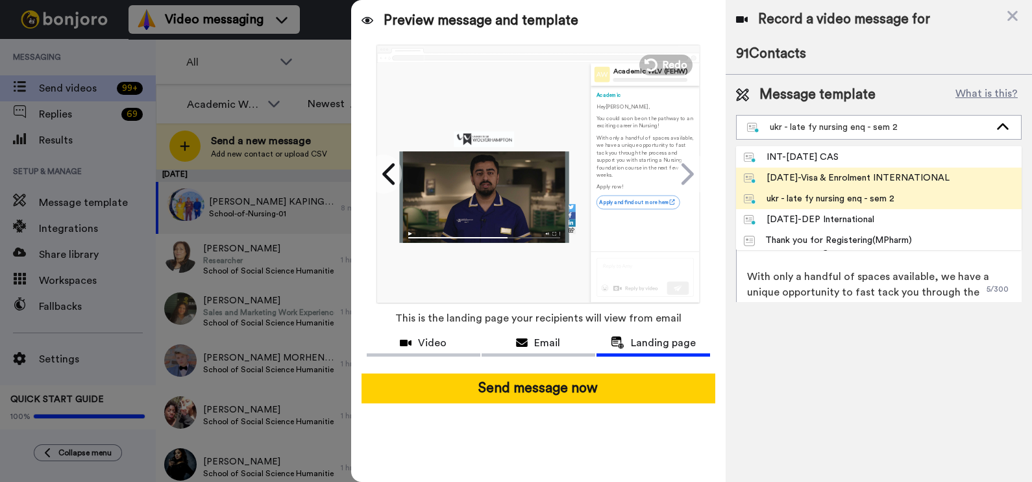
click at [821, 184] on li "May 25-Visa & Enrolment INTERNATIONAL" at bounding box center [879, 178] width 286 height 21
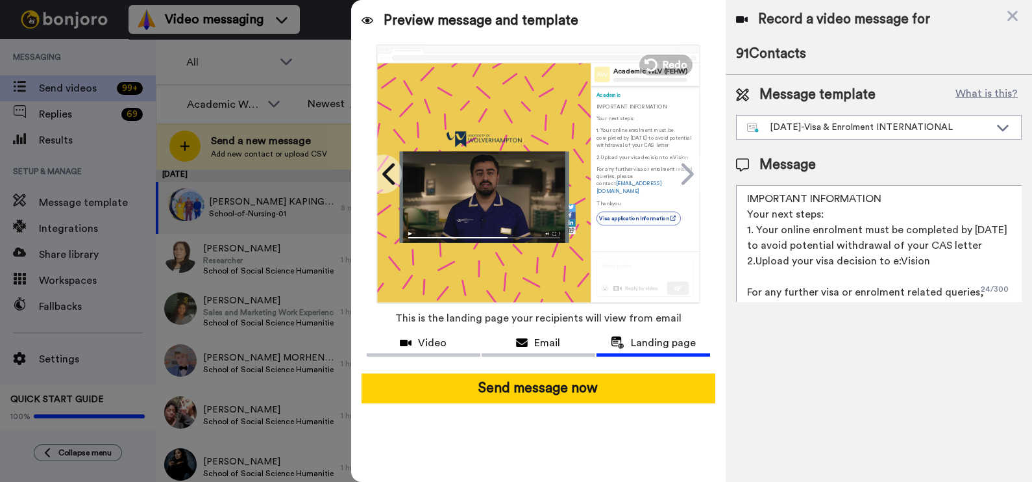
click at [823, 108] on div "Message template What is this? May 25-Visa & Enrolment INTERNATIONAL INT-PDB Se…" at bounding box center [879, 112] width 286 height 55
click at [816, 137] on div "May 25-Visa & Enrolment INTERNATIONAL" at bounding box center [879, 127] width 284 height 23
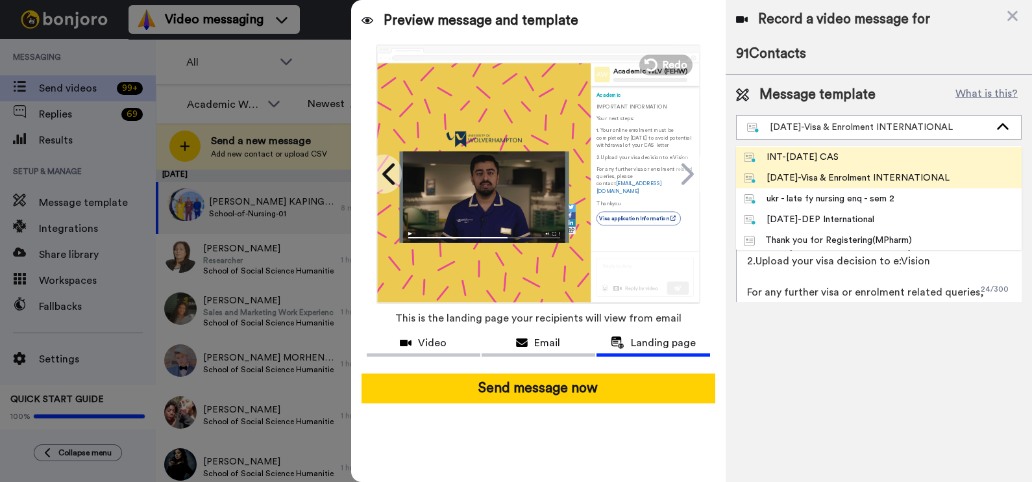
click at [818, 157] on div "INT-Sept 25 CAS" at bounding box center [791, 157] width 95 height 13
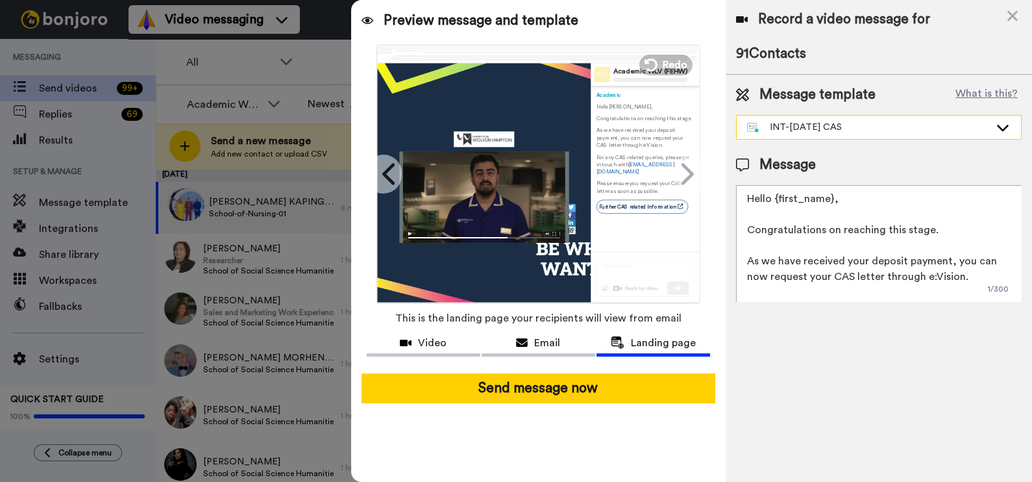
click at [813, 121] on div "INT-Sept 25 CAS" at bounding box center [868, 127] width 243 height 13
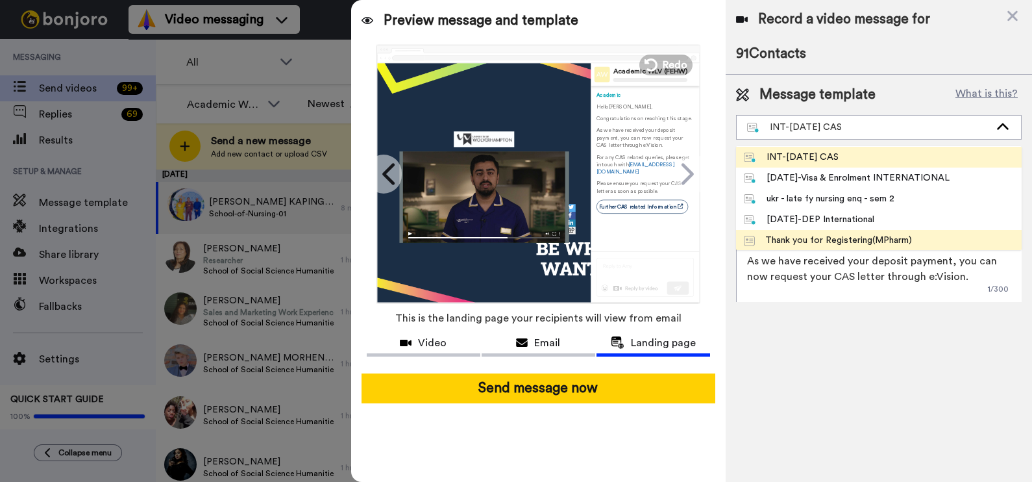
click at [830, 243] on div "Thank you for Registering(MPharm)" at bounding box center [828, 240] width 168 height 13
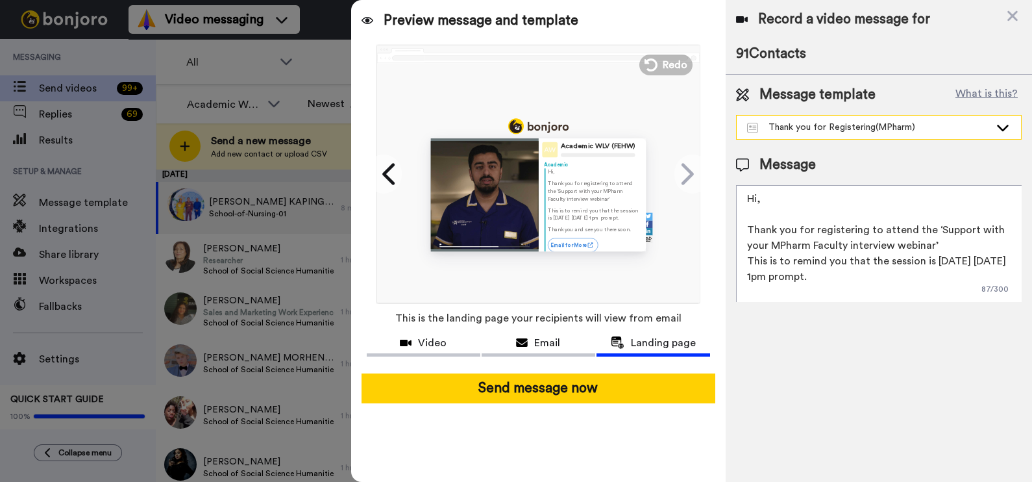
click at [812, 127] on div "Thank you for Registering(MPharm)" at bounding box center [868, 127] width 243 height 13
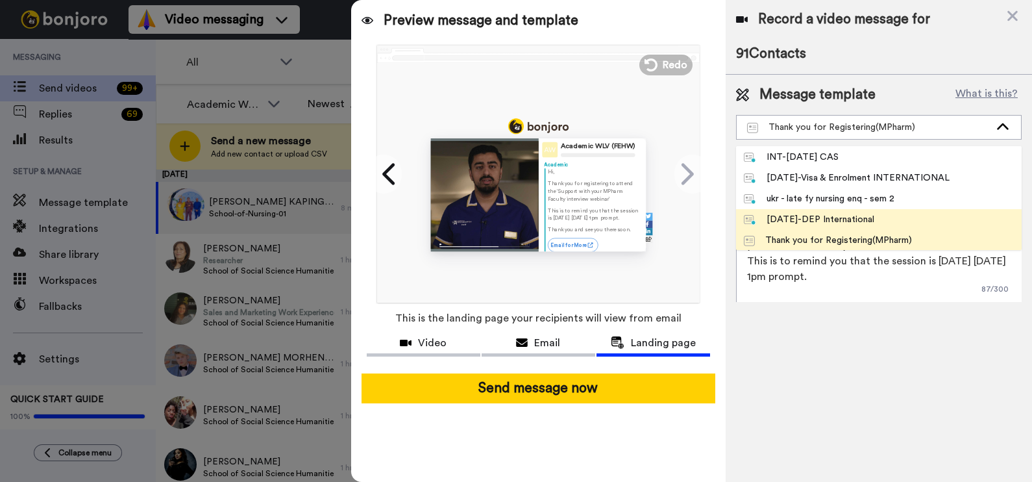
click at [816, 221] on div "May 25-DEP International" at bounding box center [809, 219] width 131 height 13
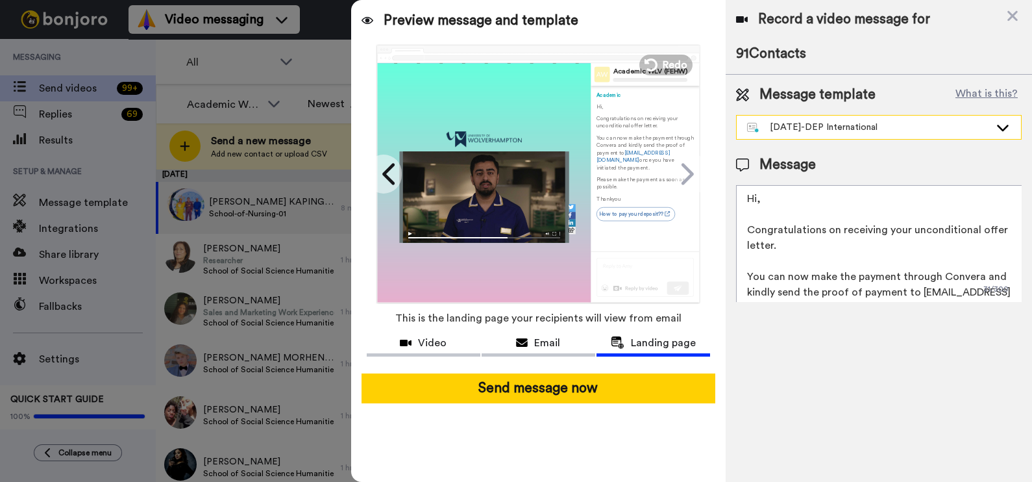
click at [831, 128] on div "May 25-DEP International" at bounding box center [868, 127] width 243 height 13
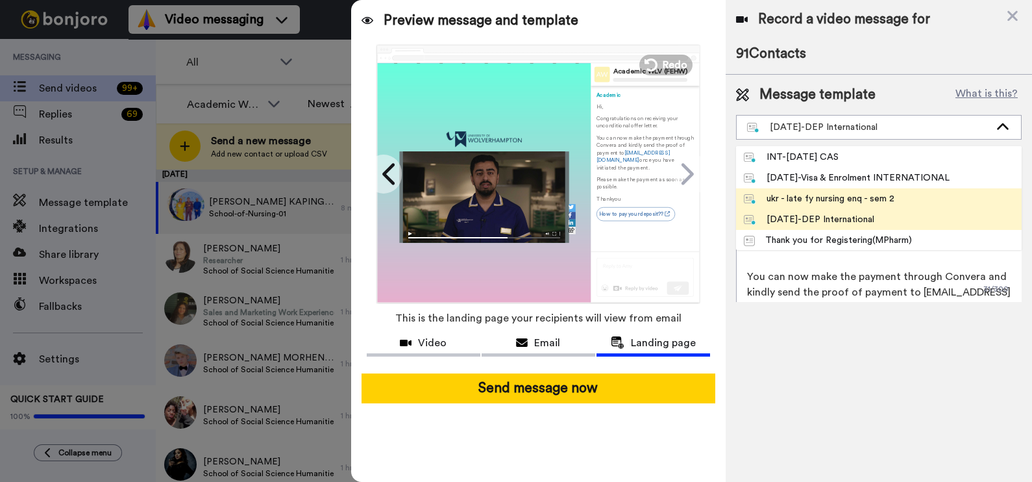
click at [821, 189] on li "ukr - late fy nursing enq - sem 2" at bounding box center [879, 198] width 286 height 21
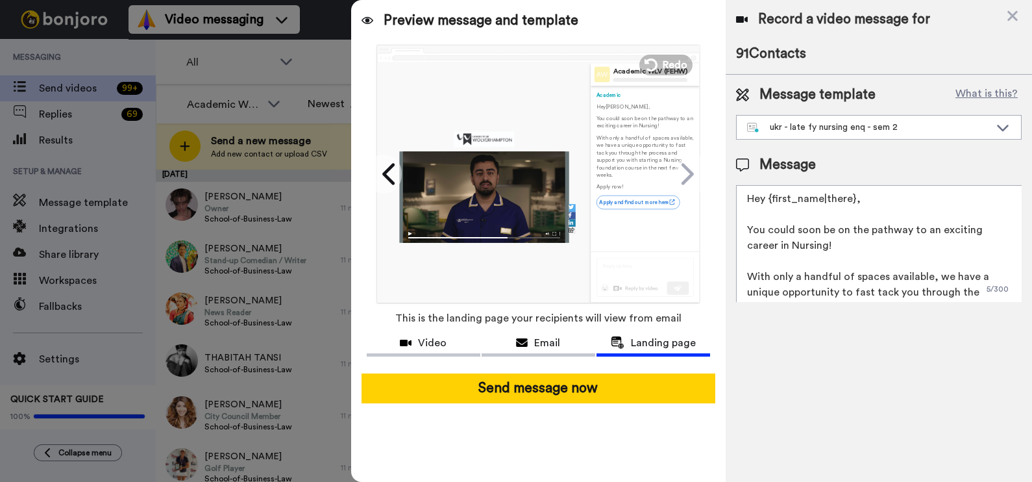
drag, startPoint x: 747, startPoint y: 230, endPoint x: 885, endPoint y: 229, distance: 138.3
click at [885, 229] on textarea "Hey {first_name|there}, You could soon be on the pathway to an exciting career …" at bounding box center [879, 243] width 286 height 117
click at [849, 248] on textarea "Hey {first_name|there}, You could soon be on the pathway to an exciting career …" at bounding box center [879, 243] width 286 height 117
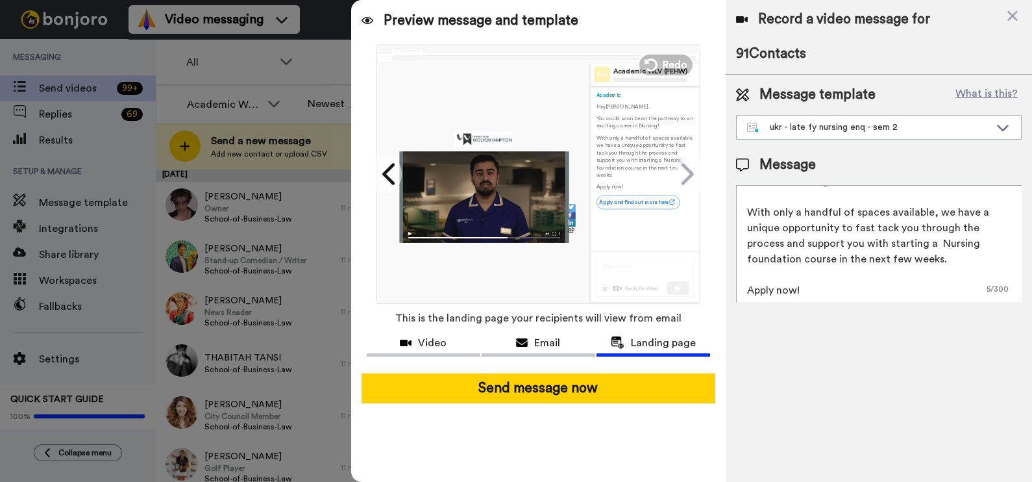
scroll to position [65, 0]
drag, startPoint x: 750, startPoint y: 213, endPoint x: 951, endPoint y: 269, distance: 209.1
click at [951, 269] on textarea "Hey {first_name|there}, You could soon be on the pathway to an exciting career …" at bounding box center [879, 243] width 286 height 117
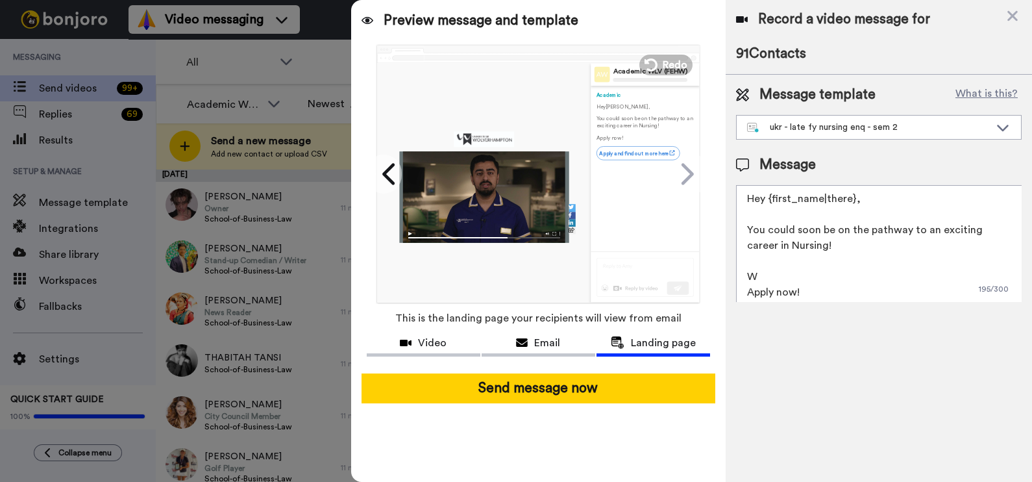
scroll to position [162, 0]
type textarea "Hey {first_name|there}, You could soon be on the pathway to an exciting career …"
click at [656, 63] on icon at bounding box center [650, 65] width 14 height 14
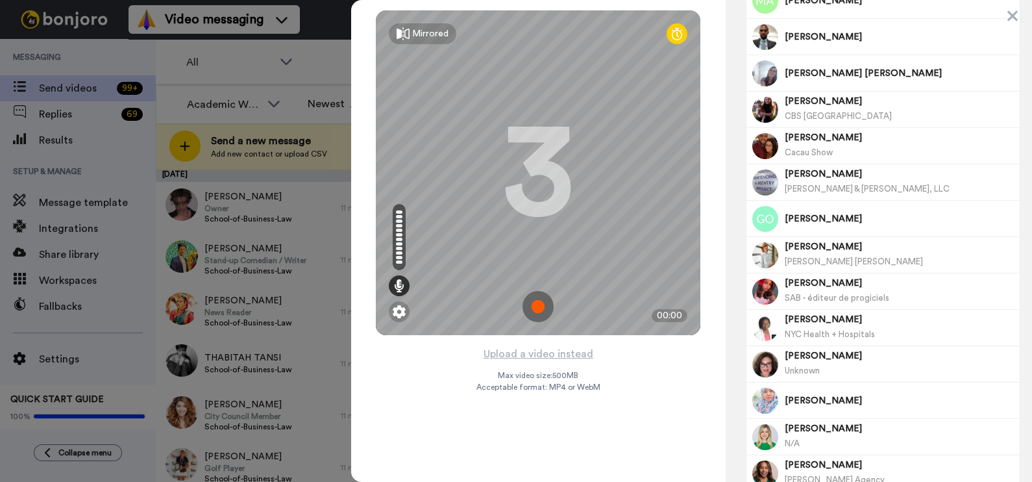
scroll to position [893, 0]
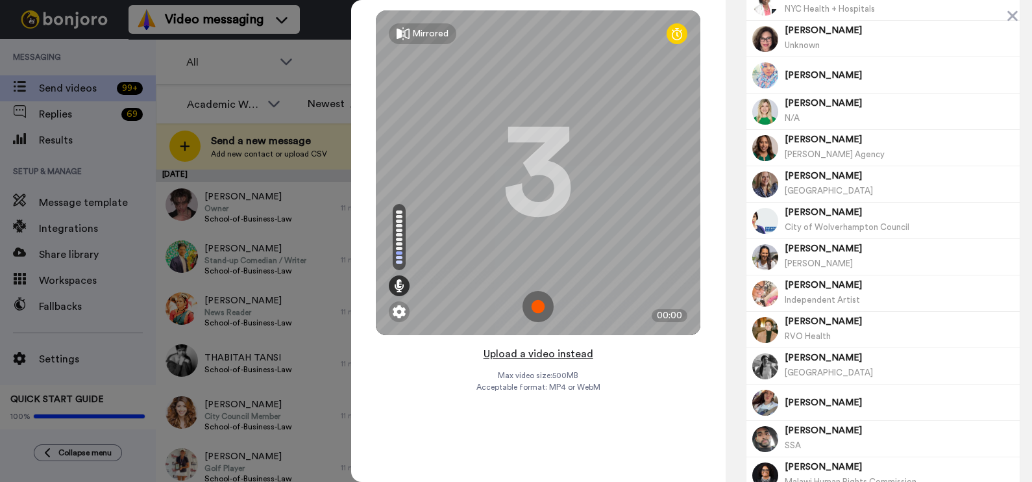
click at [555, 353] on button "Upload a video instead" at bounding box center [539, 353] width 118 height 17
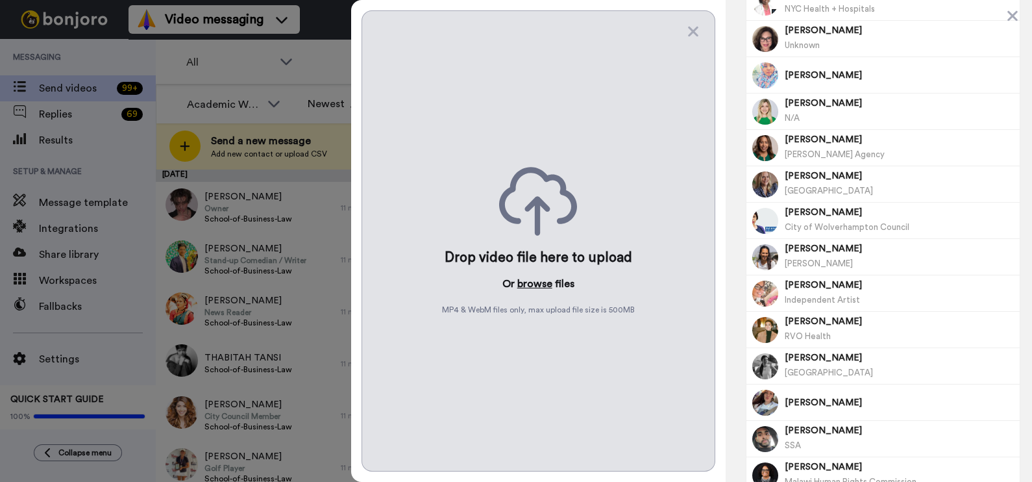
click at [538, 285] on button "browse" at bounding box center [534, 284] width 35 height 16
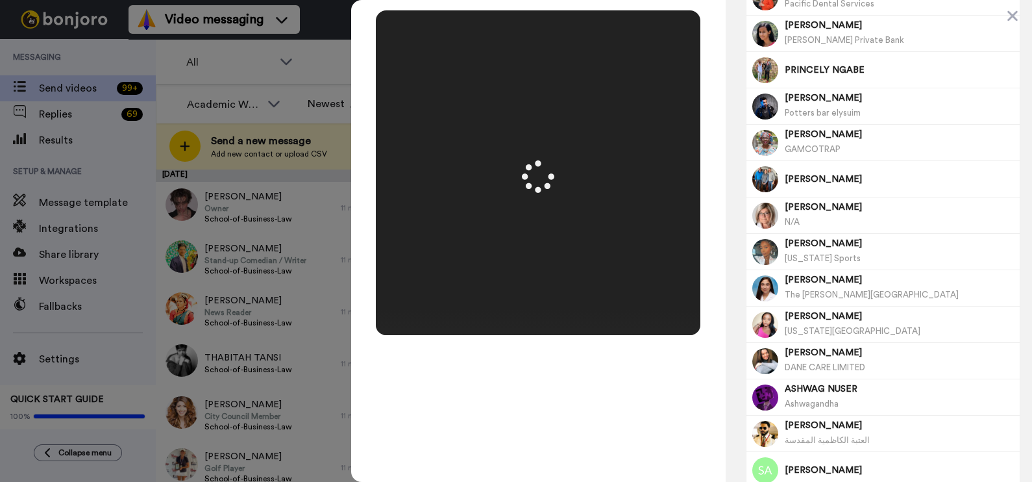
scroll to position [3032, 0]
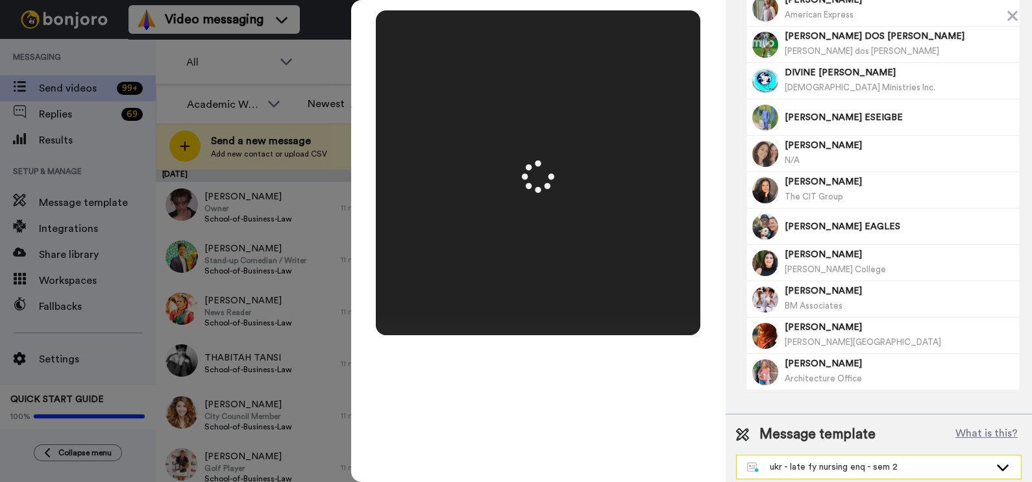
click at [798, 466] on div "ukr - late fy nursing enq - sem 2" at bounding box center [868, 466] width 243 height 13
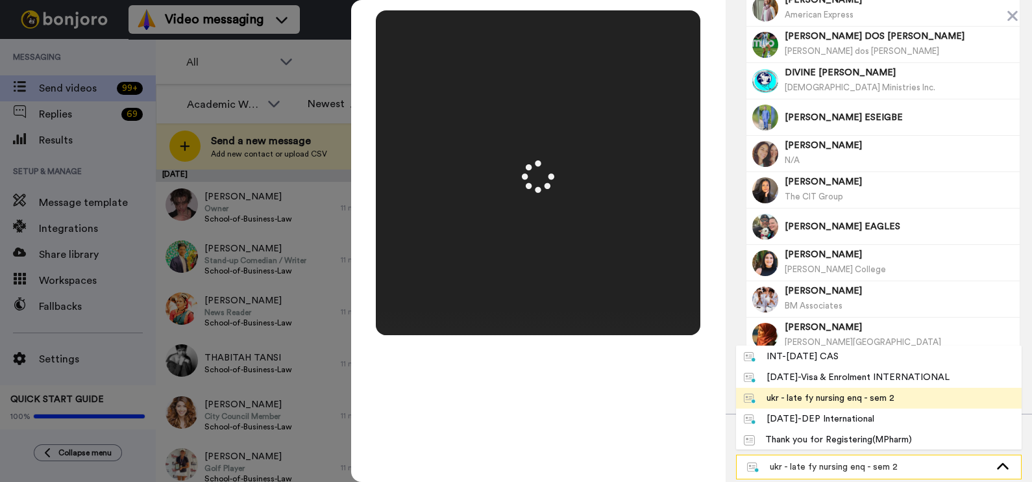
scroll to position [0, 0]
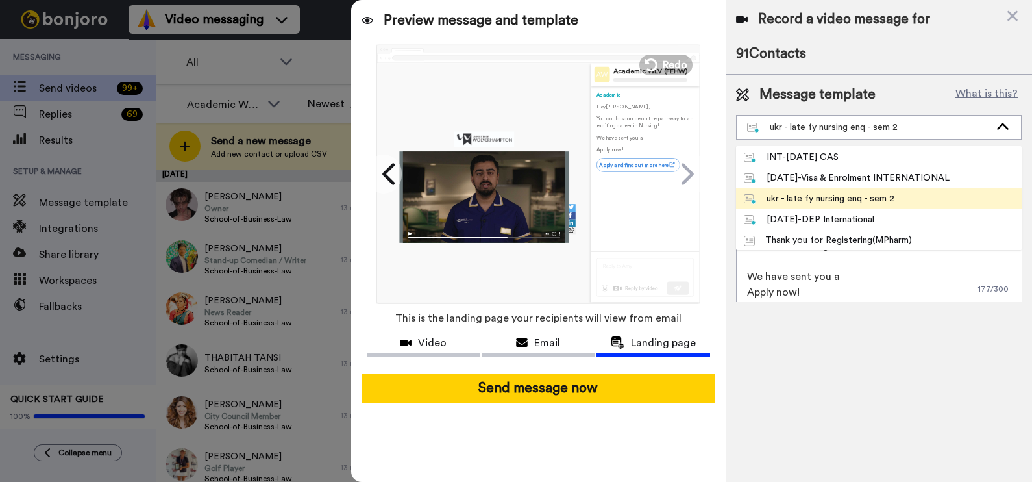
click at [845, 198] on div "ukr - late fy nursing enq - sem 2" at bounding box center [819, 198] width 151 height 13
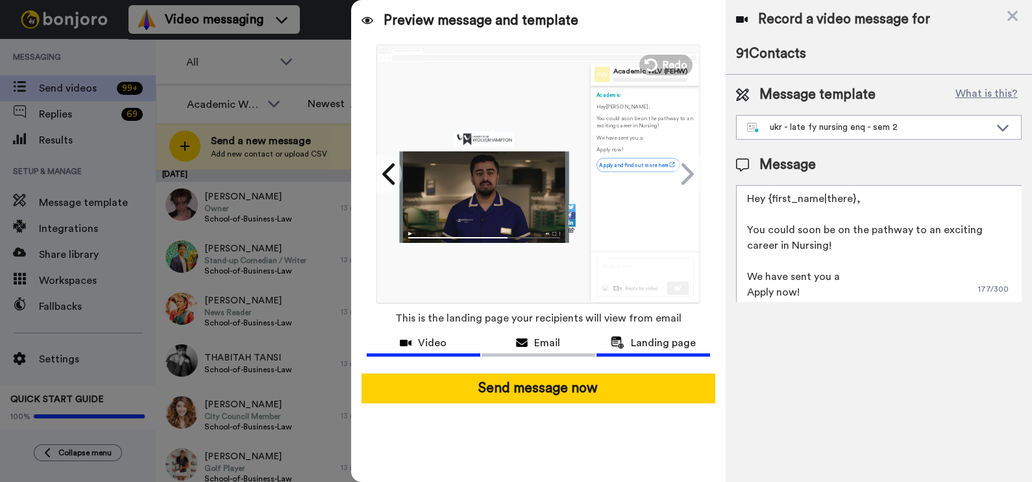
click at [442, 339] on span "Video" at bounding box center [432, 343] width 29 height 16
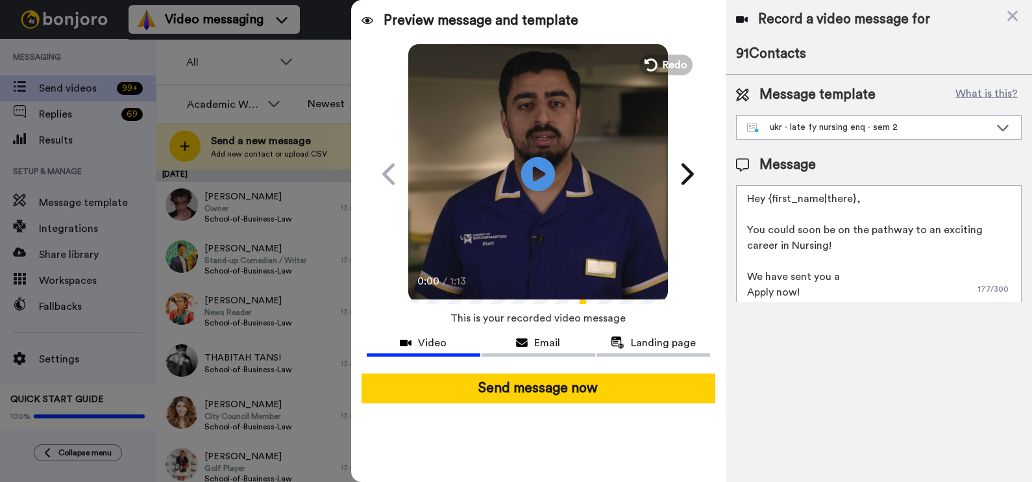
click at [543, 167] on icon at bounding box center [538, 173] width 34 height 34
click at [855, 277] on textarea "Hey {first_name|there}, You could soon be on the pathway to an exciting career …" at bounding box center [879, 243] width 286 height 117
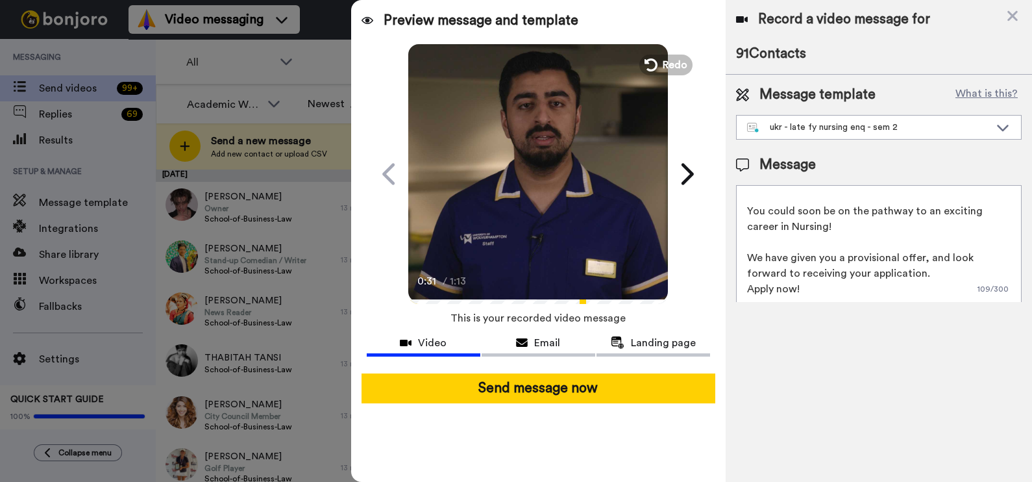
click at [941, 272] on textarea "Hey {first_name|there}, You could soon be on the pathway to an exciting career …" at bounding box center [879, 243] width 286 height 117
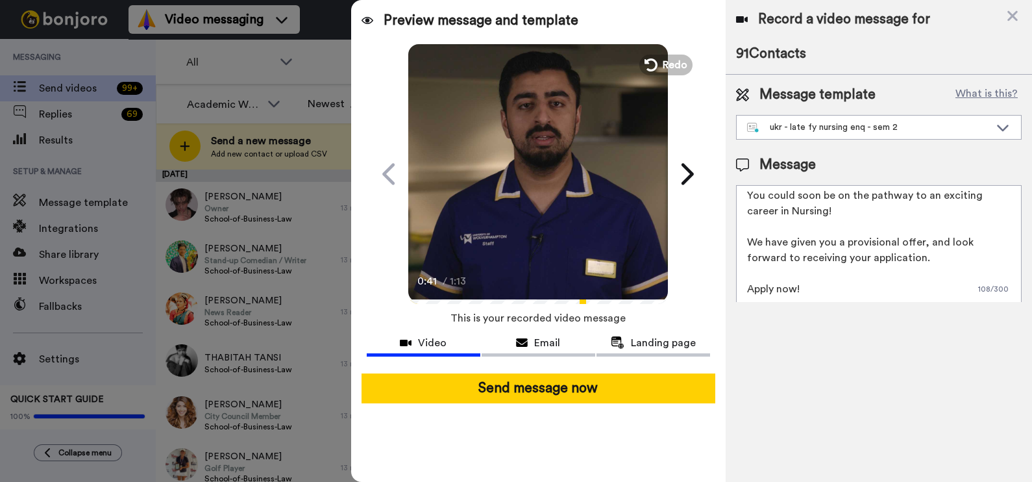
scroll to position [0, 0]
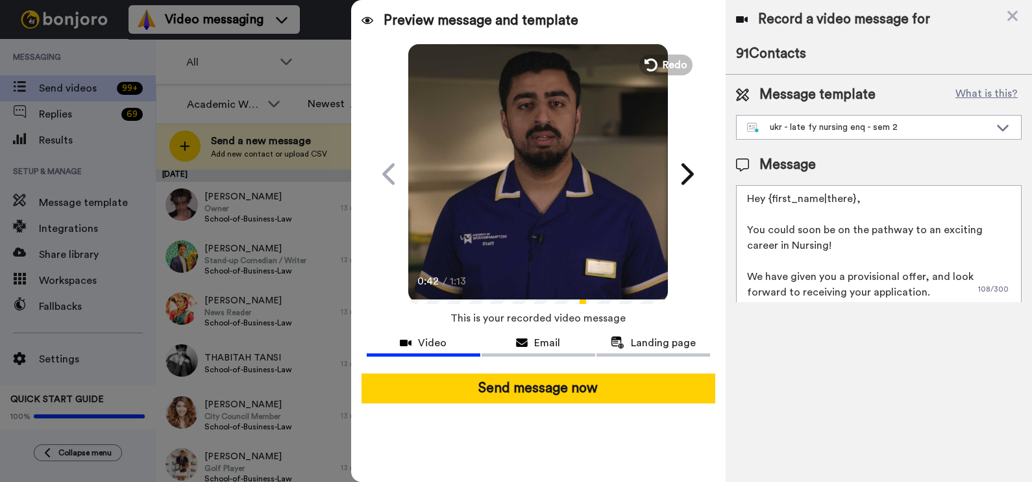
click at [870, 241] on textarea "Hey {first_name|there}, You could soon be on the pathway to an exciting career …" at bounding box center [879, 243] width 286 height 117
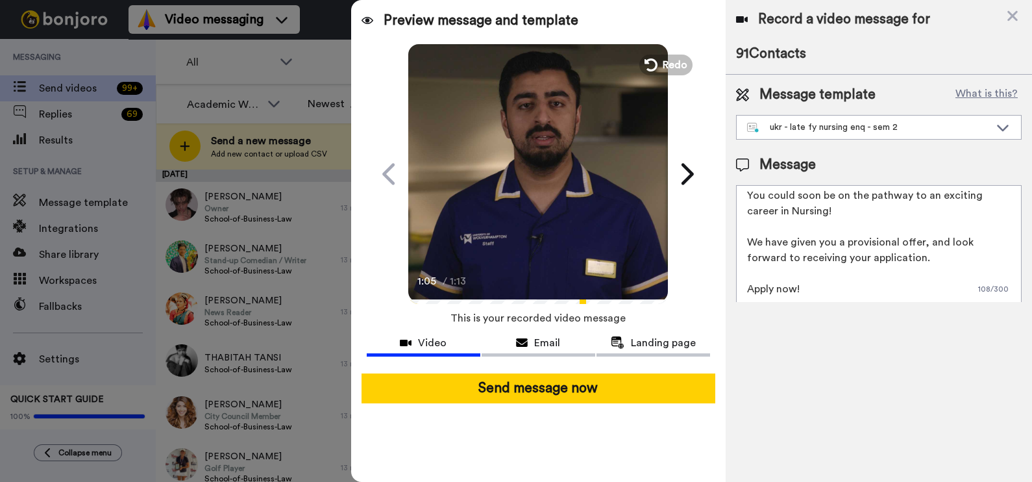
click at [945, 256] on textarea "Hey {first_name|there}, You could soon be on the pathway to an exciting career …" at bounding box center [879, 243] width 286 height 117
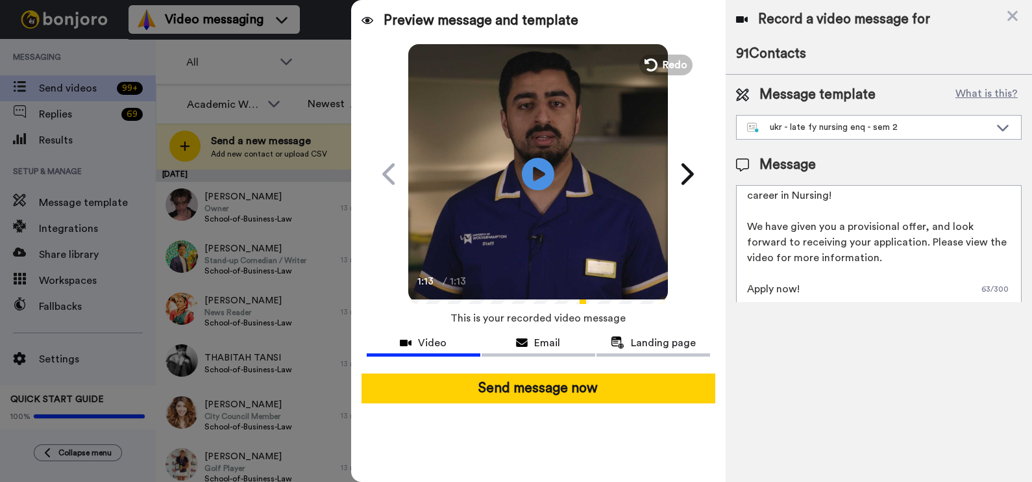
drag, startPoint x: 832, startPoint y: 292, endPoint x: 649, endPoint y: 292, distance: 182.5
click at [649, 292] on div "Preview message and template Play/Pause 1:13 / 1:13 it is not to late to apply …" at bounding box center [691, 241] width 681 height 482
click at [769, 241] on textarea "Hey {first_name|there}, You could soon be on the pathway to an exciting career …" at bounding box center [879, 243] width 286 height 117
click at [804, 290] on textarea "Hey {first_name|there}, You could soon be on the pathway to an exciting career …" at bounding box center [879, 243] width 286 height 117
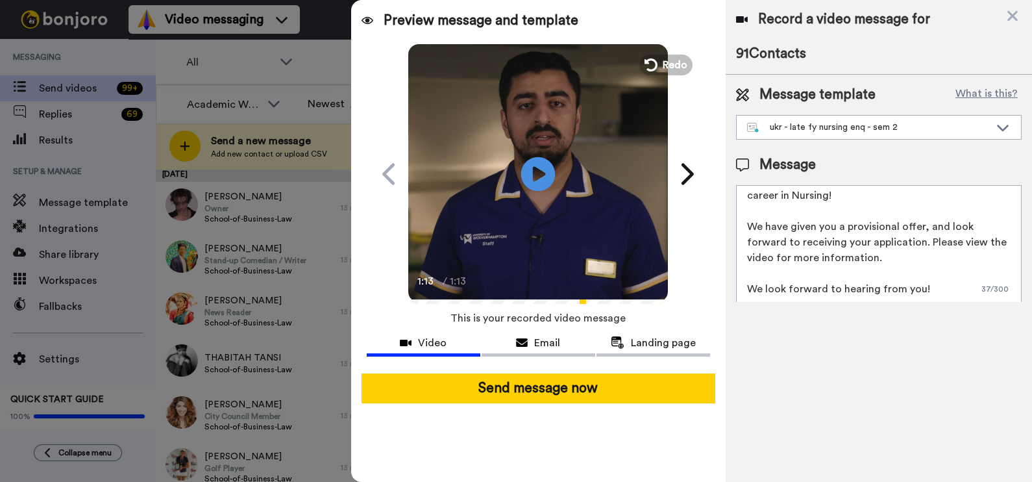
click at [533, 169] on icon "Play/Pause" at bounding box center [538, 174] width 34 height 62
drag, startPoint x: 514, startPoint y: 184, endPoint x: 651, endPoint y: 195, distance: 136.7
click at [514, 184] on video at bounding box center [538, 172] width 260 height 260
click at [969, 222] on textarea "Hey {first_name|there}, You could soon be on the pathway to an exciting career …" at bounding box center [879, 243] width 286 height 117
click at [946, 225] on textarea "Hey {first_name|there}, You could soon be on the pathway to an exciting career …" at bounding box center [879, 243] width 286 height 117
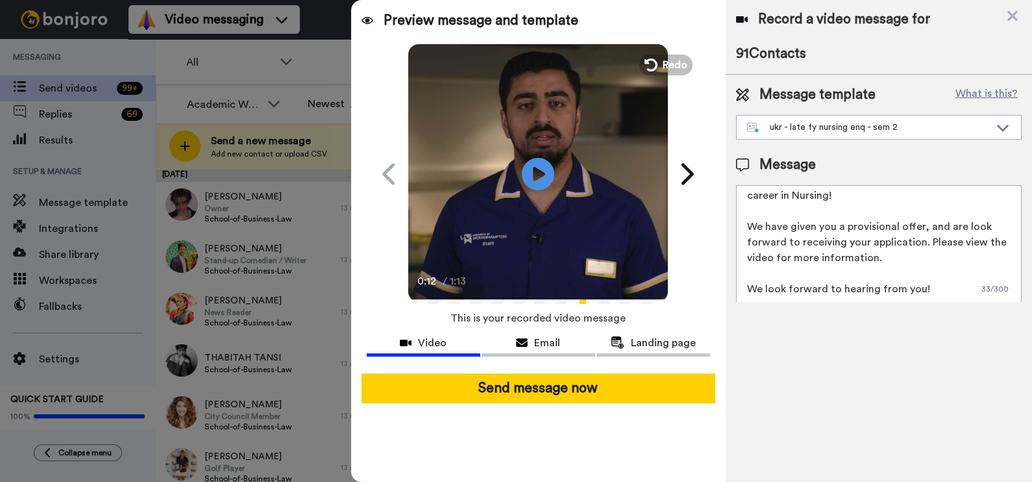
click at [993, 231] on textarea "Hey {first_name|there}, You could soon be on the pathway to an exciting career …" at bounding box center [879, 243] width 286 height 117
drag, startPoint x: 747, startPoint y: 286, endPoint x: 909, endPoint y: 284, distance: 162.3
click at [909, 284] on textarea "Hey {first_name|there}, You could soon be on the pathway to an exciting career …" at bounding box center [879, 243] width 286 height 117
click at [884, 240] on textarea "Hey {first_name|there}, You could soon be on the pathway to an exciting career …" at bounding box center [879, 243] width 286 height 117
click at [960, 291] on textarea "Hey {first_name|there}, You could soon be on the pathway to an exciting career …" at bounding box center [879, 243] width 286 height 117
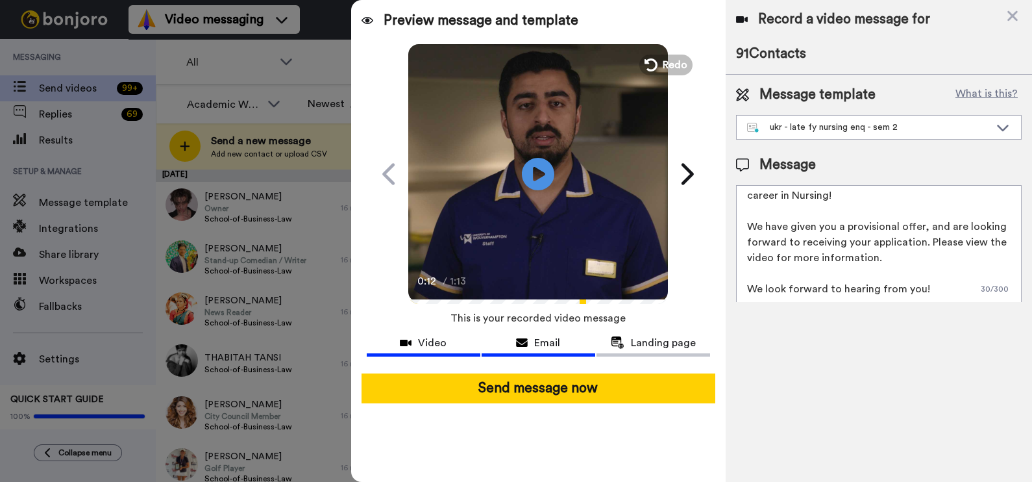
type textarea "Hey {first_name|there}, You could soon be on the pathway to an exciting career …"
click at [525, 347] on icon at bounding box center [522, 343] width 12 height 10
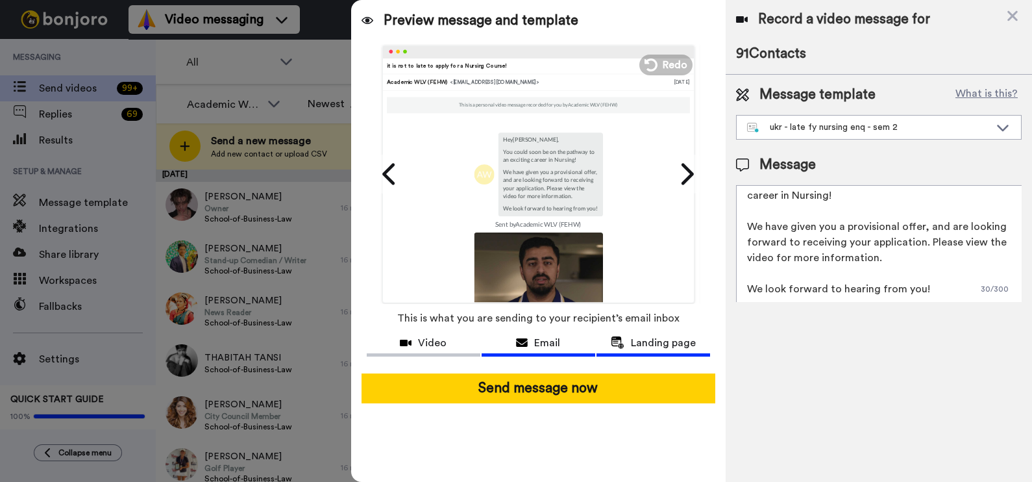
click at [643, 345] on span "Landing page" at bounding box center [663, 343] width 65 height 16
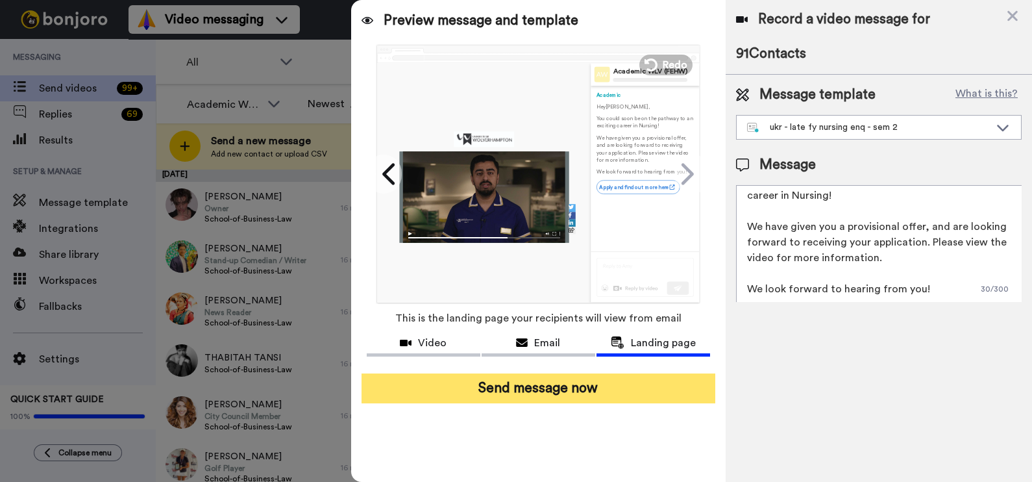
click at [567, 395] on button "Send message now" at bounding box center [539, 388] width 354 height 30
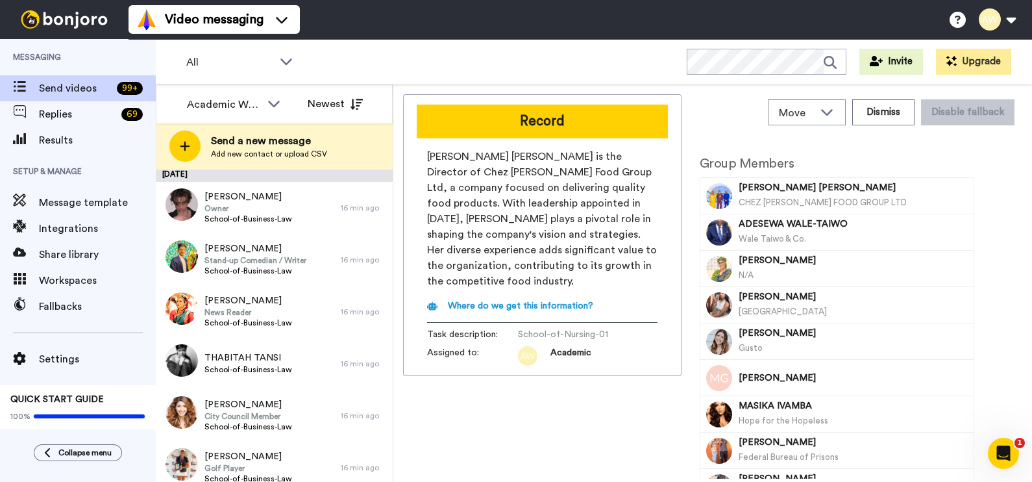
scroll to position [0, 0]
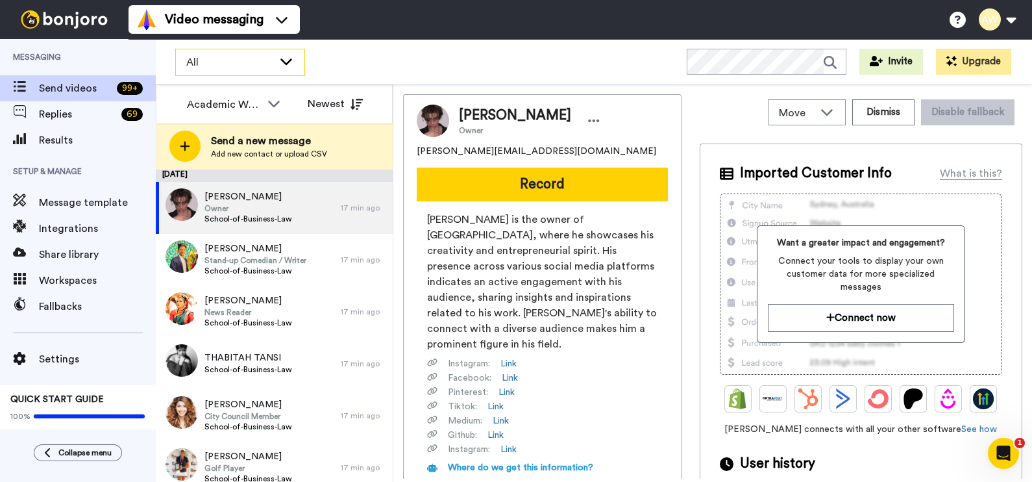
click at [250, 72] on div "All" at bounding box center [240, 62] width 129 height 26
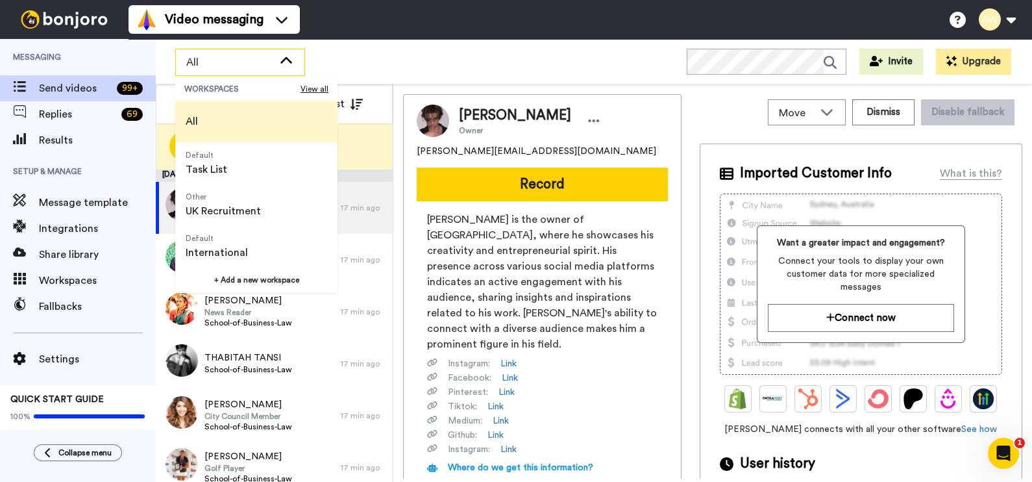
click at [250, 72] on div "All" at bounding box center [240, 62] width 129 height 26
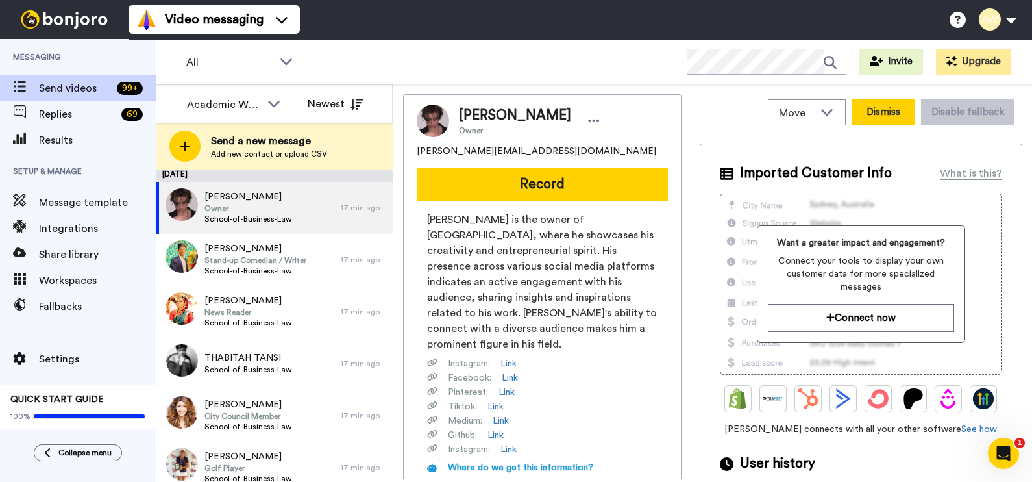
click at [855, 121] on button "Dismiss" at bounding box center [884, 112] width 62 height 26
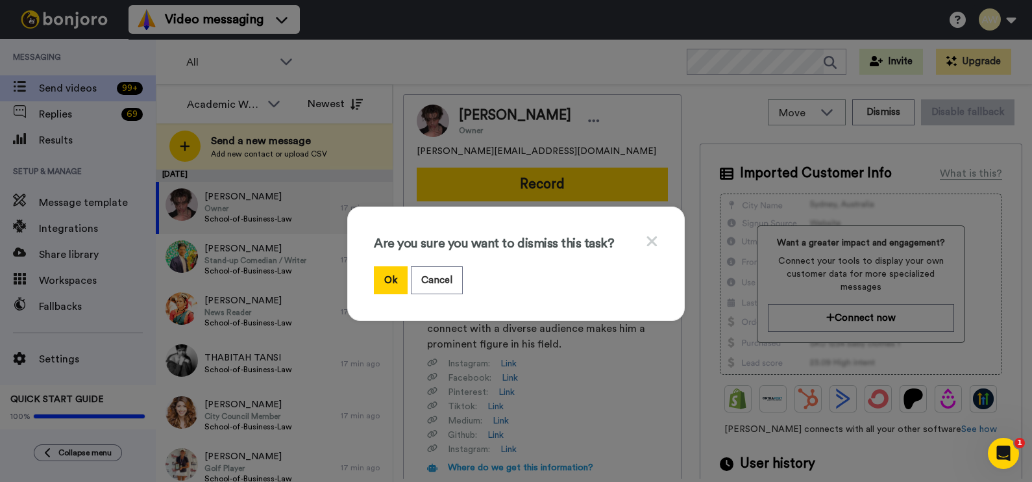
click at [651, 233] on icon at bounding box center [652, 241] width 12 height 16
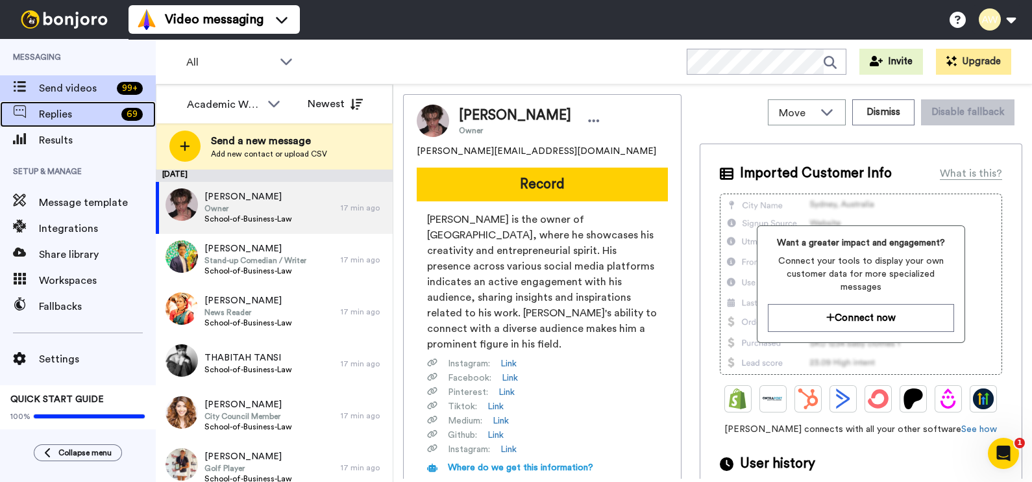
click at [72, 112] on span "Replies" at bounding box center [77, 114] width 77 height 16
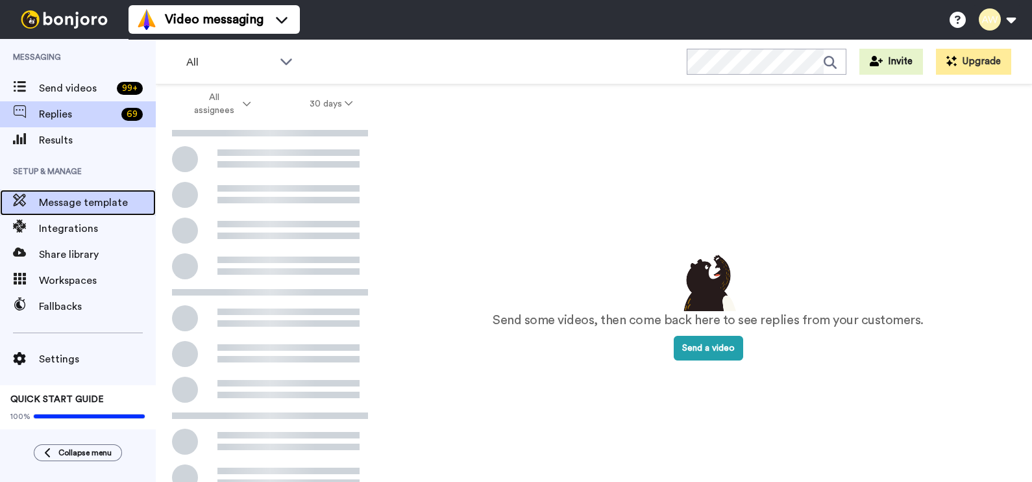
click at [114, 214] on div "Message template" at bounding box center [78, 203] width 156 height 26
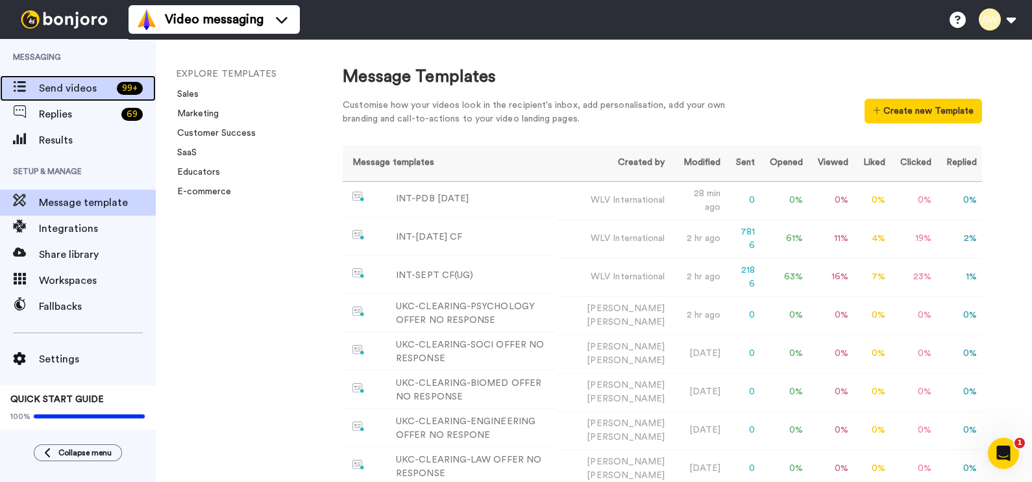
click at [81, 86] on span "Send videos" at bounding box center [75, 89] width 73 height 16
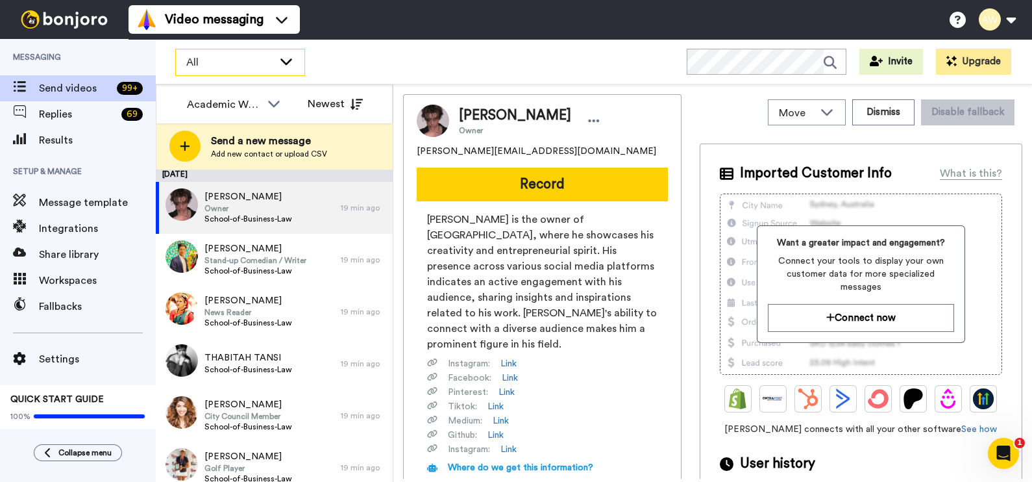
click at [271, 59] on span "All" at bounding box center [229, 63] width 87 height 16
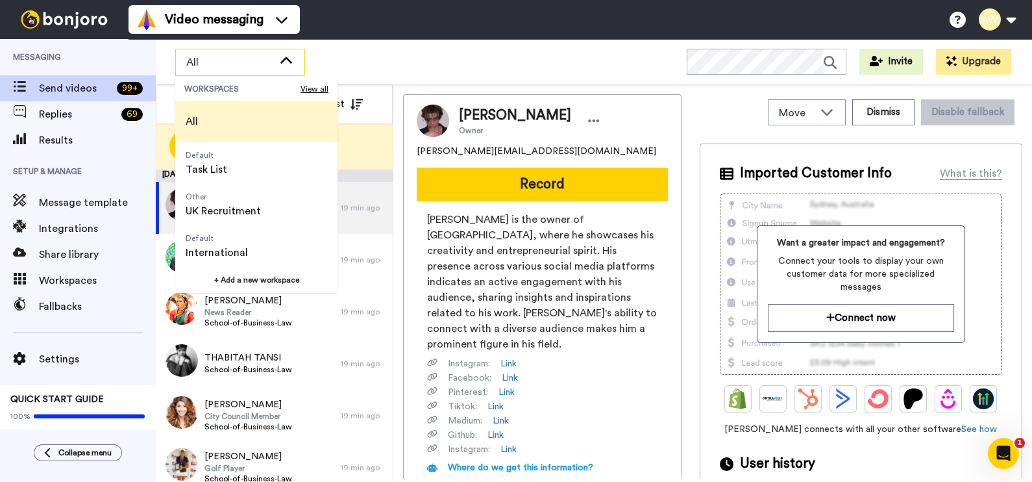
click at [260, 56] on span "All" at bounding box center [229, 63] width 87 height 16
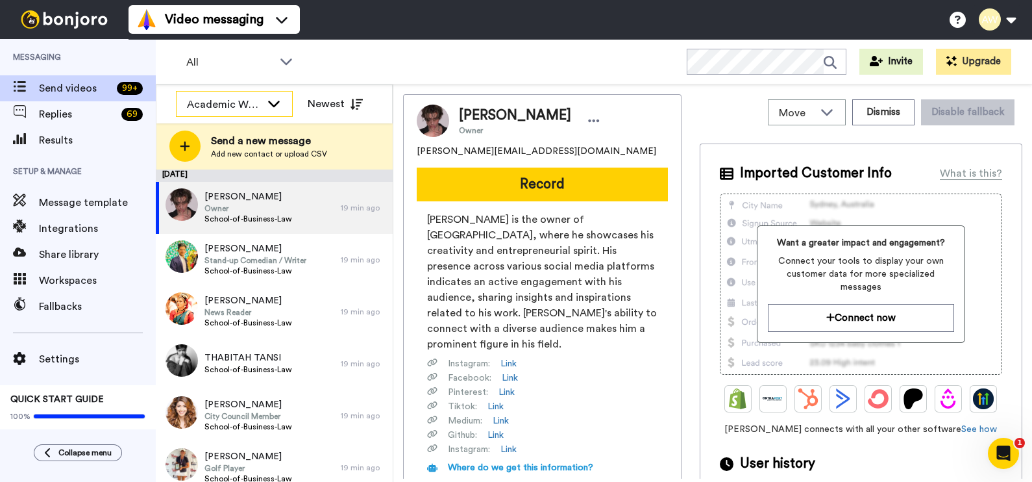
click at [264, 101] on div "Academic WLV (FEHW)" at bounding box center [235, 105] width 116 height 26
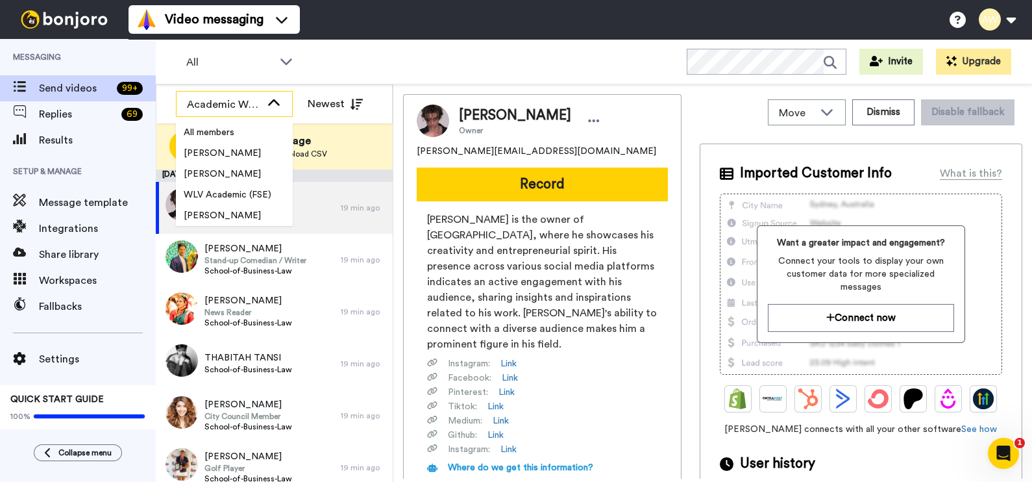
click at [264, 101] on div "Academic WLV (FEHW)" at bounding box center [235, 105] width 116 height 26
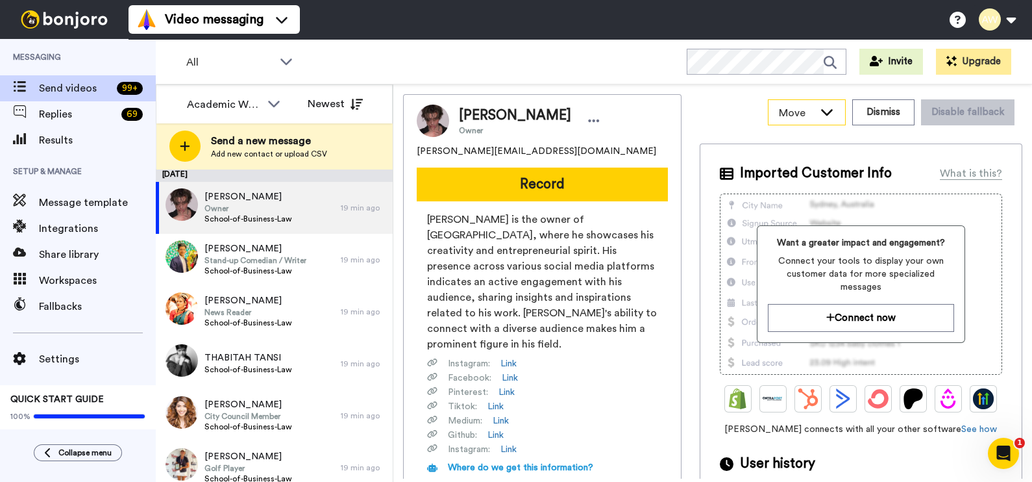
click at [822, 107] on icon at bounding box center [827, 111] width 16 height 13
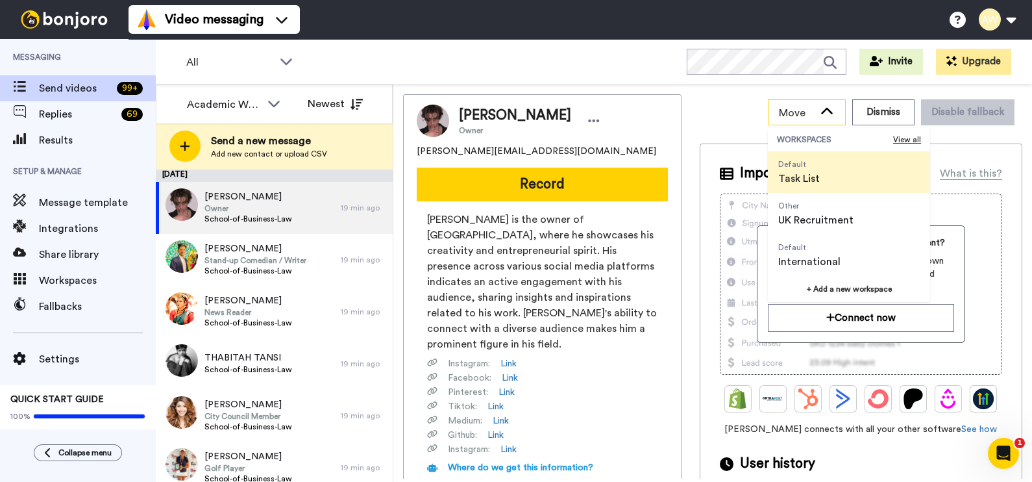
click at [822, 107] on icon at bounding box center [827, 111] width 16 height 13
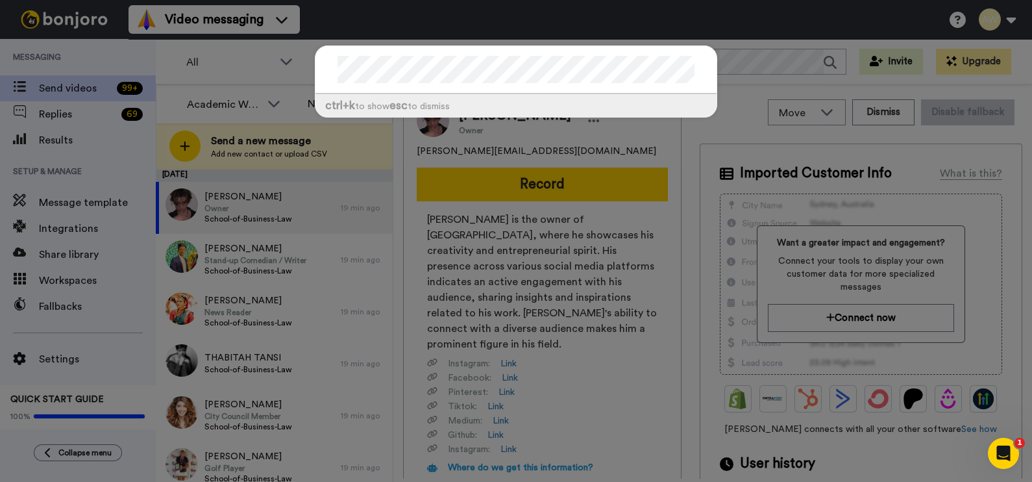
click at [594, 119] on div "ctrl +k to show esc to dismiss" at bounding box center [516, 87] width 429 height 111
click at [625, 398] on div "ctrl +k to show esc to dismiss" at bounding box center [516, 241] width 1032 height 482
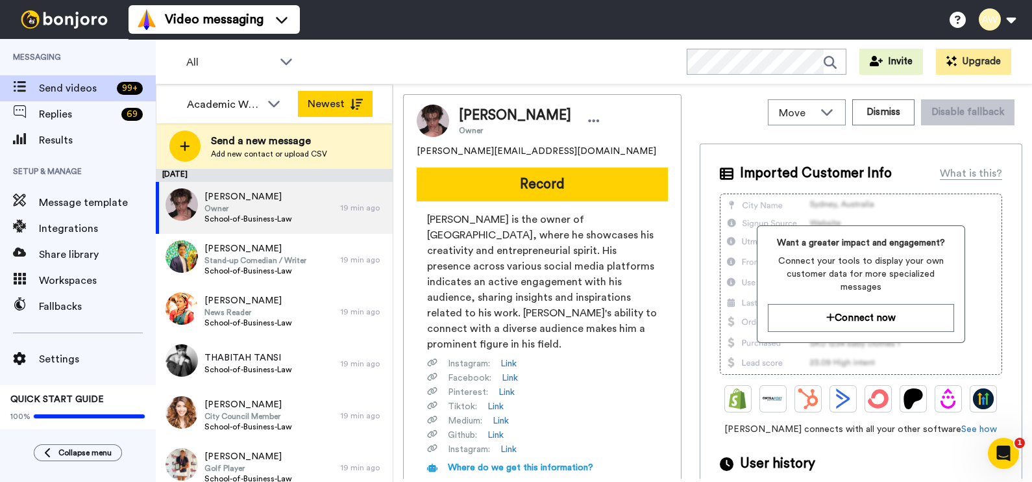
click at [326, 105] on button "Newest" at bounding box center [335, 104] width 75 height 26
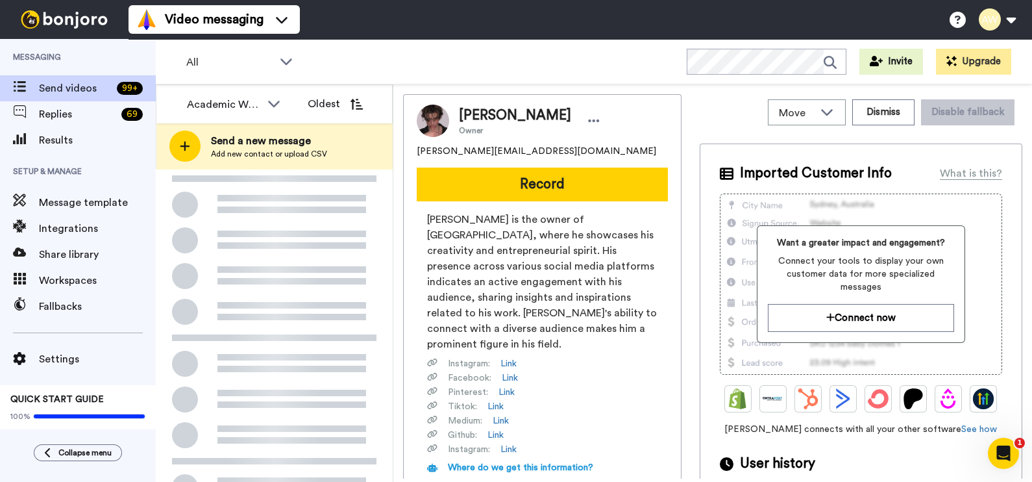
click at [326, 105] on button "Oldest" at bounding box center [335, 104] width 75 height 26
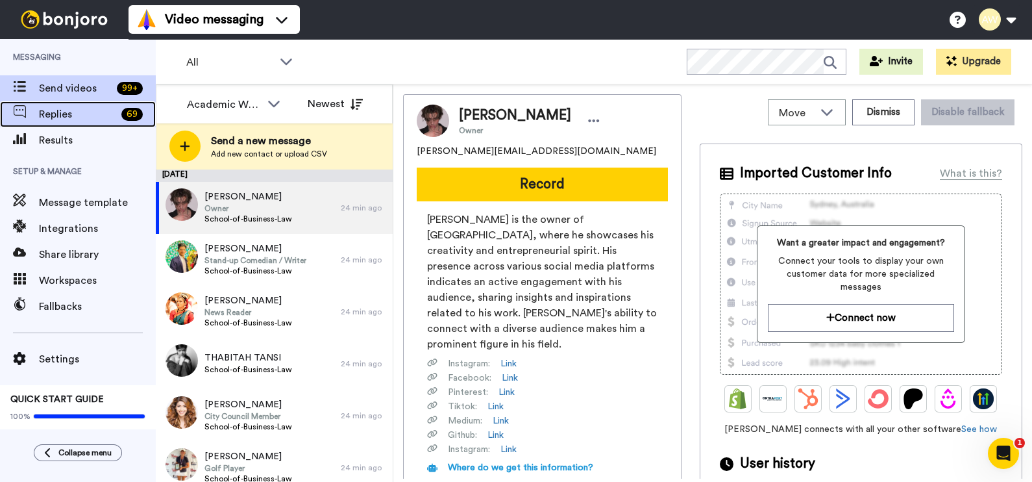
click at [40, 123] on div "Replies 69" at bounding box center [78, 114] width 156 height 26
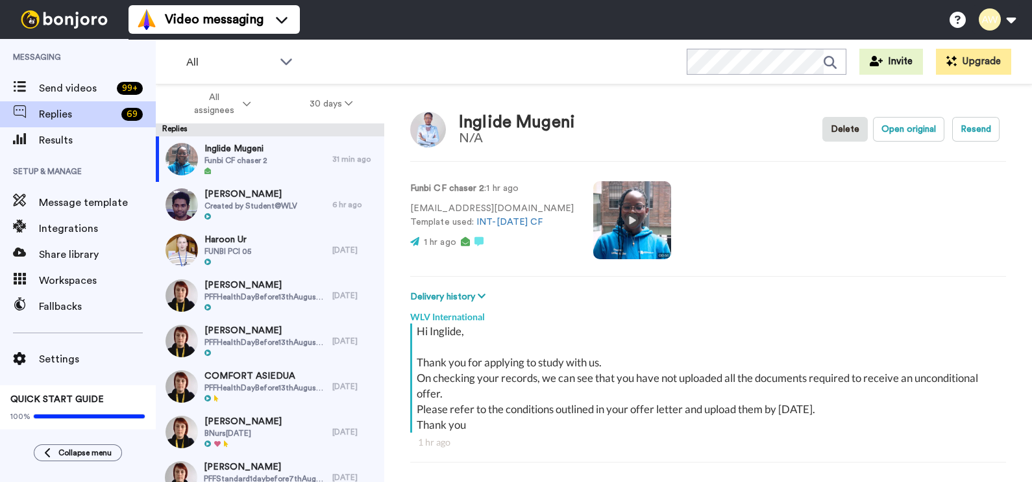
scroll to position [45, 0]
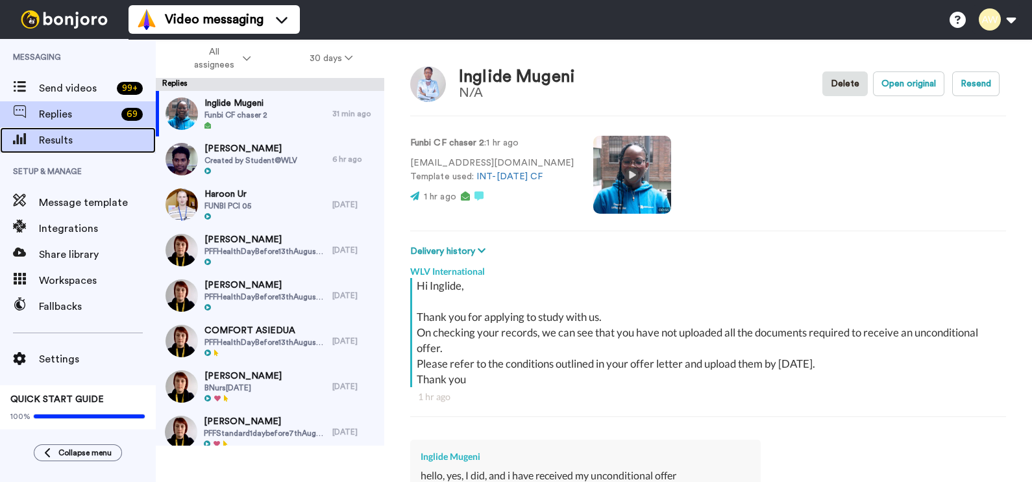
click at [75, 143] on span "Results" at bounding box center [97, 140] width 117 height 16
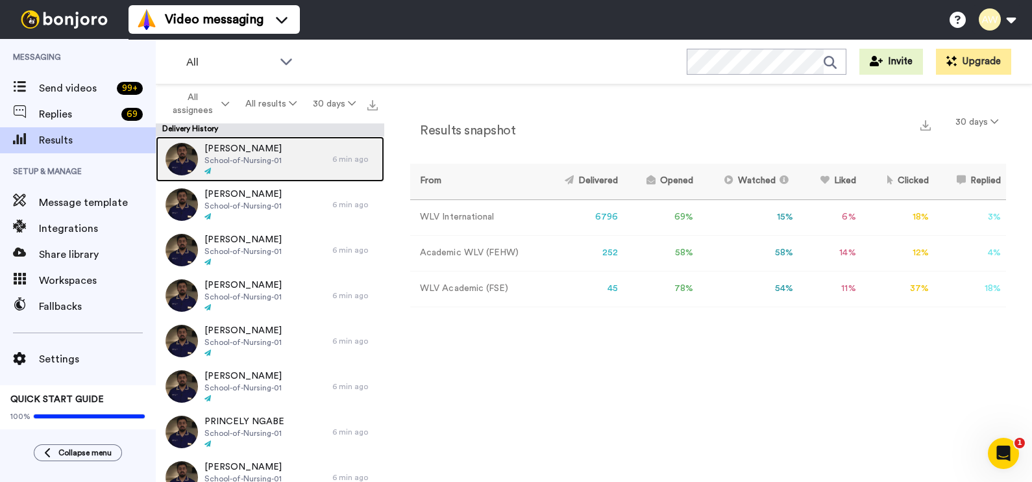
click at [289, 166] on div "[PERSON_NAME] School-of-Nursing-01" at bounding box center [244, 158] width 177 height 45
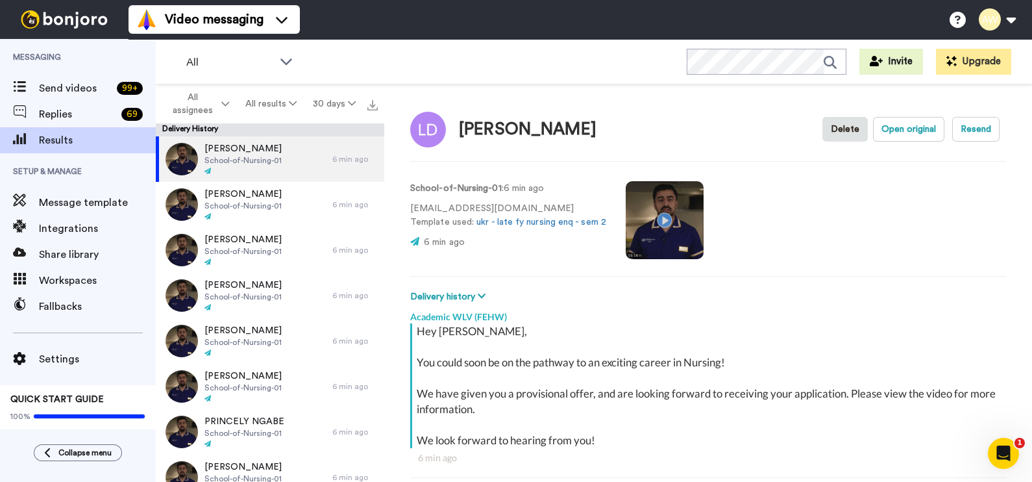
scroll to position [198, 0]
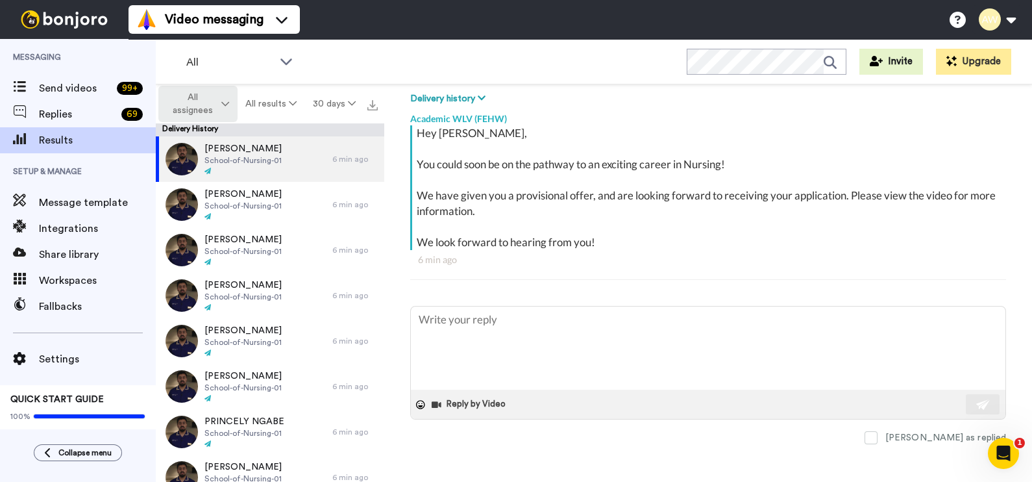
click at [202, 96] on span "All assignees" at bounding box center [192, 104] width 53 height 26
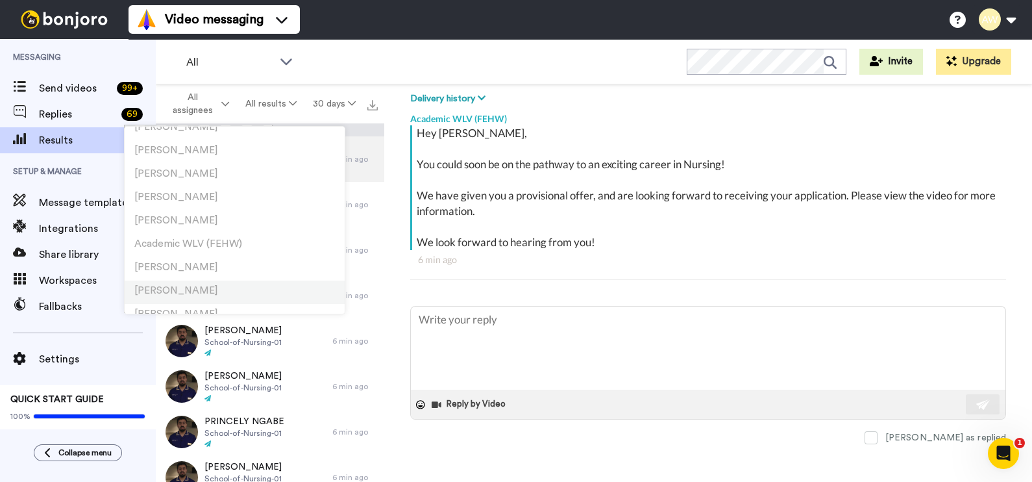
scroll to position [324, 0]
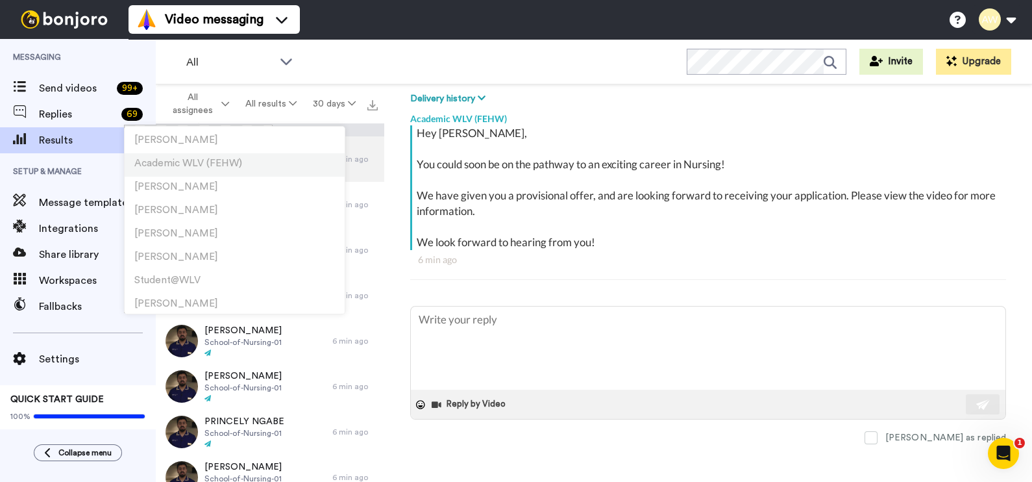
click at [214, 164] on span "Academic WLV (FEHW)" at bounding box center [188, 163] width 108 height 10
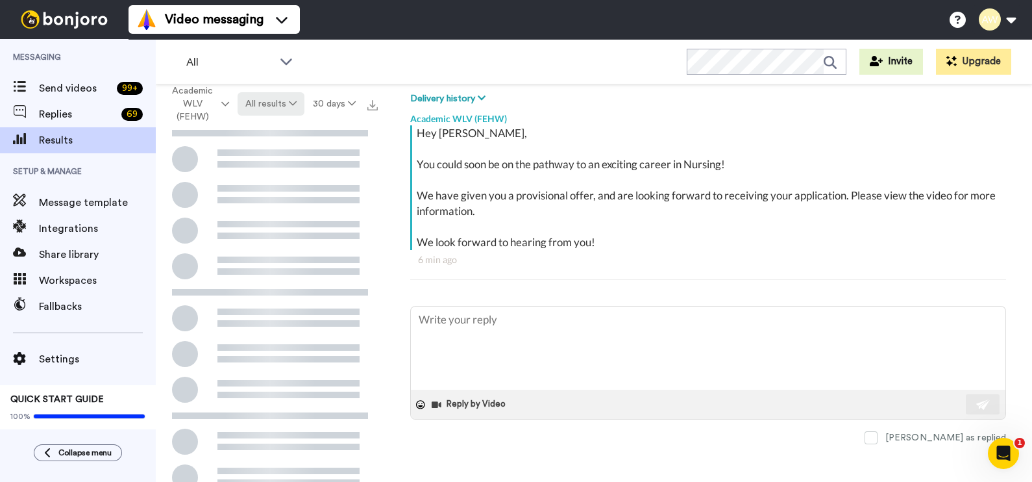
click at [280, 102] on button "All results" at bounding box center [272, 103] width 68 height 23
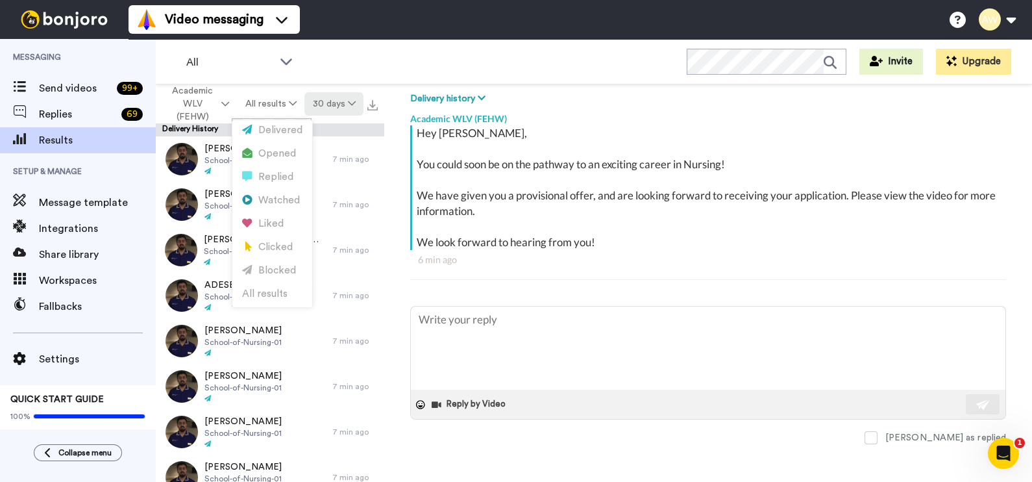
click at [341, 95] on button "30 days" at bounding box center [334, 103] width 59 height 23
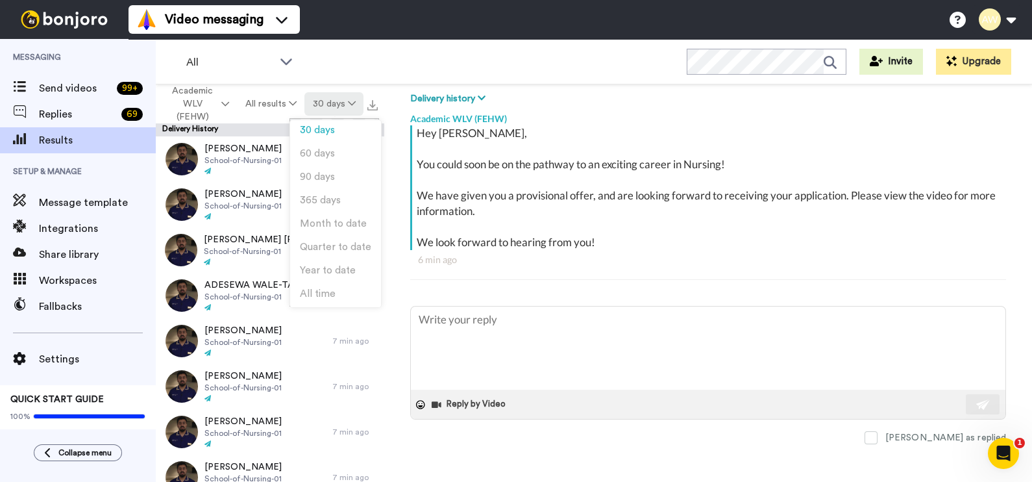
click at [329, 96] on button "30 days" at bounding box center [334, 103] width 59 height 23
click at [315, 97] on button "30 days" at bounding box center [334, 103] width 59 height 23
click at [352, 73] on div "All WORKSPACES View all All Default Task List Other UK Recruitment Default Inte…" at bounding box center [594, 61] width 877 height 45
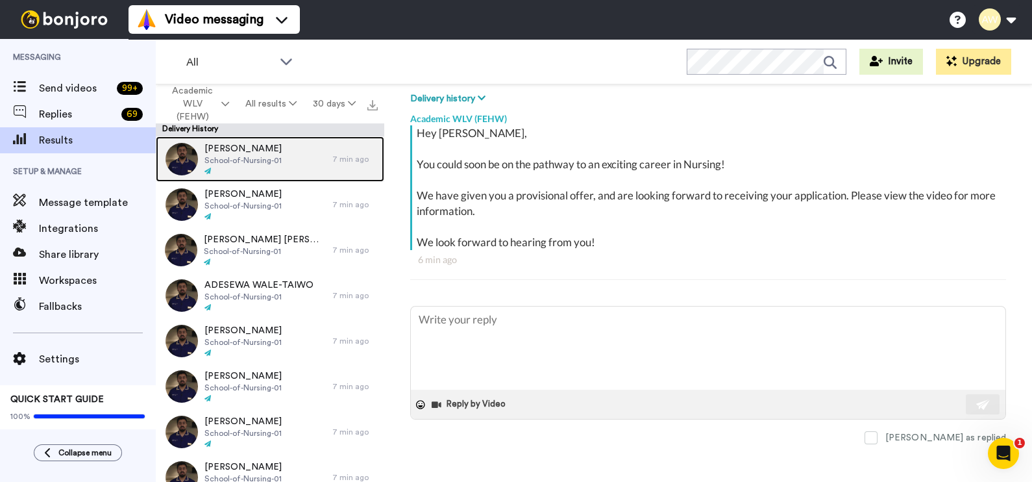
click at [332, 155] on div "7 min ago" at bounding box center [354, 159] width 45 height 10
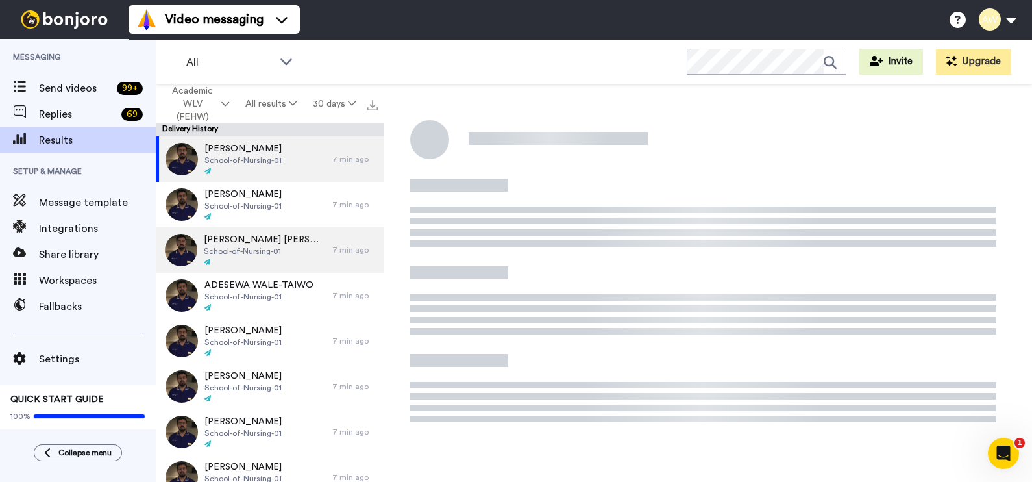
scroll to position [126, 0]
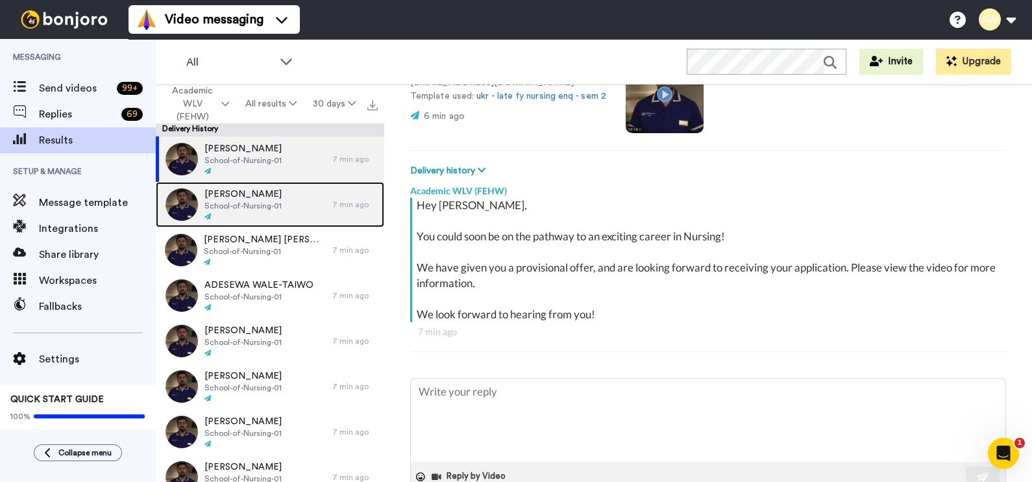
click at [268, 210] on span "School-of-Nursing-01" at bounding box center [243, 206] width 77 height 10
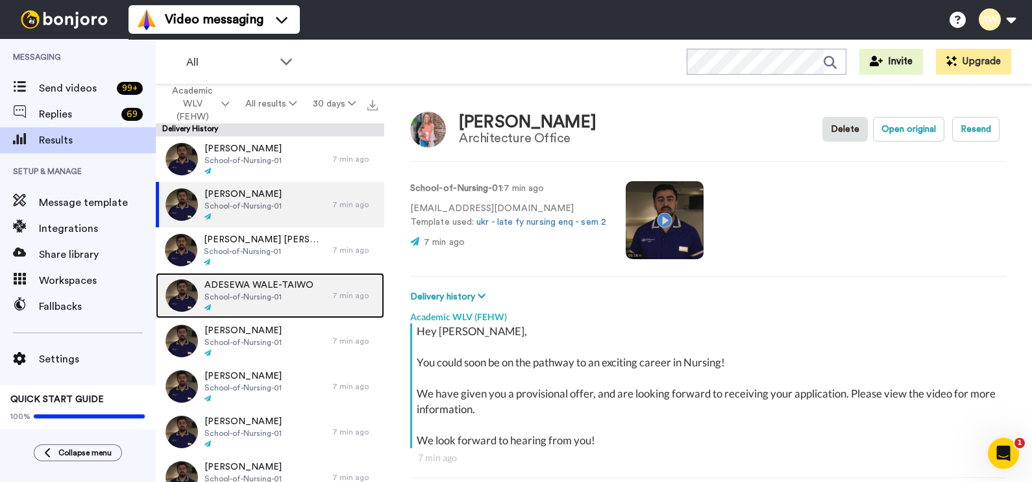
click at [290, 290] on span "ADESEWA WALE-TAIWO" at bounding box center [259, 285] width 109 height 13
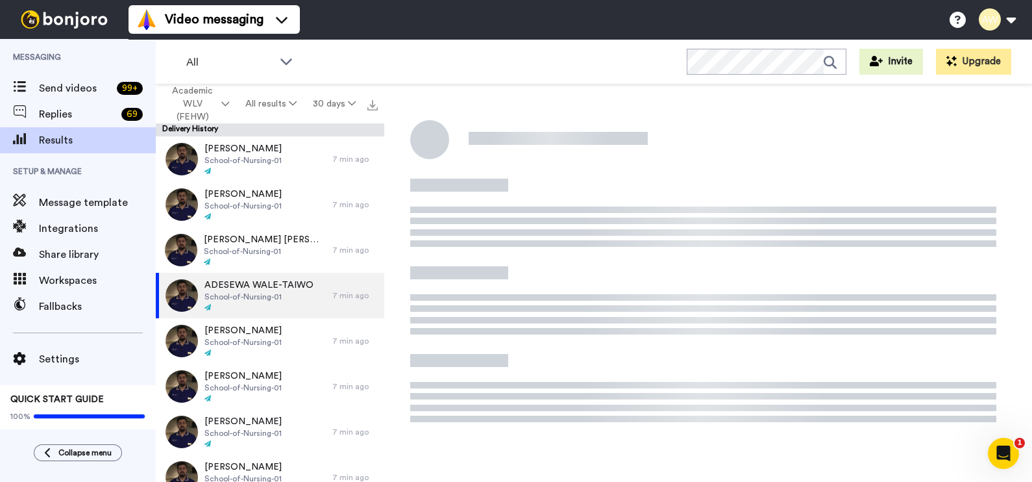
type textarea "x"
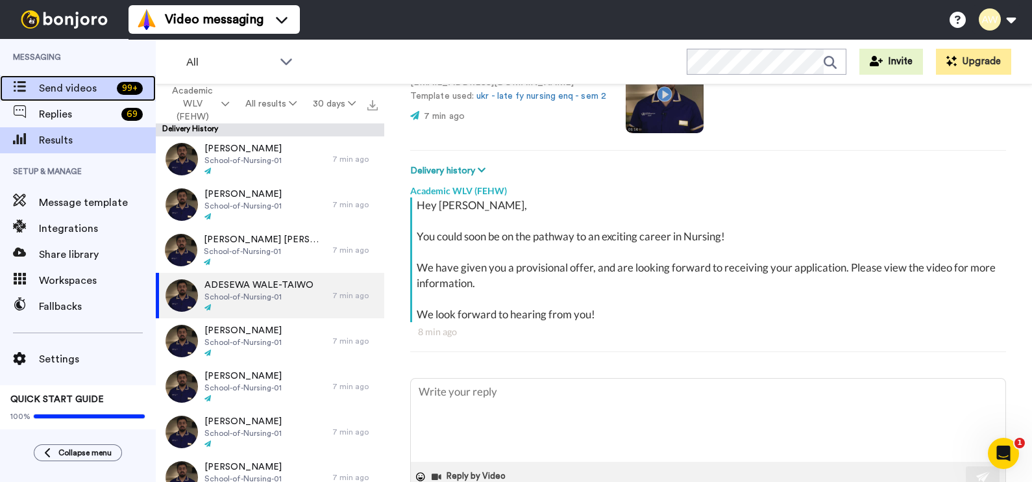
click at [89, 93] on span "Send videos" at bounding box center [75, 89] width 73 height 16
